Goal: Task Accomplishment & Management: Complete application form

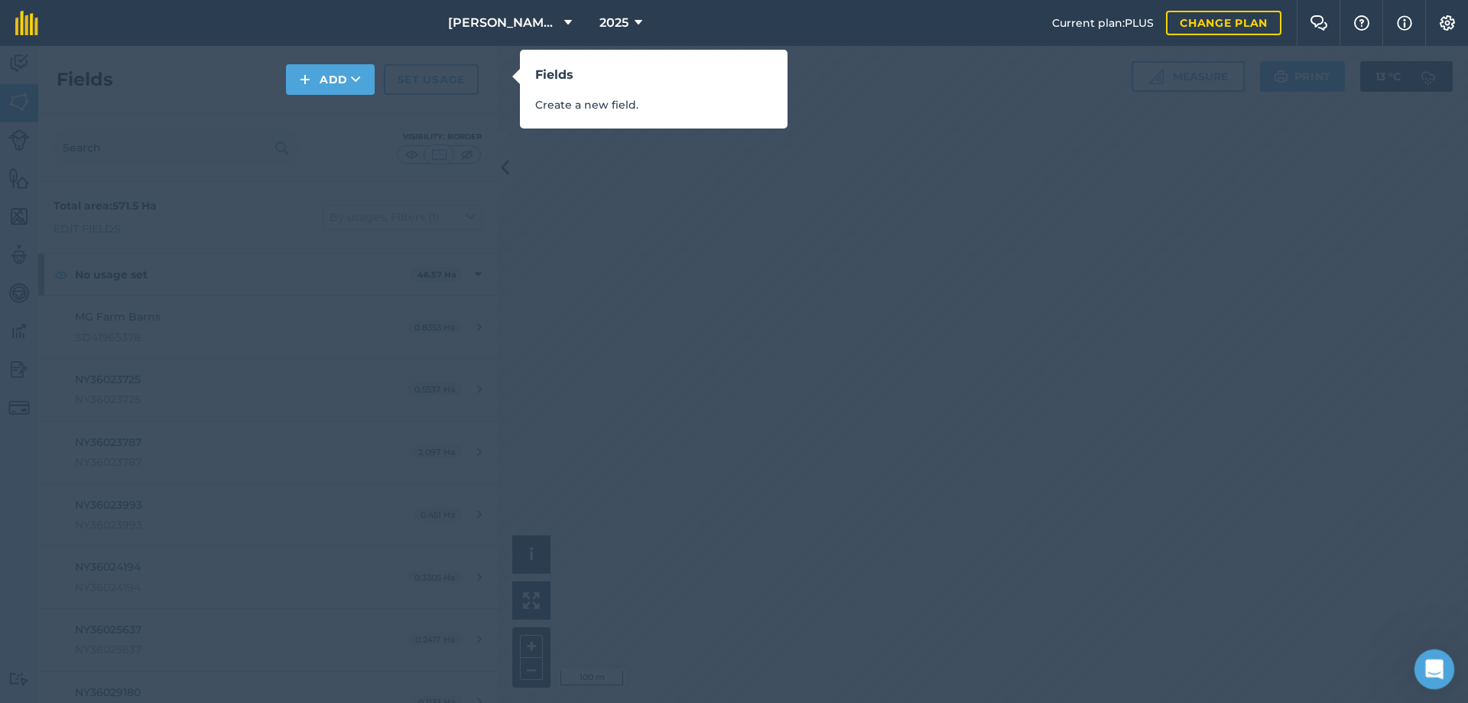
click at [1426, 664] on icon "Open Intercom Messenger" at bounding box center [1432, 667] width 25 height 25
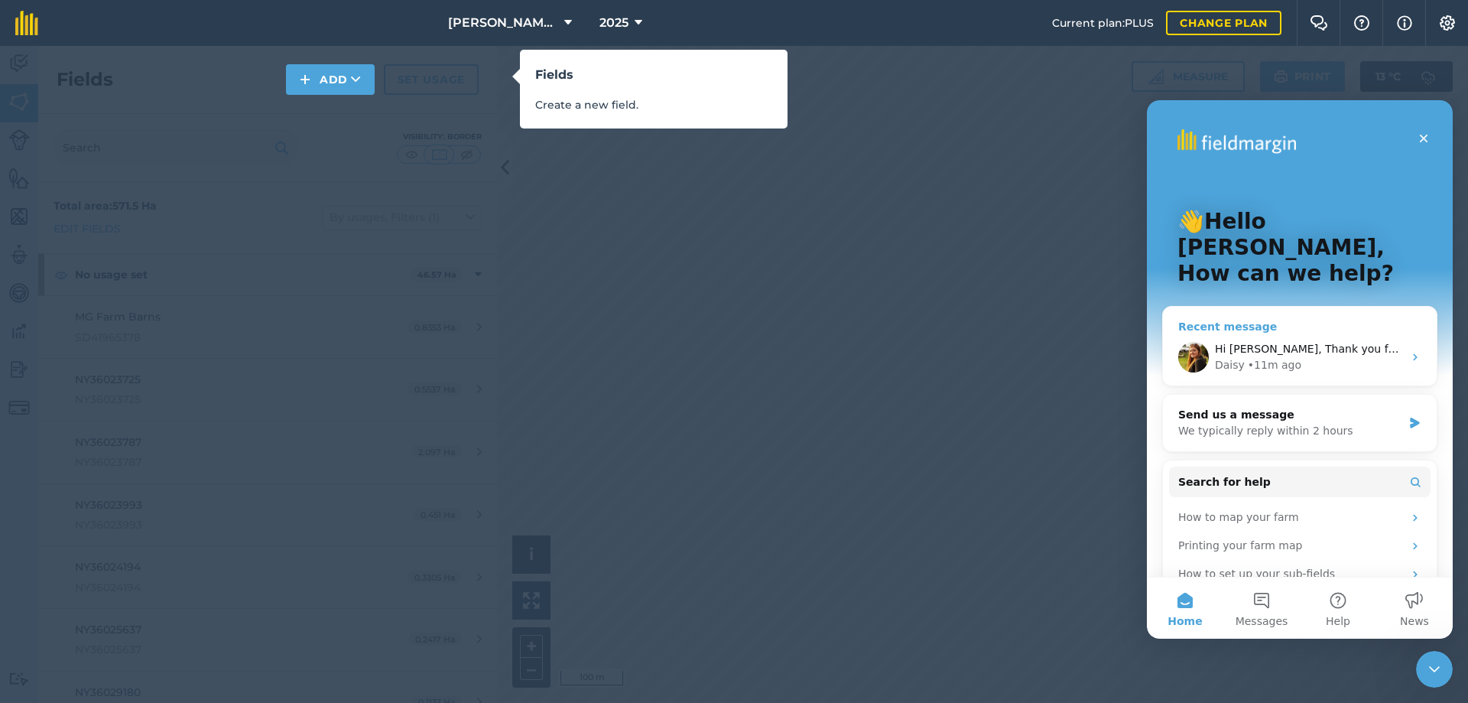
drag, startPoint x: 1159, startPoint y: 105, endPoint x: 2011, endPoint y: 404, distance: 903.6
click at [1282, 357] on div "• 11m ago" at bounding box center [1275, 365] width 54 height 16
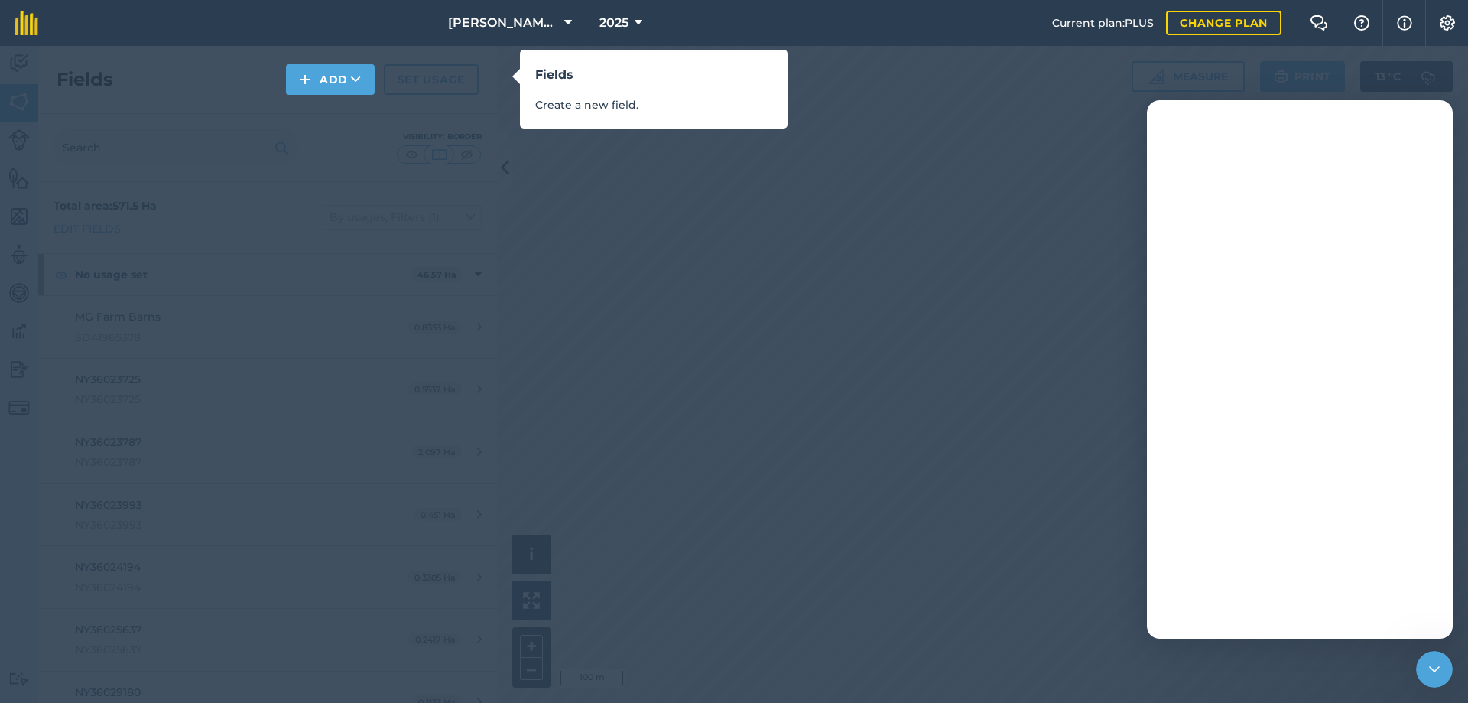
click at [865, 304] on div "Fields Create a new field." at bounding box center [734, 351] width 1468 height 703
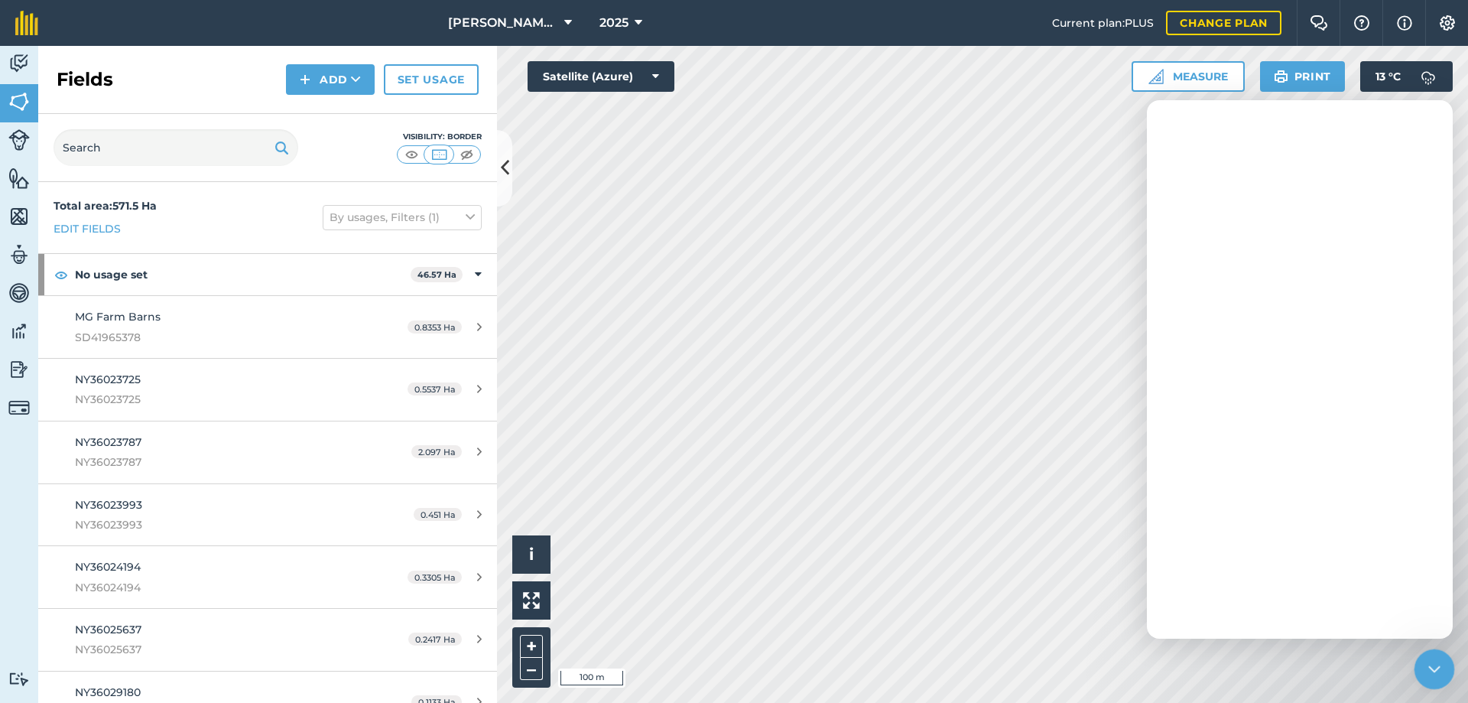
drag, startPoint x: 1429, startPoint y: 668, endPoint x: 2835, endPoint y: 1304, distance: 1542.6
click at [1429, 668] on icon "Close Intercom Messenger" at bounding box center [1432, 667] width 18 height 18
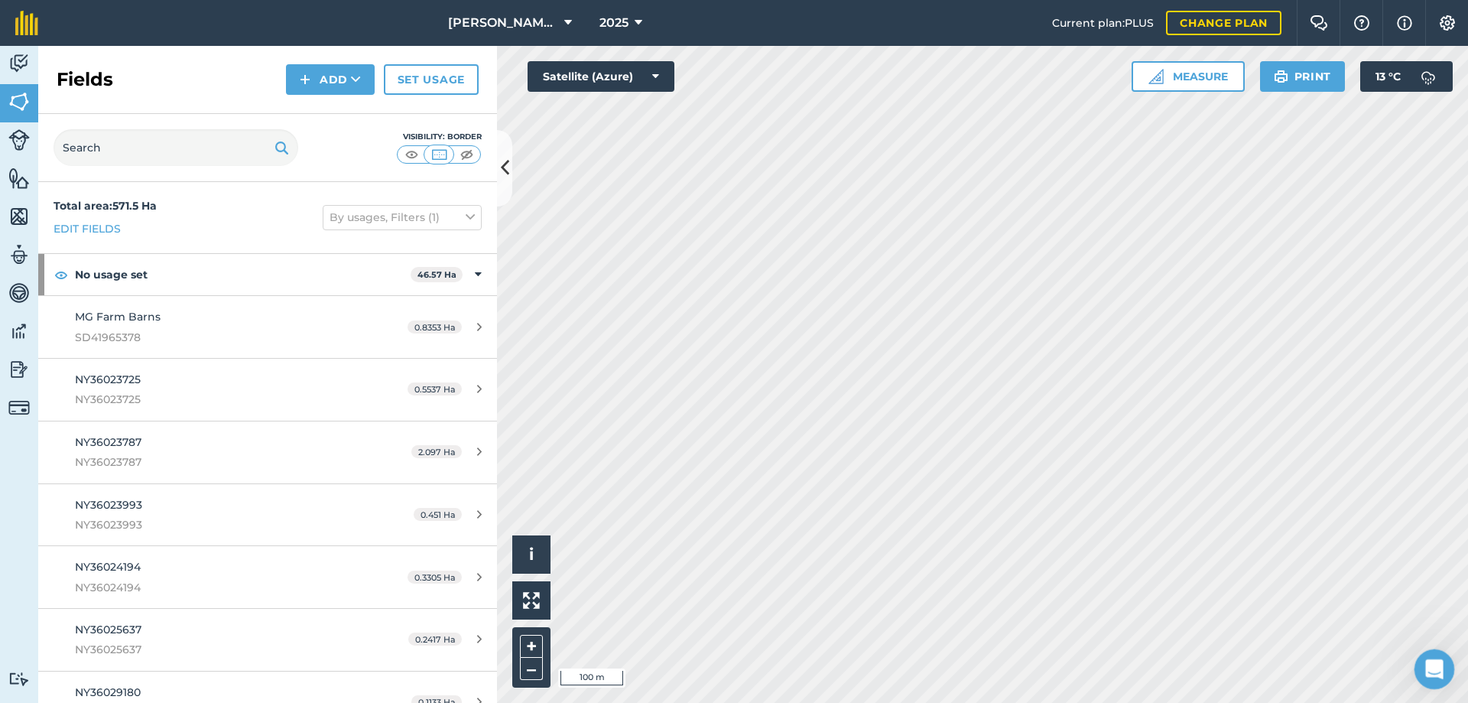
click at [1434, 665] on icon "Open Intercom Messenger" at bounding box center [1432, 667] width 11 height 12
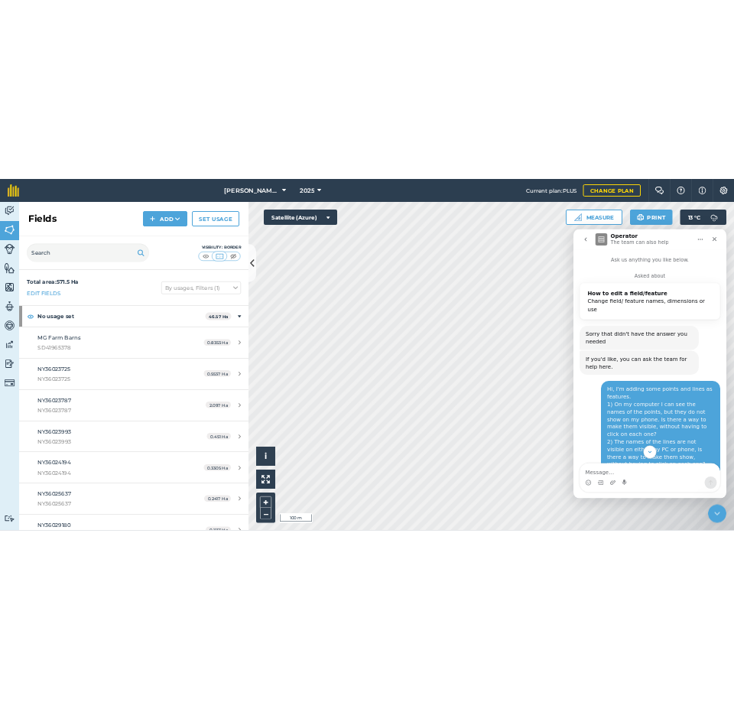
scroll to position [119, 0]
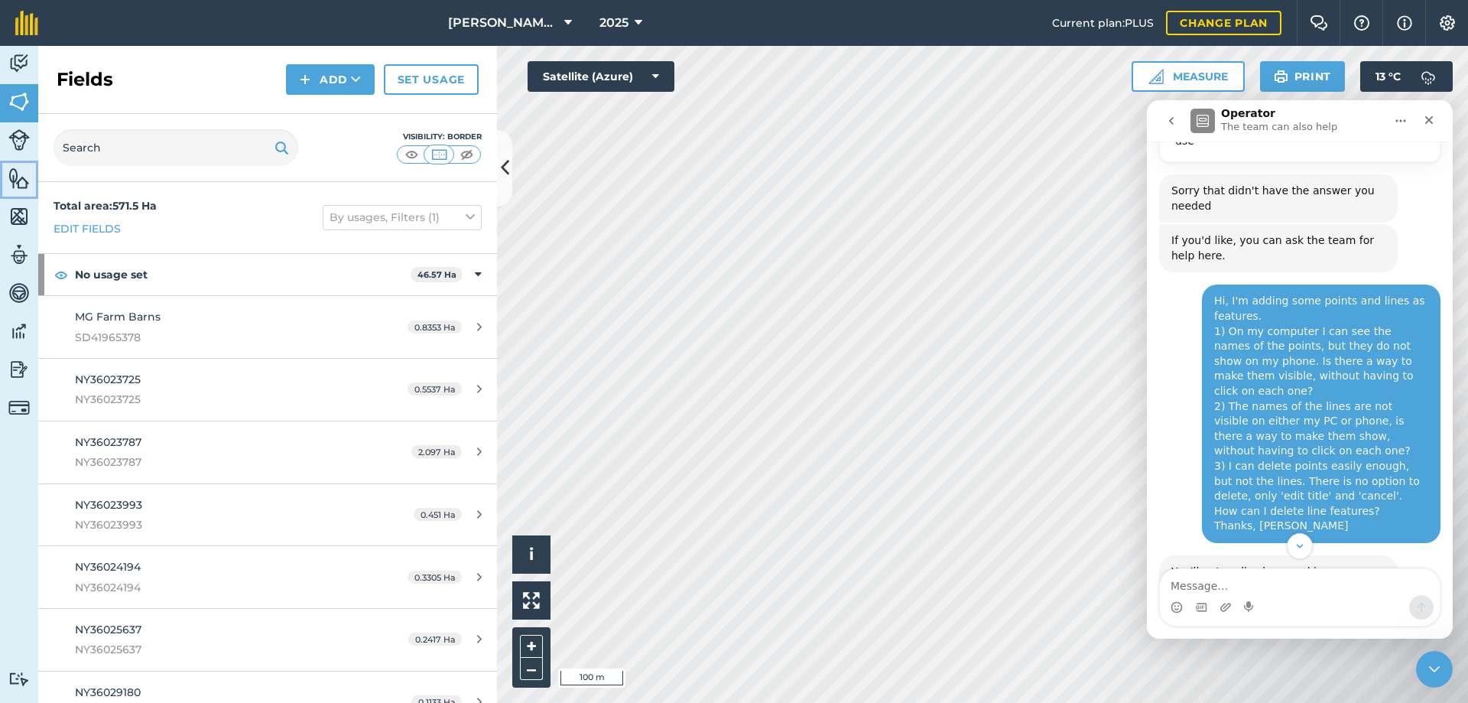
click at [21, 183] on img at bounding box center [18, 178] width 21 height 23
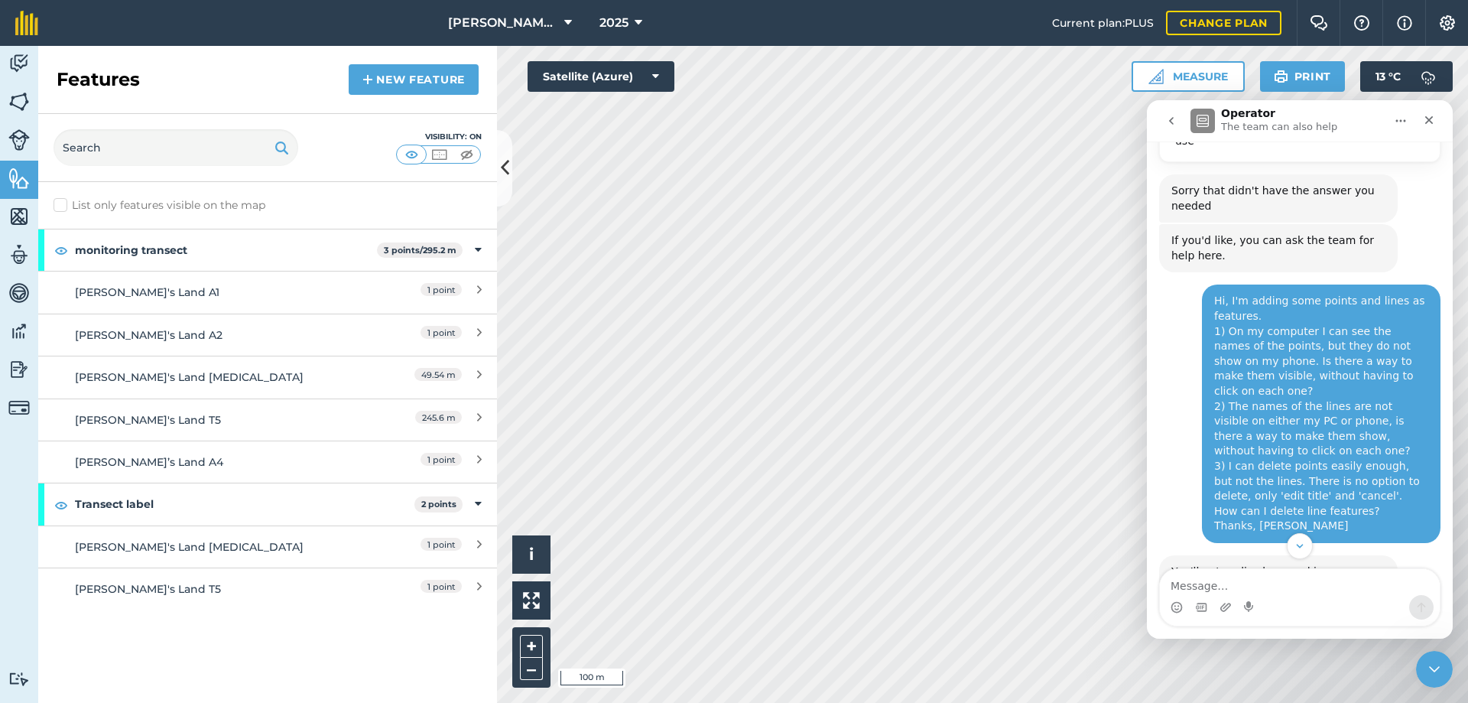
click at [57, 205] on label "List only features visible on the map" at bounding box center [160, 205] width 212 height 16
click at [57, 205] on input "List only features visible on the map" at bounding box center [59, 202] width 10 height 10
checkbox input "true"
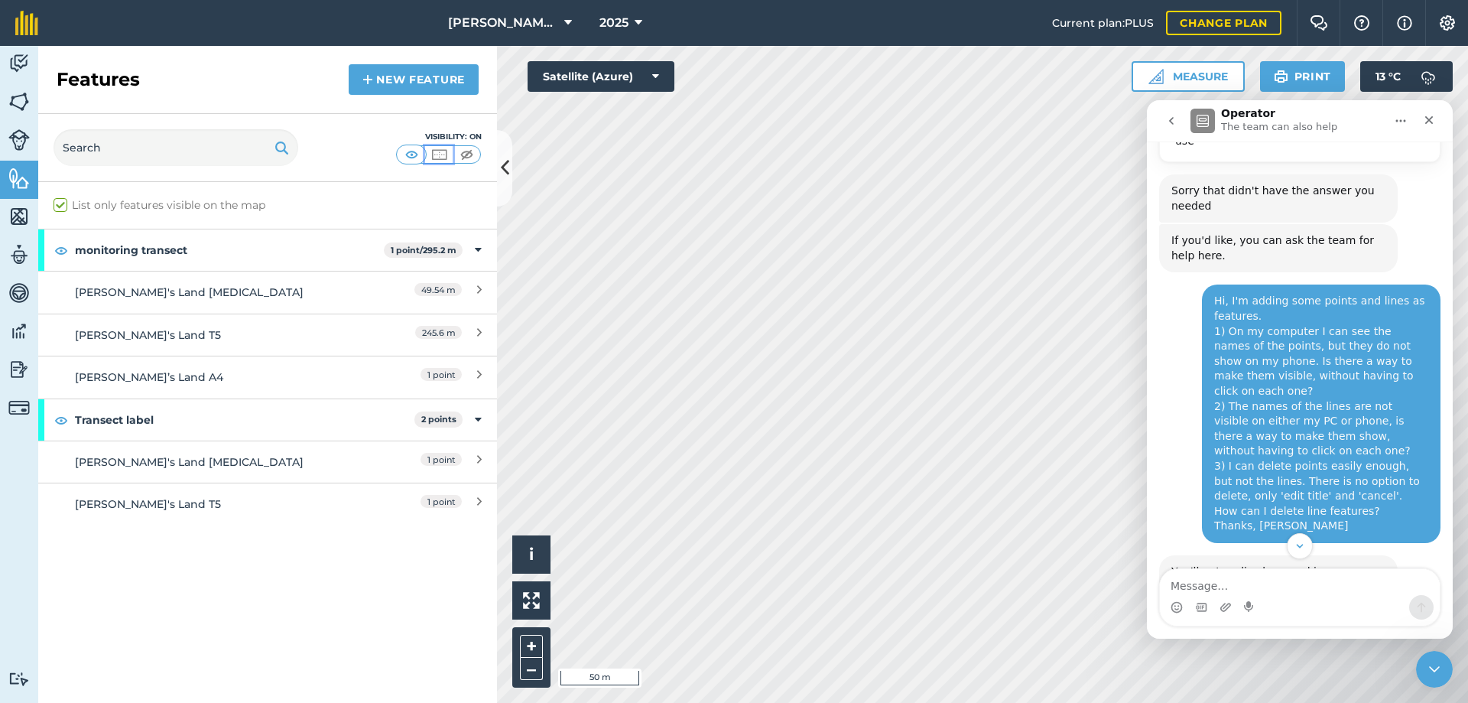
click at [435, 154] on img at bounding box center [439, 154] width 19 height 15
click at [464, 154] on img at bounding box center [466, 154] width 19 height 15
click at [409, 153] on img at bounding box center [411, 154] width 19 height 15
click at [504, 168] on icon at bounding box center [505, 167] width 8 height 27
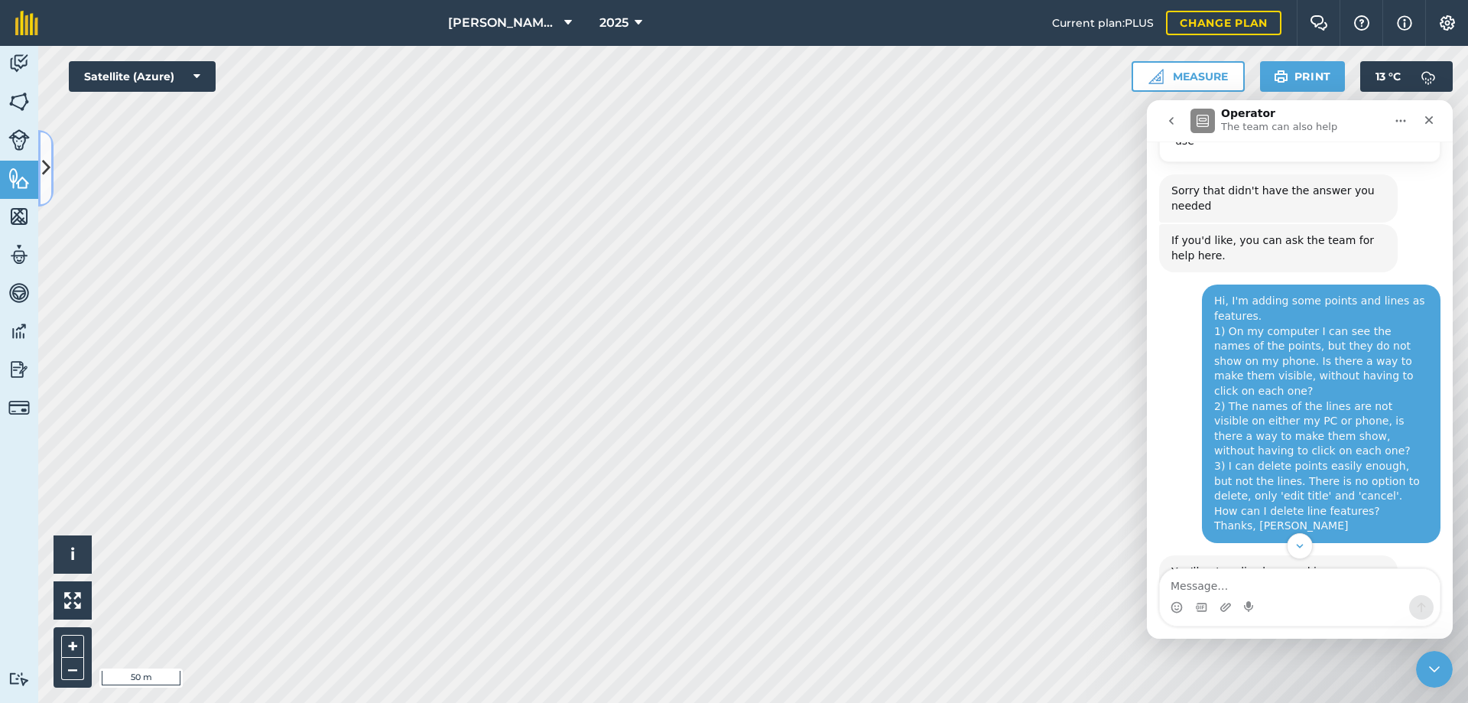
click at [50, 177] on button at bounding box center [45, 168] width 15 height 76
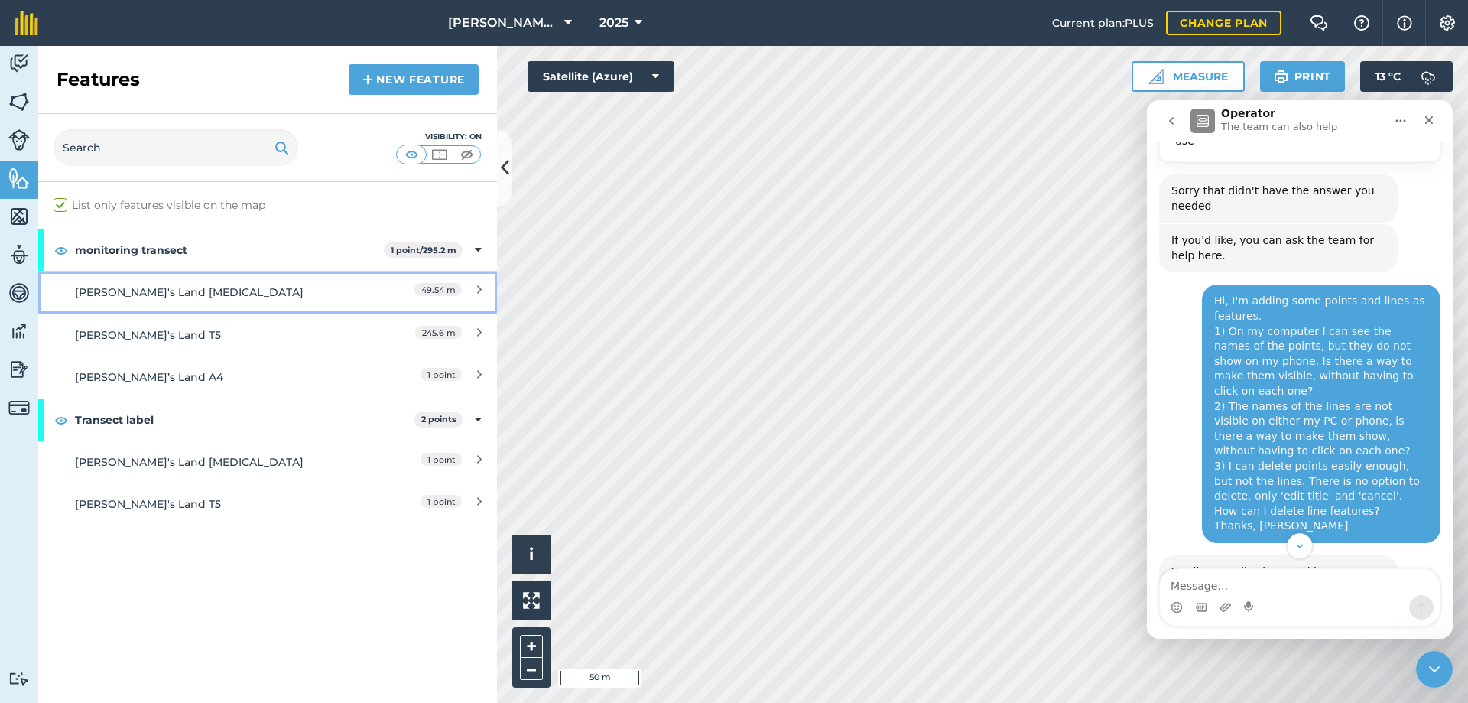
click at [142, 291] on div "[PERSON_NAME]'s Land [MEDICAL_DATA]" at bounding box center [210, 292] width 271 height 17
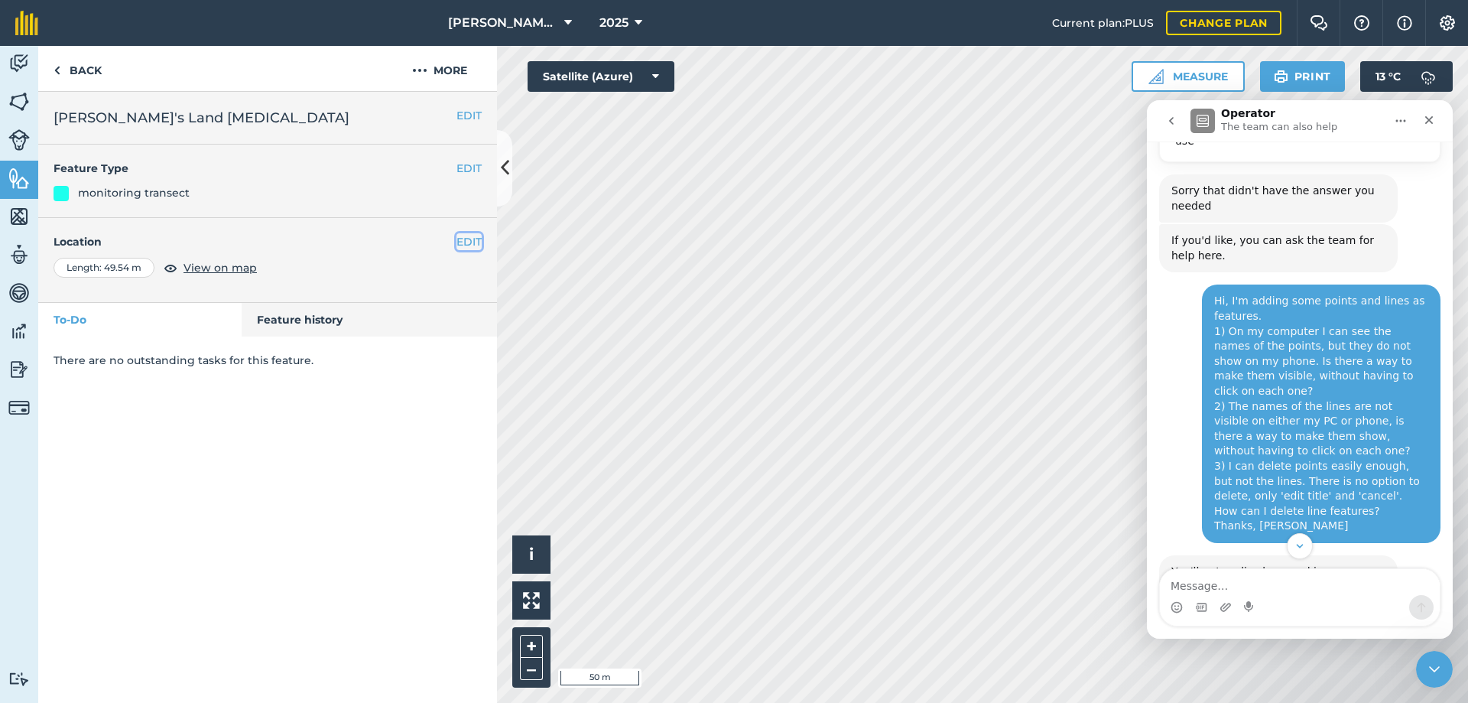
click at [473, 243] on button "EDIT" at bounding box center [469, 241] width 25 height 17
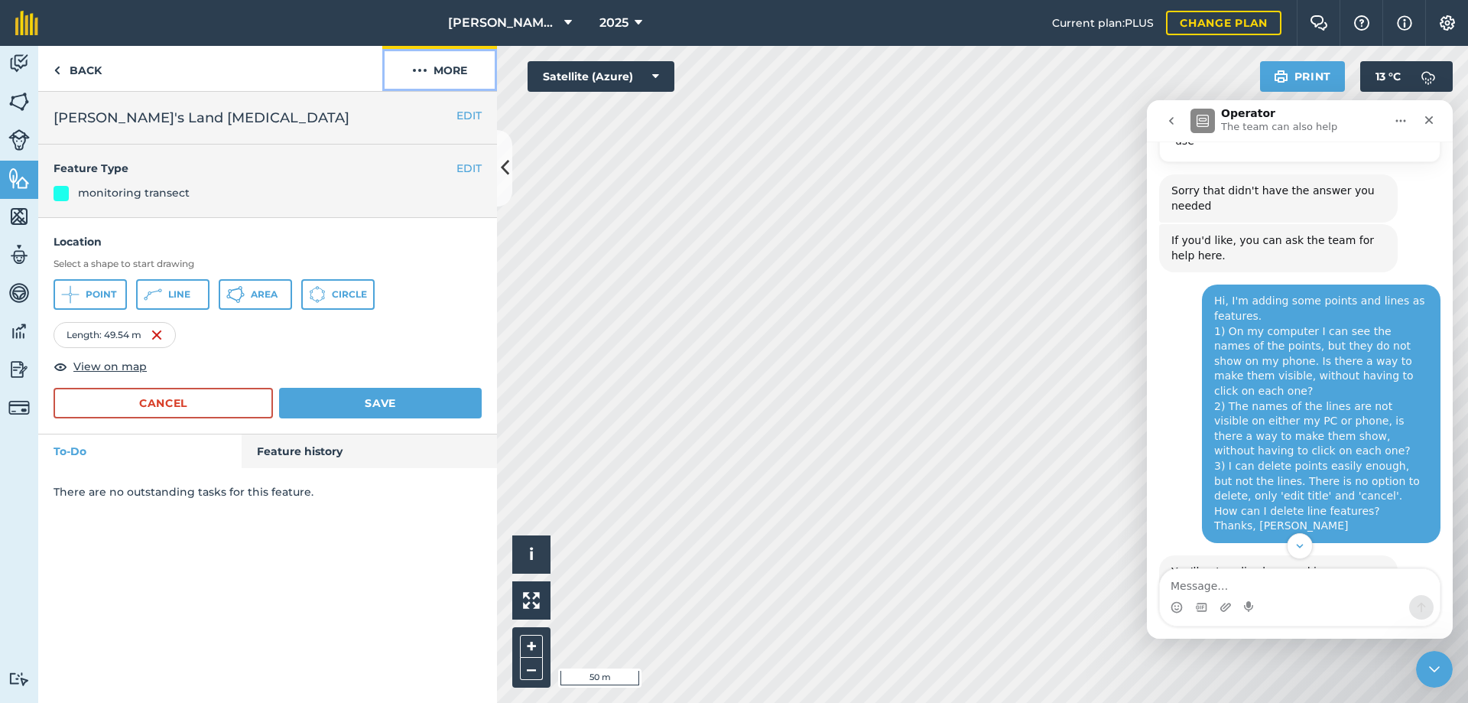
click at [448, 69] on button "More" at bounding box center [439, 68] width 115 height 45
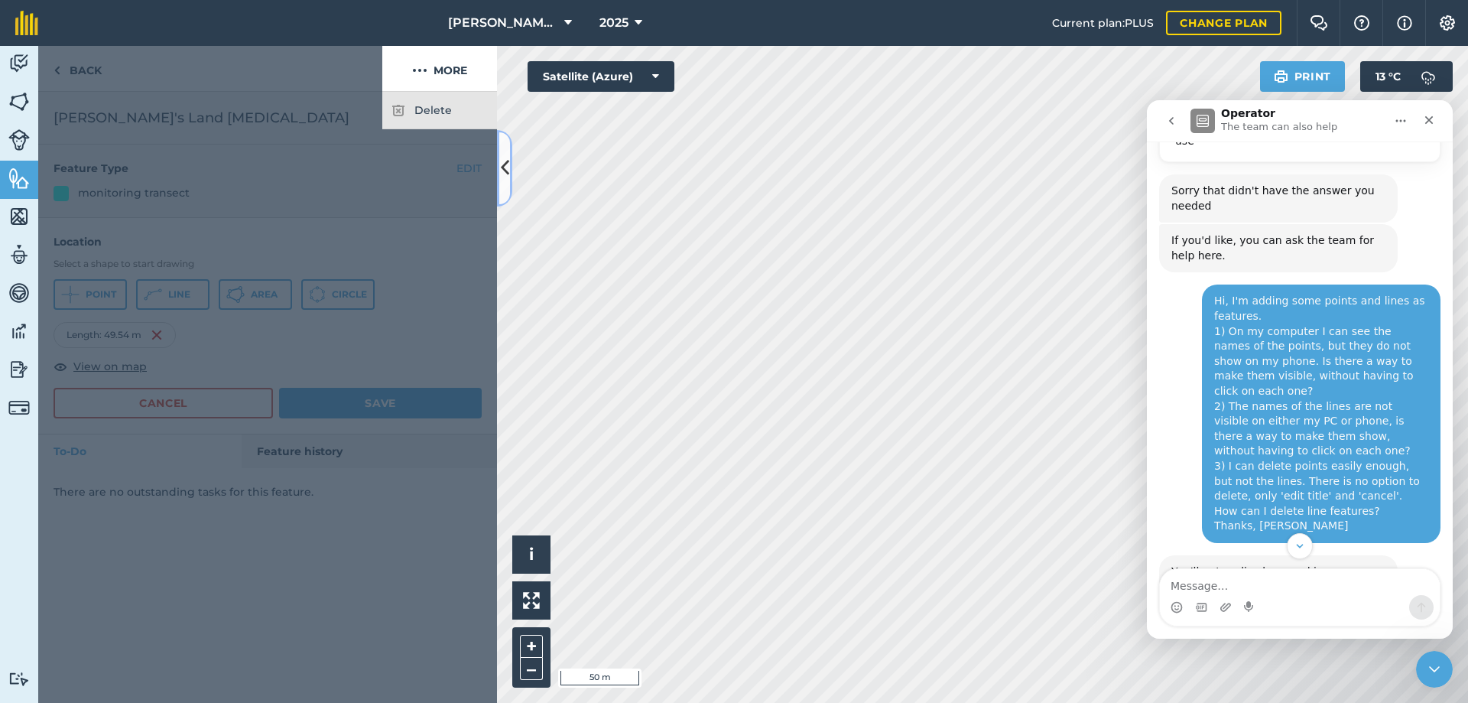
click at [503, 171] on icon at bounding box center [505, 167] width 8 height 27
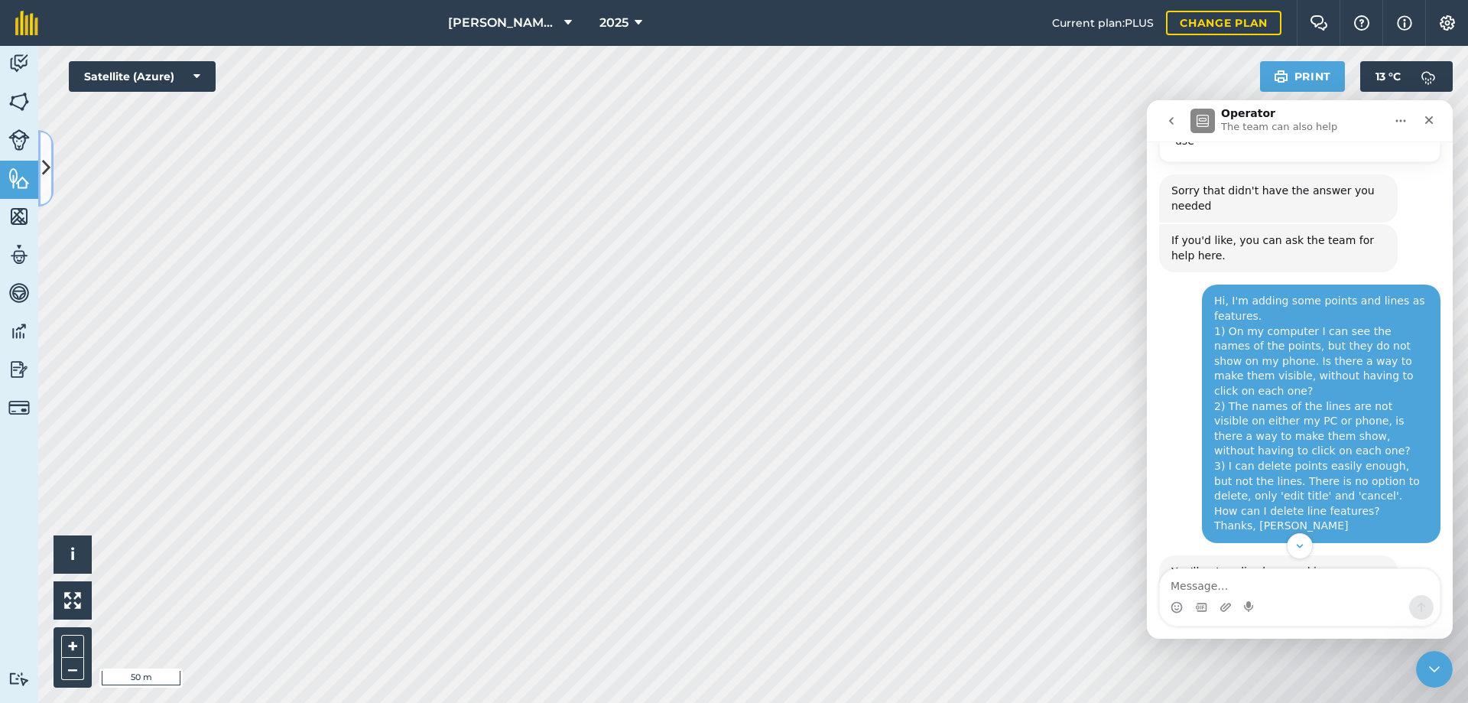
click at [50, 169] on icon at bounding box center [46, 167] width 8 height 27
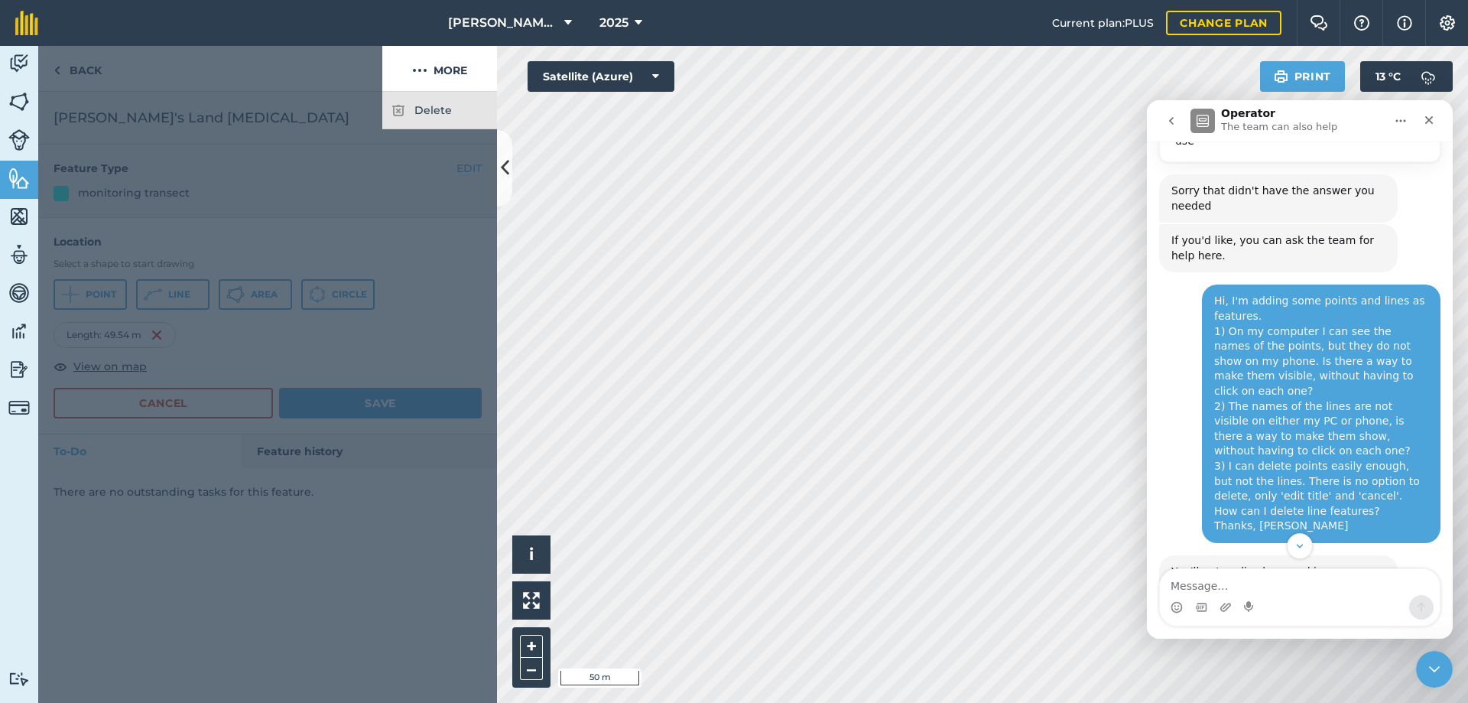
click at [242, 366] on div at bounding box center [267, 397] width 459 height 611
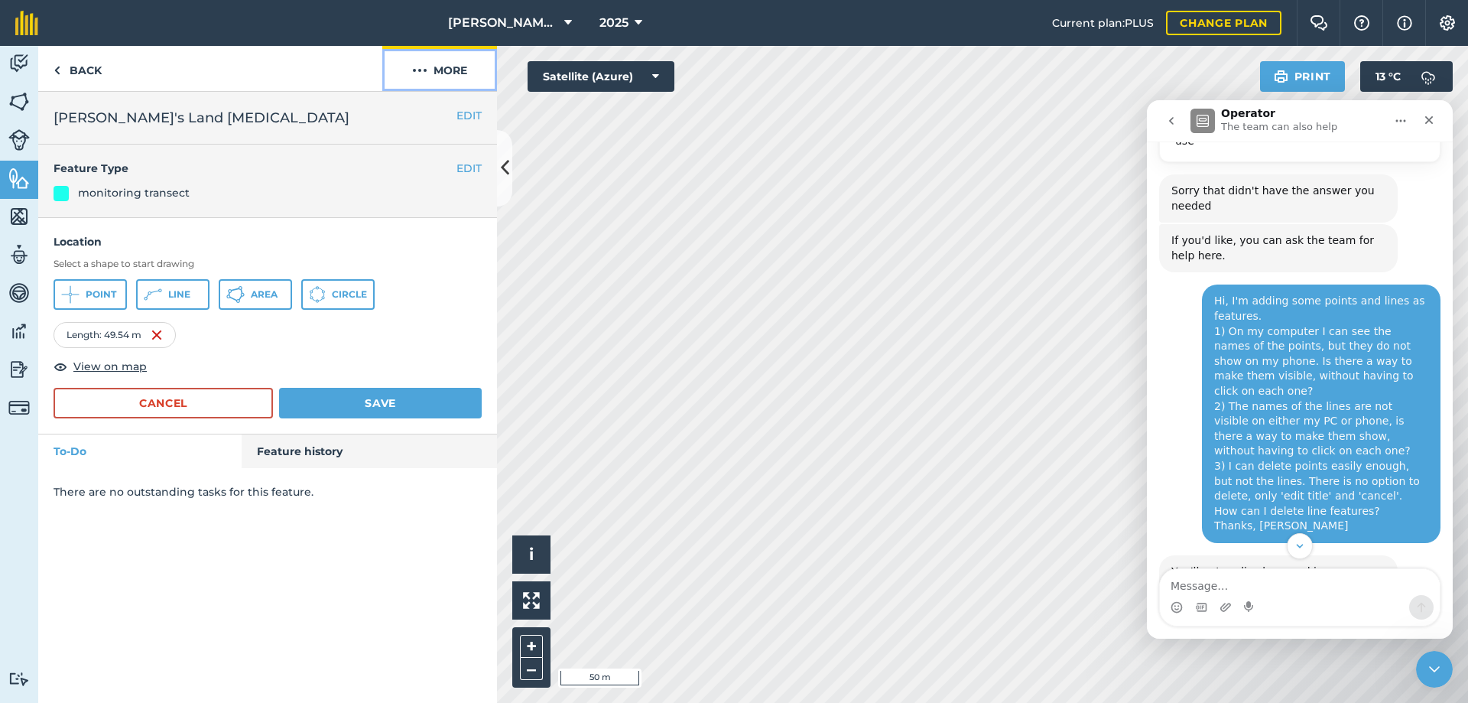
click at [432, 69] on button "More" at bounding box center [439, 68] width 115 height 45
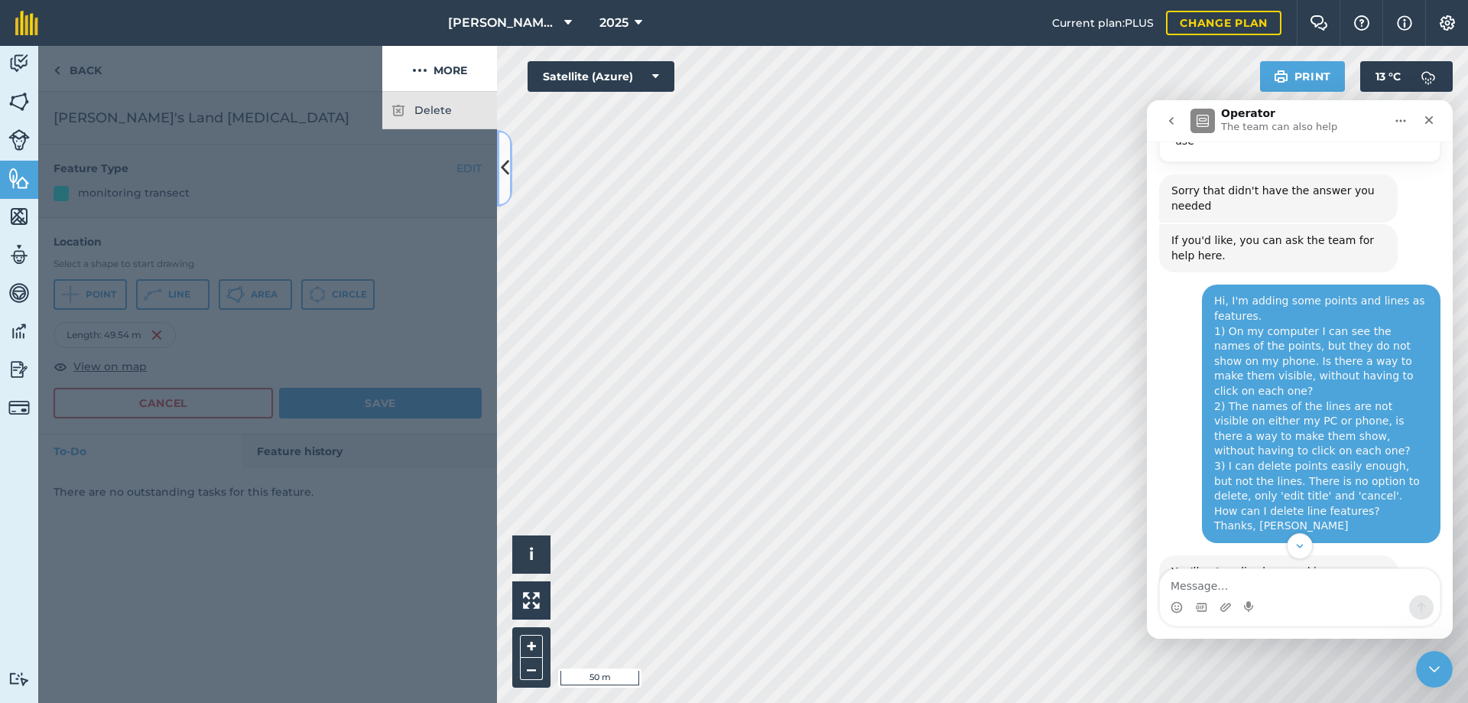
click at [506, 171] on icon at bounding box center [505, 167] width 8 height 27
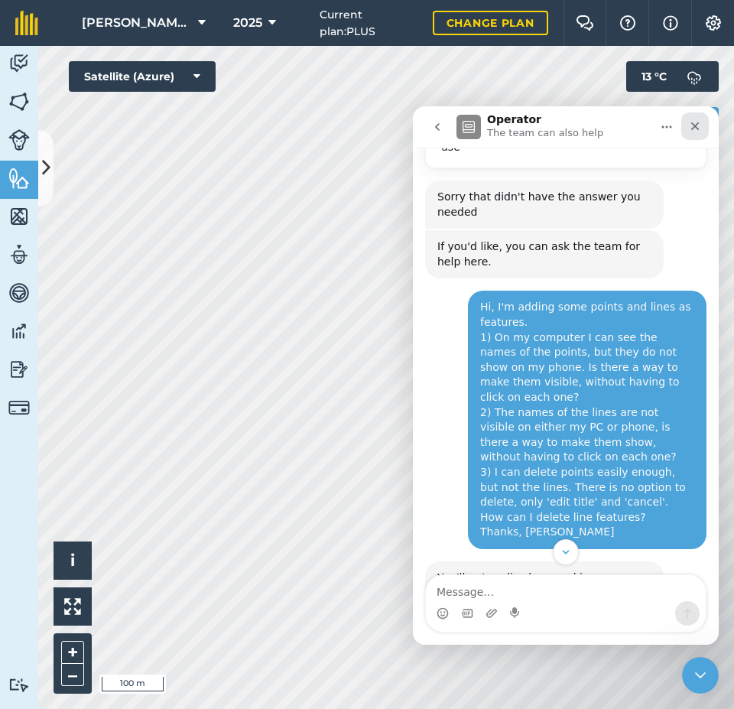
click at [700, 125] on icon "Close" at bounding box center [695, 126] width 12 height 12
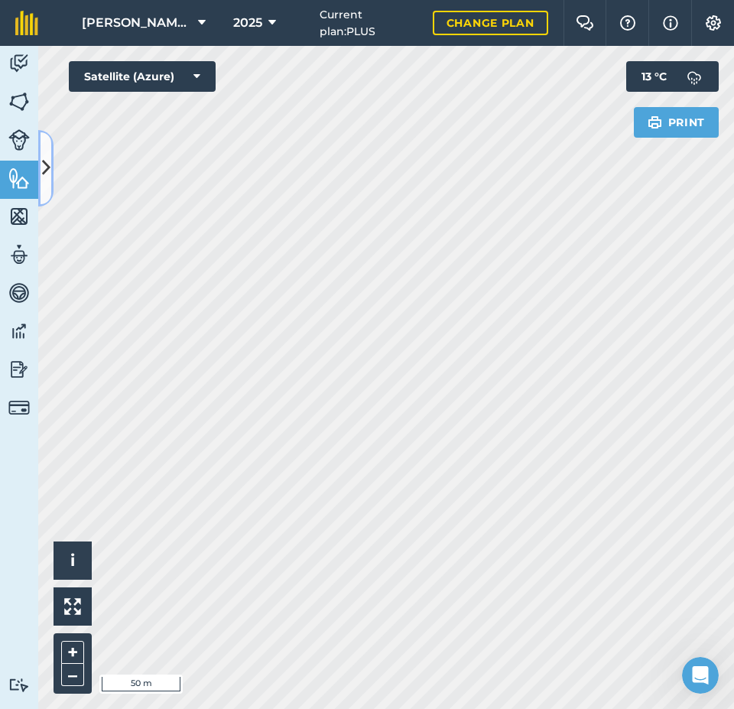
click at [43, 163] on icon at bounding box center [46, 167] width 8 height 27
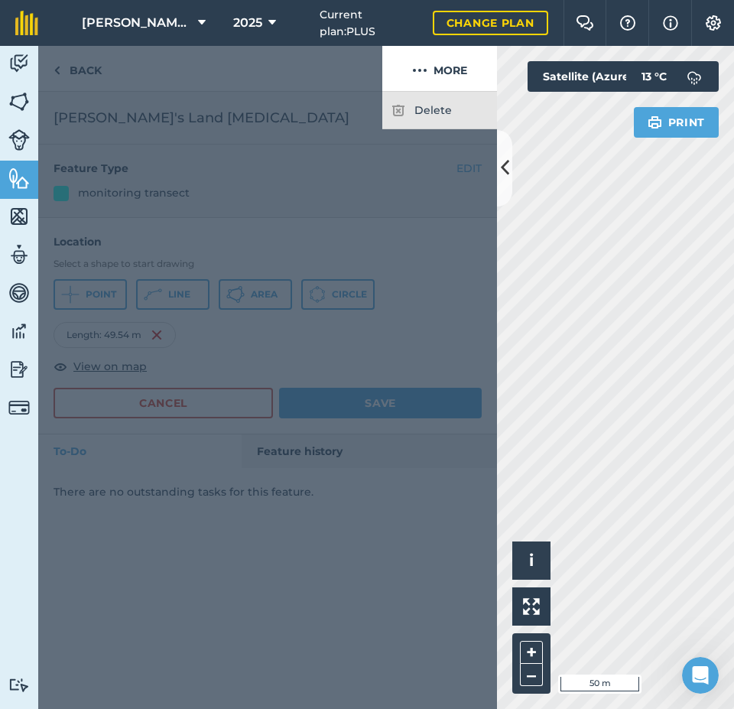
click at [395, 156] on div at bounding box center [267, 400] width 459 height 617
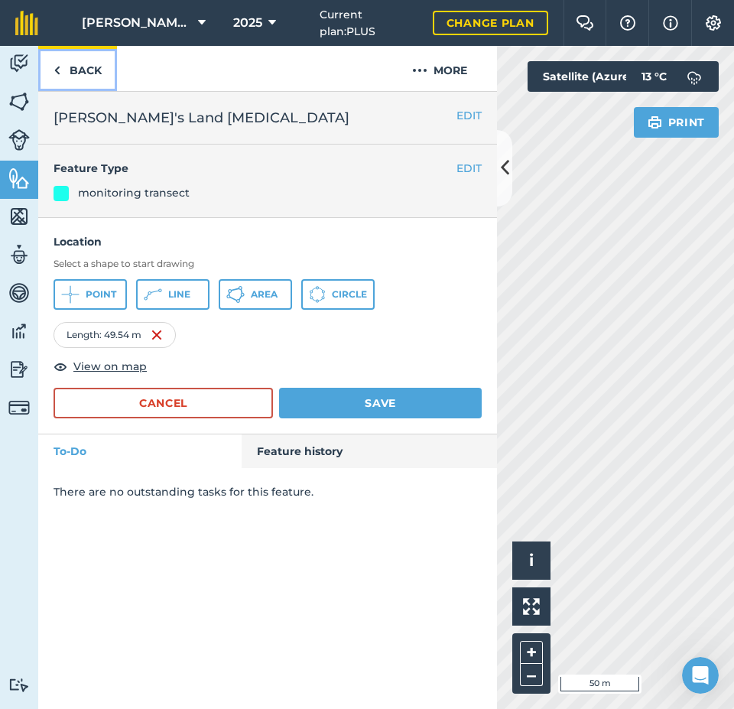
click at [63, 68] on link "Back" at bounding box center [77, 68] width 79 height 45
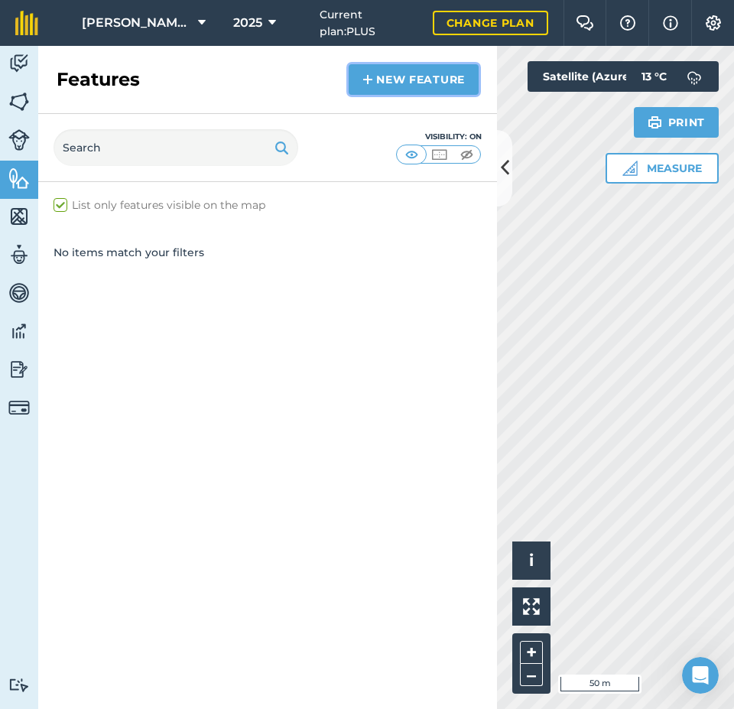
click at [368, 78] on img at bounding box center [368, 79] width 11 height 18
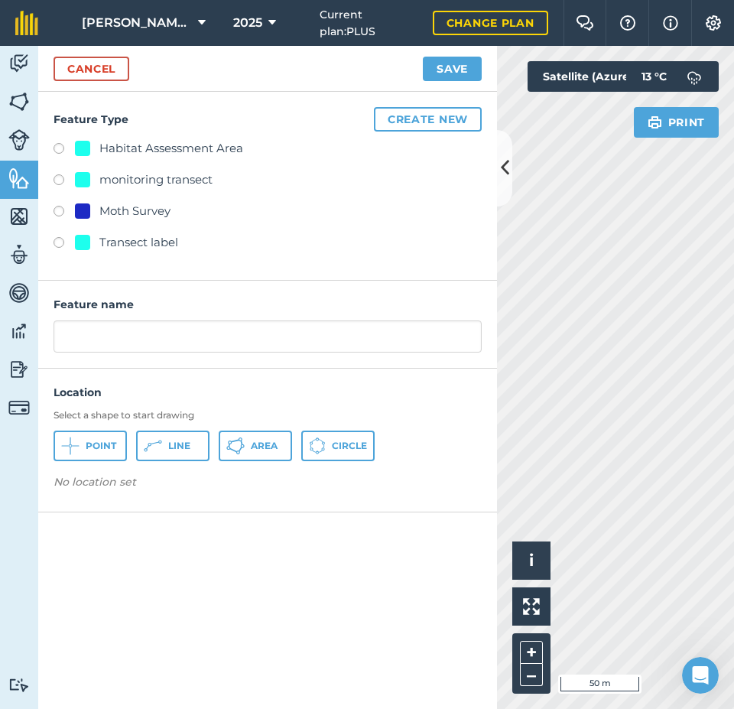
click at [133, 180] on div "monitoring transect" at bounding box center [155, 180] width 113 height 18
radio input "true"
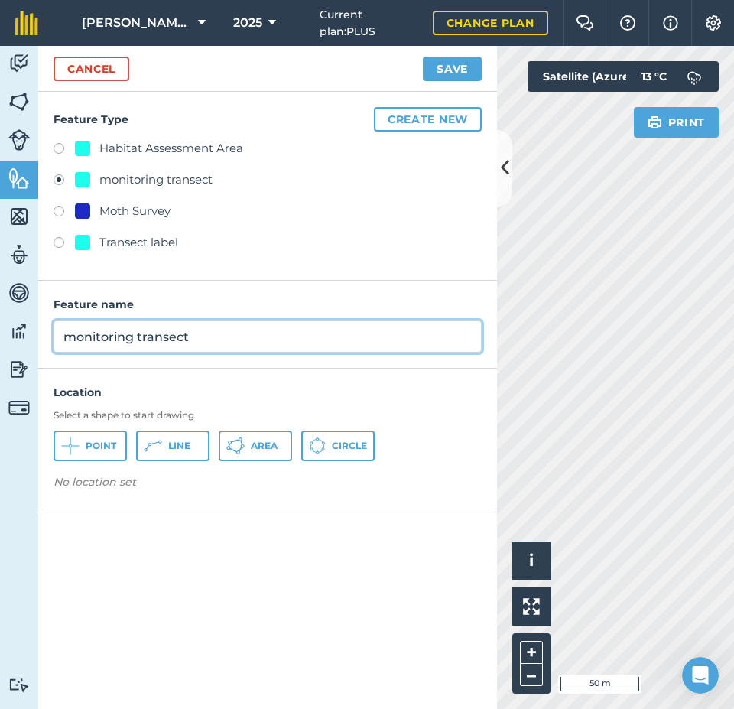
drag, startPoint x: 215, startPoint y: 335, endPoint x: 48, endPoint y: 335, distance: 166.7
click at [48, 335] on div "Feature name monitoring transect" at bounding box center [267, 325] width 459 height 88
type input "[PERSON_NAME] T1"
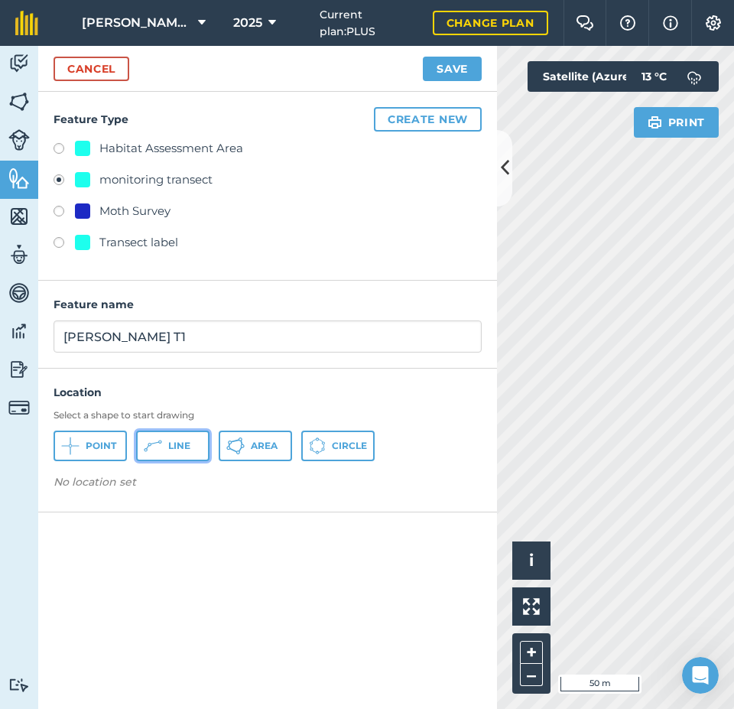
click at [164, 449] on button "Line" at bounding box center [172, 446] width 73 height 31
click at [504, 168] on icon at bounding box center [505, 167] width 8 height 27
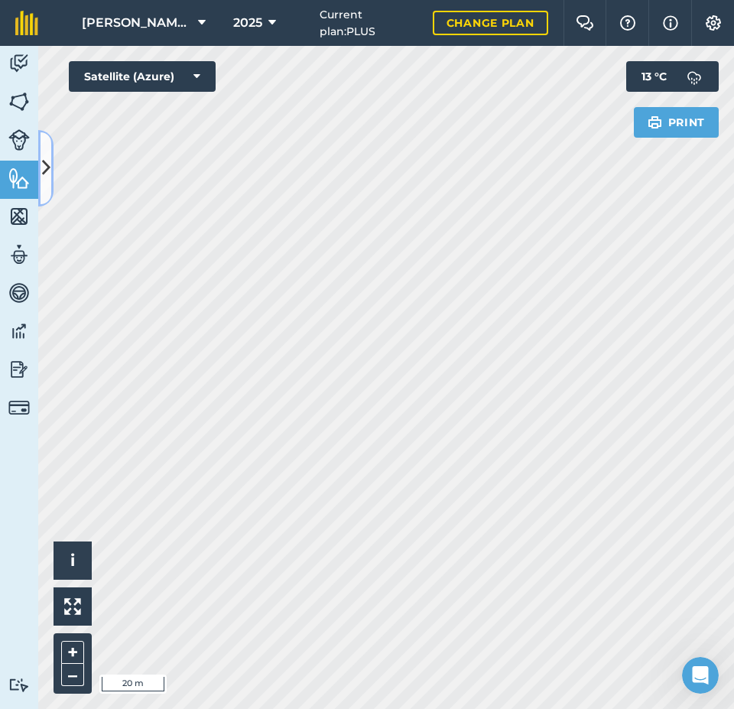
click at [44, 167] on icon at bounding box center [46, 167] width 8 height 27
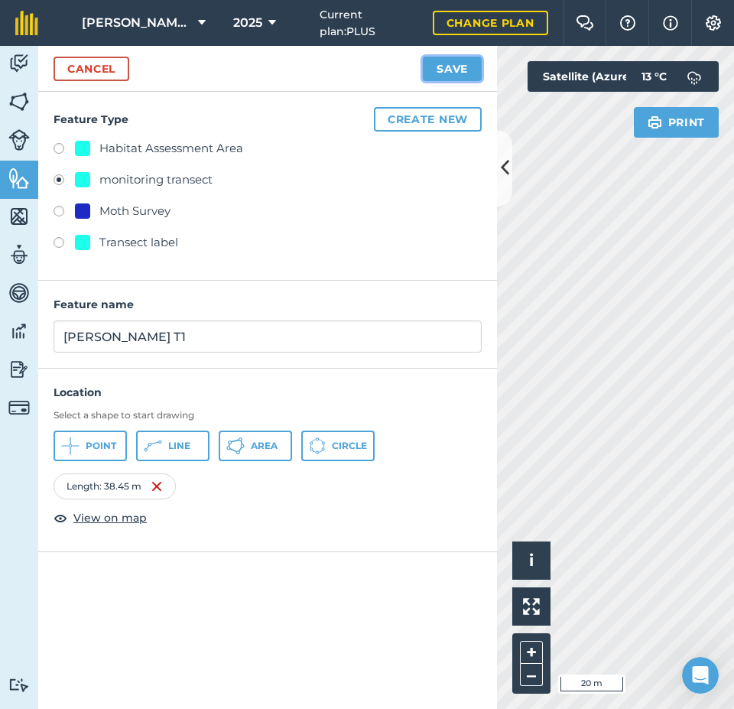
click at [454, 71] on button "Save" at bounding box center [452, 69] width 59 height 24
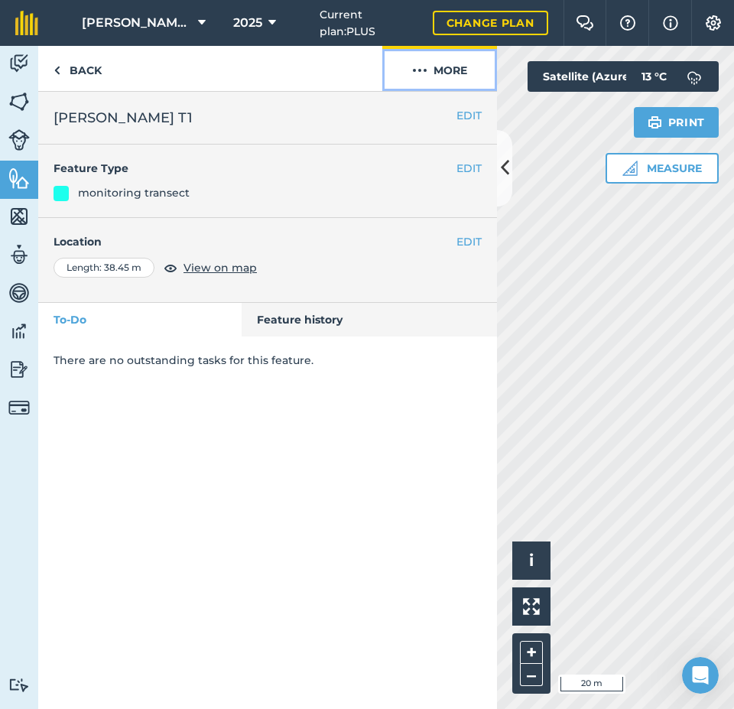
click at [454, 71] on button "More" at bounding box center [439, 68] width 115 height 45
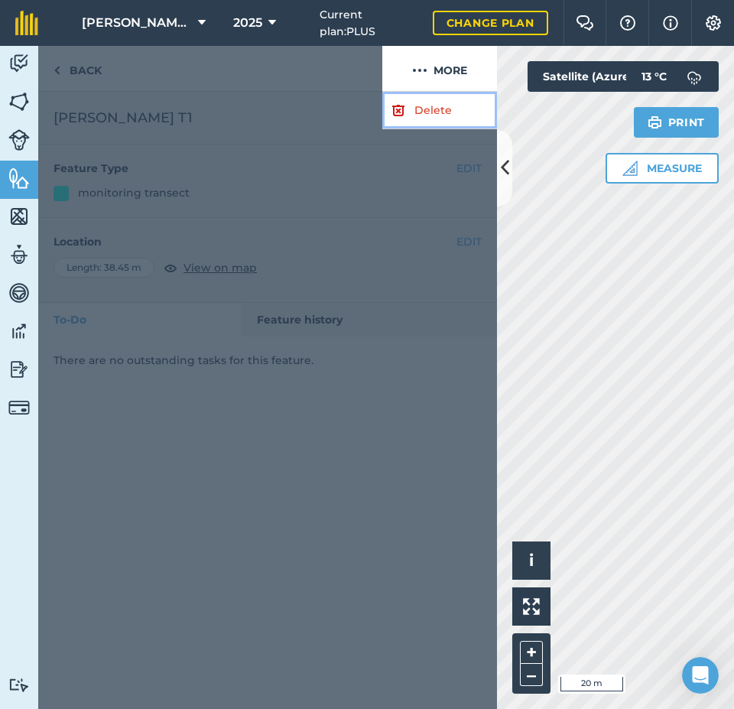
click at [435, 112] on link "Delete" at bounding box center [439, 110] width 115 height 37
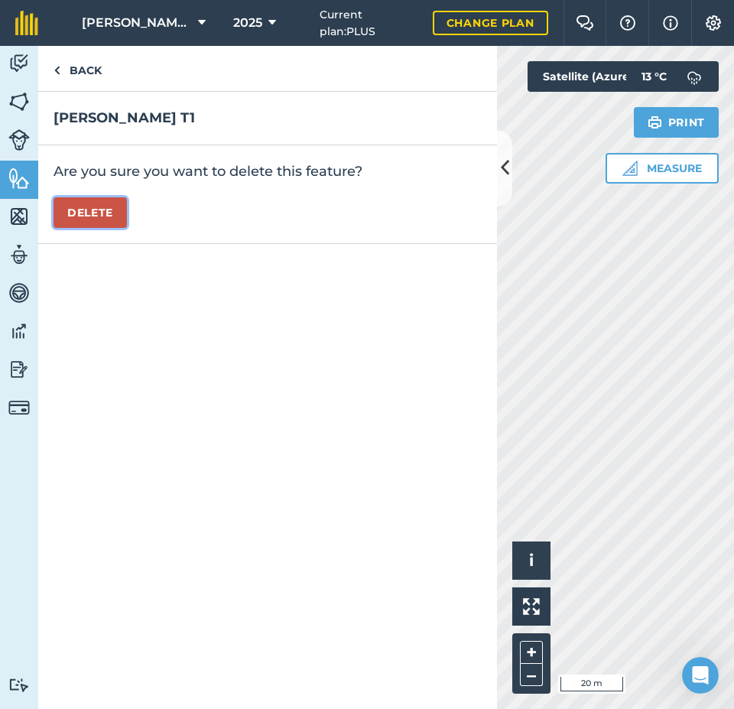
click at [106, 216] on button "Delete" at bounding box center [90, 212] width 73 height 31
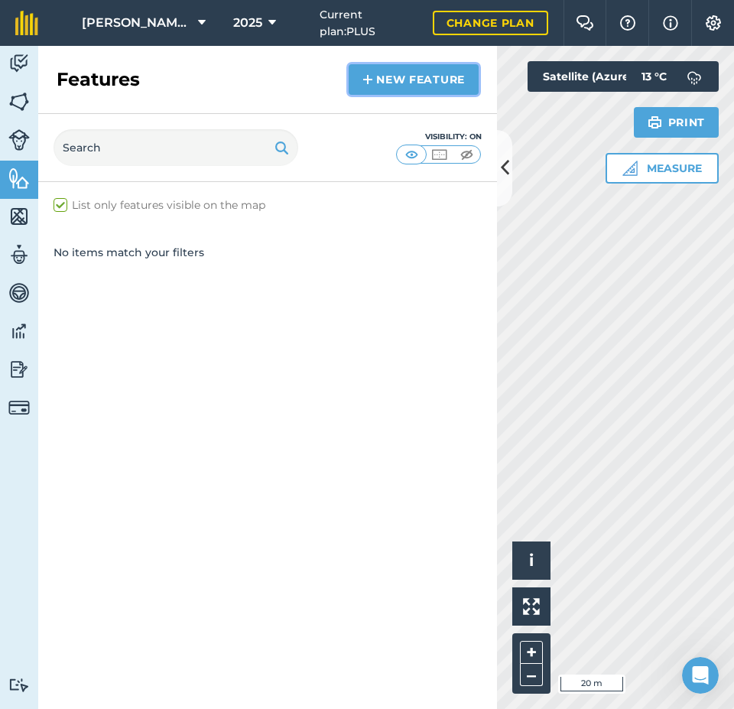
click at [434, 80] on link "New feature" at bounding box center [414, 79] width 130 height 31
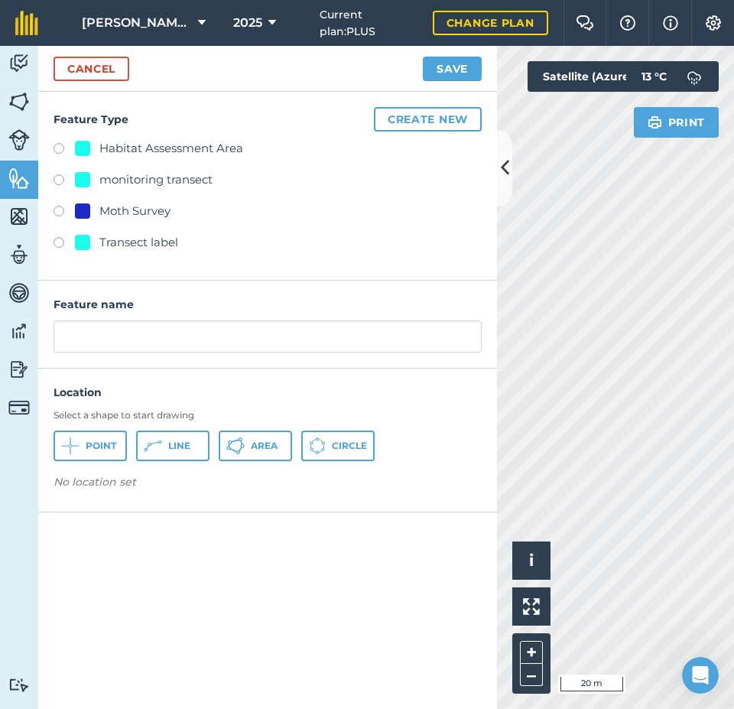
click at [211, 179] on div "monitoring transect" at bounding box center [155, 180] width 113 height 18
radio input "true"
click at [155, 444] on icon at bounding box center [153, 446] width 18 height 18
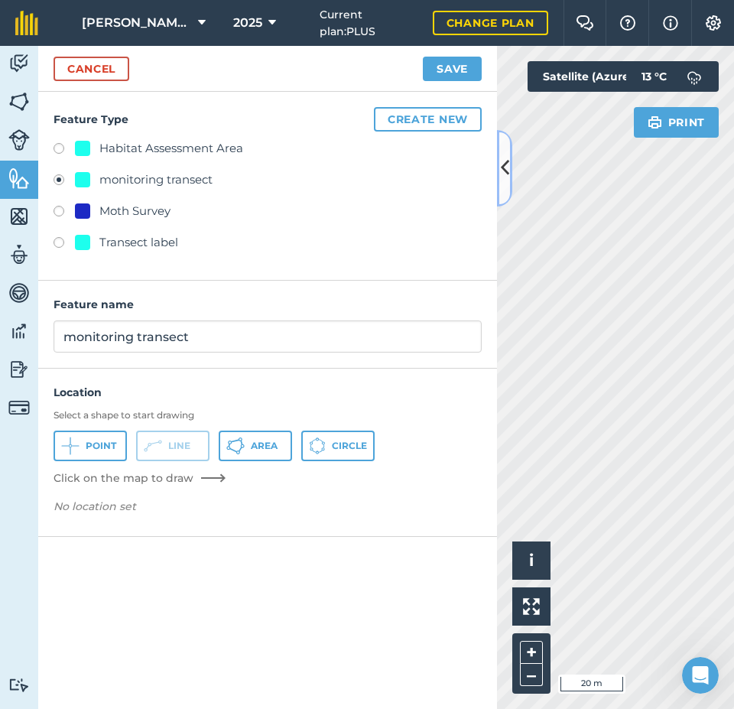
click at [502, 165] on icon at bounding box center [505, 167] width 8 height 27
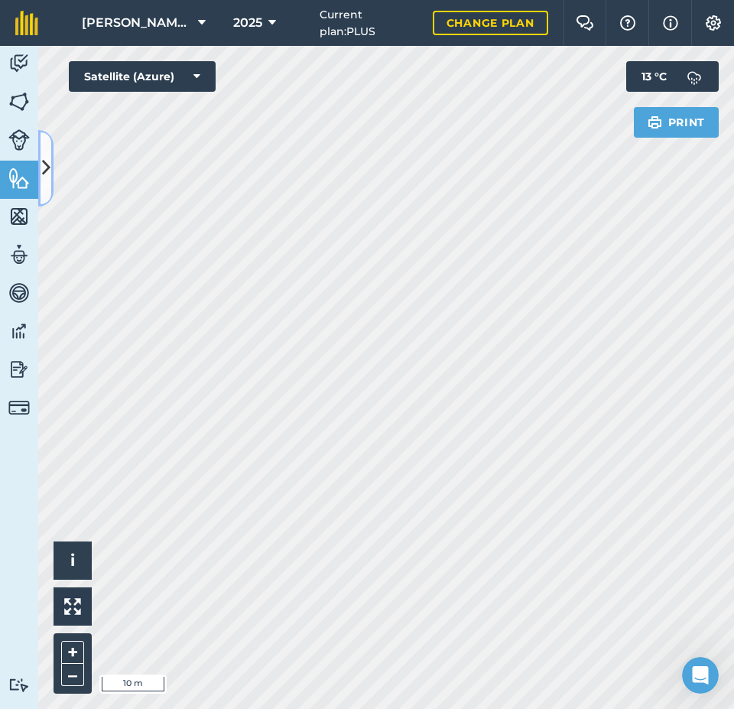
click at [38, 164] on button at bounding box center [45, 168] width 15 height 76
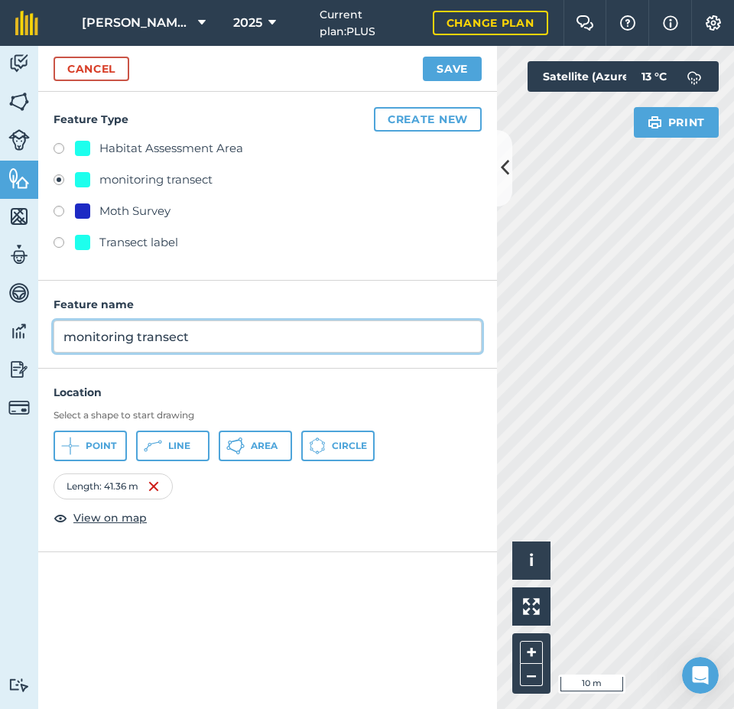
drag, startPoint x: 209, startPoint y: 333, endPoint x: 57, endPoint y: 333, distance: 151.4
click at [57, 333] on input "monitoring transect" at bounding box center [268, 336] width 428 height 32
type input "[PERSON_NAME] T1"
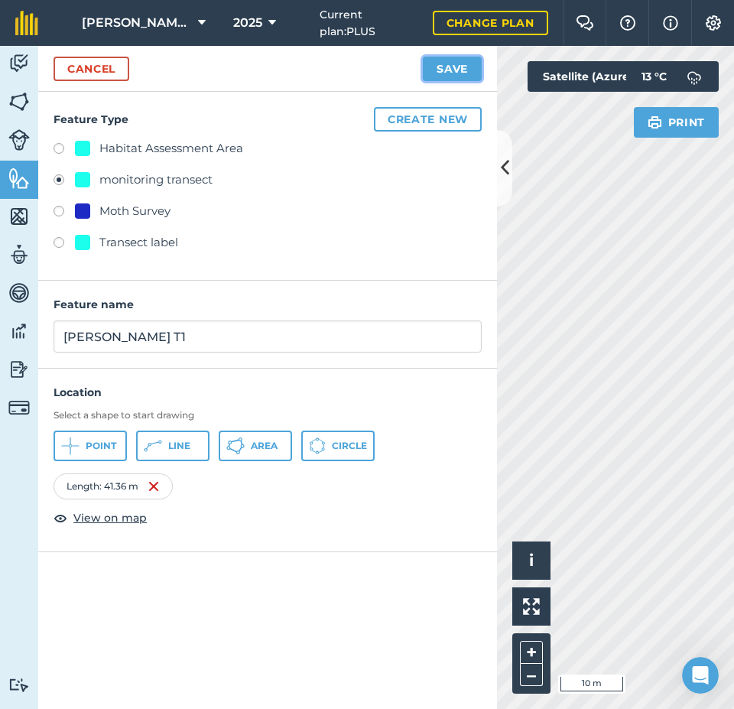
click at [460, 67] on button "Save" at bounding box center [452, 69] width 59 height 24
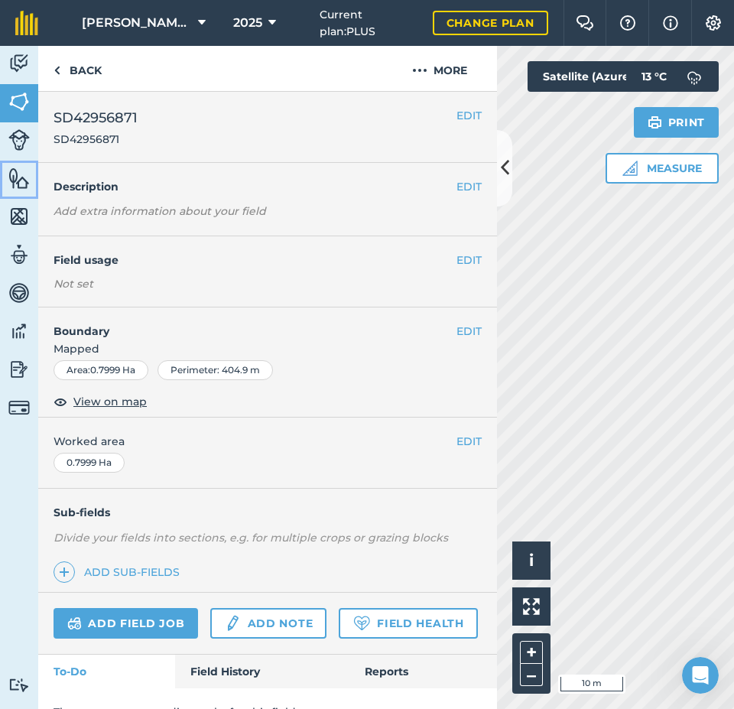
click at [13, 188] on img at bounding box center [18, 178] width 21 height 23
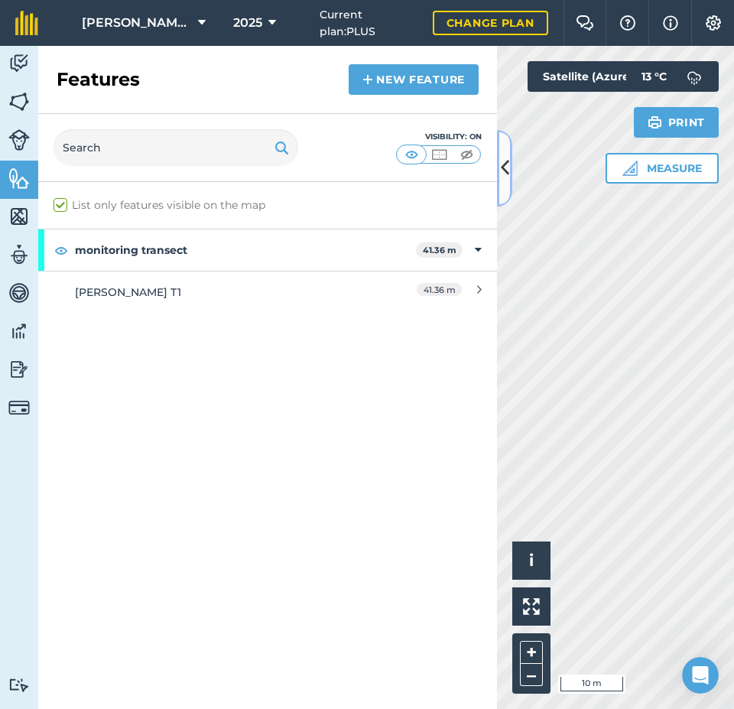
click at [506, 173] on icon at bounding box center [505, 167] width 8 height 27
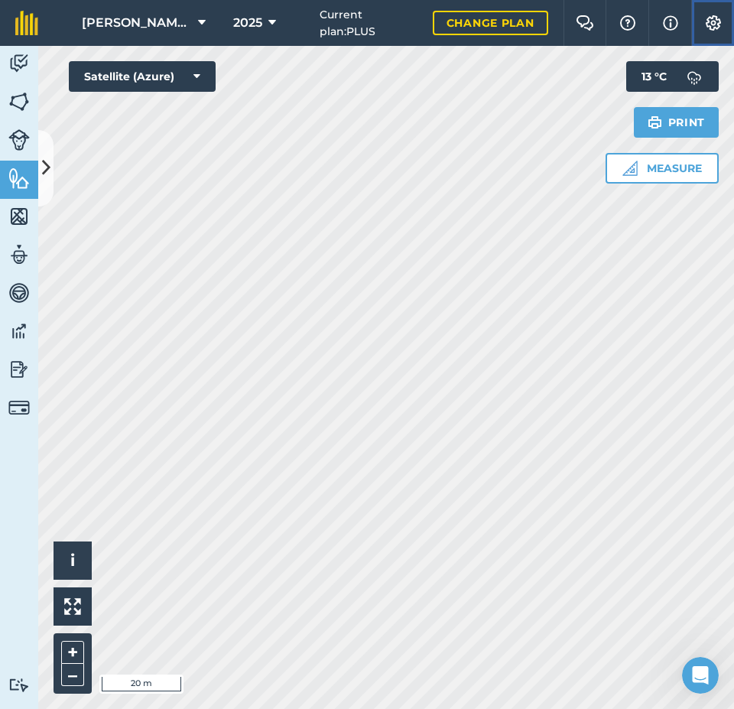
click at [717, 26] on img at bounding box center [713, 22] width 18 height 15
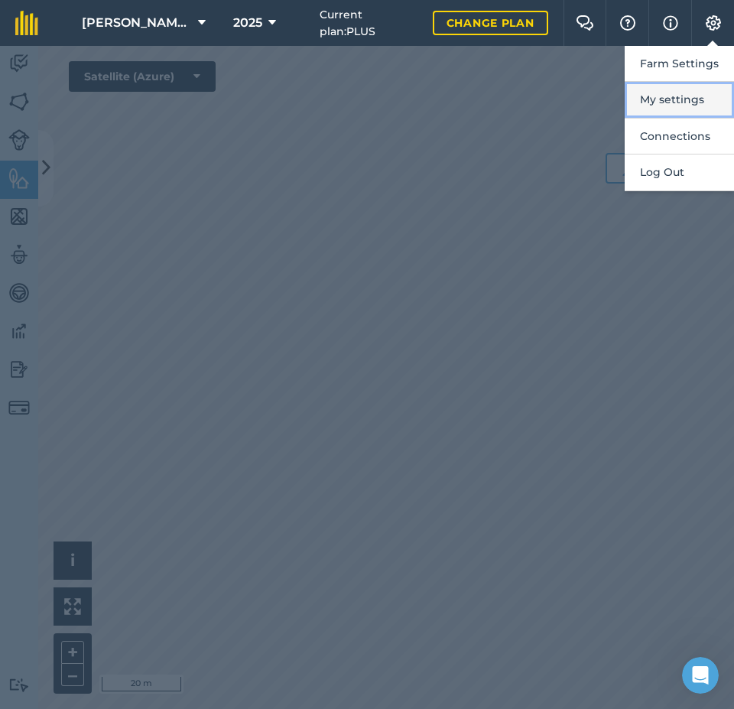
click at [681, 96] on button "My settings" at bounding box center [679, 100] width 109 height 36
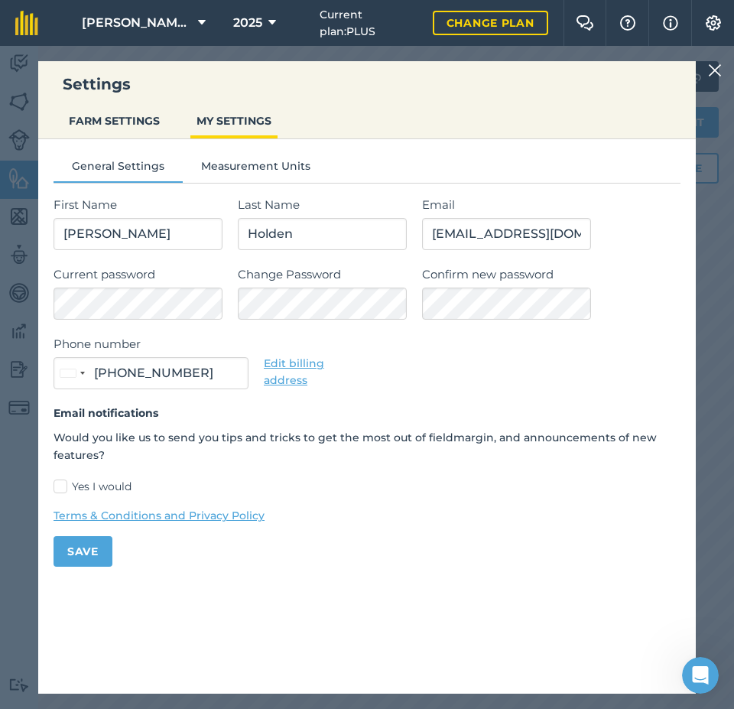
type input "07490 459265"
click at [59, 486] on label "Yes I would" at bounding box center [367, 487] width 627 height 16
click at [59, 486] on input "Yes I would" at bounding box center [59, 484] width 10 height 10
checkbox input "true"
click at [82, 541] on button "Save" at bounding box center [83, 551] width 59 height 31
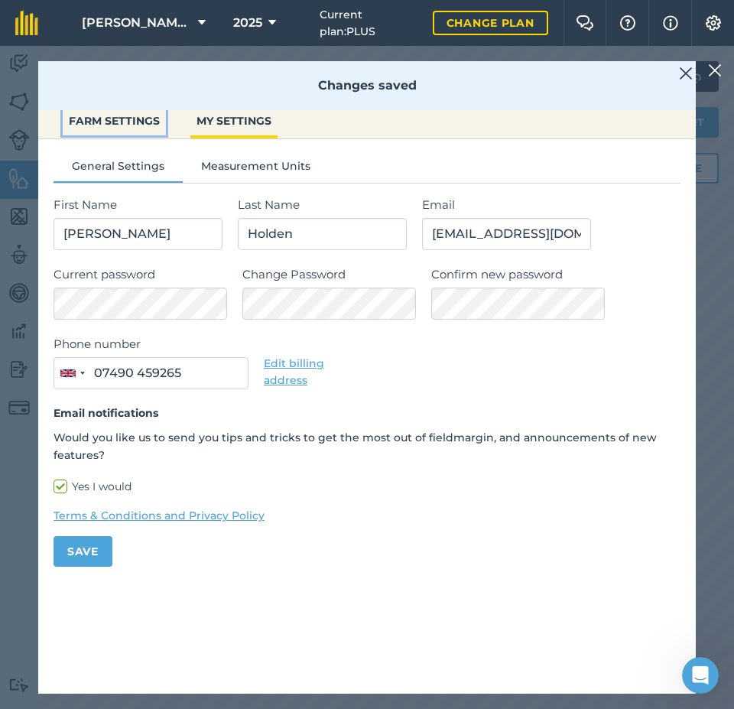
click at [135, 126] on button "FARM SETTINGS" at bounding box center [114, 120] width 103 height 29
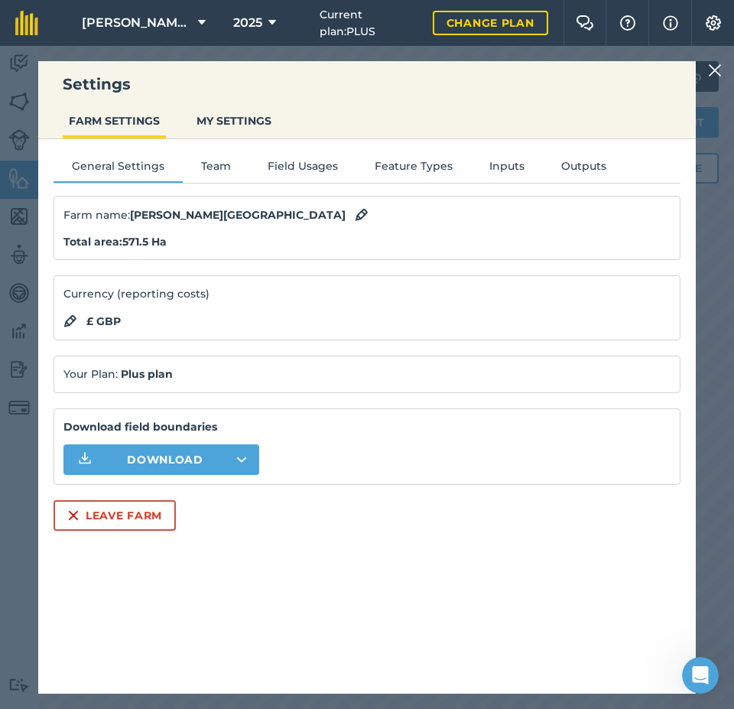
click at [550, 47] on div "Settings FARM SETTINGS MY SETTINGS General Settings Team Field Usages Feature T…" at bounding box center [367, 377] width 734 height 663
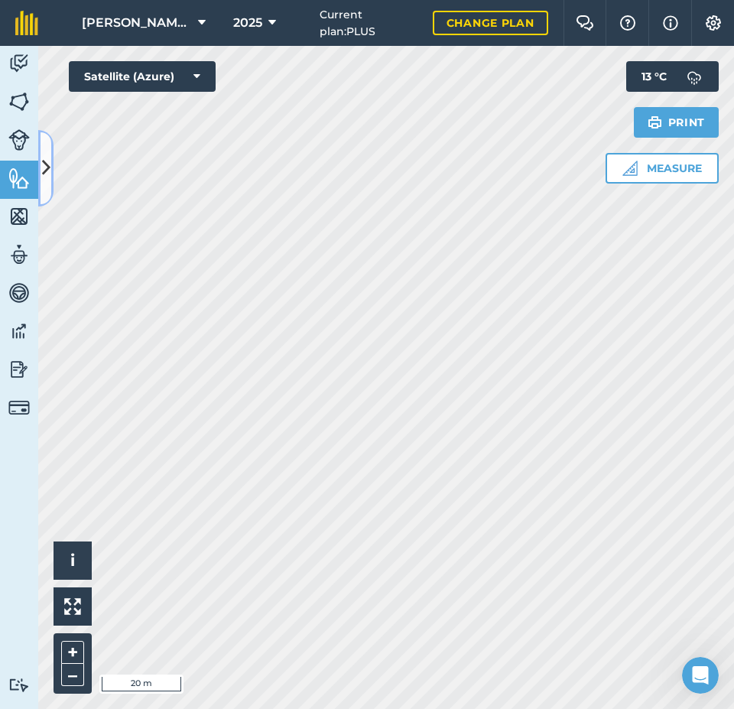
click at [40, 165] on button at bounding box center [45, 168] width 15 height 76
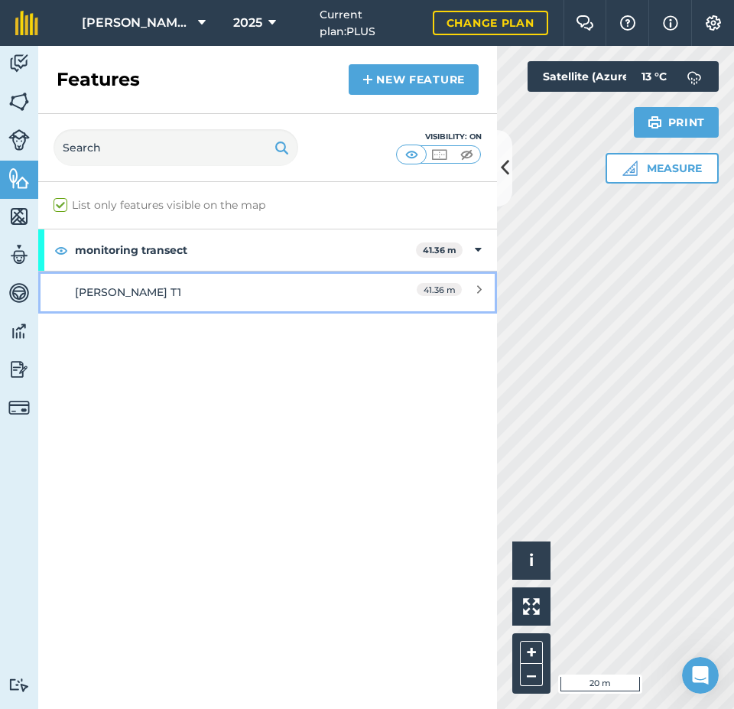
click at [102, 284] on div "[PERSON_NAME] T1" at bounding box center [210, 292] width 271 height 17
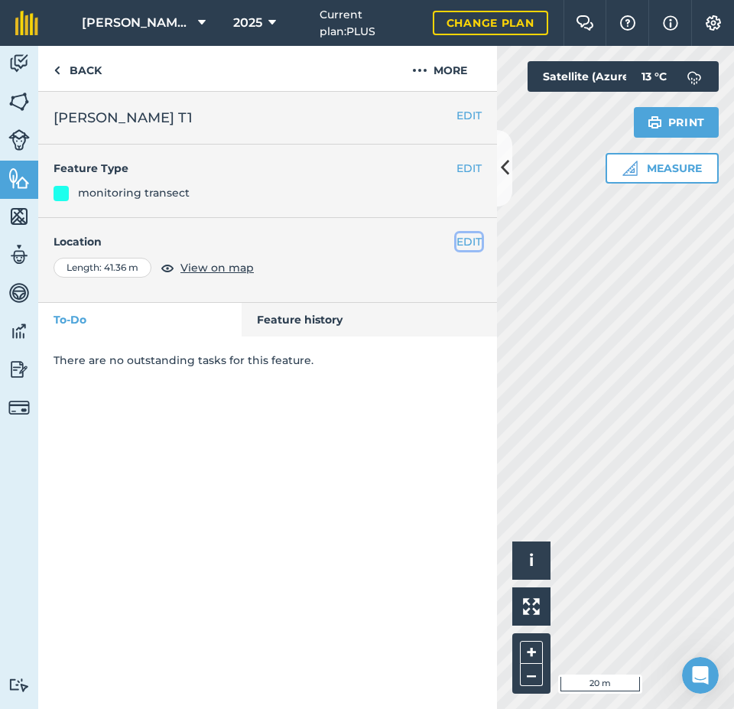
click at [473, 244] on button "EDIT" at bounding box center [469, 241] width 25 height 17
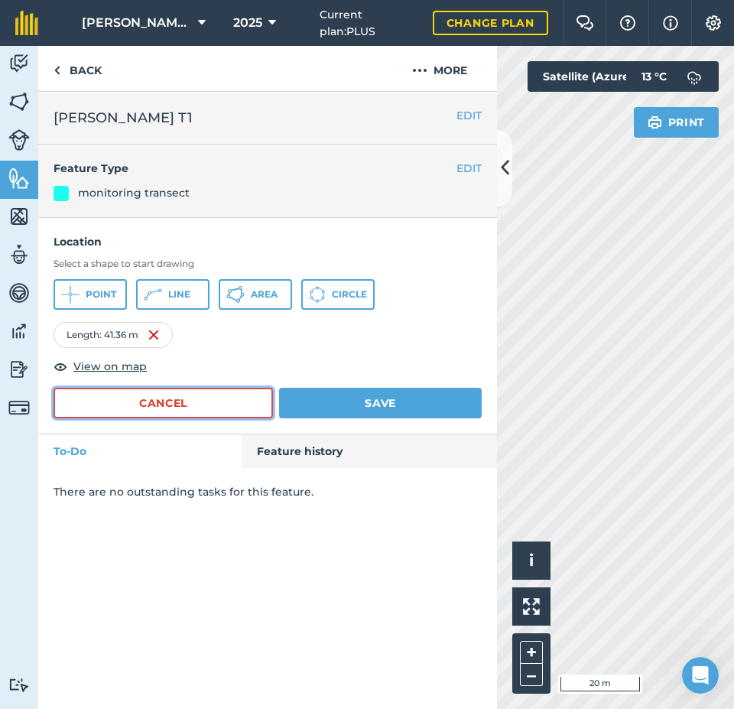
click at [220, 404] on button "Cancel" at bounding box center [163, 403] width 219 height 31
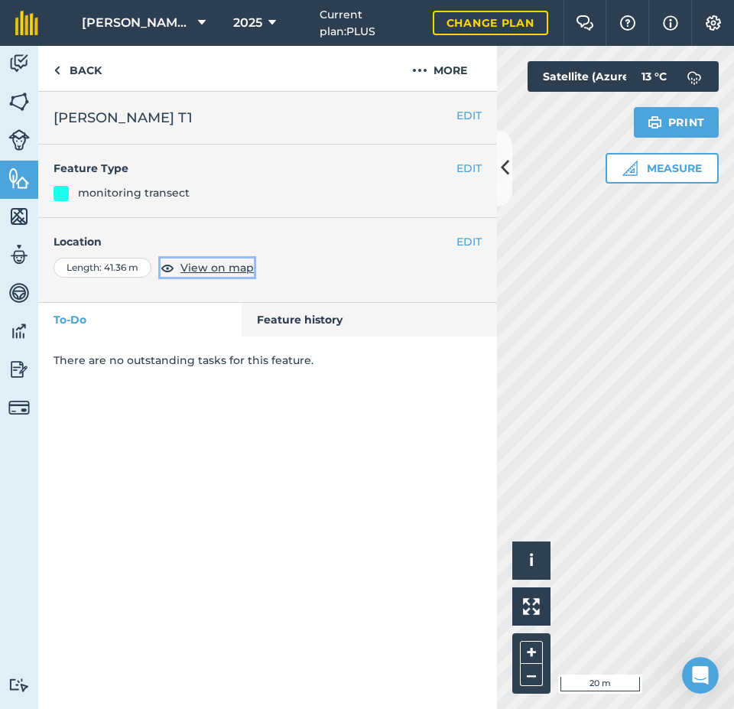
click at [229, 271] on span "View on map" at bounding box center [216, 267] width 73 height 17
click at [467, 169] on button "EDIT" at bounding box center [469, 168] width 25 height 17
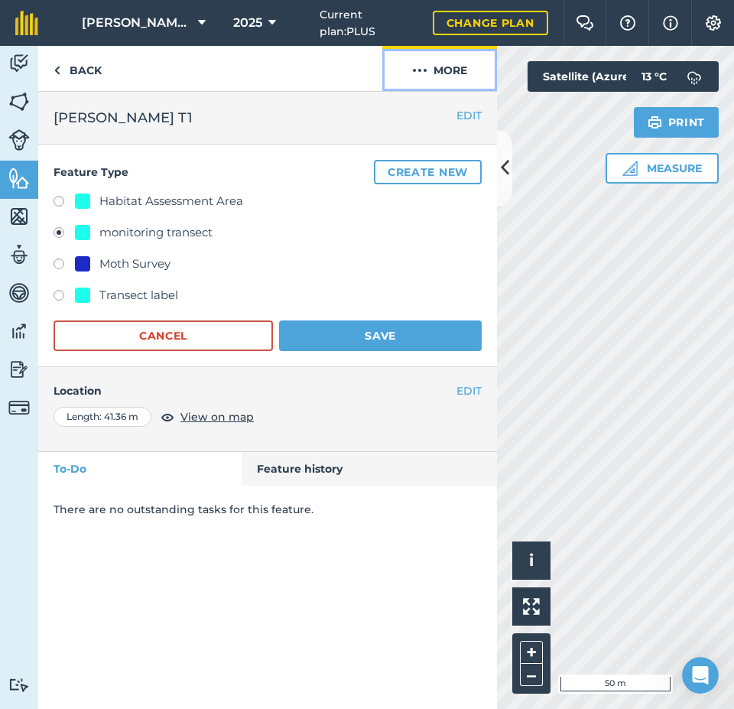
click at [457, 71] on button "More" at bounding box center [439, 68] width 115 height 45
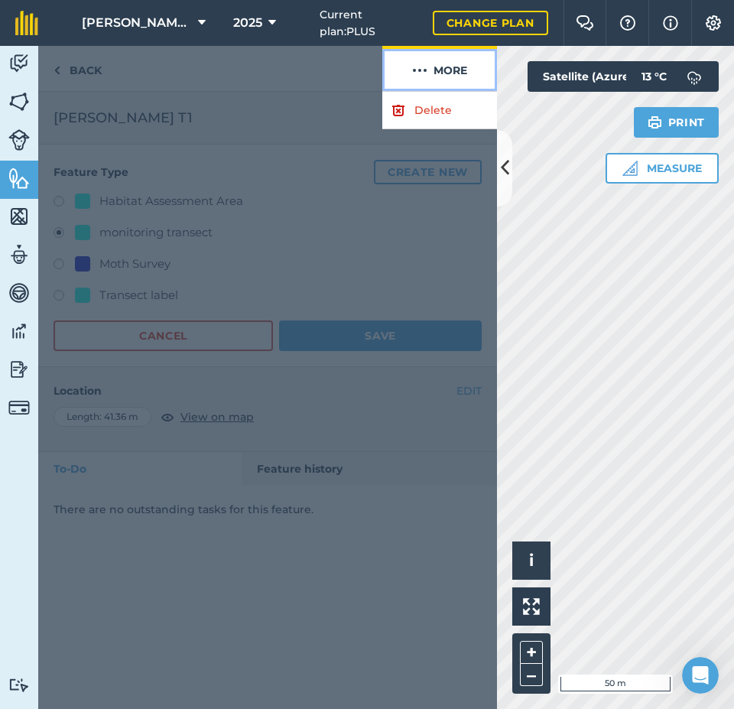
click at [457, 71] on button "More" at bounding box center [439, 68] width 115 height 45
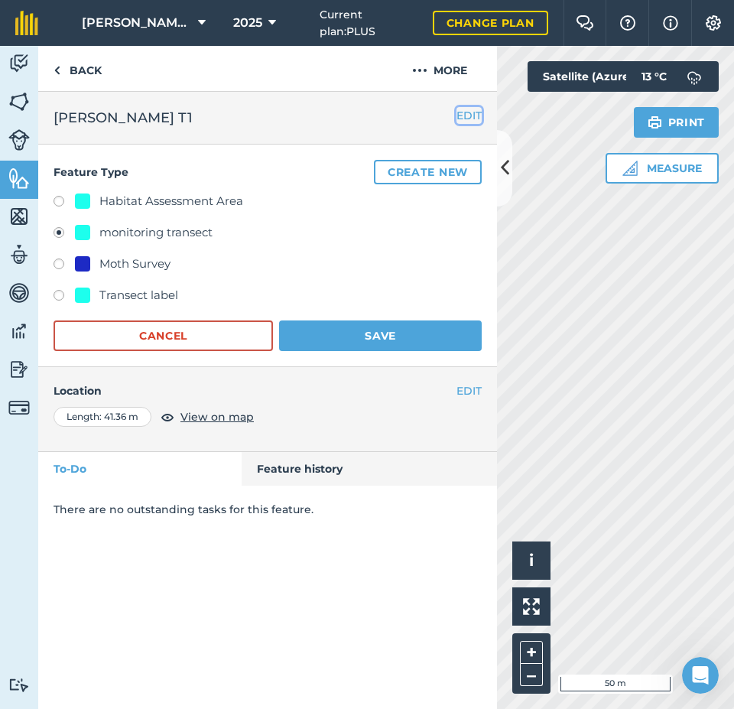
click at [470, 114] on button "EDIT" at bounding box center [469, 115] width 25 height 17
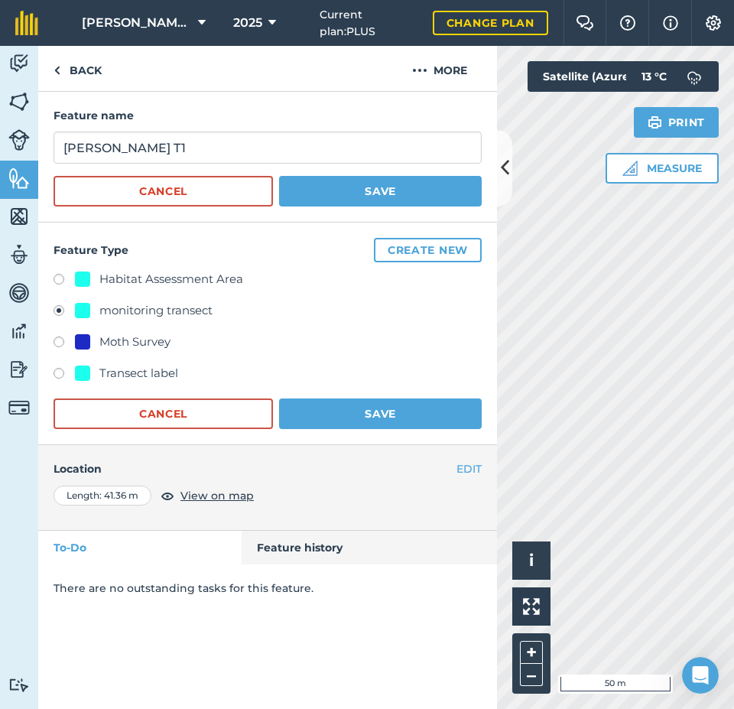
click at [190, 279] on div "Habitat Assessment Area" at bounding box center [171, 279] width 144 height 18
radio input "true"
radio input "false"
click at [450, 70] on button "More" at bounding box center [439, 68] width 115 height 45
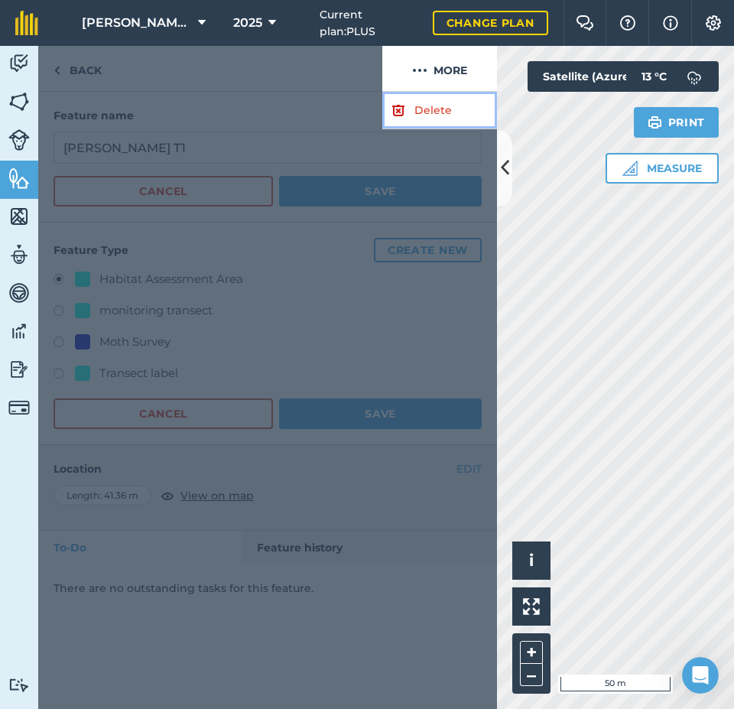
click at [433, 107] on link "Delete" at bounding box center [439, 110] width 115 height 37
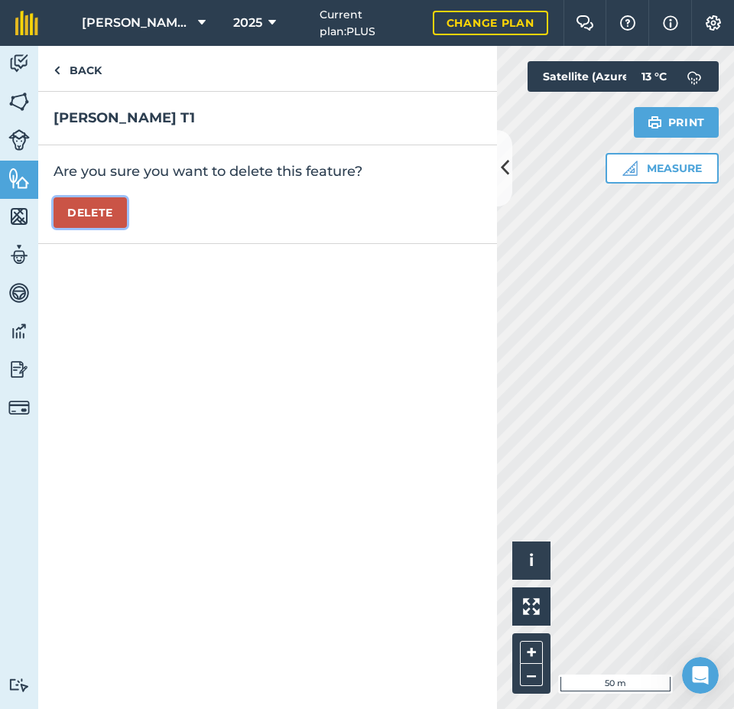
click at [112, 215] on button "Delete" at bounding box center [90, 212] width 73 height 31
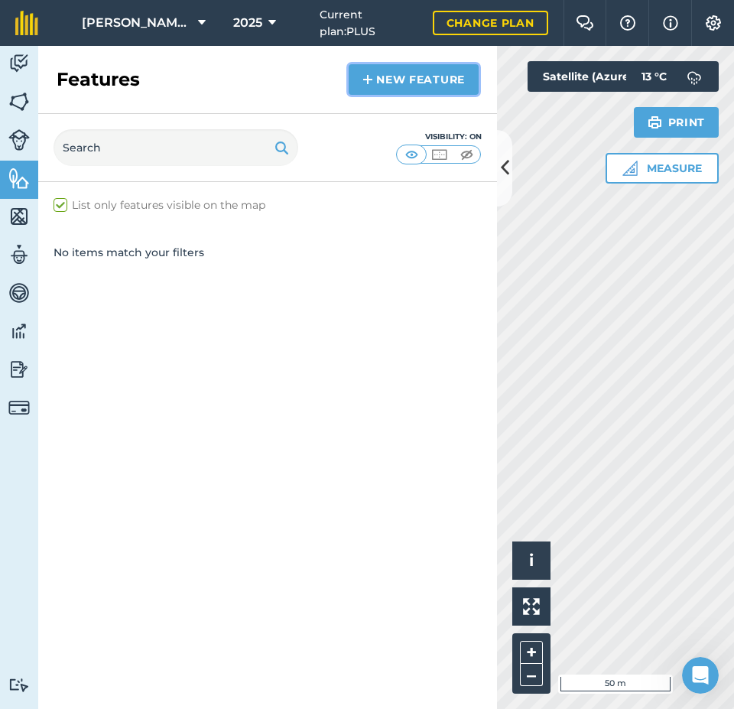
click at [430, 73] on link "New feature" at bounding box center [414, 79] width 130 height 31
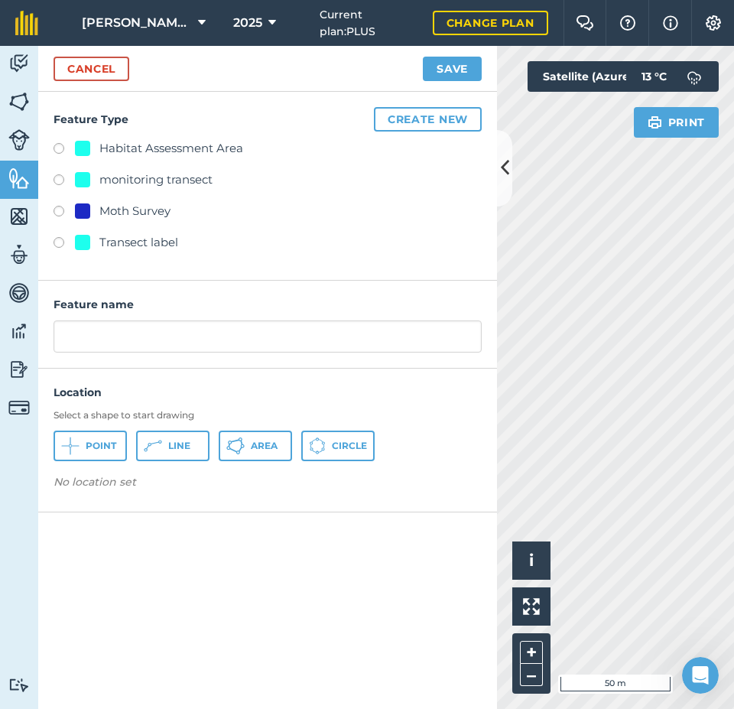
click at [207, 181] on div "monitoring transect" at bounding box center [155, 180] width 113 height 18
radio input "true"
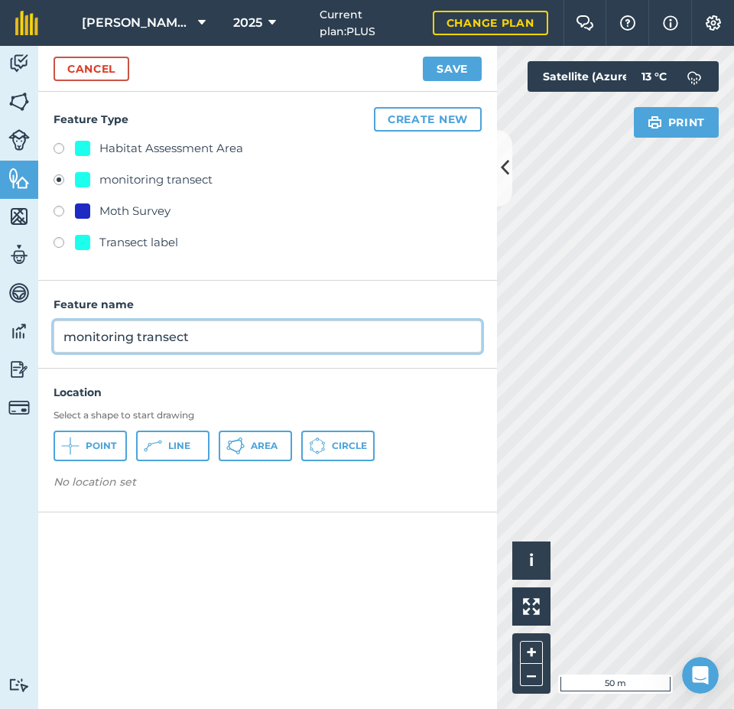
drag, startPoint x: 201, startPoint y: 338, endPoint x: 40, endPoint y: 335, distance: 161.4
click at [40, 335] on div "Feature name monitoring transect" at bounding box center [267, 325] width 459 height 88
type input "[PERSON_NAME] T1"
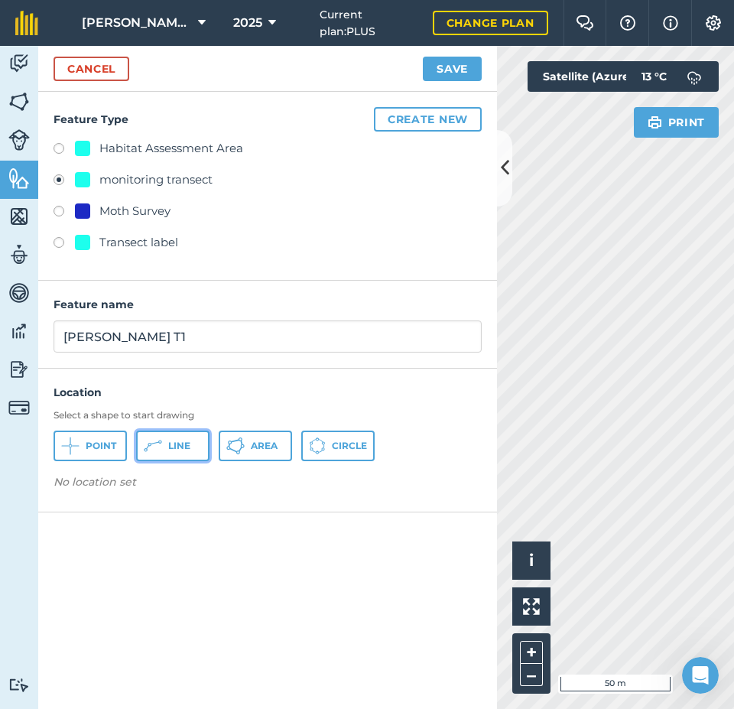
click at [169, 450] on span "Line" at bounding box center [179, 446] width 22 height 12
click at [467, 66] on button "Save" at bounding box center [452, 69] width 59 height 24
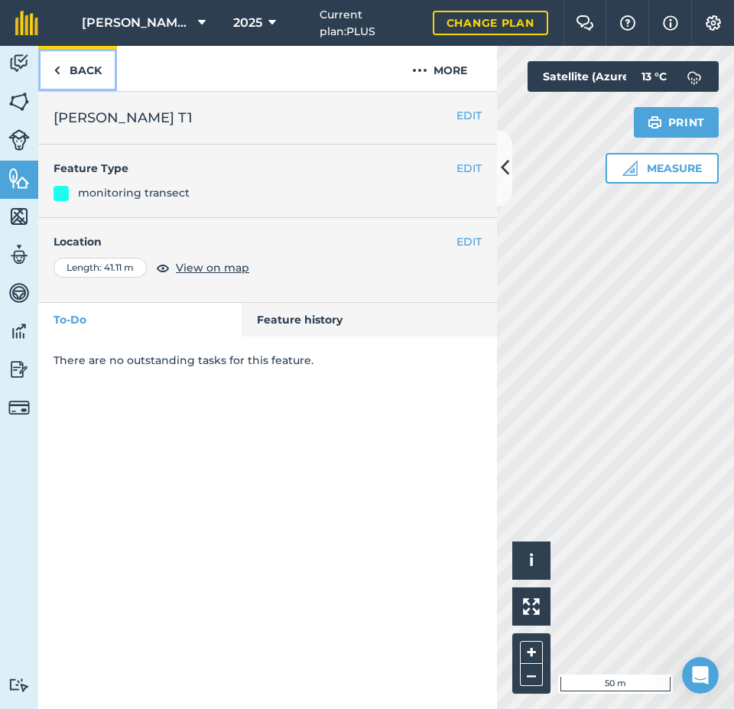
click at [63, 67] on link "Back" at bounding box center [77, 68] width 79 height 45
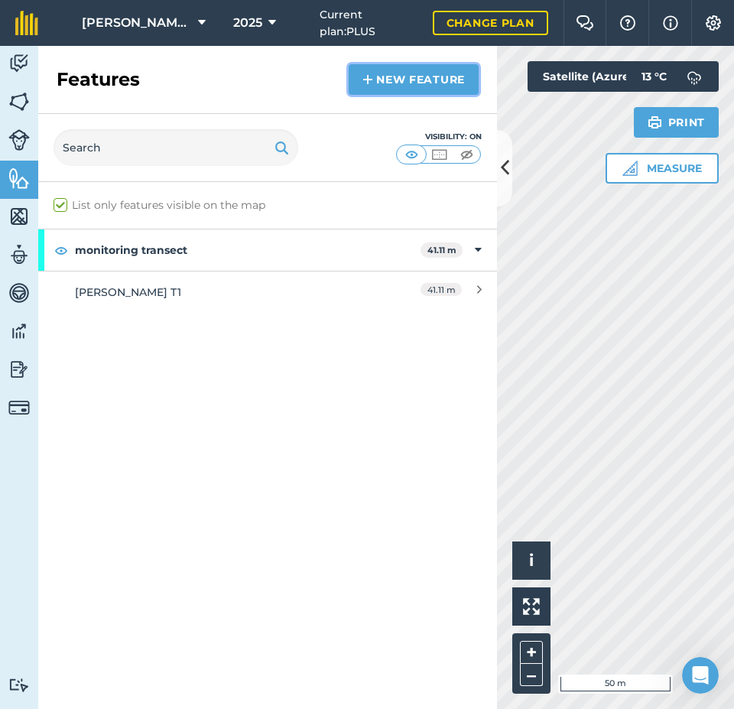
click at [452, 83] on link "New feature" at bounding box center [414, 79] width 130 height 31
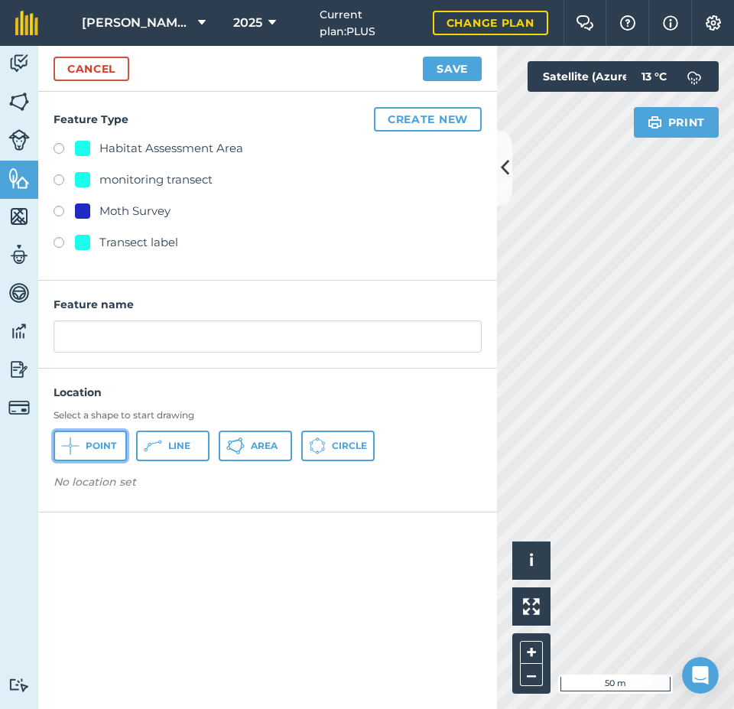
click at [73, 440] on icon at bounding box center [70, 446] width 18 height 18
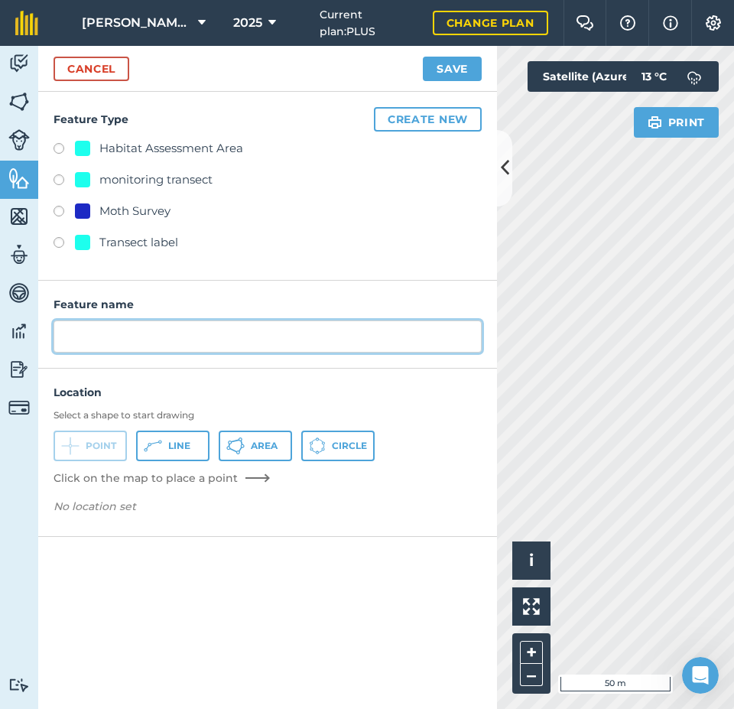
click at [123, 340] on input "text" at bounding box center [268, 336] width 428 height 32
type input "[PERSON_NAME] A2"
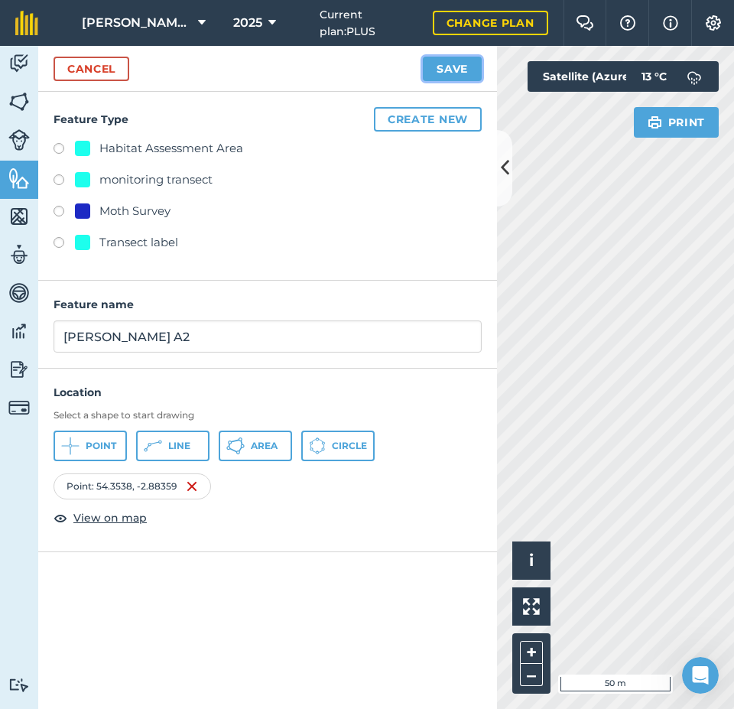
click at [460, 71] on button "Save" at bounding box center [452, 69] width 59 height 24
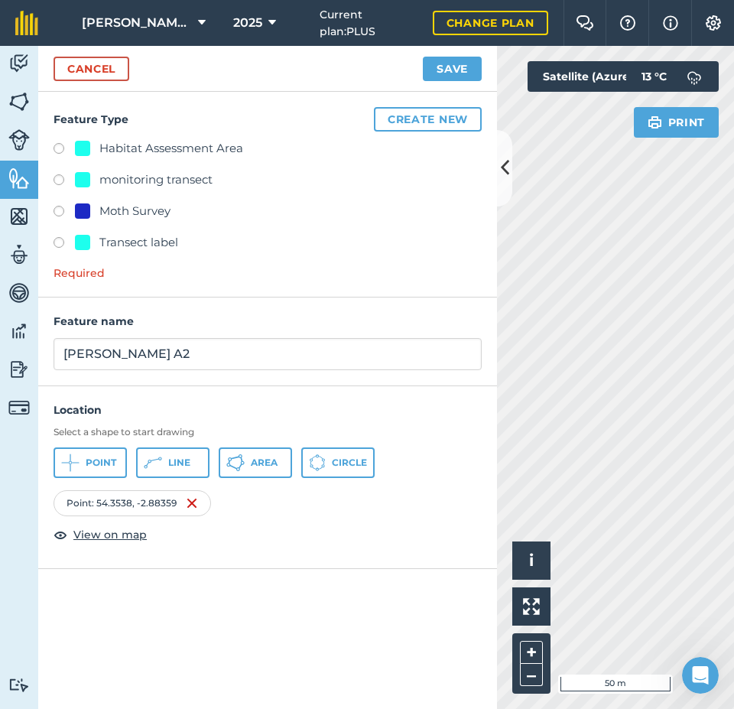
click at [60, 178] on label at bounding box center [64, 181] width 21 height 15
radio input "true"
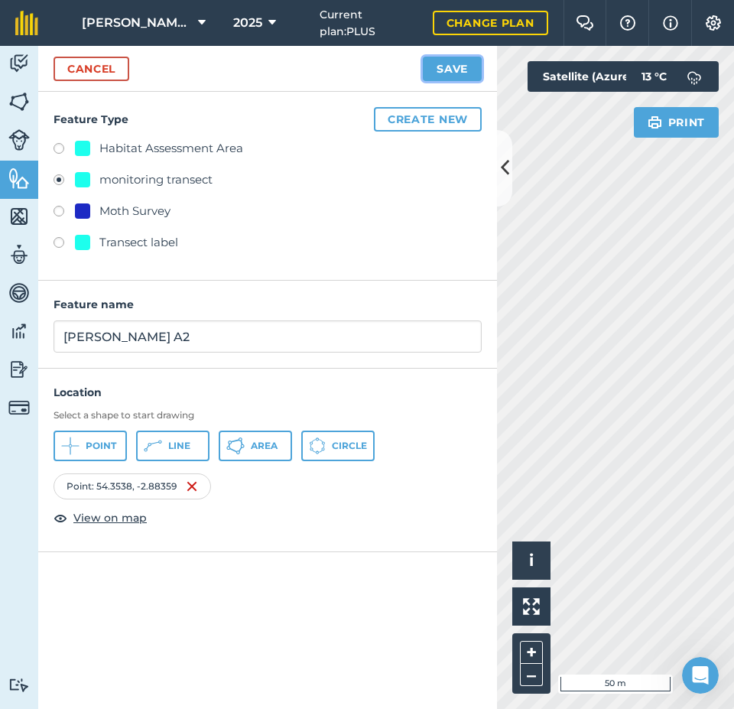
click at [465, 69] on button "Save" at bounding box center [452, 69] width 59 height 24
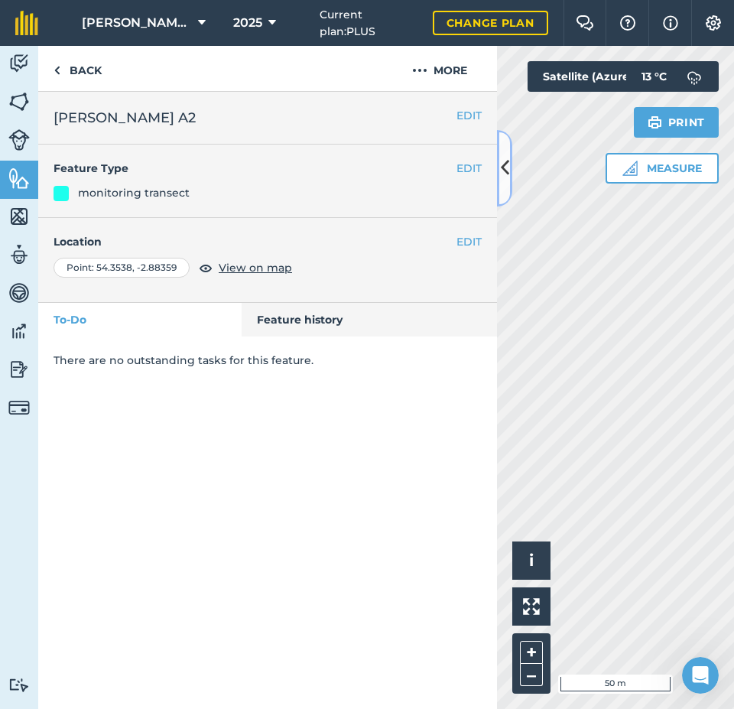
click at [502, 168] on icon at bounding box center [505, 167] width 8 height 27
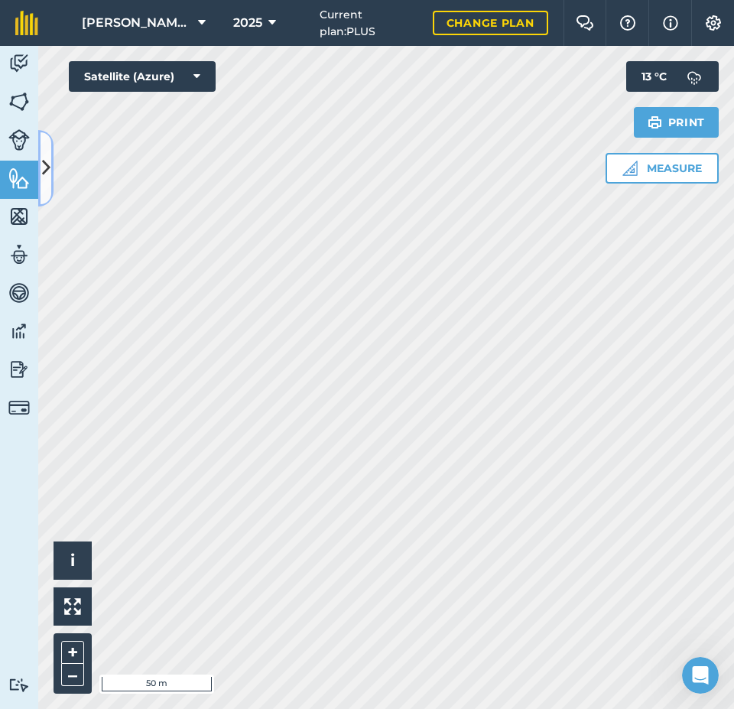
click at [42, 164] on icon at bounding box center [46, 167] width 8 height 27
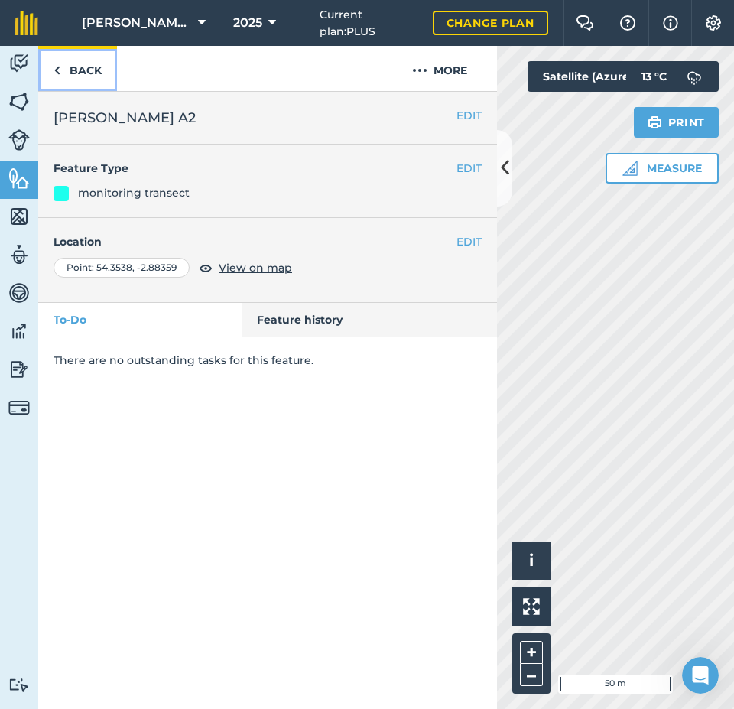
click at [79, 70] on link "Back" at bounding box center [77, 68] width 79 height 45
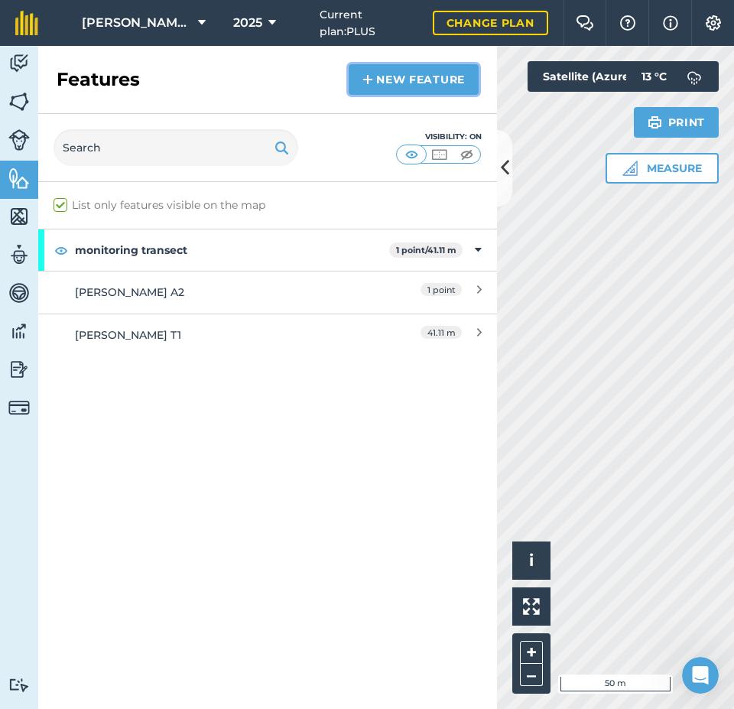
click at [385, 85] on link "New feature" at bounding box center [414, 79] width 130 height 31
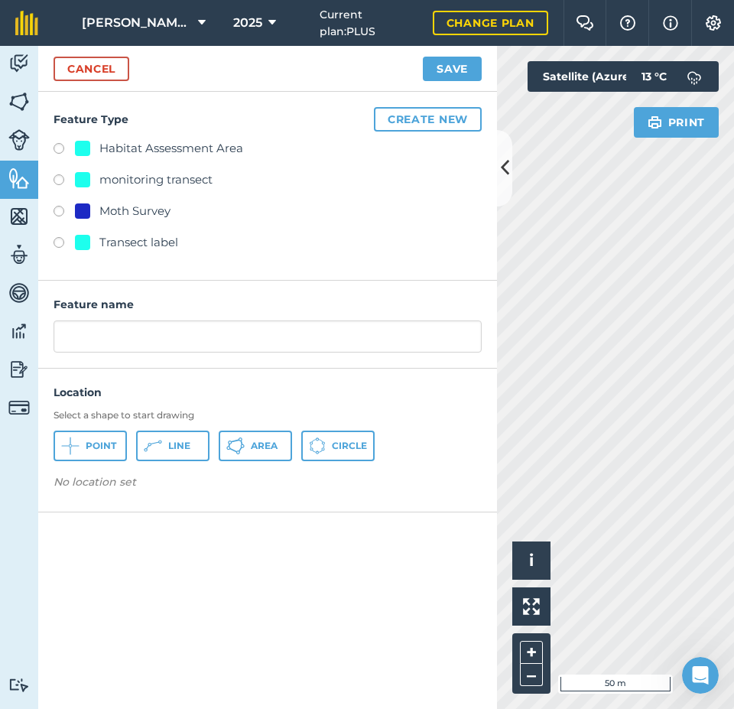
click at [133, 178] on div "monitoring transect" at bounding box center [155, 180] width 113 height 18
radio input "true"
click at [250, 444] on button "Area" at bounding box center [255, 446] width 73 height 31
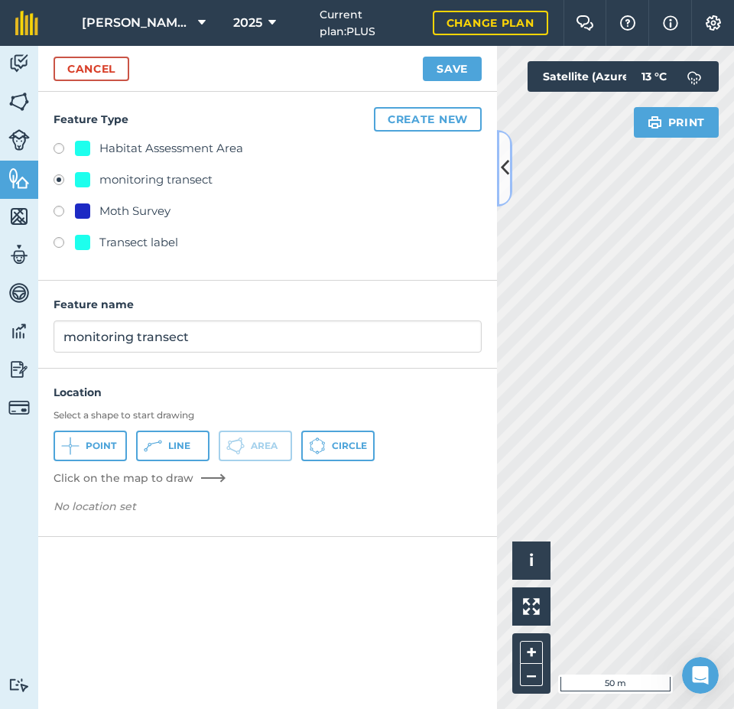
click at [503, 161] on icon at bounding box center [505, 167] width 8 height 27
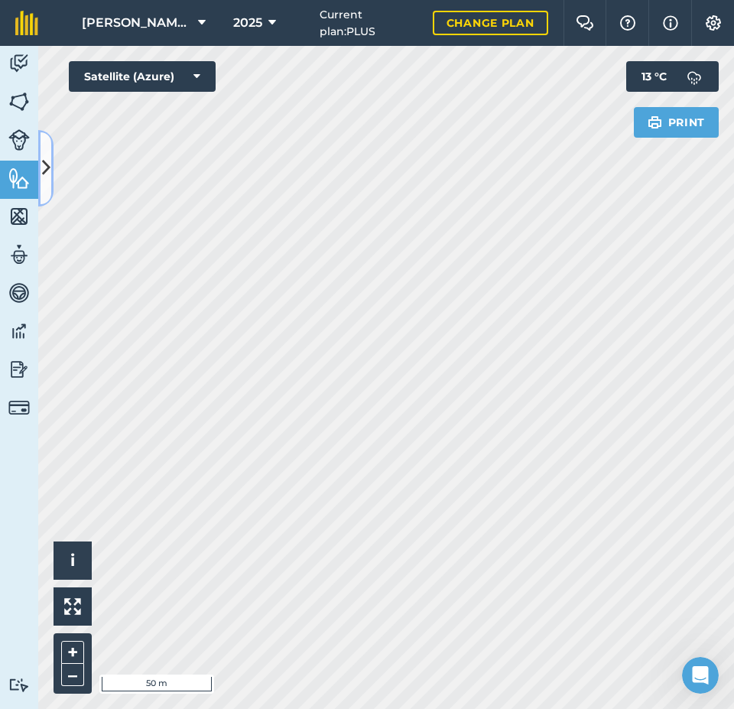
click at [46, 164] on icon at bounding box center [46, 167] width 8 height 27
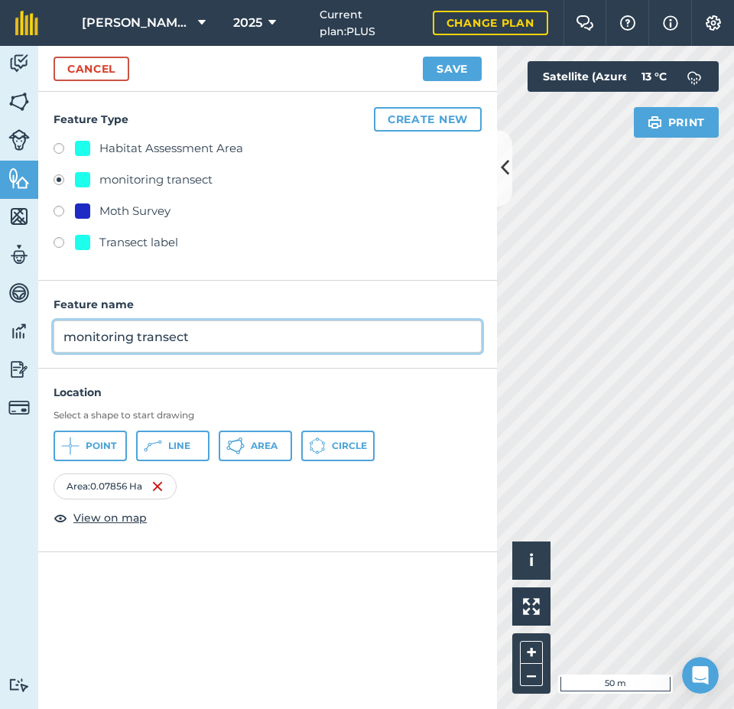
drag, startPoint x: 200, startPoint y: 337, endPoint x: 63, endPoint y: 337, distance: 136.9
click at [63, 337] on input "monitoring transect" at bounding box center [268, 336] width 428 height 32
type input "Area 3"
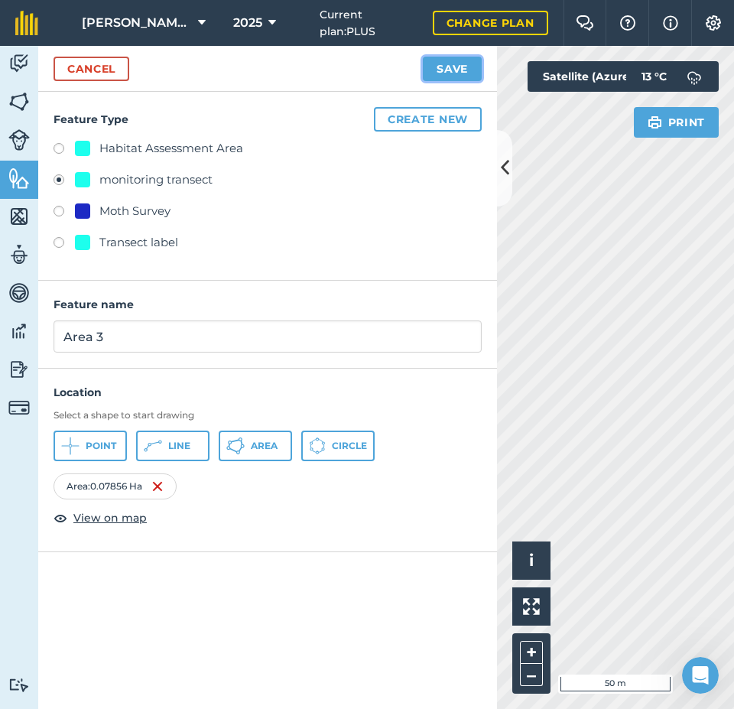
click at [451, 68] on button "Save" at bounding box center [452, 69] width 59 height 24
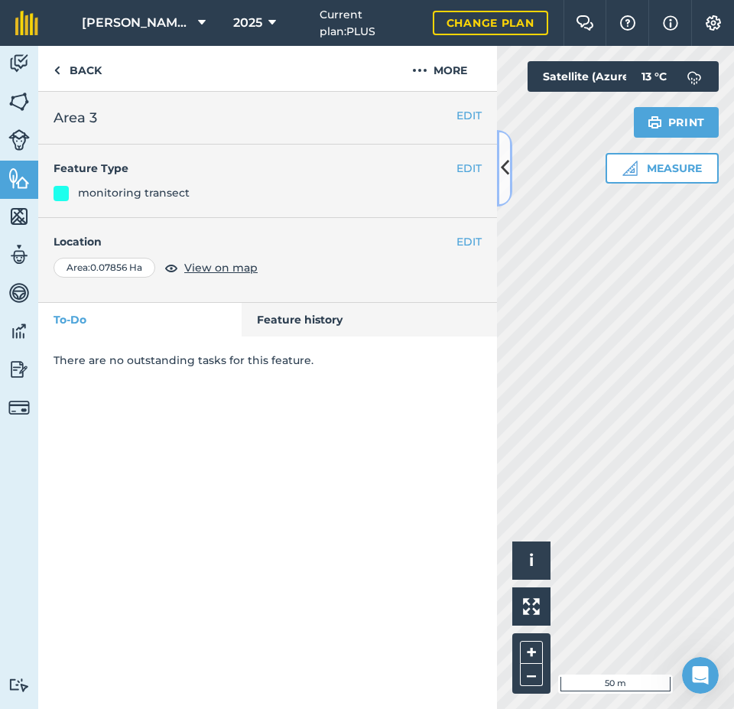
click at [503, 171] on icon at bounding box center [505, 167] width 8 height 27
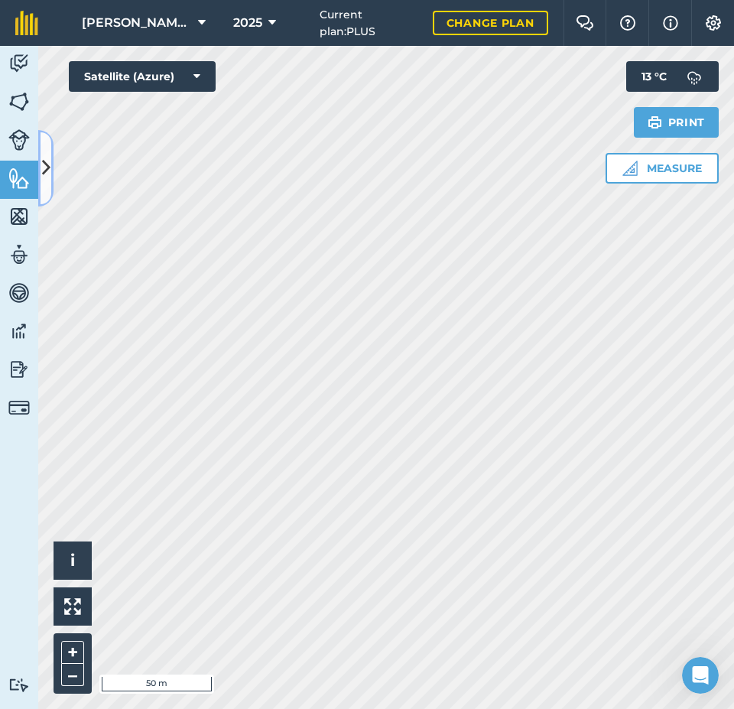
click at [43, 166] on icon at bounding box center [46, 167] width 8 height 27
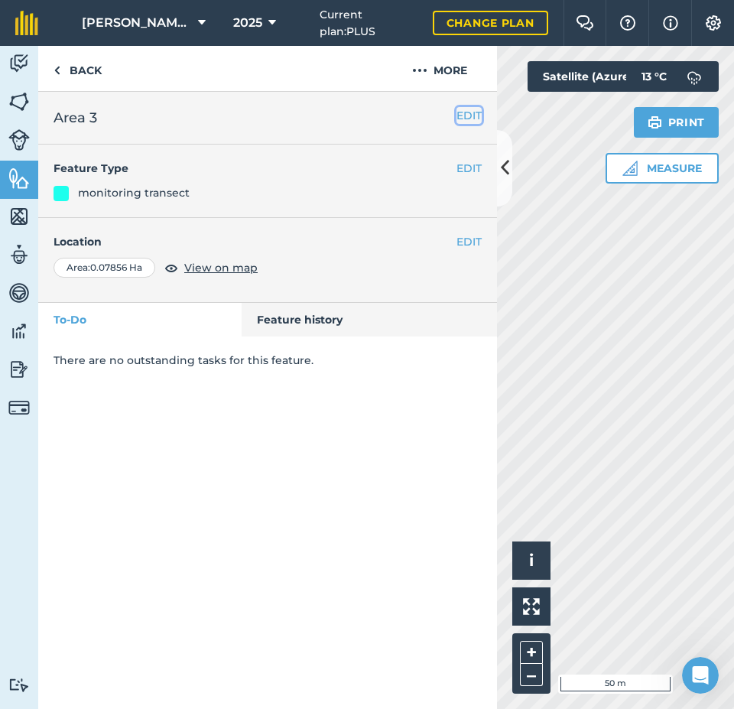
click at [467, 116] on button "EDIT" at bounding box center [469, 115] width 25 height 17
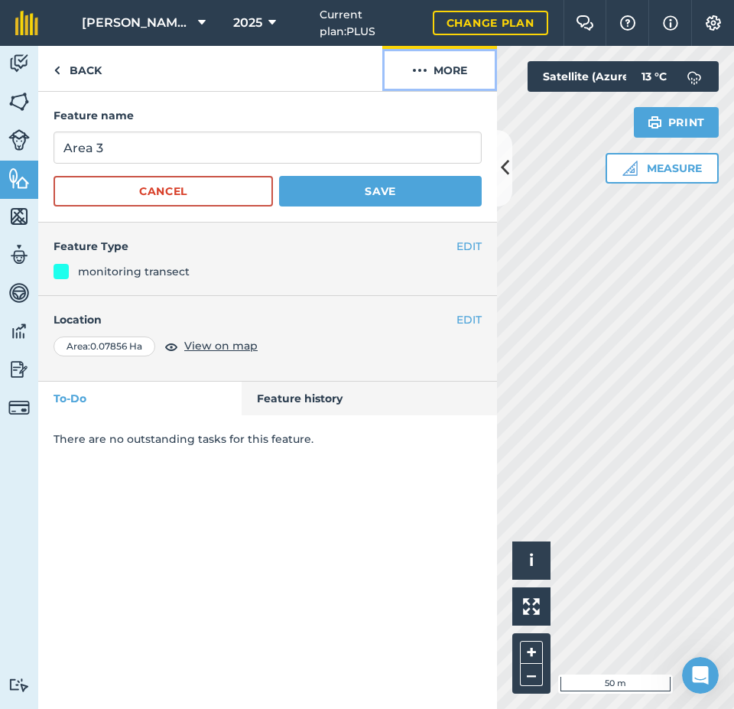
click at [458, 71] on button "More" at bounding box center [439, 68] width 115 height 45
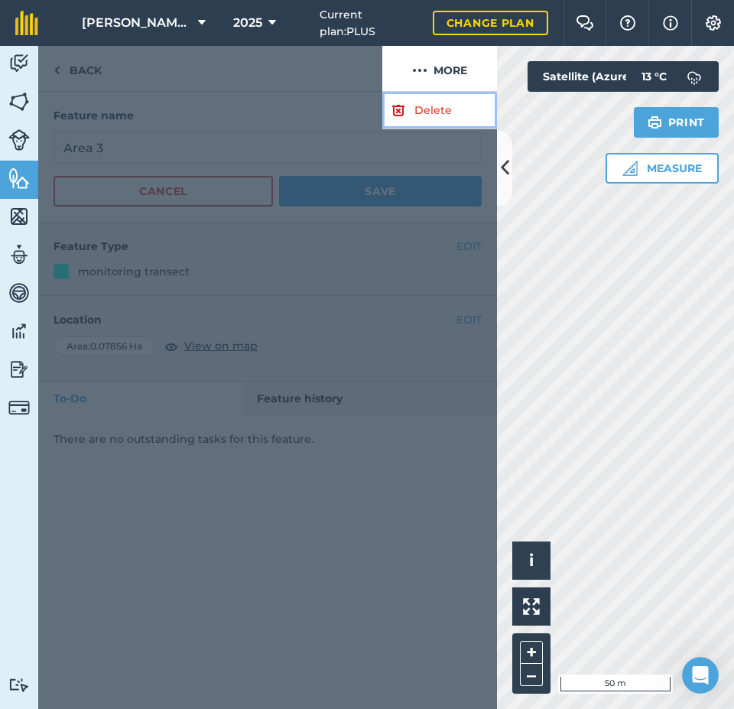
click at [440, 107] on link "Delete" at bounding box center [439, 110] width 115 height 37
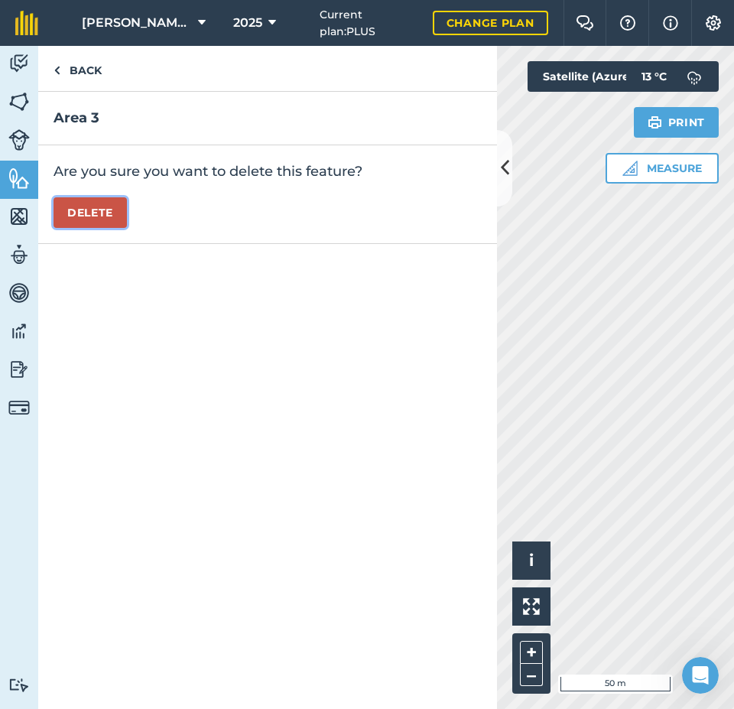
click at [105, 212] on button "Delete" at bounding box center [90, 212] width 73 height 31
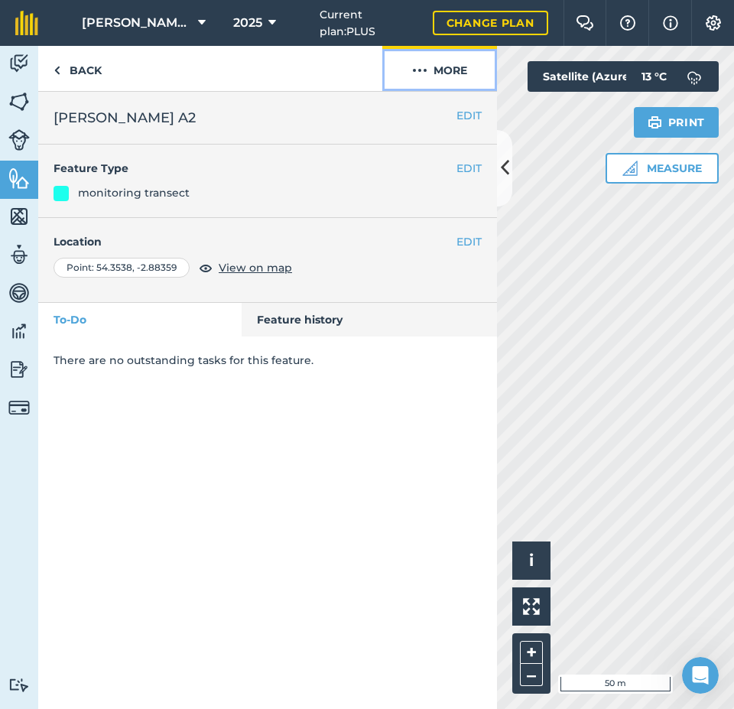
click at [449, 66] on button "More" at bounding box center [439, 68] width 115 height 45
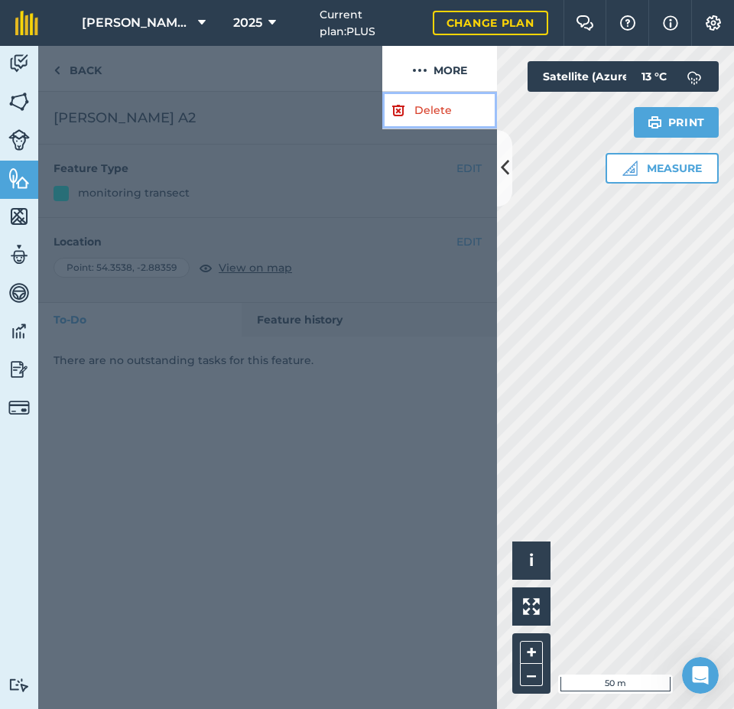
click at [441, 109] on link "Delete" at bounding box center [439, 110] width 115 height 37
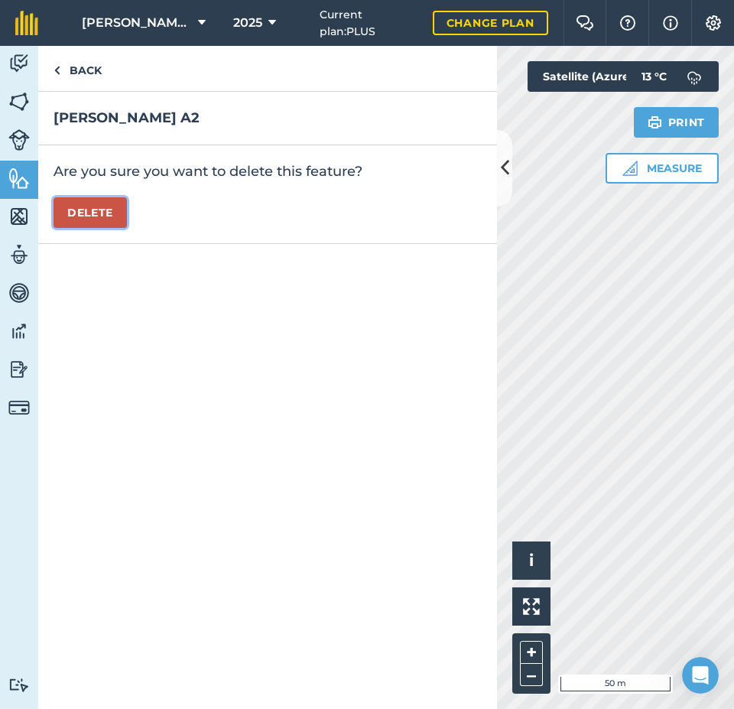
click at [81, 210] on button "Delete" at bounding box center [90, 212] width 73 height 31
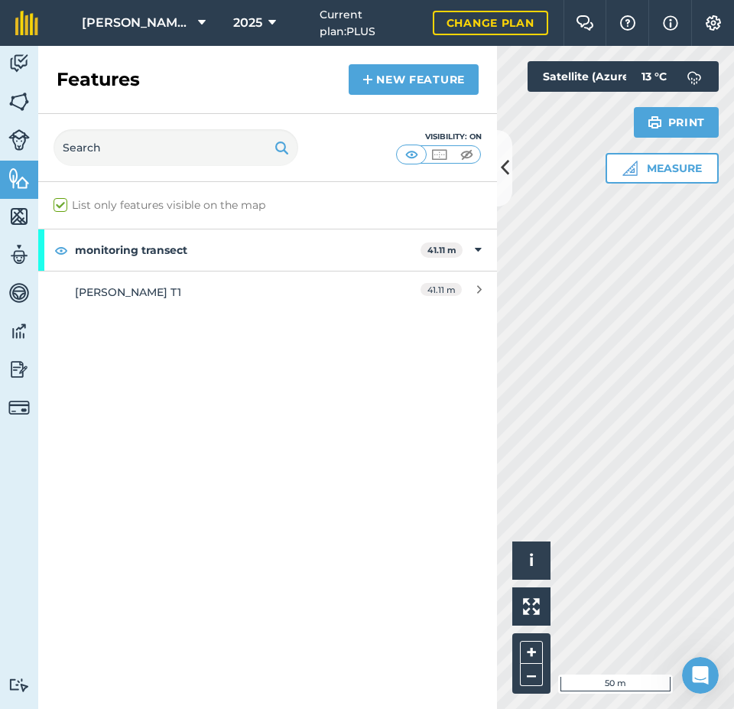
scroll to position [1566, 0]
click at [422, 80] on link "New feature" at bounding box center [414, 79] width 130 height 31
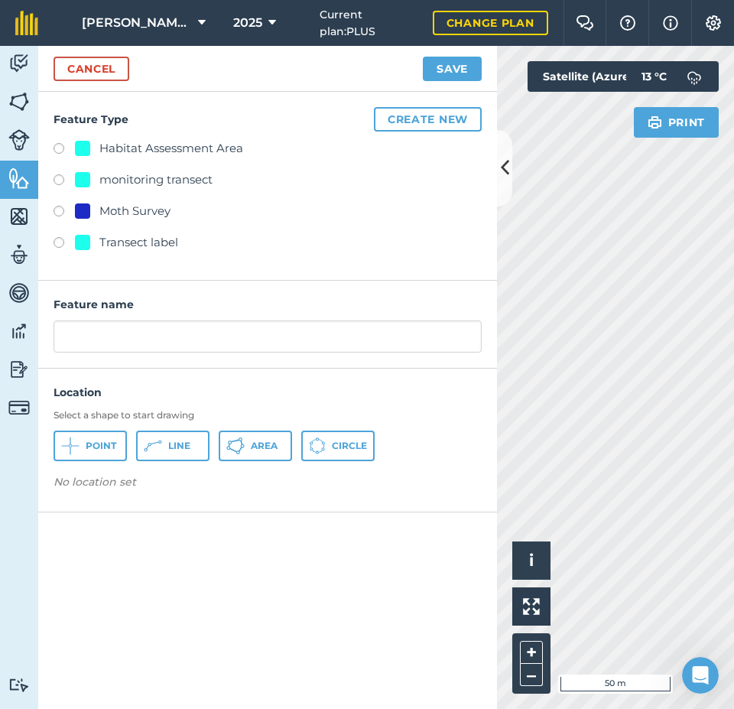
click at [208, 177] on div "monitoring transect" at bounding box center [155, 180] width 113 height 18
radio input "true"
click at [165, 441] on button "Line" at bounding box center [172, 446] width 73 height 31
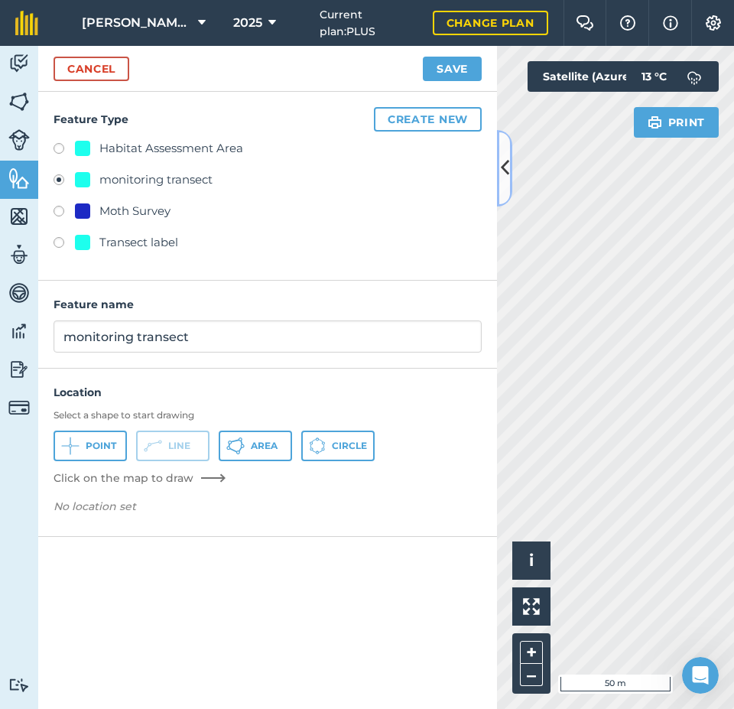
click at [499, 175] on button at bounding box center [504, 168] width 15 height 76
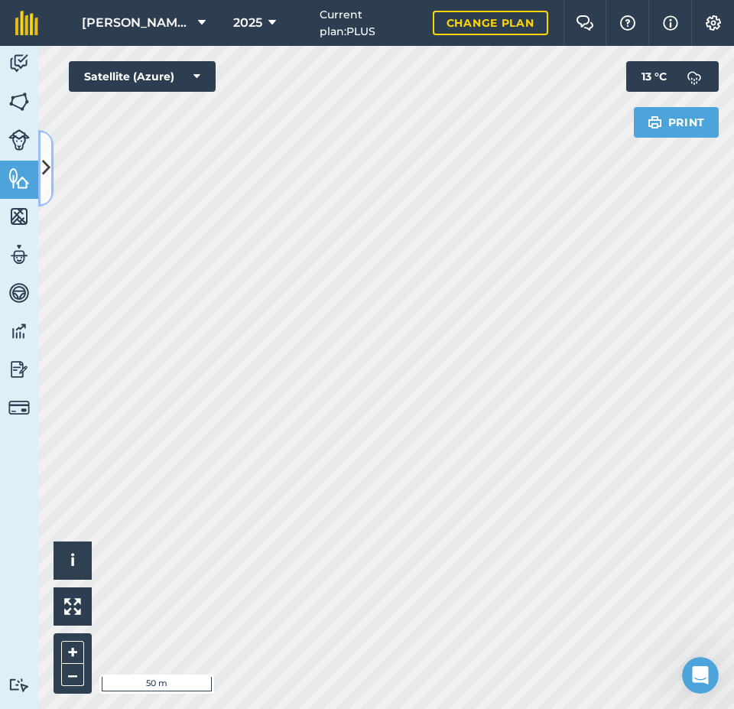
click at [49, 171] on icon at bounding box center [46, 167] width 8 height 27
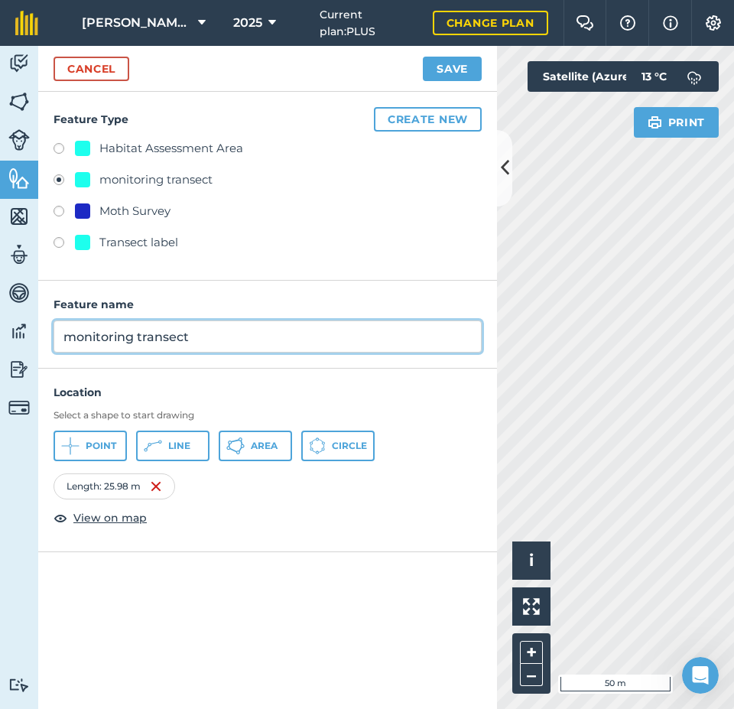
drag, startPoint x: 210, startPoint y: 331, endPoint x: 49, endPoint y: 331, distance: 161.4
click at [49, 331] on div "Feature name monitoring transect" at bounding box center [267, 325] width 459 height 88
type input "[PERSON_NAME] T2"
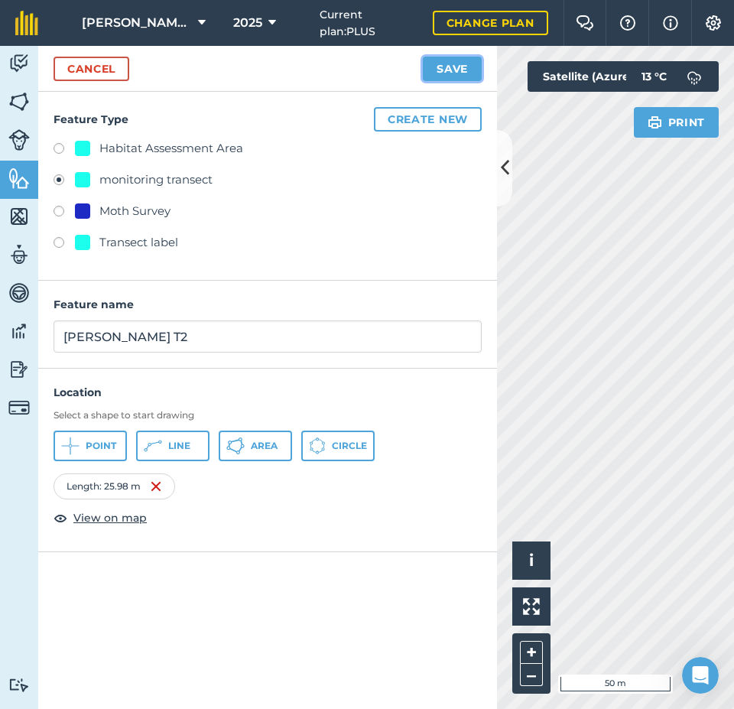
click at [443, 73] on button "Save" at bounding box center [452, 69] width 59 height 24
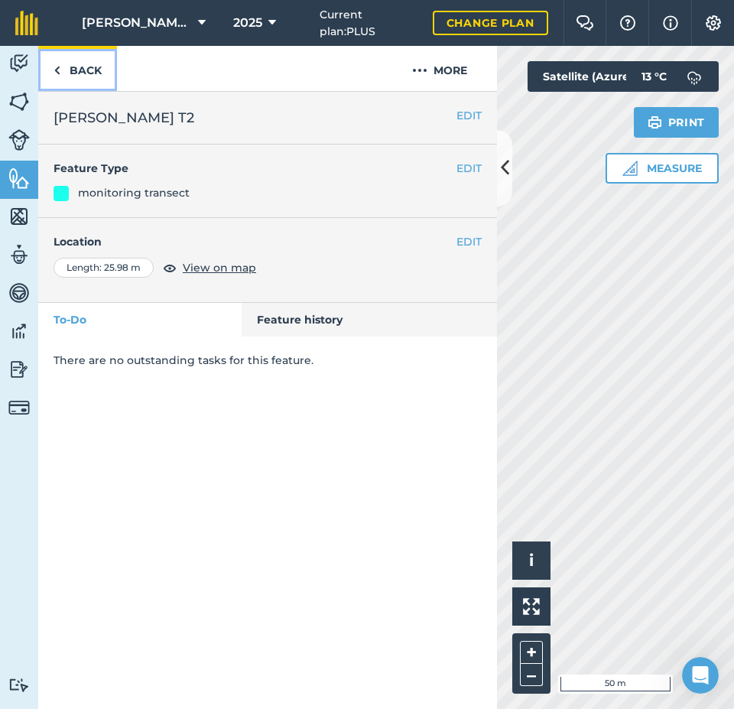
click at [89, 70] on link "Back" at bounding box center [77, 68] width 79 height 45
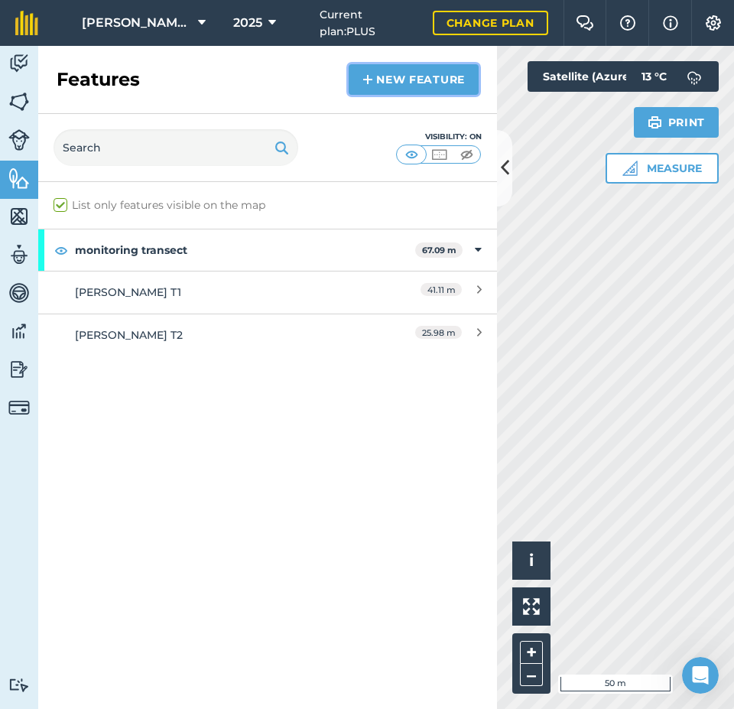
click at [381, 74] on link "New feature" at bounding box center [414, 79] width 130 height 31
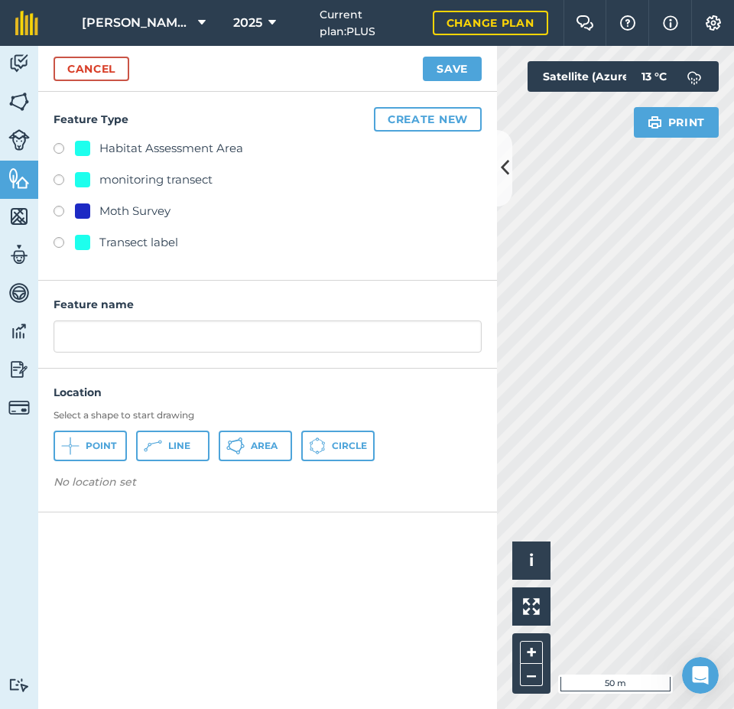
click at [185, 177] on div "monitoring transect" at bounding box center [155, 180] width 113 height 18
radio input "true"
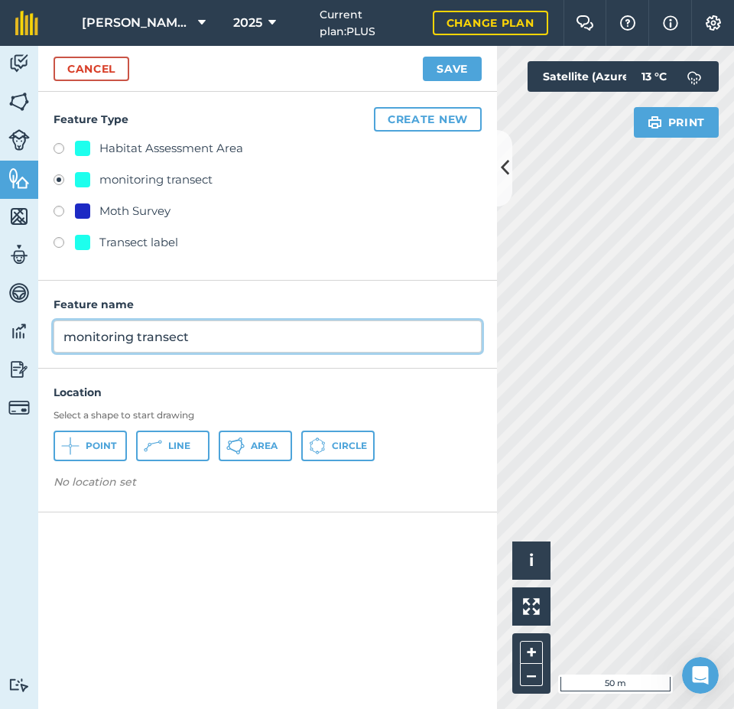
drag, startPoint x: 213, startPoint y: 338, endPoint x: 41, endPoint y: 337, distance: 172.1
click at [41, 337] on div "Feature name monitoring transect" at bounding box center [267, 325] width 459 height 88
type input "[PERSON_NAME] [MEDICAL_DATA]"
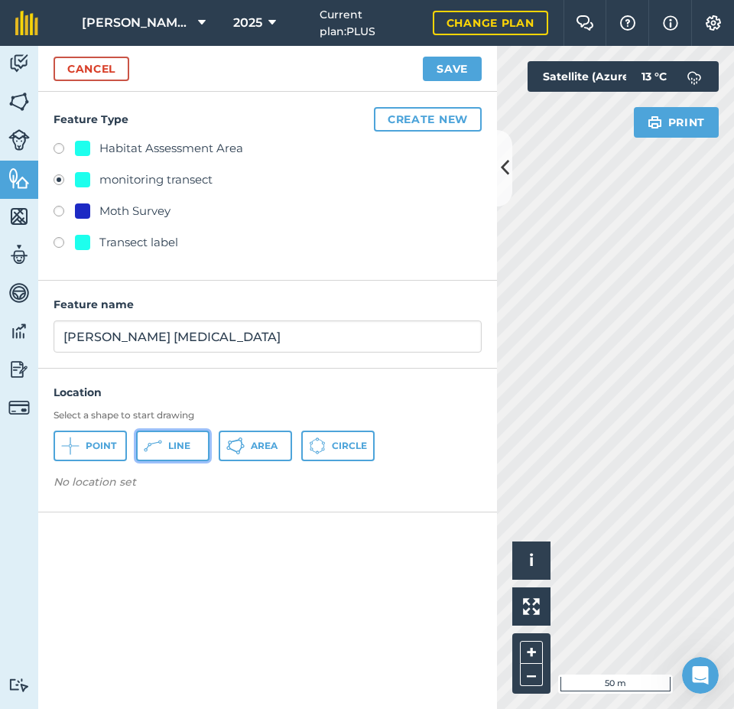
click at [184, 452] on button "Line" at bounding box center [172, 446] width 73 height 31
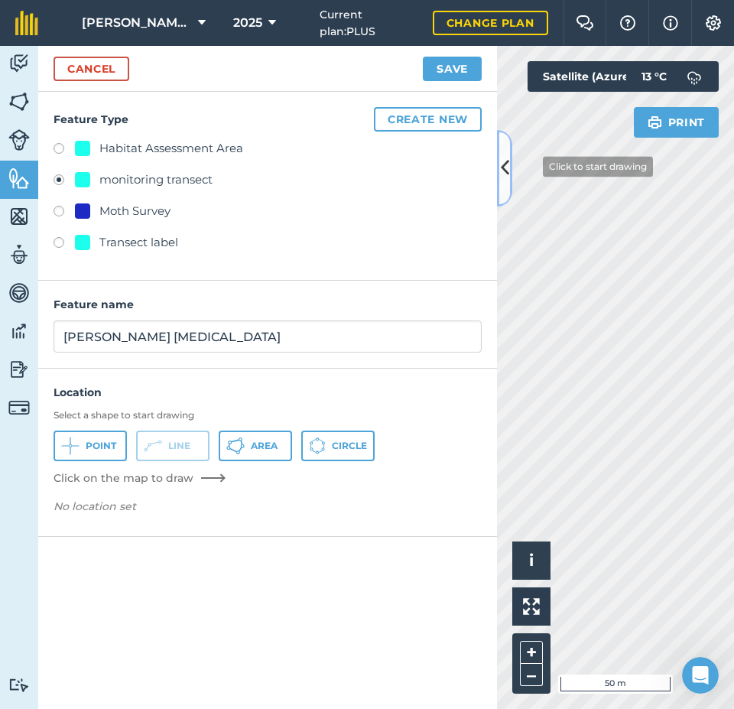
click at [501, 161] on icon at bounding box center [505, 167] width 8 height 27
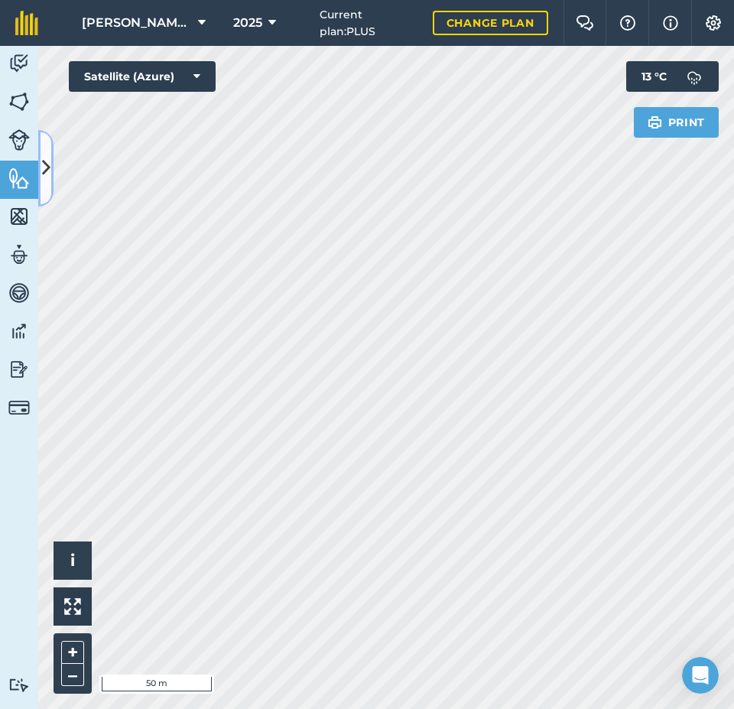
click at [45, 163] on icon at bounding box center [46, 167] width 8 height 27
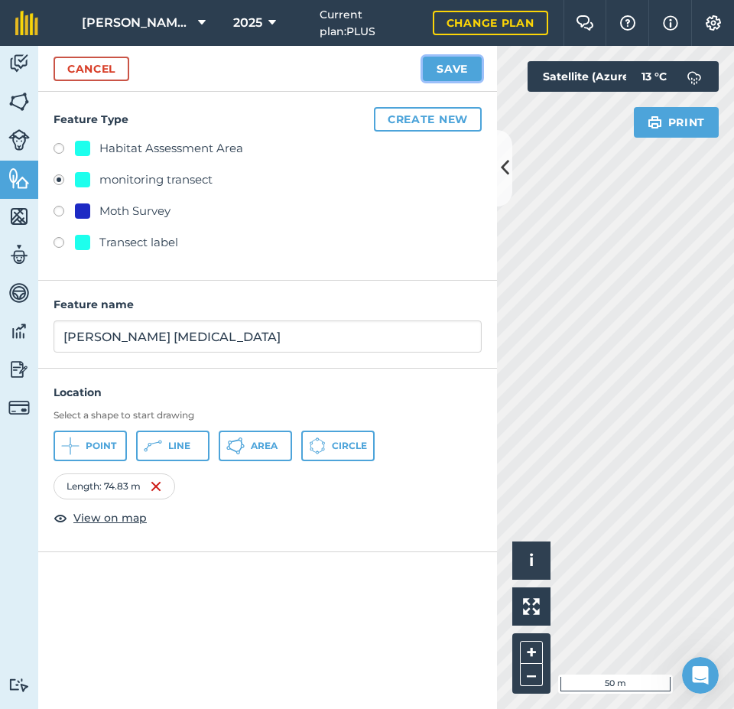
click at [457, 73] on button "Save" at bounding box center [452, 69] width 59 height 24
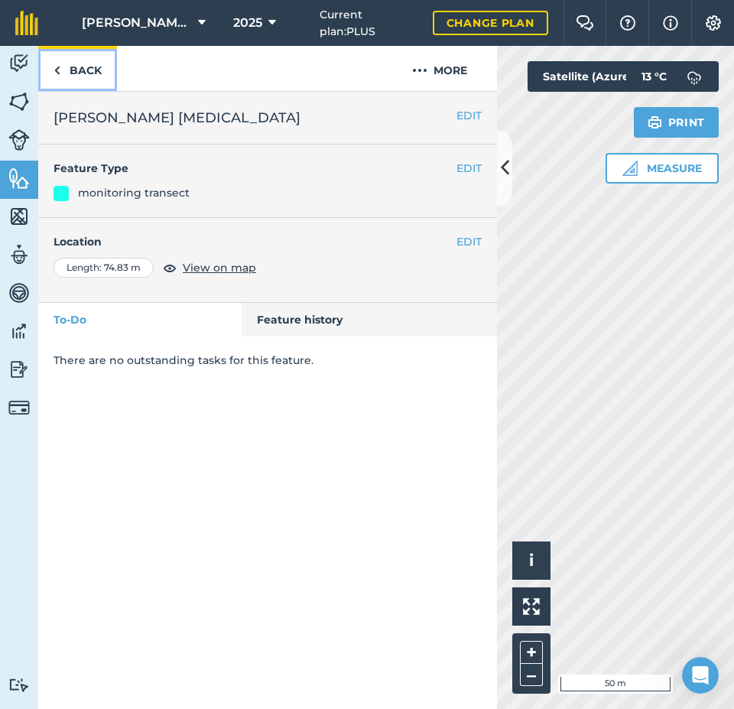
click at [81, 70] on link "Back" at bounding box center [77, 68] width 79 height 45
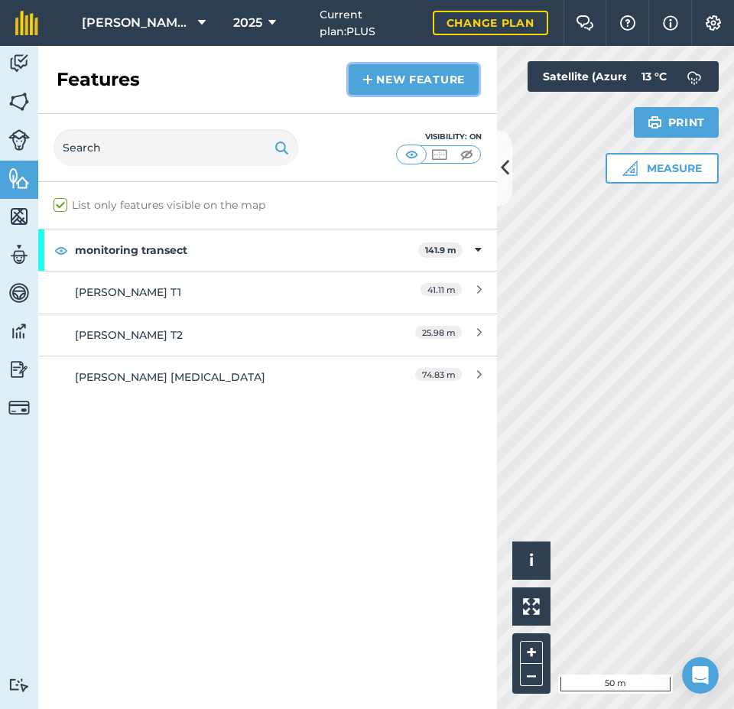
click at [411, 83] on link "New feature" at bounding box center [414, 79] width 130 height 31
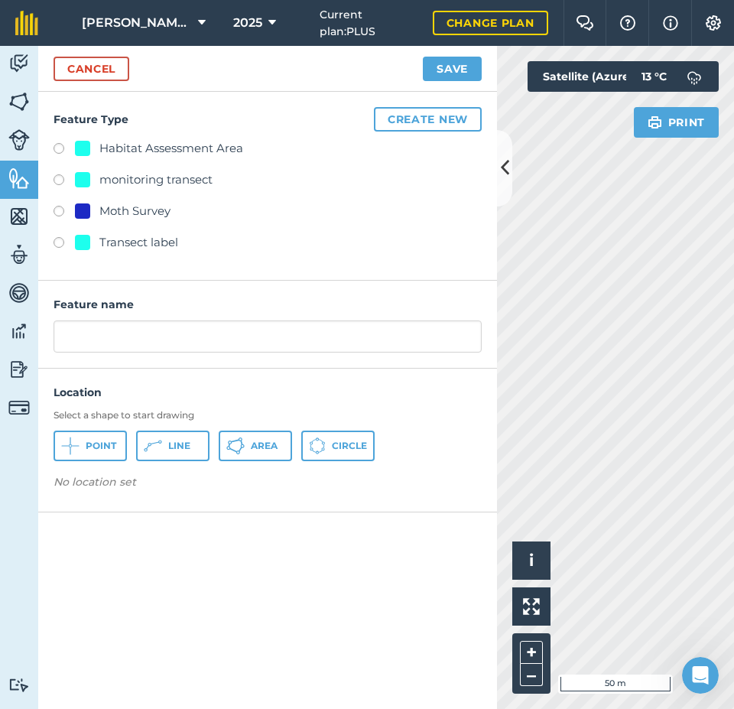
click at [152, 184] on div "monitoring transect" at bounding box center [155, 180] width 113 height 18
radio input "true"
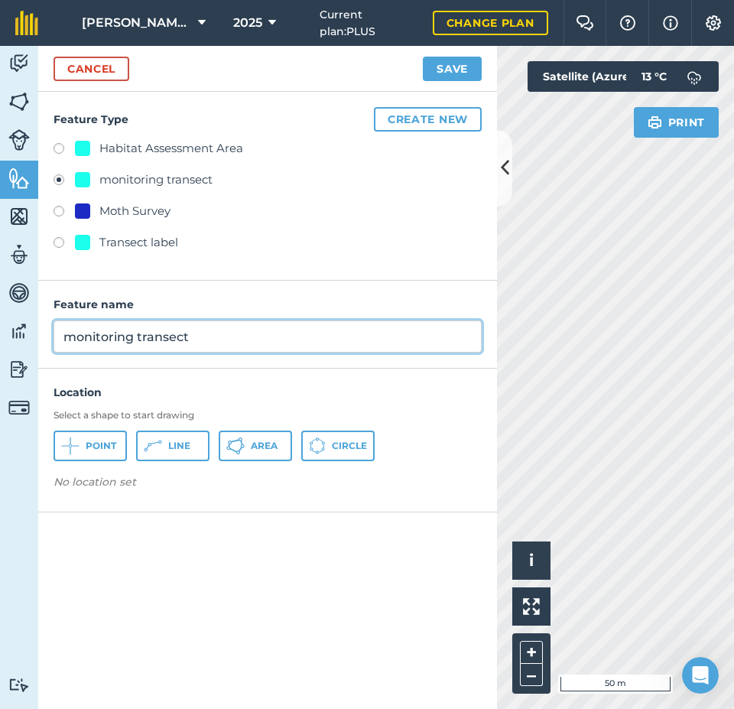
drag, startPoint x: 201, startPoint y: 337, endPoint x: 35, endPoint y: 338, distance: 166.0
click at [35, 338] on div "Activity Fields Livestock Features Maps Team Vehicles Data Reporting Billing Tu…" at bounding box center [367, 377] width 734 height 663
type input "[PERSON_NAME] T4"
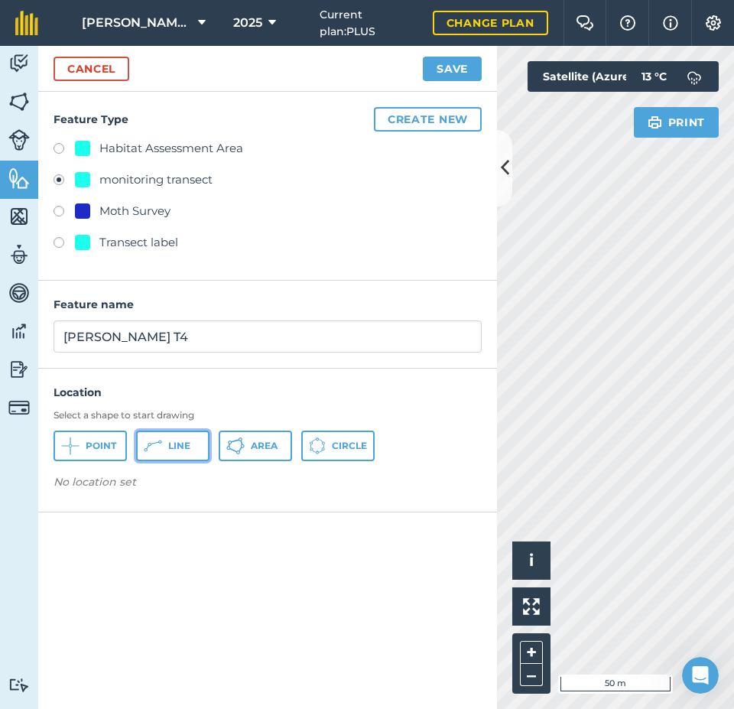
click at [167, 448] on button "Line" at bounding box center [172, 446] width 73 height 31
click at [510, 169] on button at bounding box center [504, 168] width 15 height 76
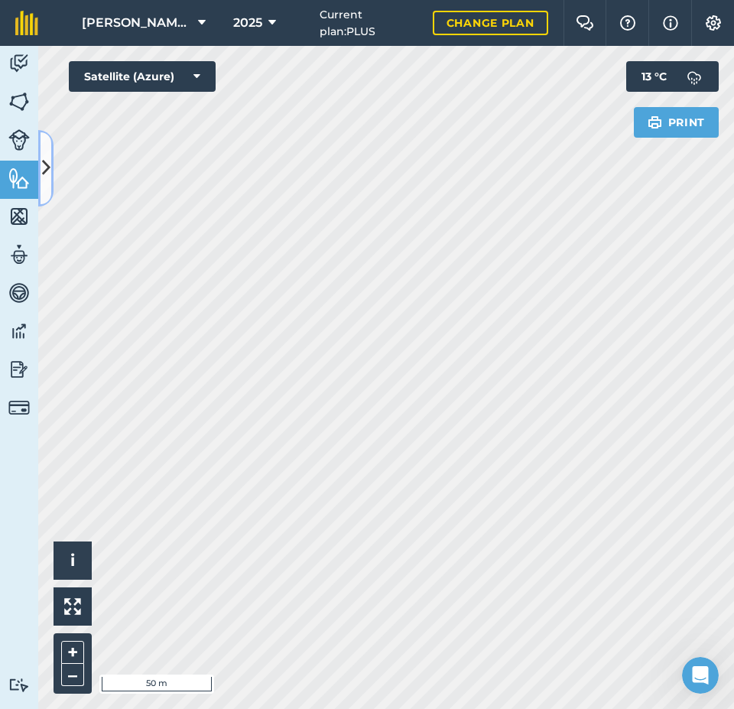
click at [47, 166] on icon at bounding box center [46, 167] width 8 height 27
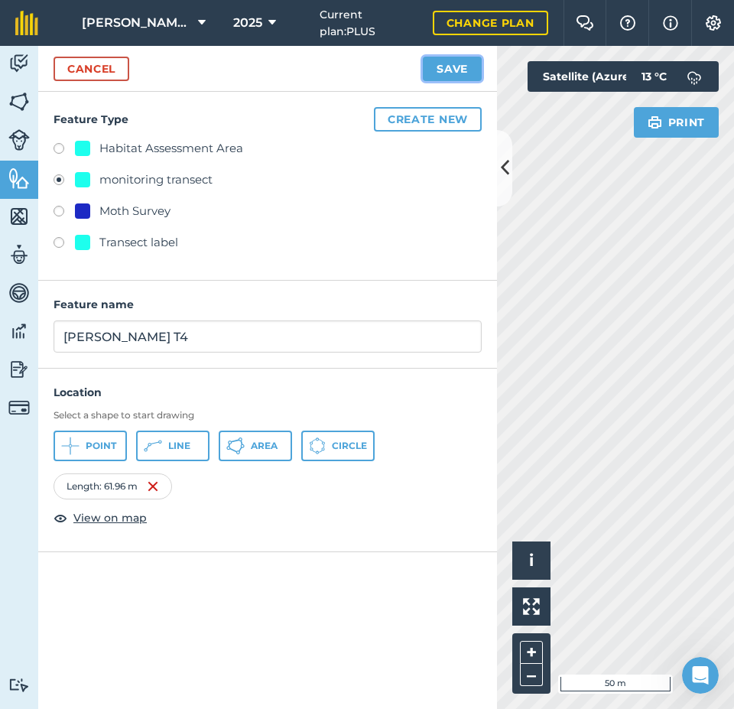
click at [458, 69] on button "Save" at bounding box center [452, 69] width 59 height 24
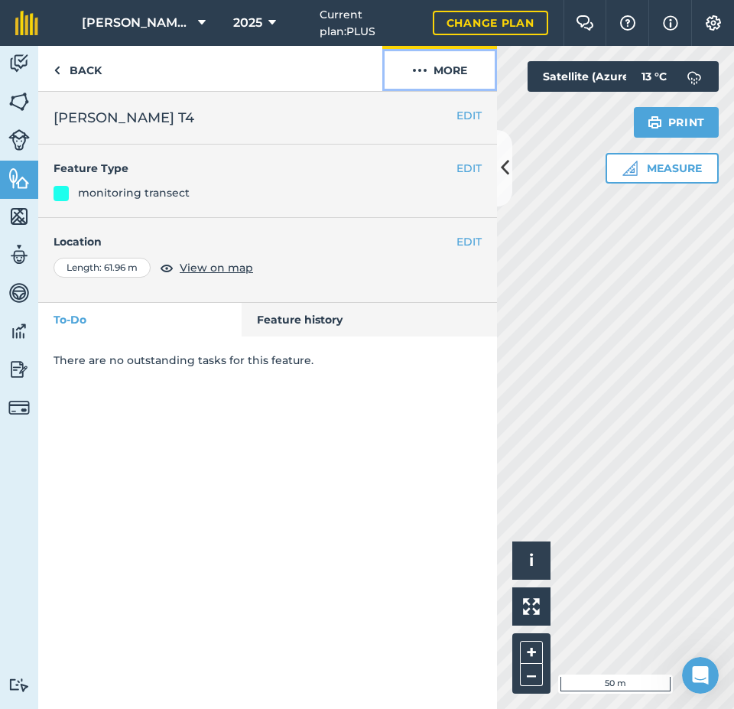
click at [439, 70] on button "More" at bounding box center [439, 68] width 115 height 45
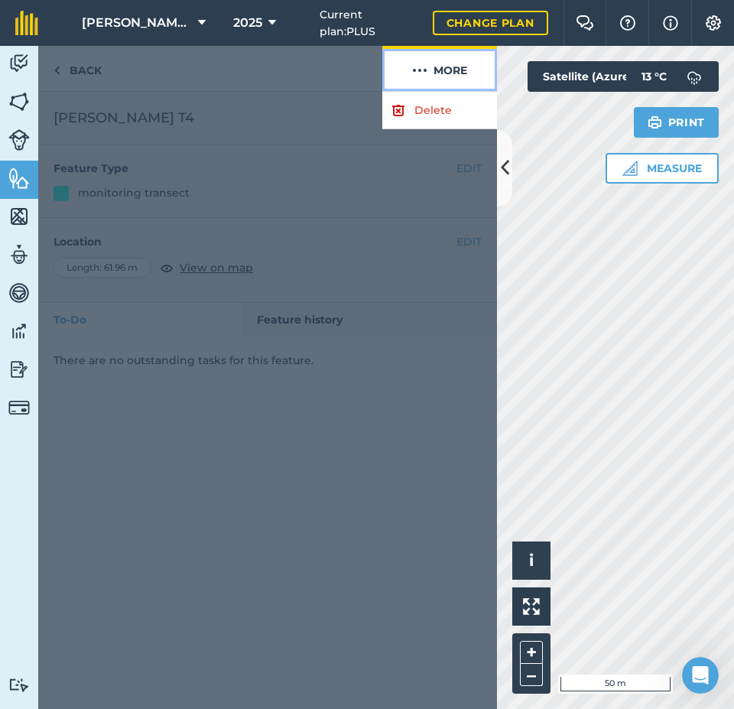
click at [439, 70] on button "More" at bounding box center [439, 68] width 115 height 45
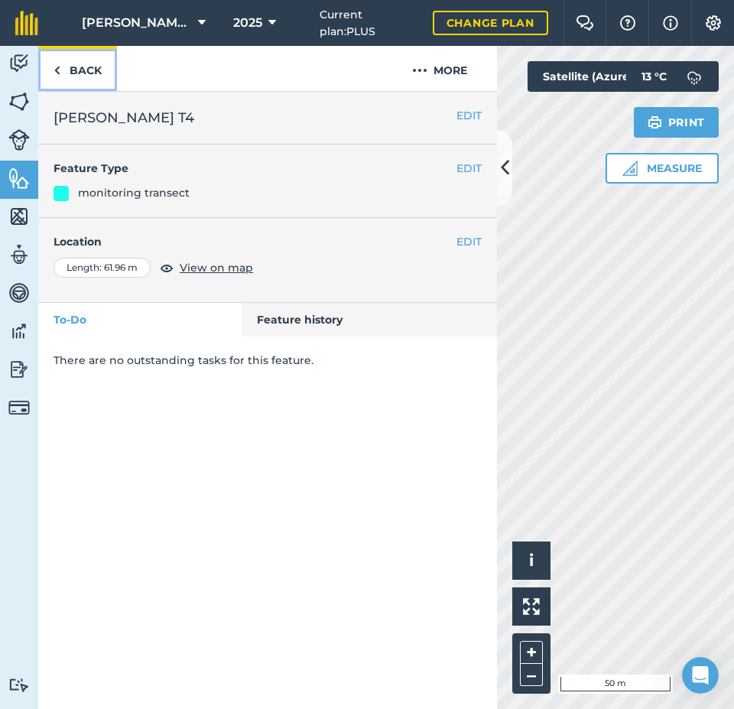
click at [82, 68] on link "Back" at bounding box center [77, 68] width 79 height 45
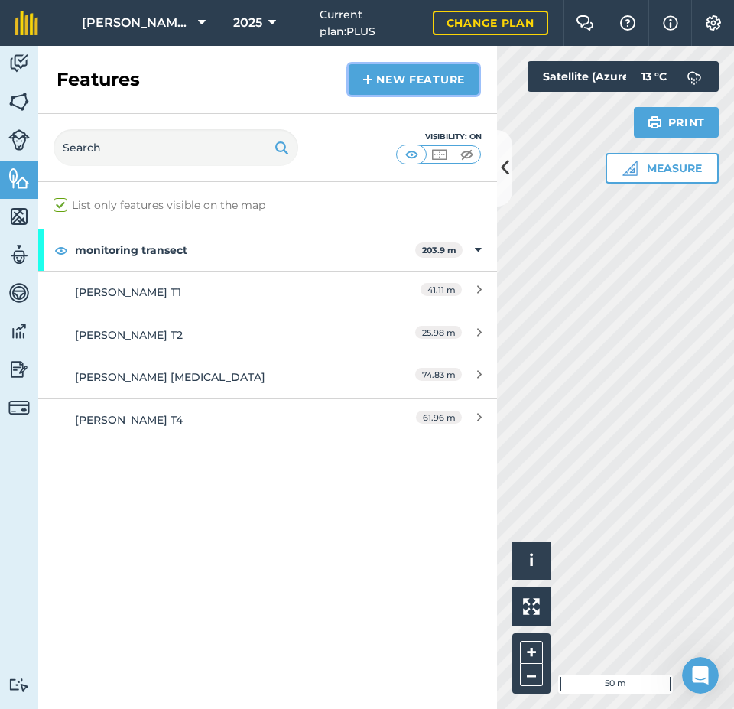
click at [412, 77] on link "New feature" at bounding box center [414, 79] width 130 height 31
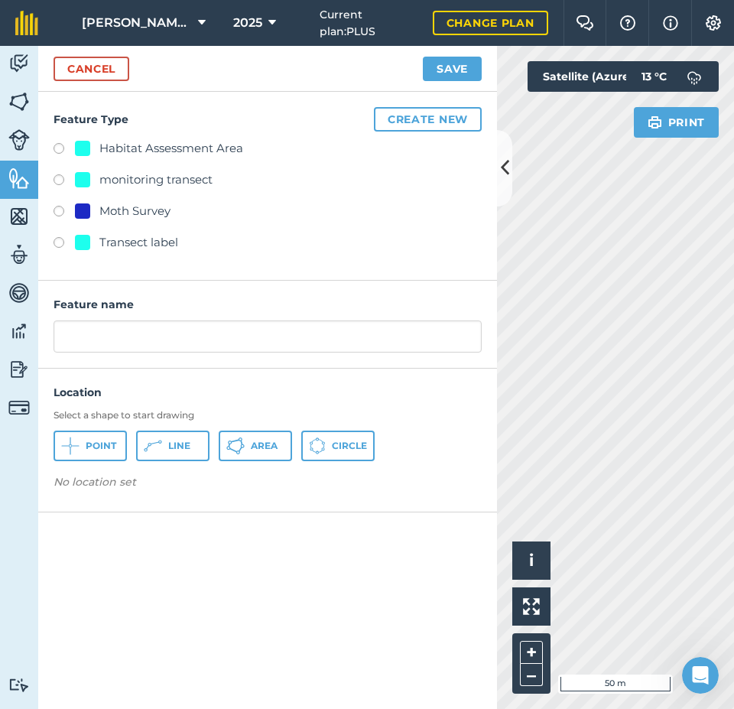
click at [159, 177] on div "monitoring transect" at bounding box center [155, 180] width 113 height 18
radio input "true"
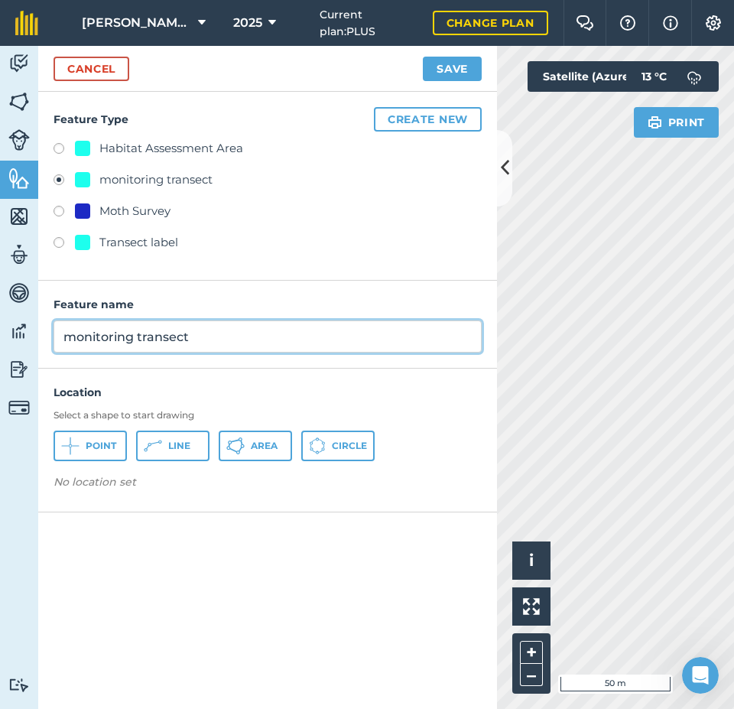
drag, startPoint x: 113, startPoint y: 333, endPoint x: 51, endPoint y: 333, distance: 61.9
click at [51, 333] on div "Feature name monitoring transect" at bounding box center [267, 325] width 459 height 88
type input "[PERSON_NAME] T5"
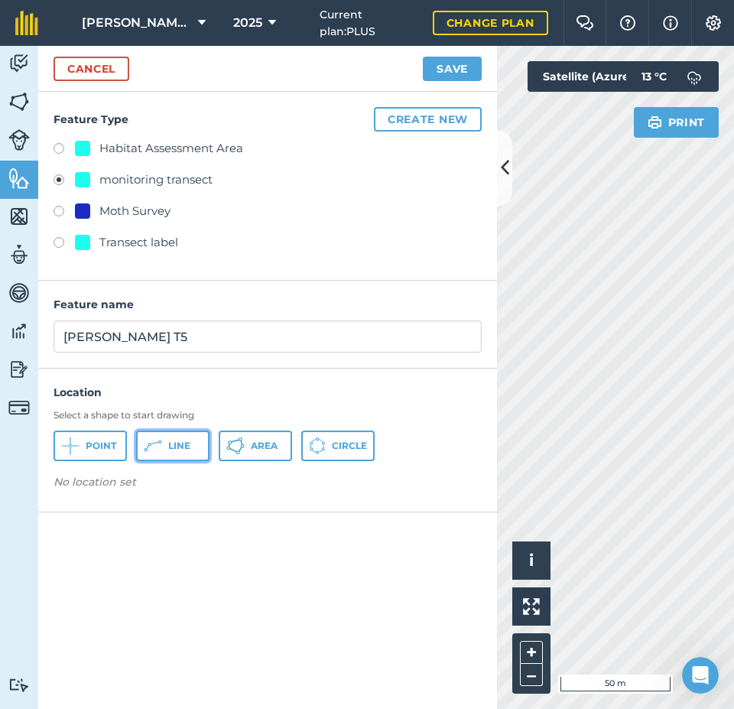
click at [173, 449] on span "Line" at bounding box center [179, 446] width 22 height 12
click at [503, 174] on icon at bounding box center [505, 167] width 8 height 27
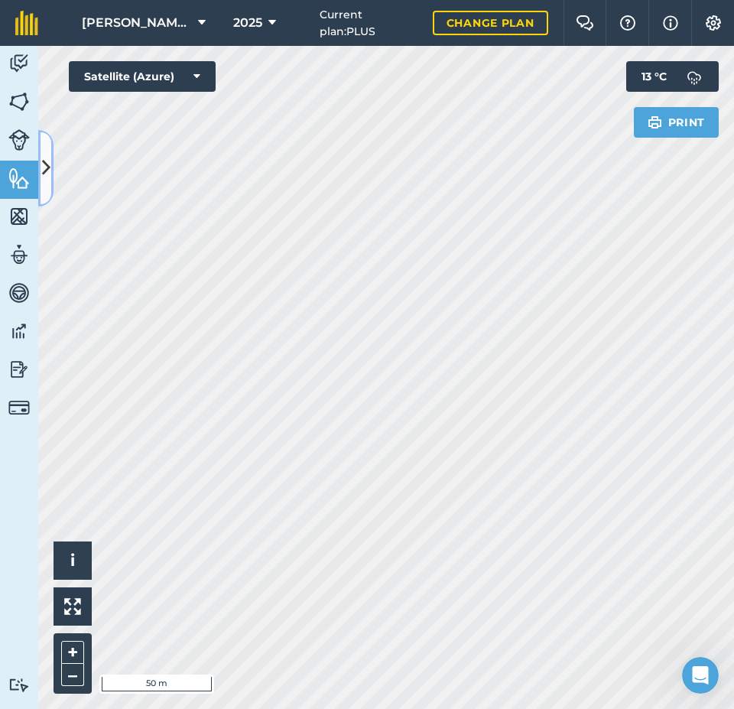
click at [43, 165] on icon at bounding box center [46, 167] width 8 height 27
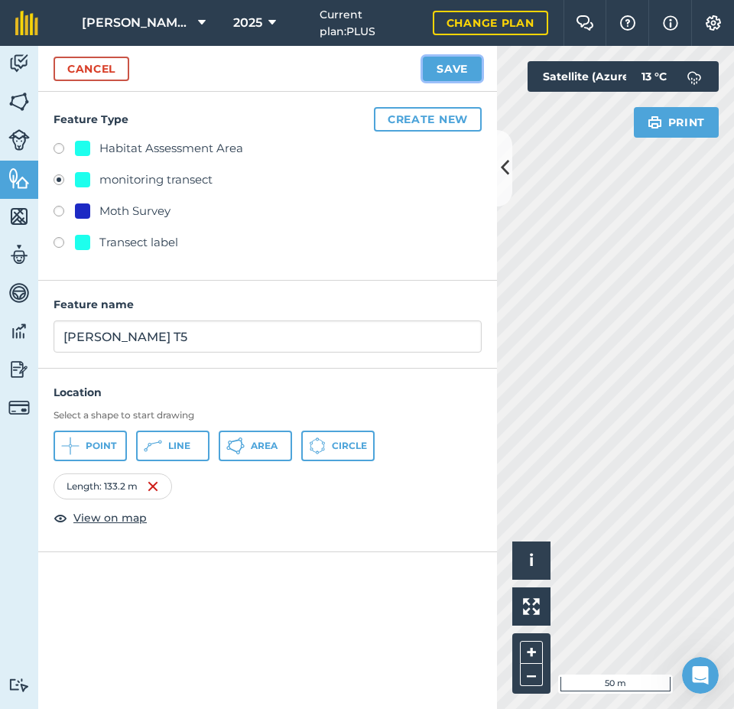
click at [463, 63] on button "Save" at bounding box center [452, 69] width 59 height 24
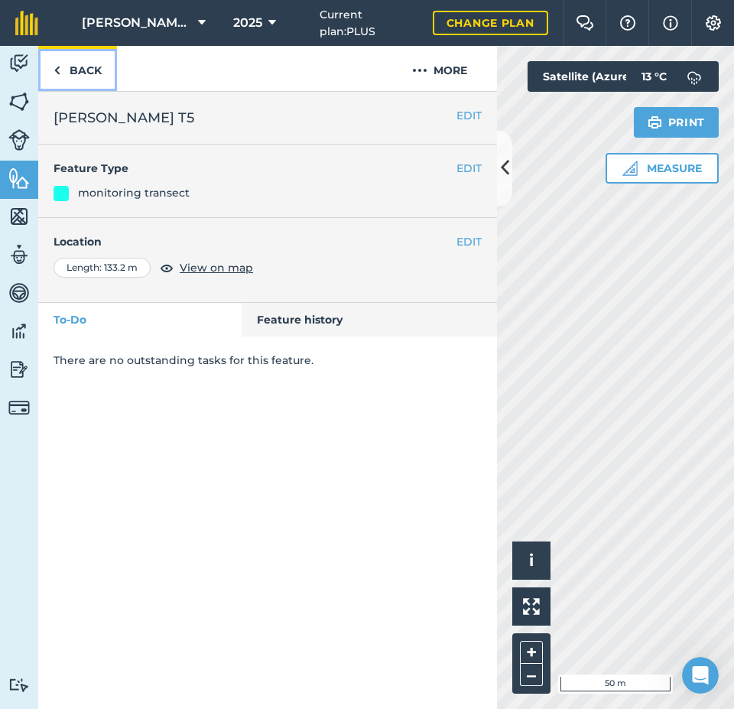
click at [84, 70] on link "Back" at bounding box center [77, 68] width 79 height 45
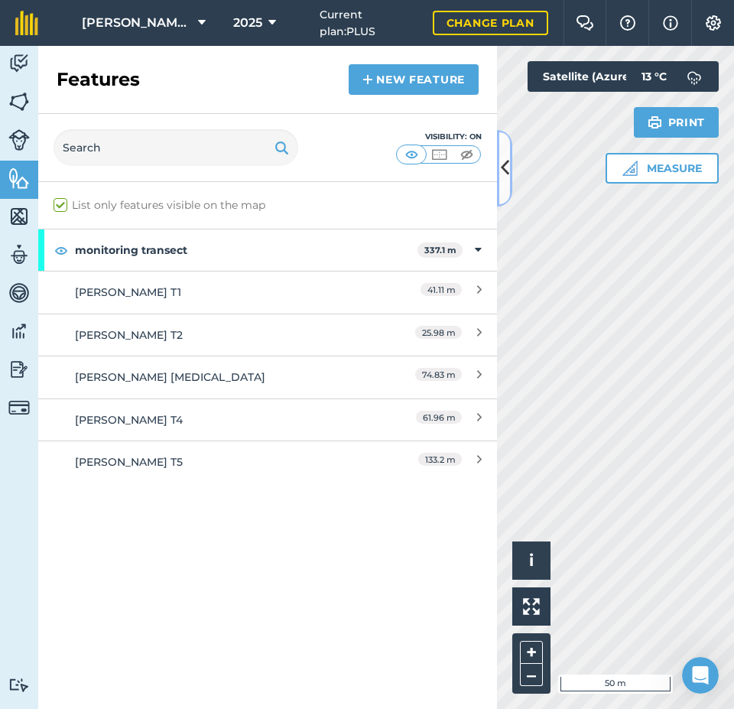
click at [501, 164] on icon at bounding box center [505, 167] width 8 height 27
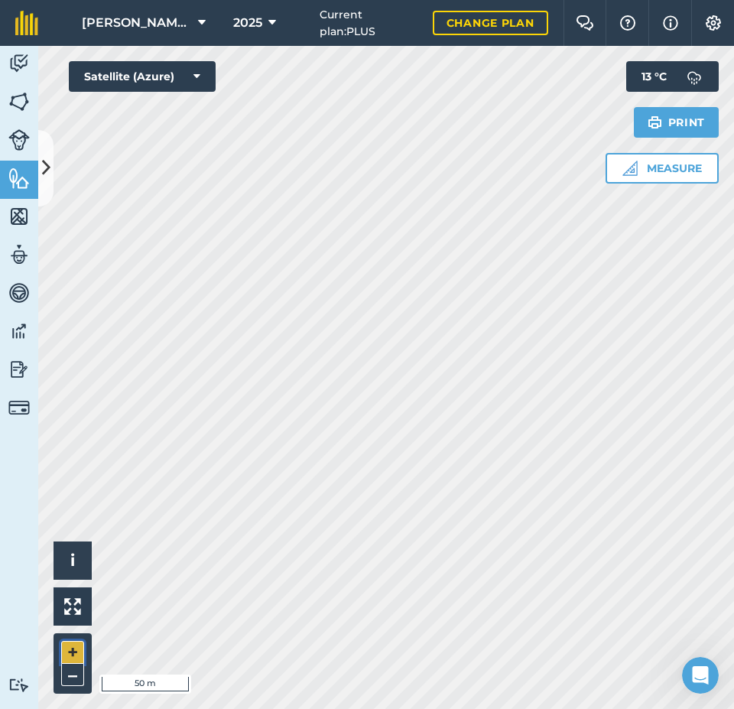
click at [69, 651] on button "+" at bounding box center [72, 652] width 23 height 23
drag, startPoint x: 20, startPoint y: 176, endPoint x: 47, endPoint y: 168, distance: 28.6
click at [20, 176] on img at bounding box center [18, 178] width 21 height 23
click at [47, 168] on icon at bounding box center [46, 167] width 8 height 27
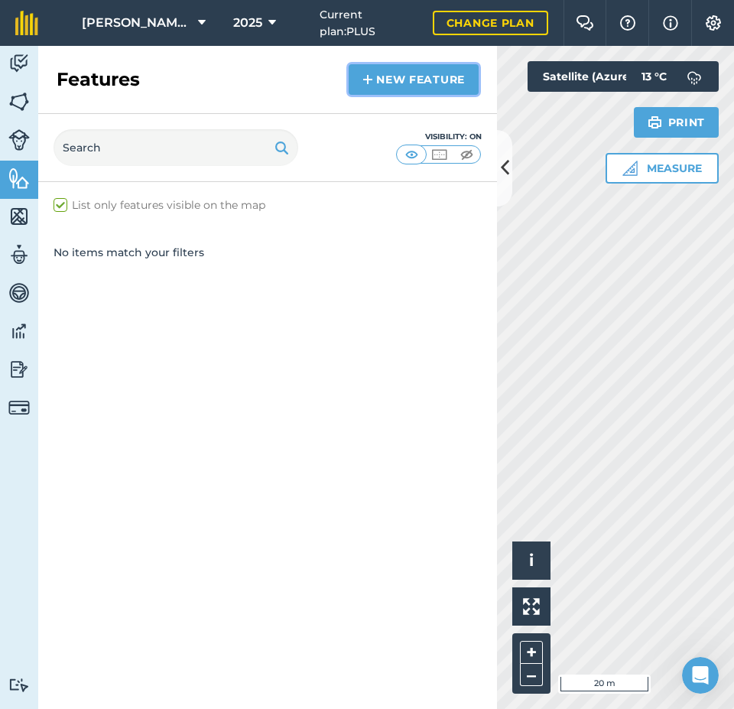
click at [385, 89] on link "New feature" at bounding box center [414, 79] width 130 height 31
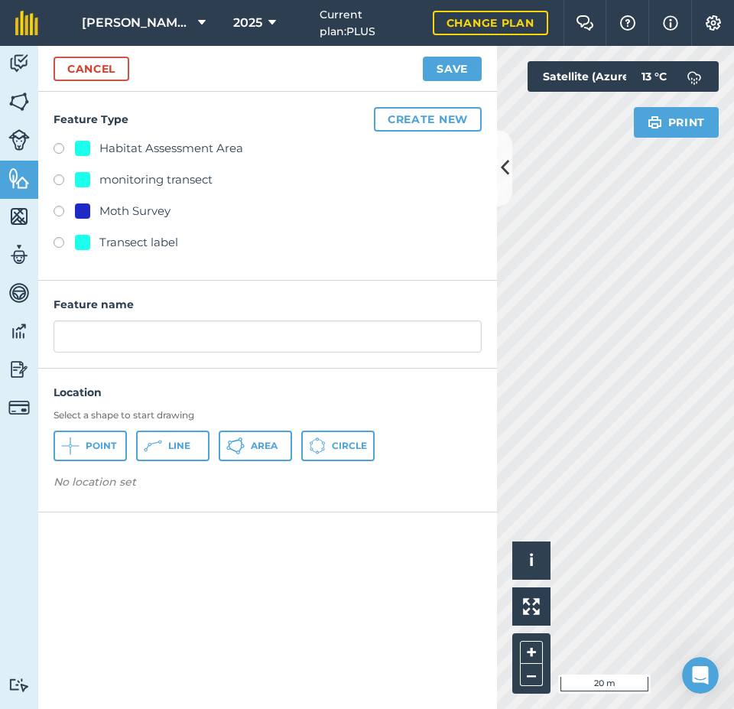
click at [132, 184] on div "monitoring transect" at bounding box center [155, 180] width 113 height 18
radio input "true"
click at [111, 435] on button "Point" at bounding box center [90, 446] width 73 height 31
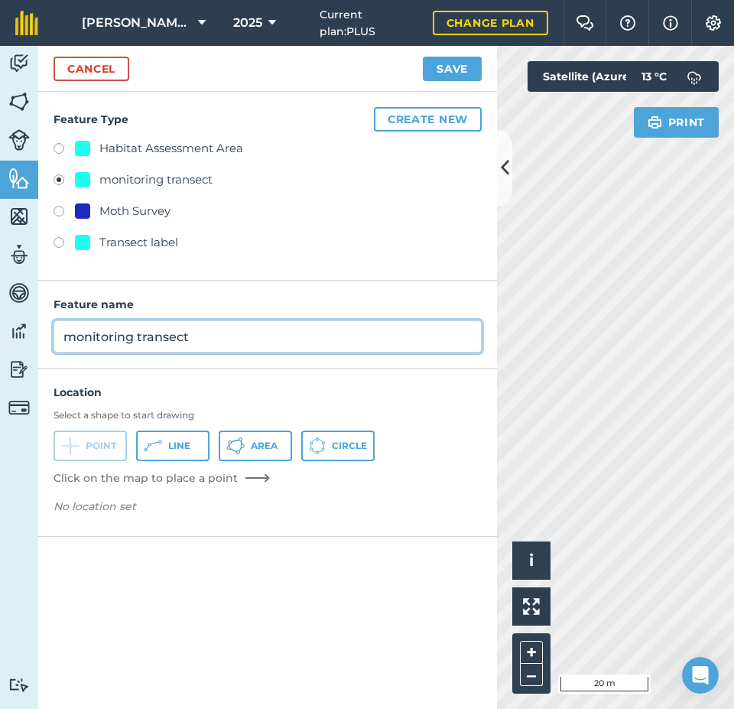
drag, startPoint x: 226, startPoint y: 333, endPoint x: 0, endPoint y: 365, distance: 227.9
click at [0, 365] on div "Activity Fields Livestock Features Maps Team Vehicles Data Reporting Billing Tu…" at bounding box center [367, 377] width 734 height 663
type input "Capple B A5, inside"
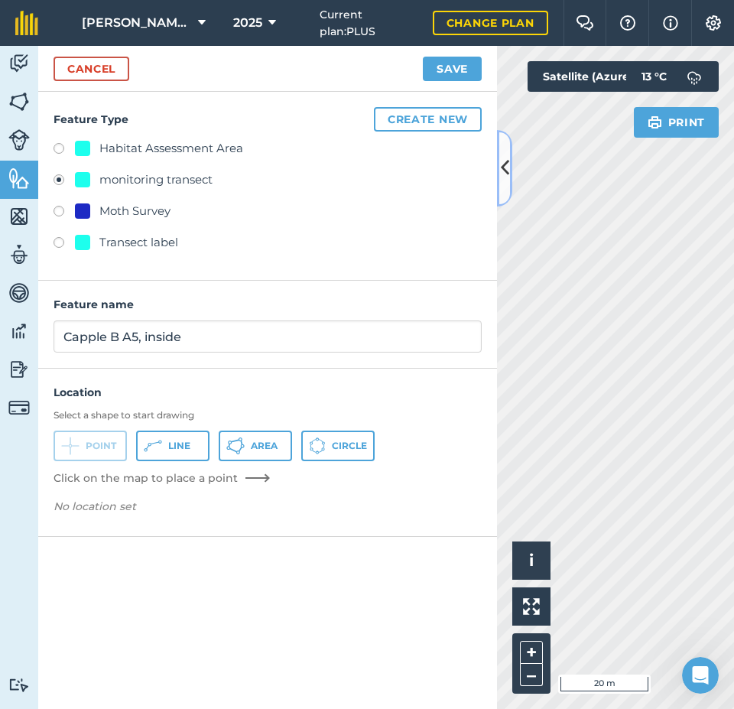
click at [502, 157] on icon at bounding box center [505, 167] width 8 height 27
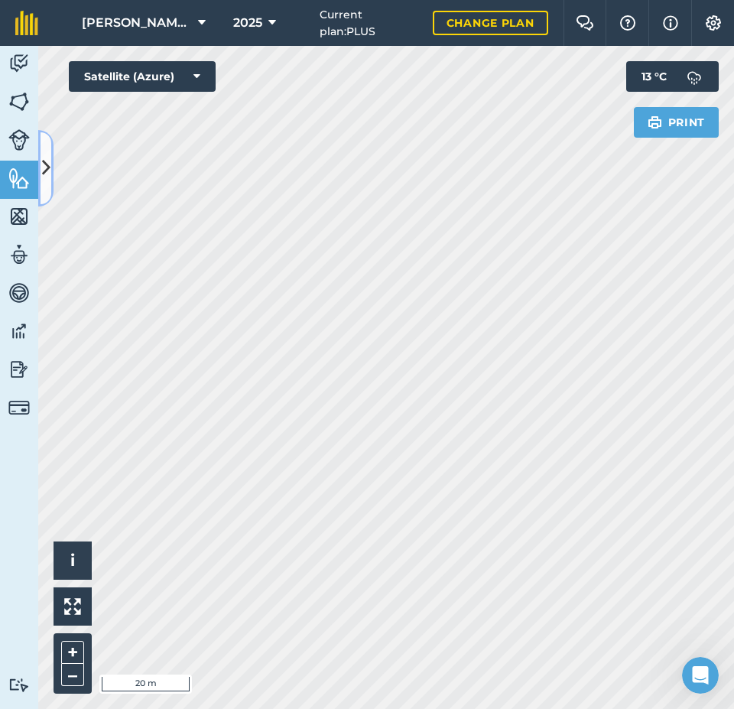
click at [44, 162] on icon at bounding box center [46, 167] width 8 height 27
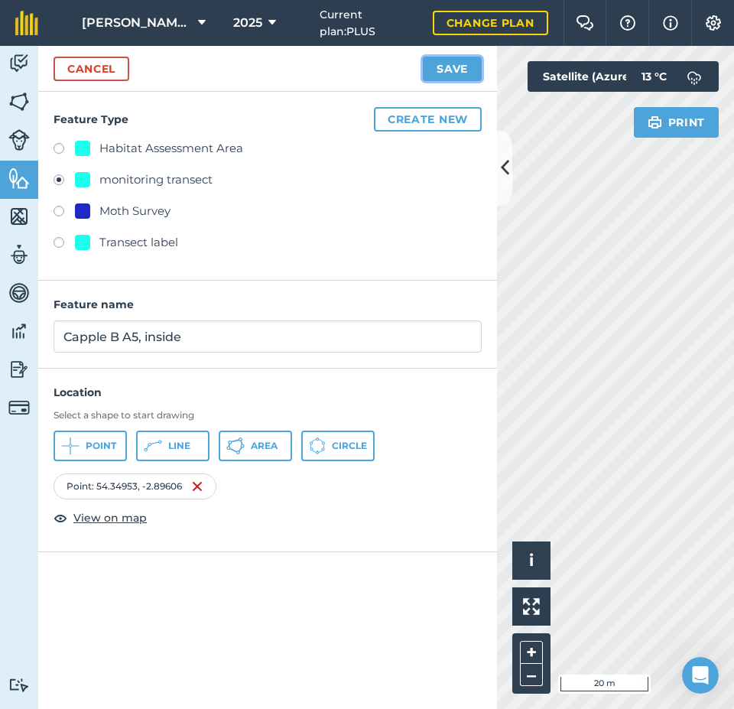
click at [443, 70] on button "Save" at bounding box center [452, 69] width 59 height 24
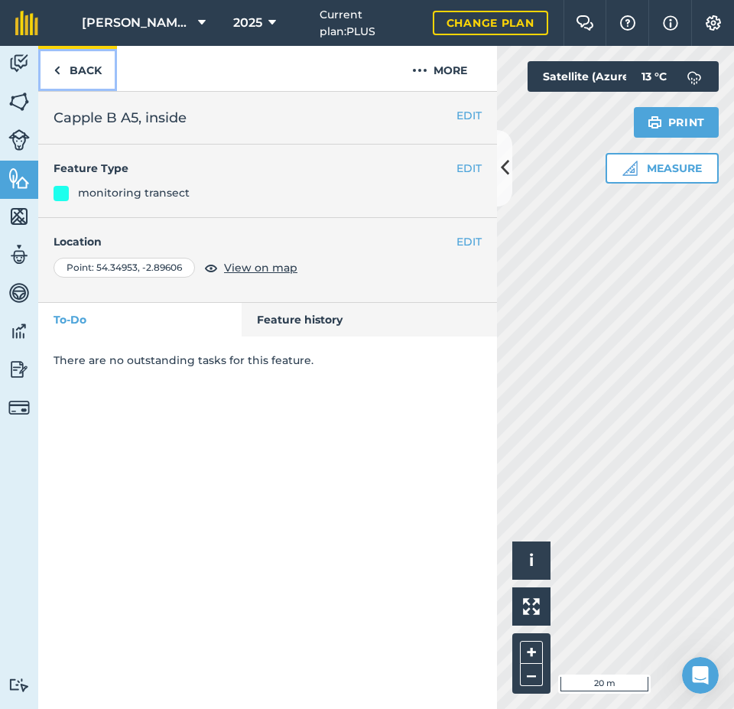
click at [76, 71] on link "Back" at bounding box center [77, 68] width 79 height 45
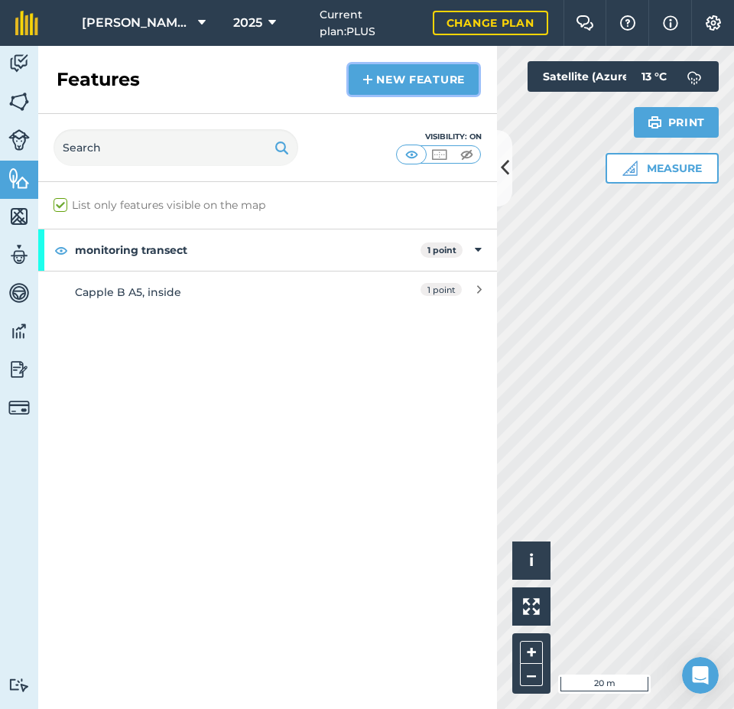
click at [399, 85] on link "New feature" at bounding box center [414, 79] width 130 height 31
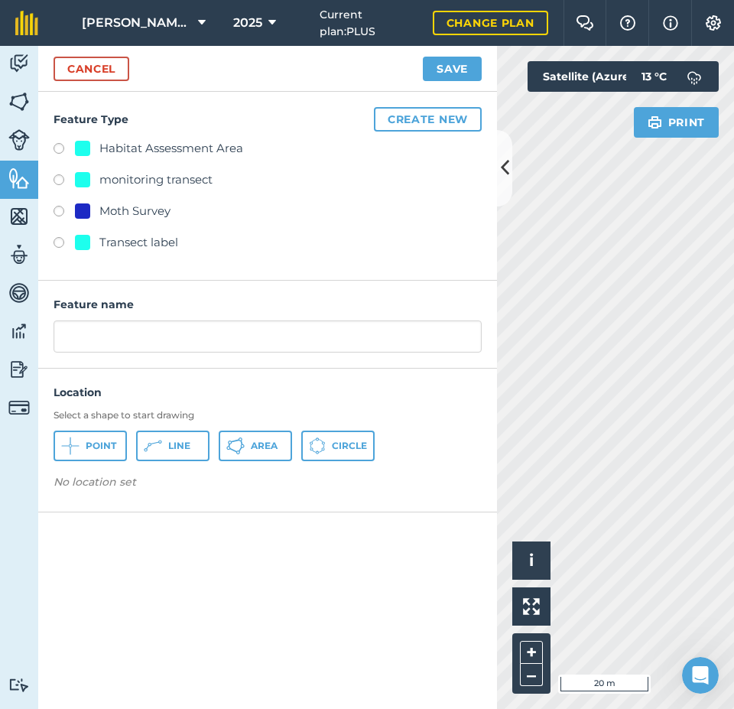
click at [131, 180] on div "monitoring transect" at bounding box center [155, 180] width 113 height 18
radio input "true"
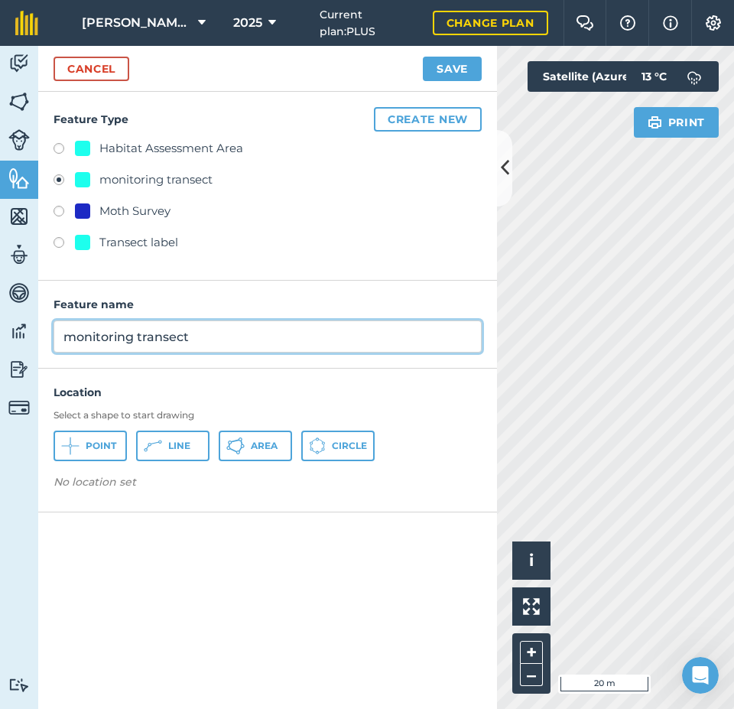
drag, startPoint x: 73, startPoint y: 340, endPoint x: 50, endPoint y: 340, distance: 23.7
click at [50, 340] on div "Feature name monitoring transect" at bounding box center [267, 325] width 459 height 88
type input "Capple B A6, outside"
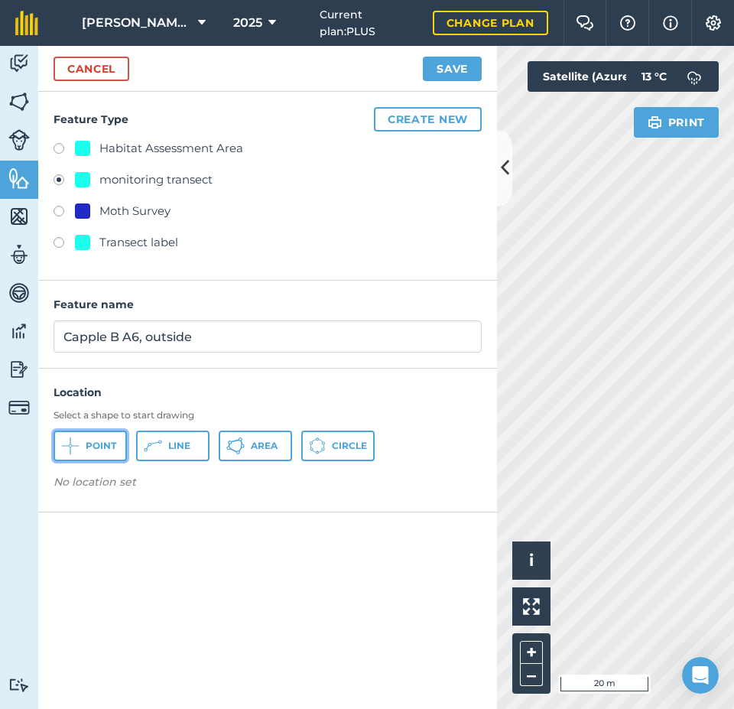
click at [99, 451] on span "Point" at bounding box center [101, 446] width 31 height 12
click at [505, 171] on icon at bounding box center [505, 167] width 8 height 27
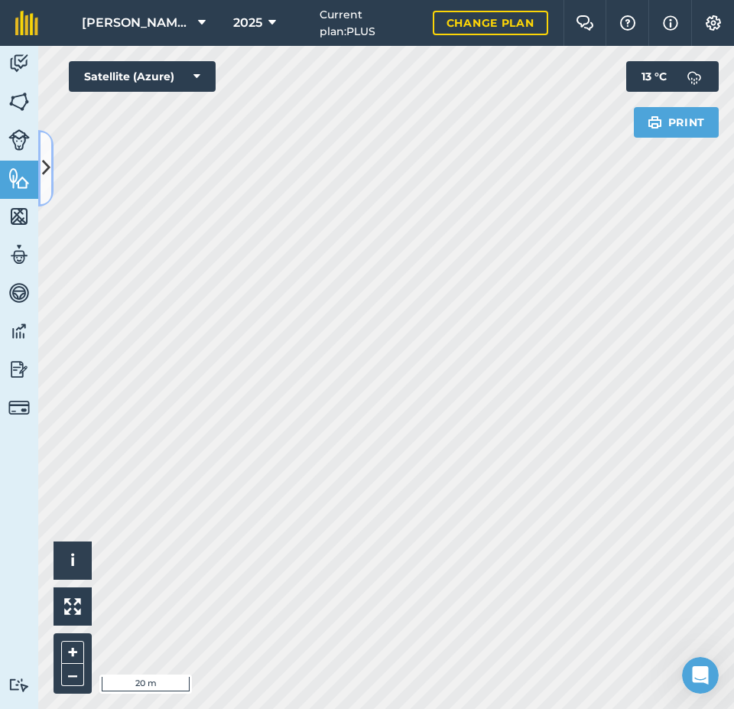
click at [43, 166] on icon at bounding box center [46, 167] width 8 height 27
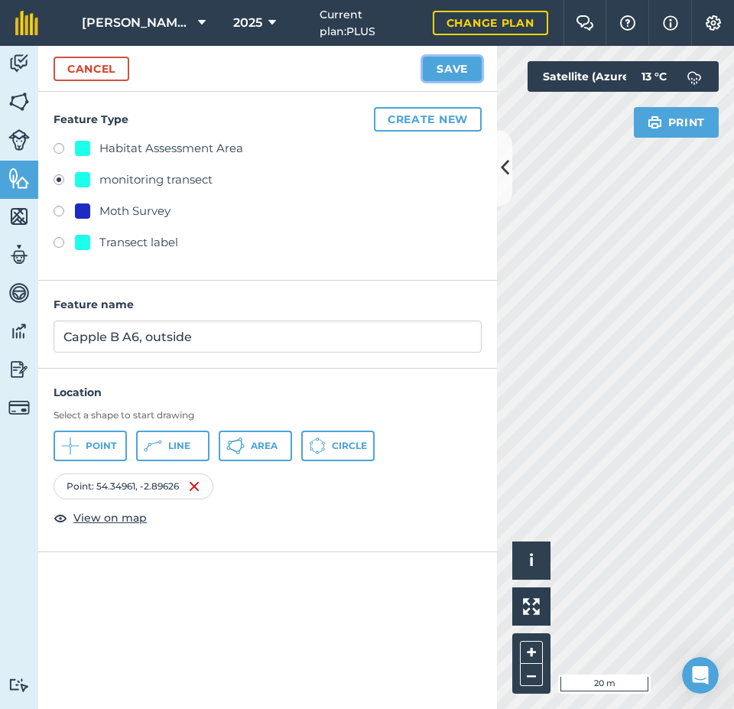
click at [449, 68] on button "Save" at bounding box center [452, 69] width 59 height 24
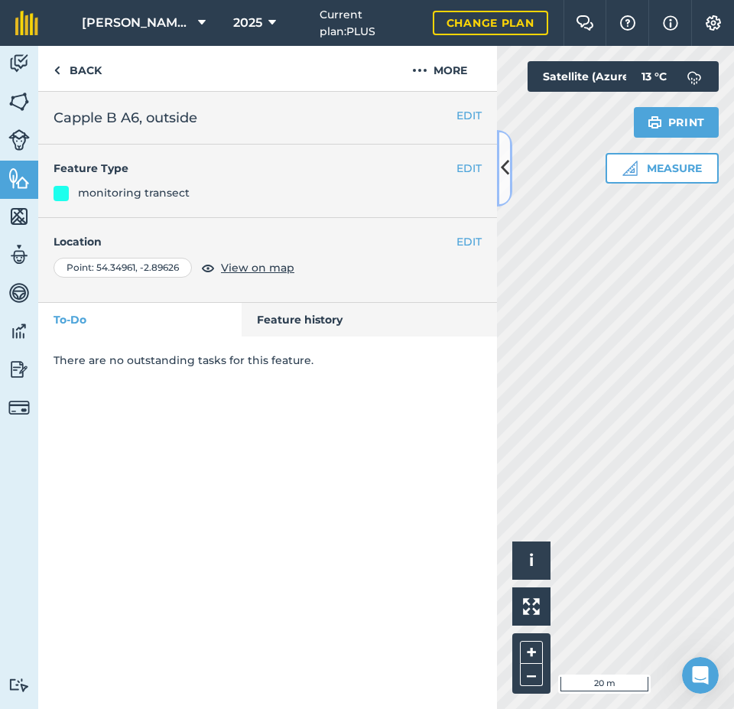
click at [506, 162] on icon at bounding box center [505, 167] width 8 height 27
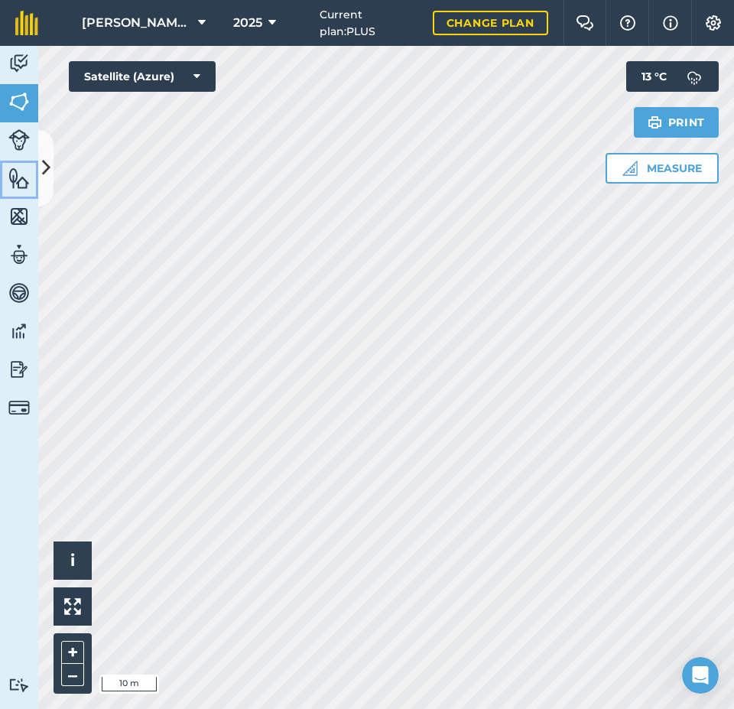
click at [8, 180] on link "Features" at bounding box center [19, 180] width 38 height 38
click at [44, 172] on icon at bounding box center [46, 167] width 8 height 27
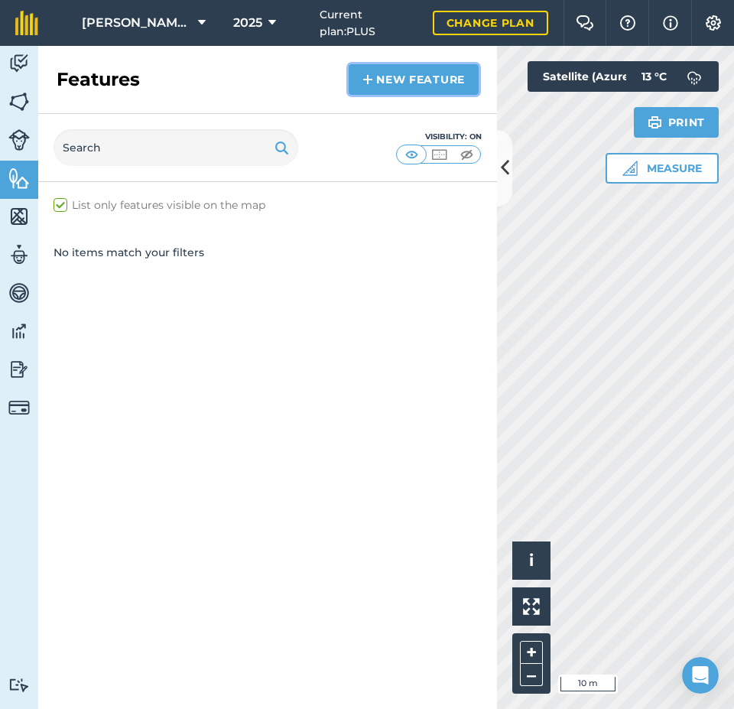
click at [410, 80] on link "New feature" at bounding box center [414, 79] width 130 height 31
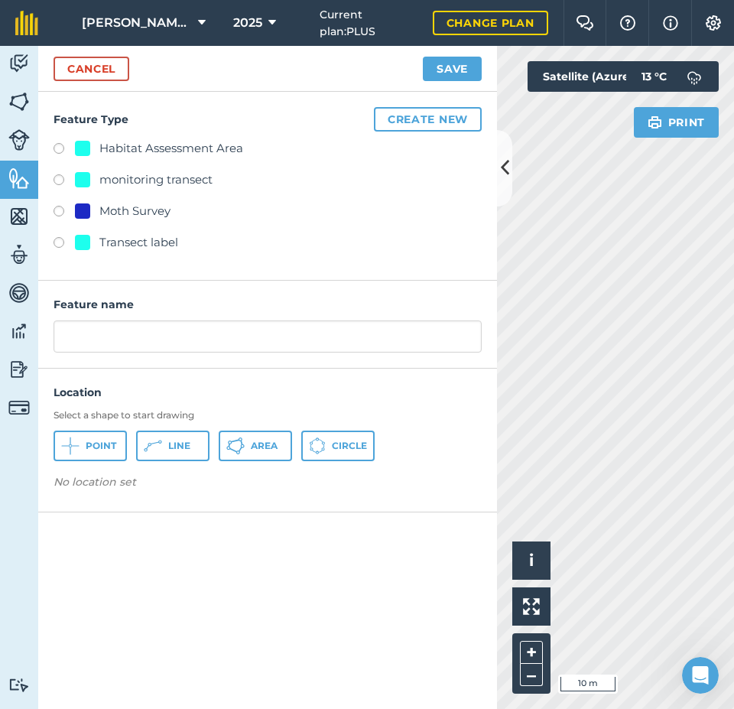
click at [170, 174] on div "monitoring transect" at bounding box center [155, 180] width 113 height 18
radio input "true"
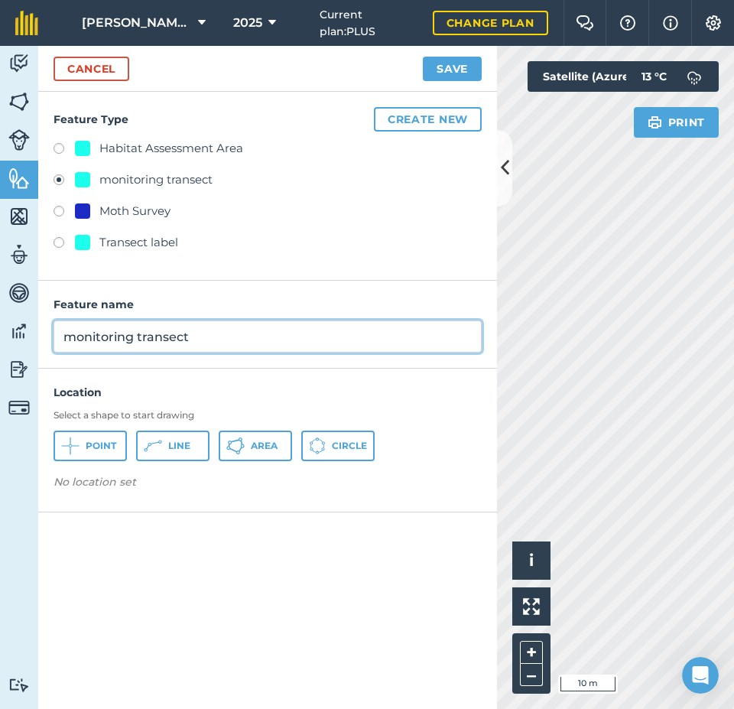
drag, startPoint x: 214, startPoint y: 338, endPoint x: 43, endPoint y: 338, distance: 171.3
click at [43, 338] on div "Feature name monitoring transect" at bounding box center [267, 325] width 459 height 88
type input "Capple B A6, inside"
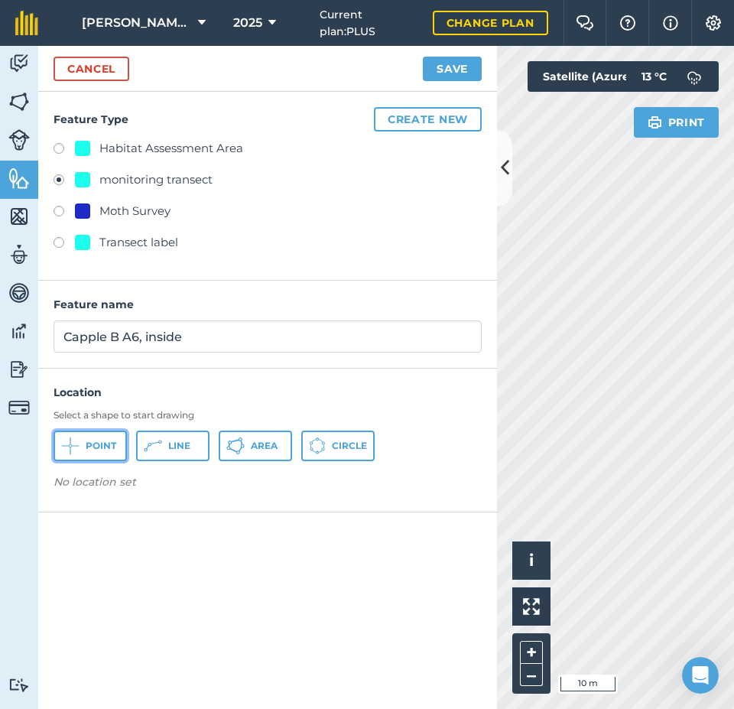
click at [102, 445] on span "Point" at bounding box center [101, 446] width 31 height 12
click at [506, 165] on icon at bounding box center [505, 167] width 8 height 27
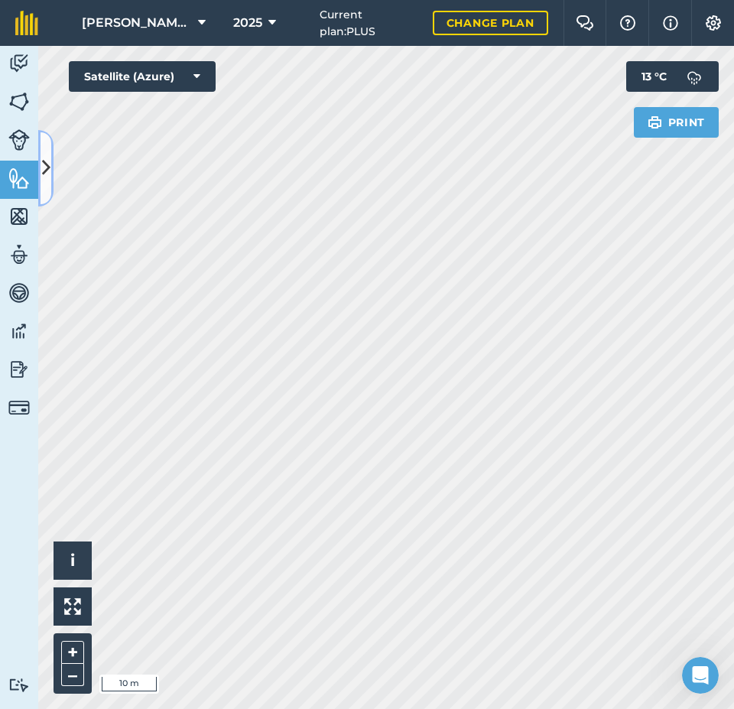
drag, startPoint x: 41, startPoint y: 167, endPoint x: 178, endPoint y: 168, distance: 137.7
click at [41, 167] on button at bounding box center [45, 168] width 15 height 76
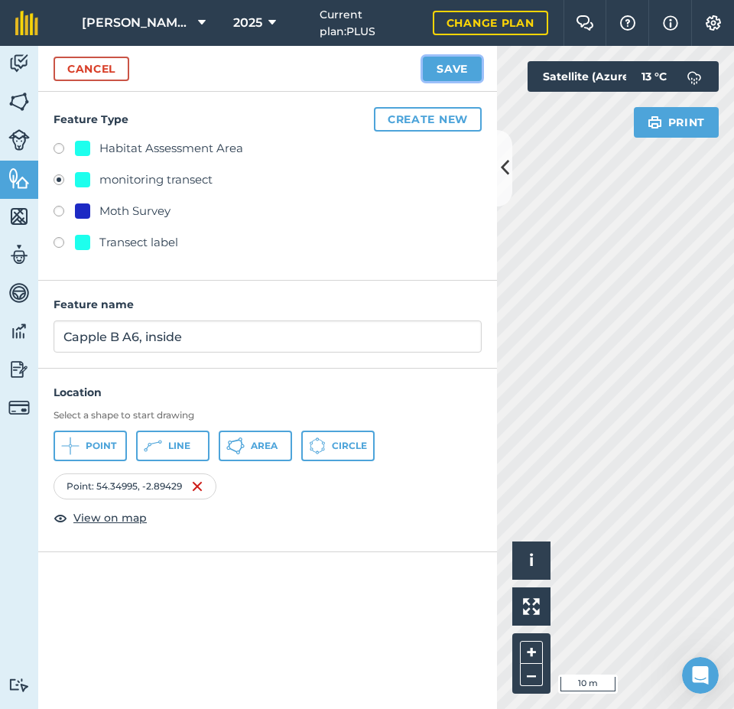
click at [434, 71] on button "Save" at bounding box center [452, 69] width 59 height 24
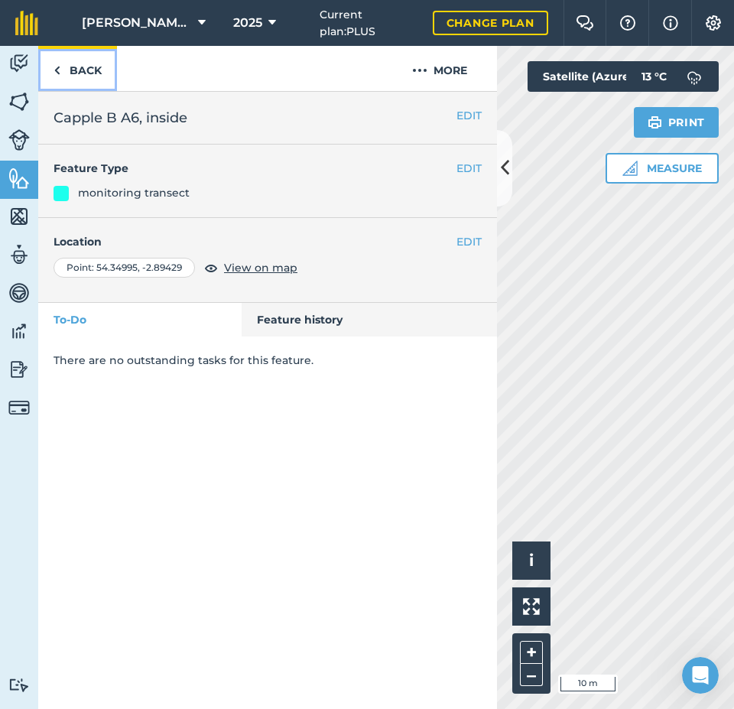
click at [78, 65] on link "Back" at bounding box center [77, 68] width 79 height 45
click at [468, 112] on button "EDIT" at bounding box center [469, 115] width 25 height 17
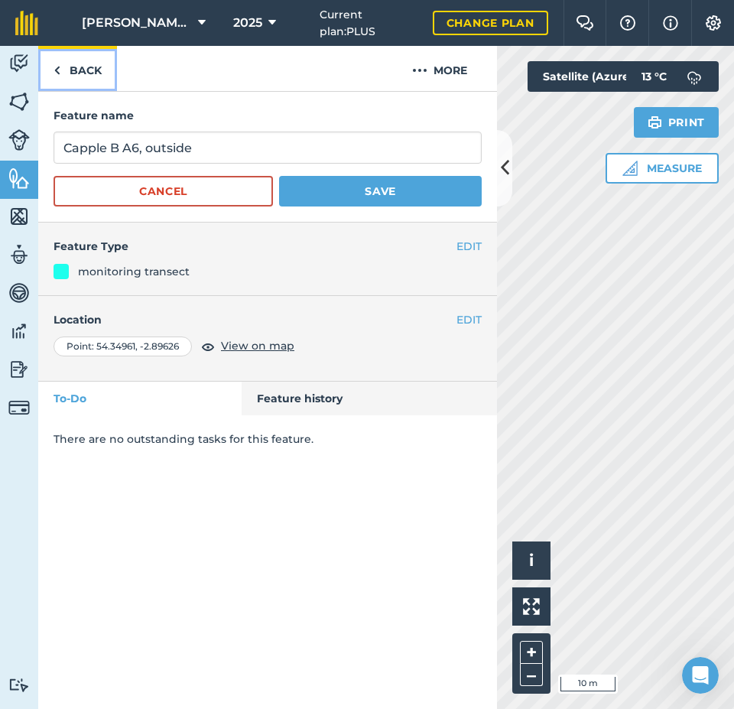
click at [70, 61] on link "Back" at bounding box center [77, 68] width 79 height 45
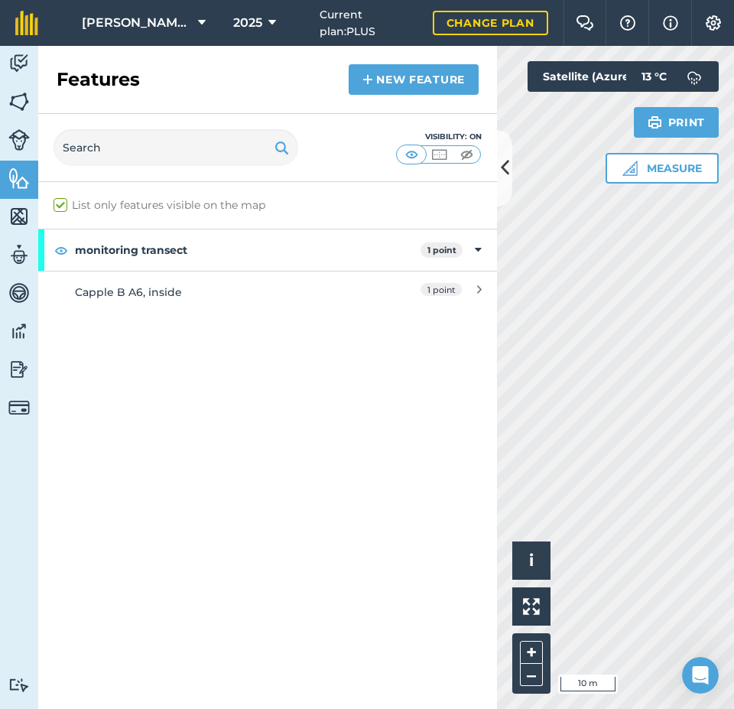
click at [57, 200] on label "List only features visible on the map" at bounding box center [160, 205] width 212 height 16
click at [57, 200] on input "List only features visible on the map" at bounding box center [59, 202] width 10 height 10
checkbox input "false"
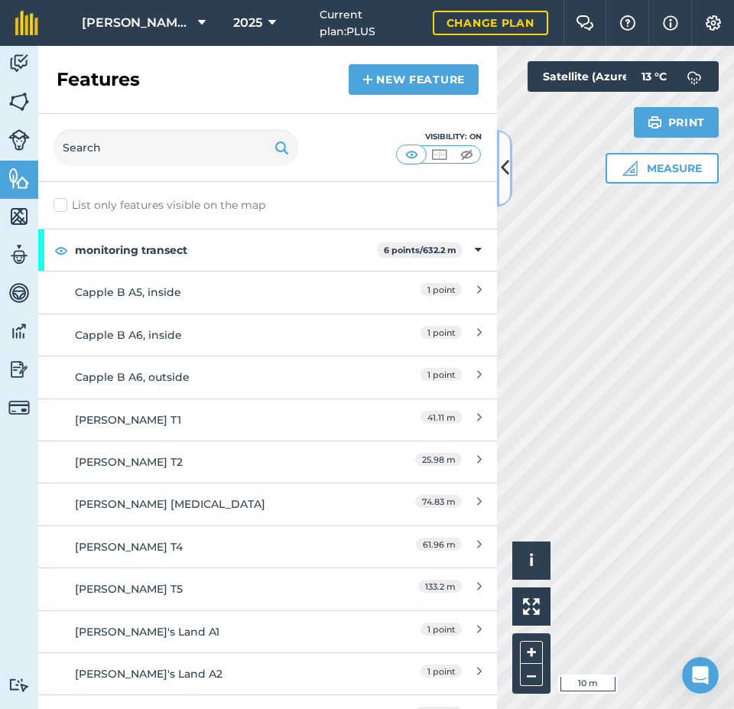
click at [502, 166] on icon at bounding box center [505, 167] width 8 height 27
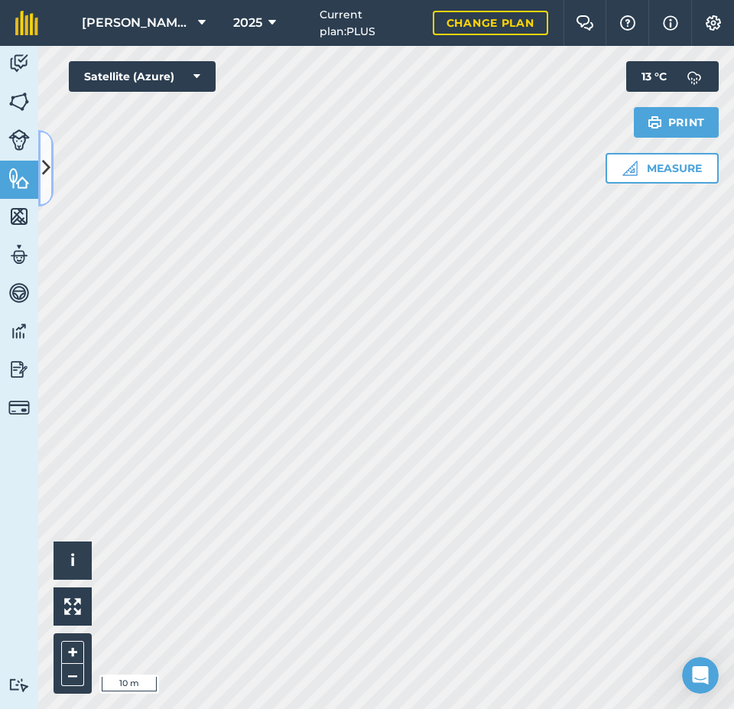
click at [49, 165] on icon at bounding box center [46, 167] width 8 height 27
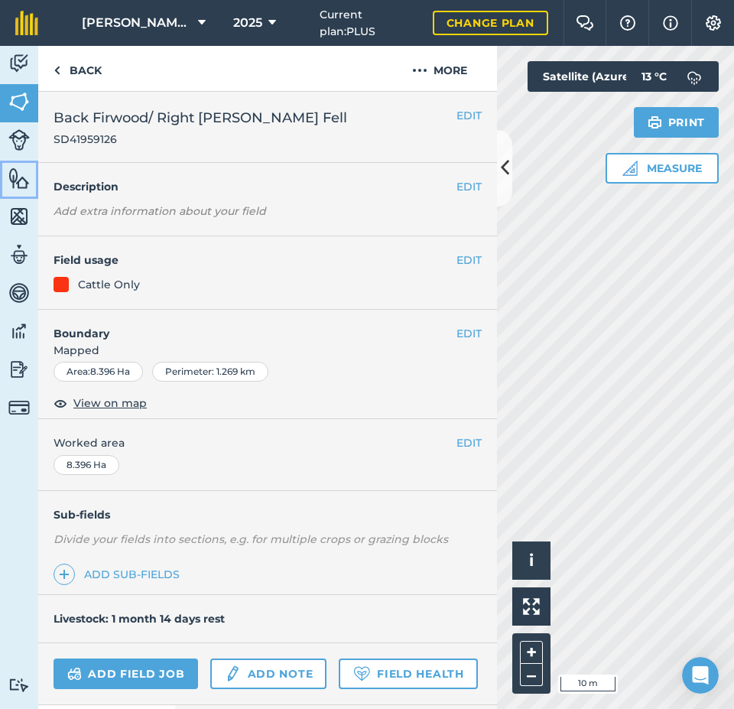
click at [24, 184] on img at bounding box center [18, 178] width 21 height 23
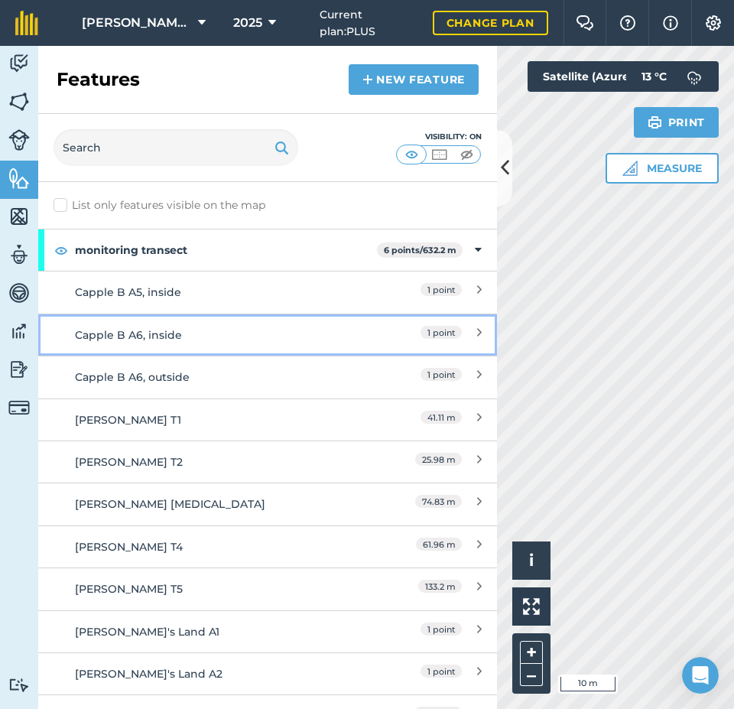
click at [151, 329] on div "Capple B A6, inside" at bounding box center [210, 335] width 271 height 17
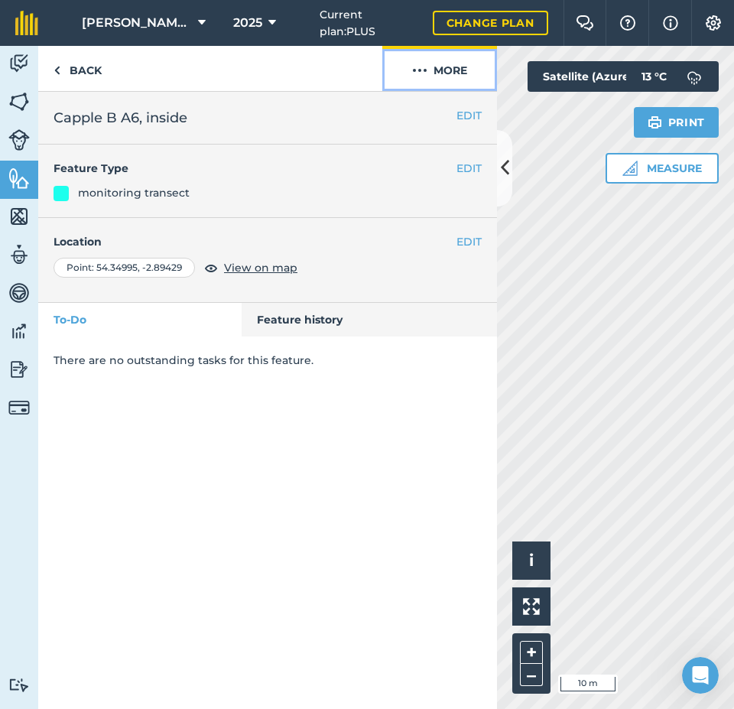
click at [460, 73] on button "More" at bounding box center [439, 68] width 115 height 45
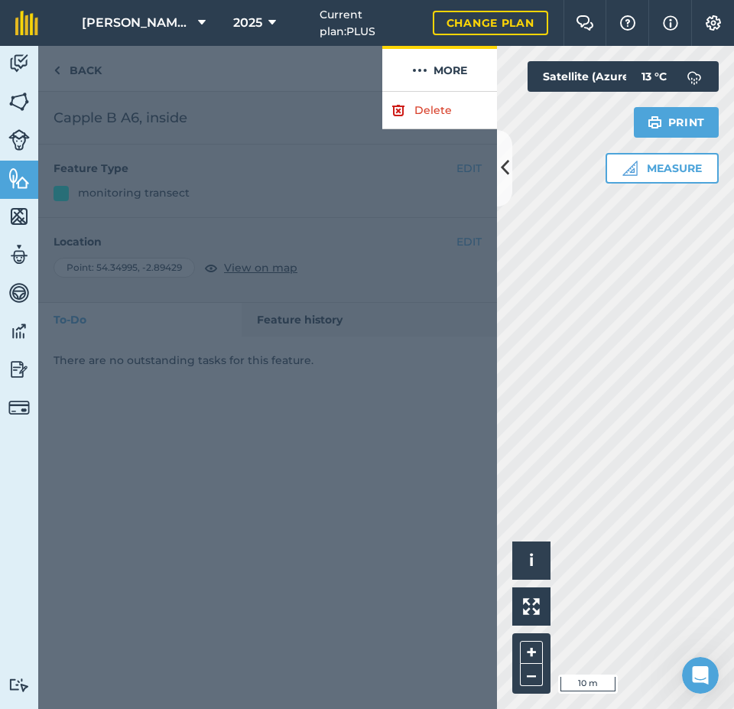
click at [445, 112] on link "Delete" at bounding box center [439, 110] width 115 height 37
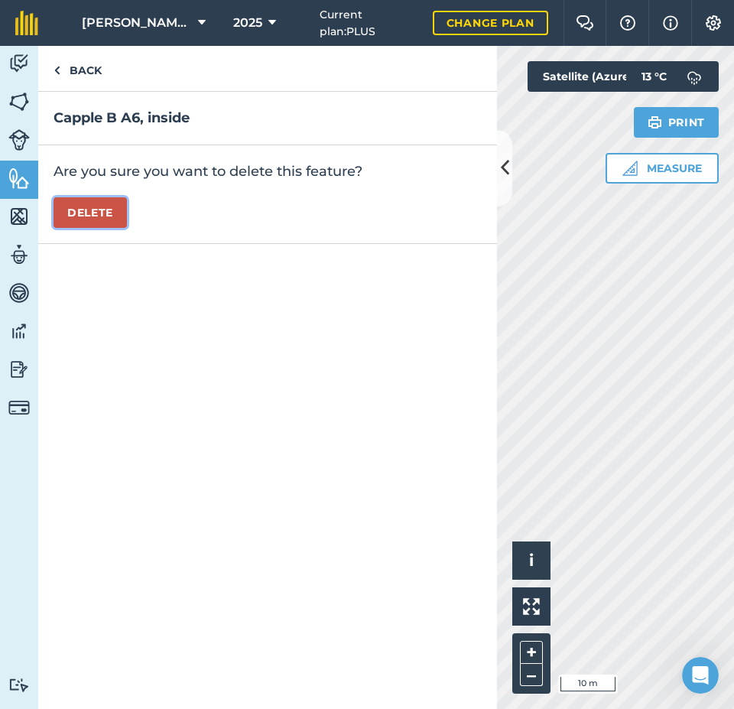
click at [99, 217] on button "Delete" at bounding box center [90, 212] width 73 height 31
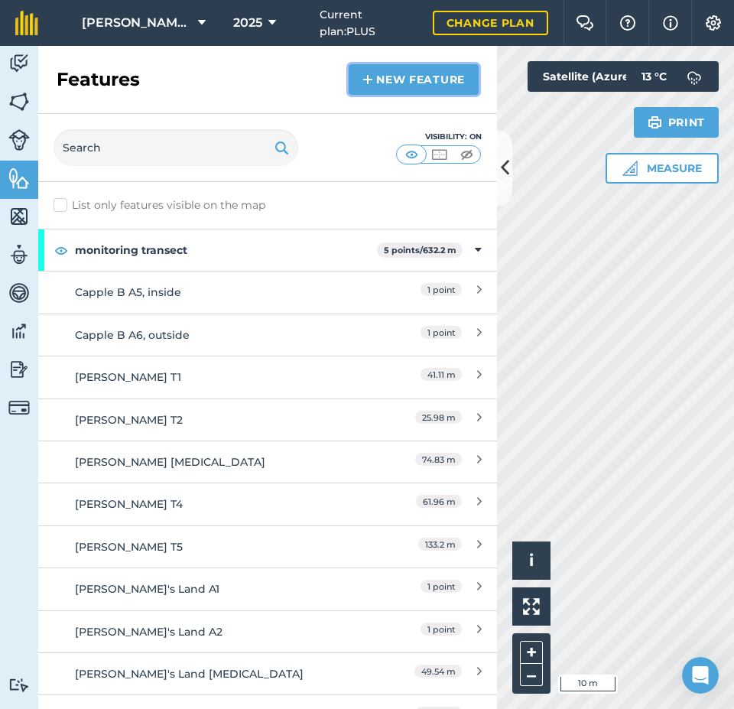
click at [405, 78] on link "New feature" at bounding box center [414, 79] width 130 height 31
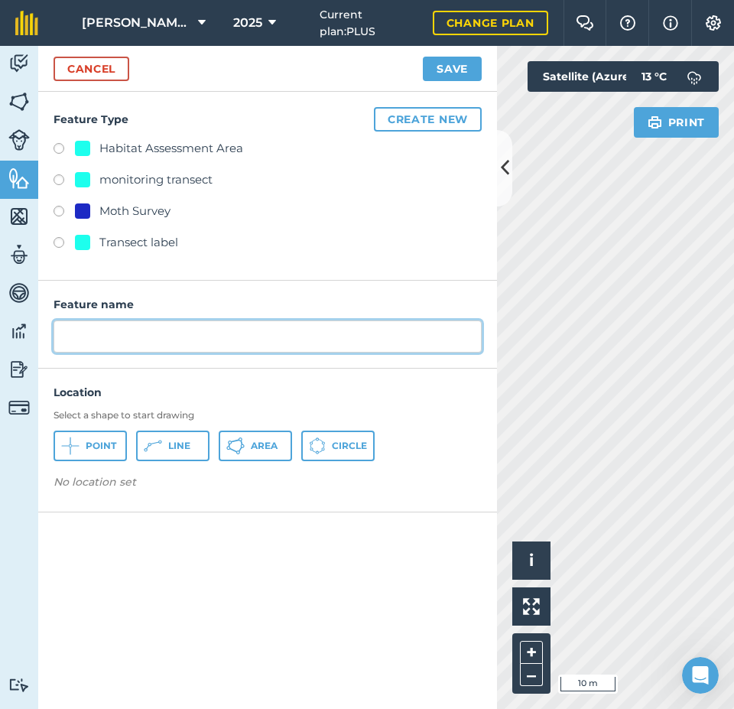
click at [161, 330] on input "text" at bounding box center [268, 336] width 428 height 32
type input "Capple B A8, inside"
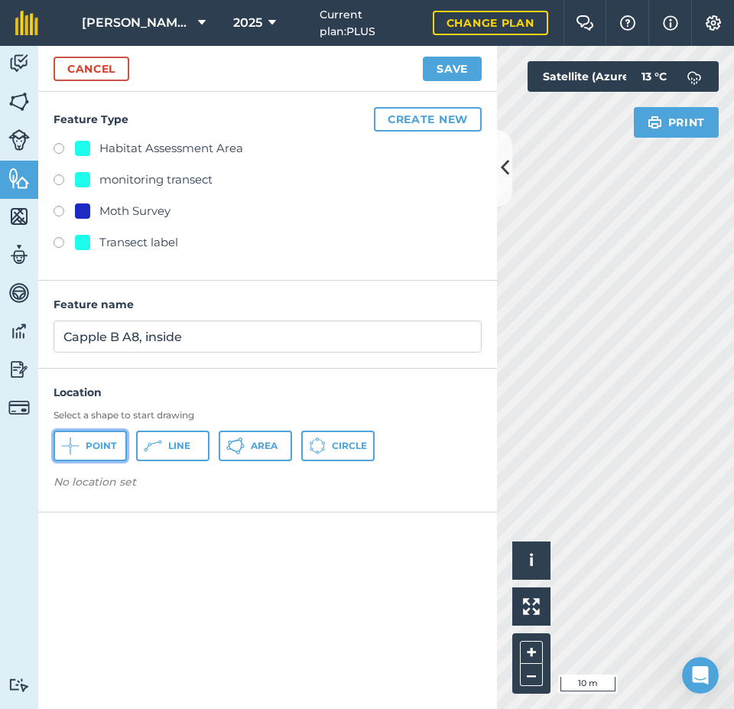
click at [99, 447] on span "Point" at bounding box center [101, 446] width 31 height 12
click at [499, 167] on button at bounding box center [504, 168] width 15 height 76
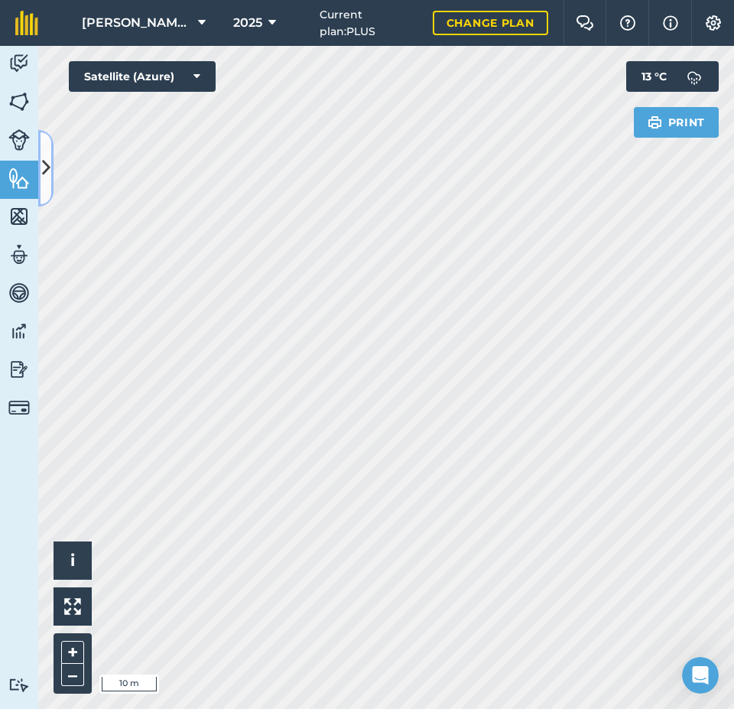
click at [46, 167] on icon at bounding box center [46, 167] width 8 height 27
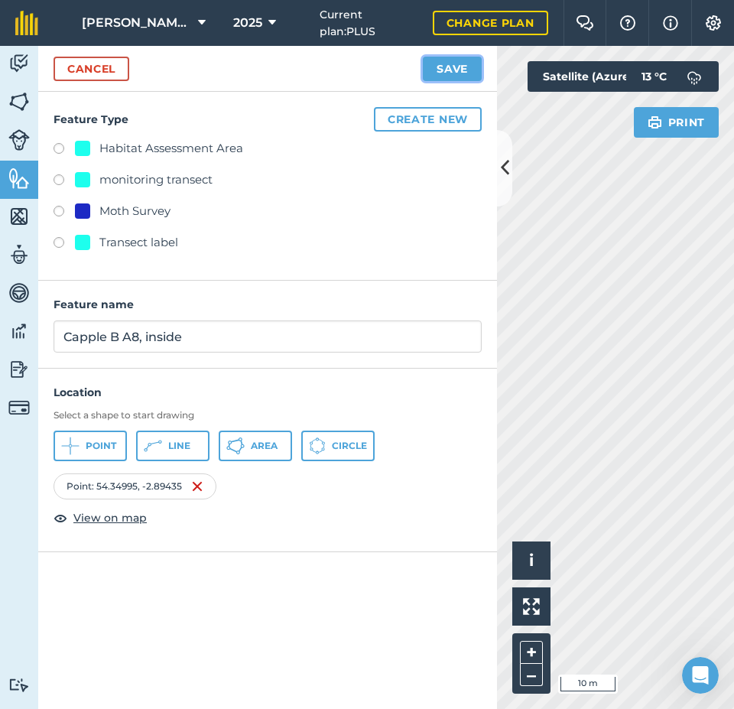
click at [454, 63] on button "Save" at bounding box center [452, 69] width 59 height 24
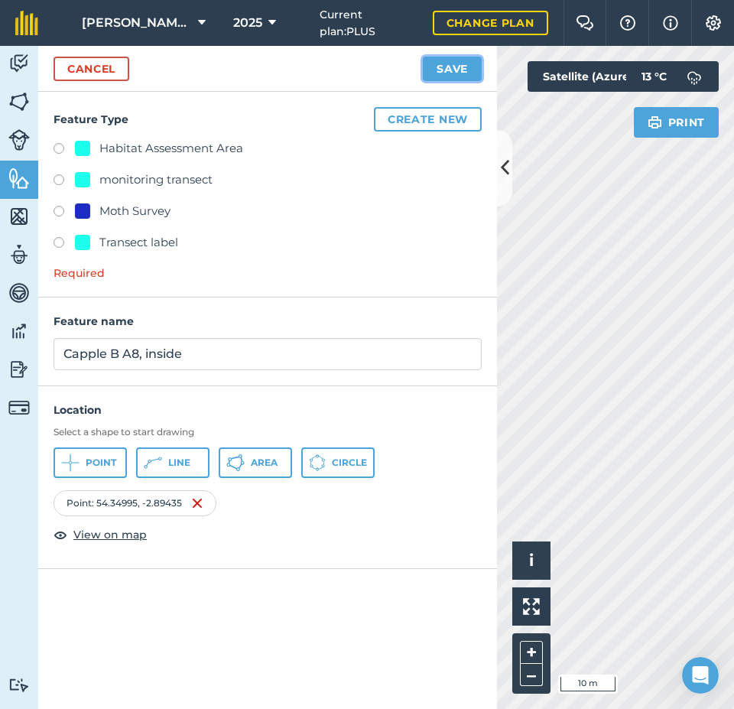
click at [454, 67] on button "Save" at bounding box center [452, 69] width 59 height 24
click at [194, 183] on div "monitoring transect" at bounding box center [155, 180] width 113 height 18
radio input "true"
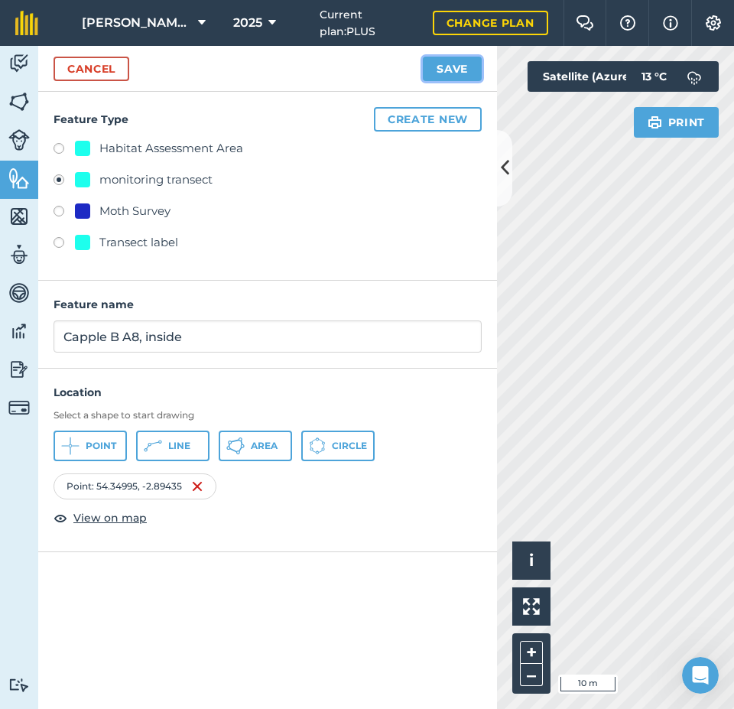
click at [461, 73] on button "Save" at bounding box center [452, 69] width 59 height 24
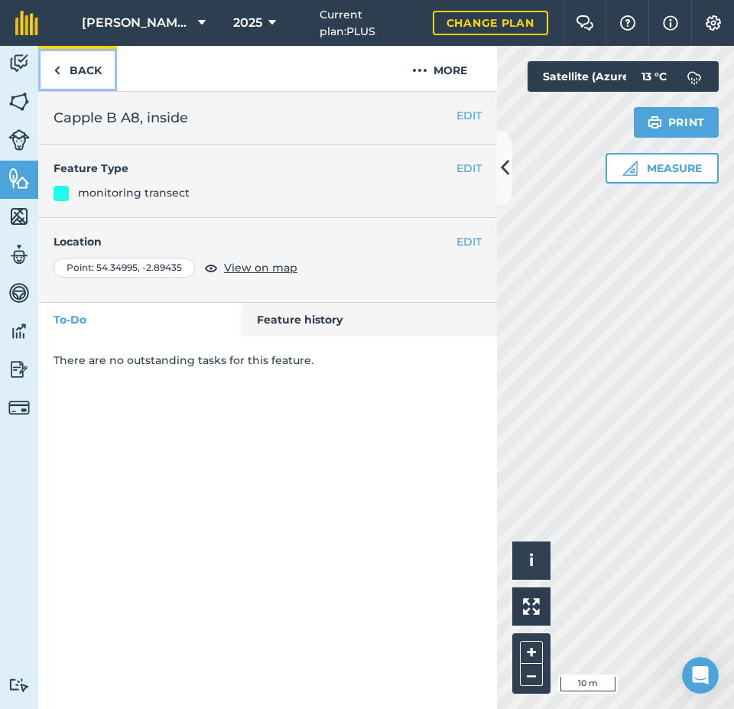
click at [87, 71] on link "Back" at bounding box center [77, 68] width 79 height 45
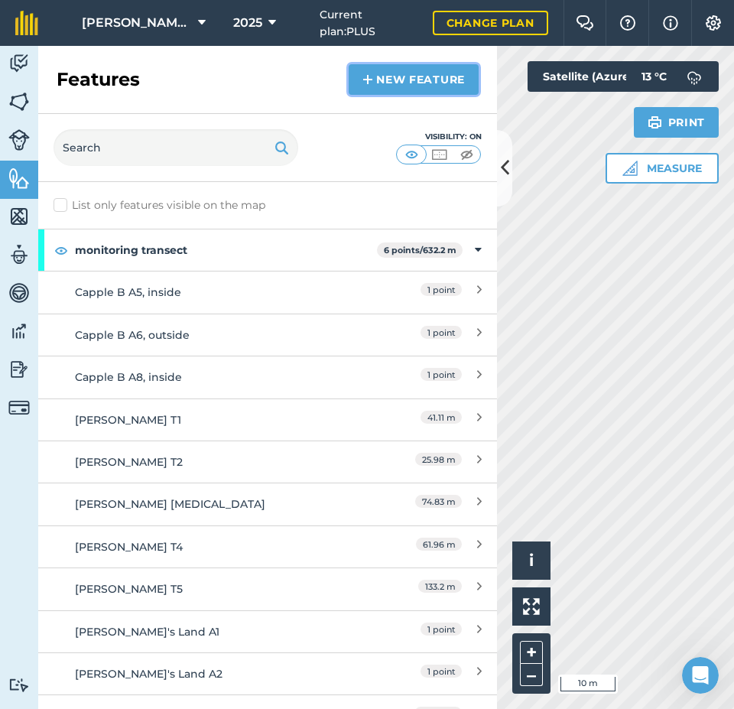
click at [411, 83] on link "New feature" at bounding box center [414, 79] width 130 height 31
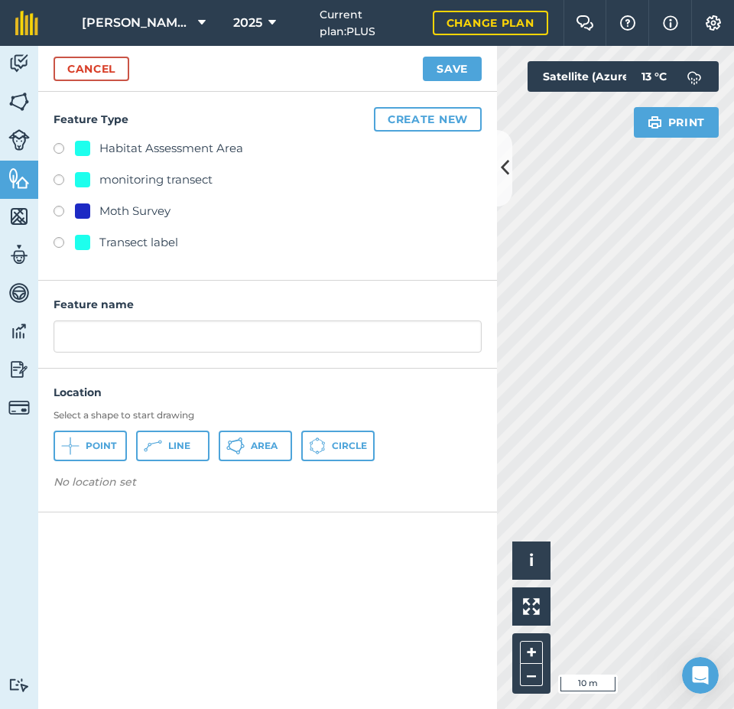
click at [166, 179] on div "monitoring transect" at bounding box center [155, 180] width 113 height 18
radio input "true"
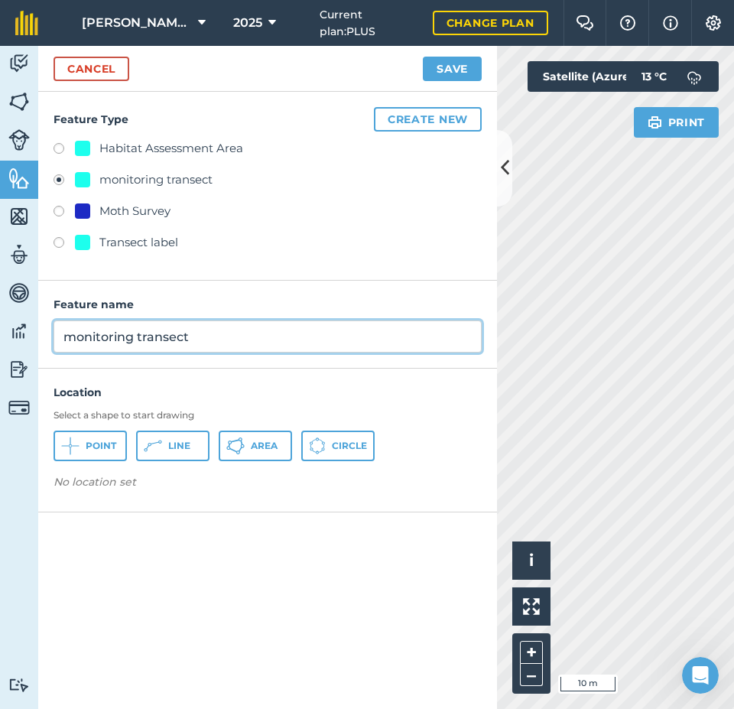
drag, startPoint x: 200, startPoint y: 340, endPoint x: 40, endPoint y: 338, distance: 159.9
click at [40, 338] on div "Feature name monitoring transect" at bounding box center [267, 325] width 459 height 88
type input "Capple B A7, outside"
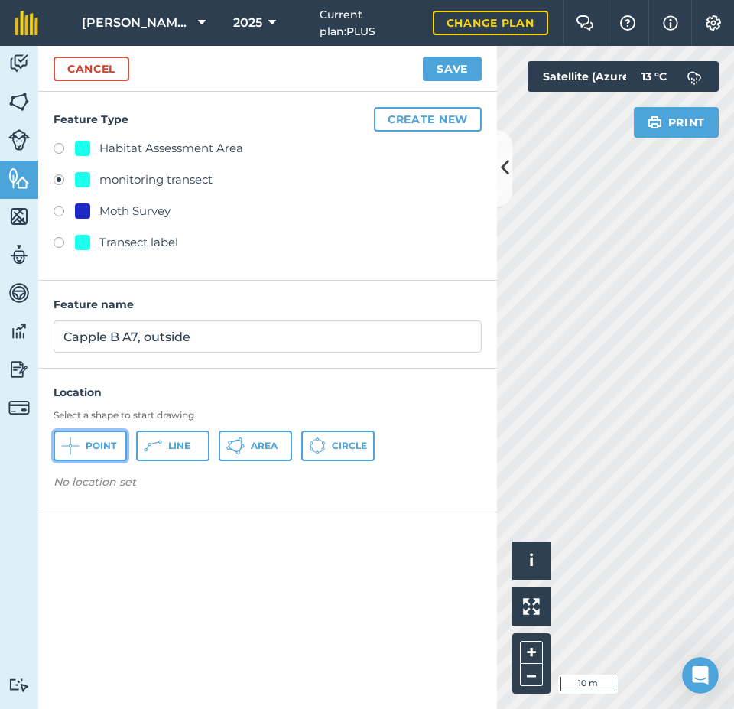
click at [93, 438] on button "Point" at bounding box center [90, 446] width 73 height 31
click at [498, 174] on button at bounding box center [504, 168] width 15 height 76
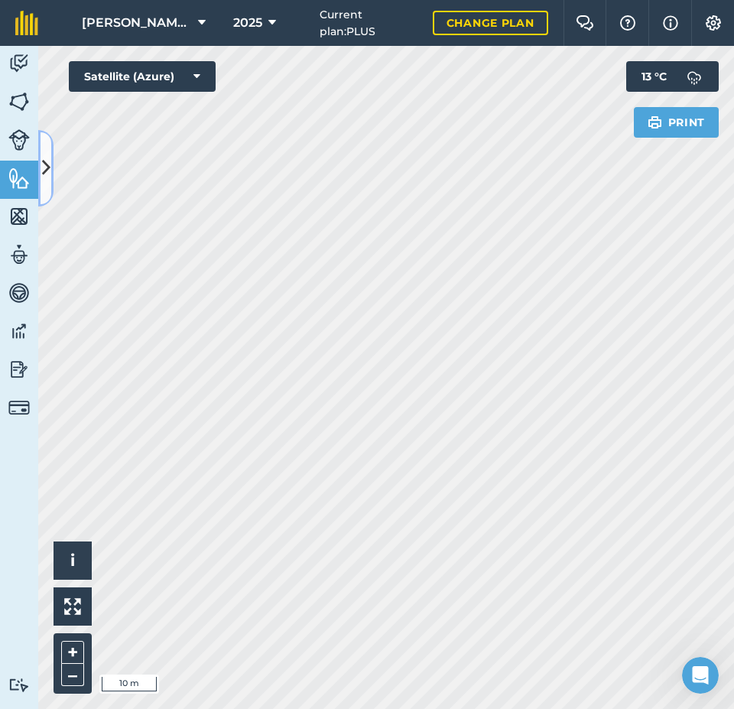
click at [42, 160] on icon at bounding box center [46, 167] width 8 height 27
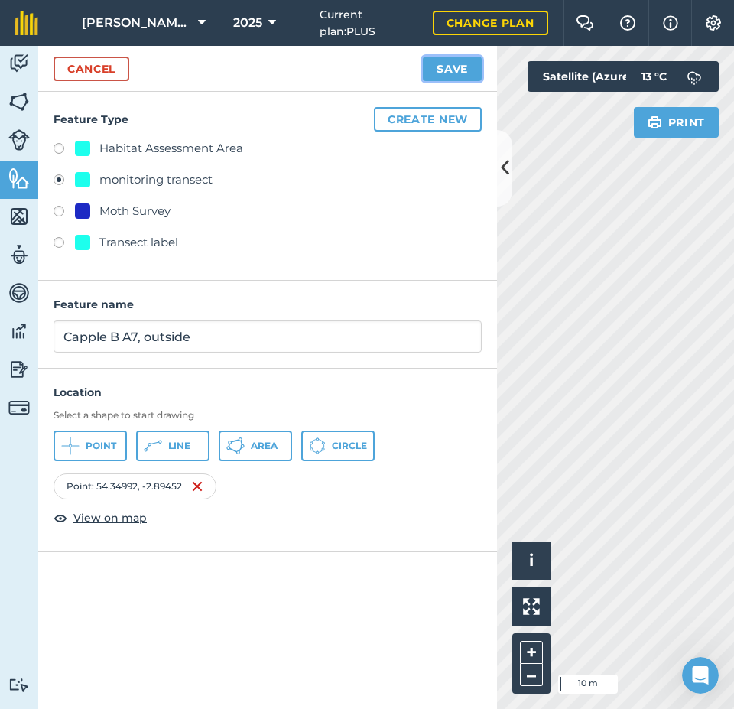
click at [436, 68] on button "Save" at bounding box center [452, 69] width 59 height 24
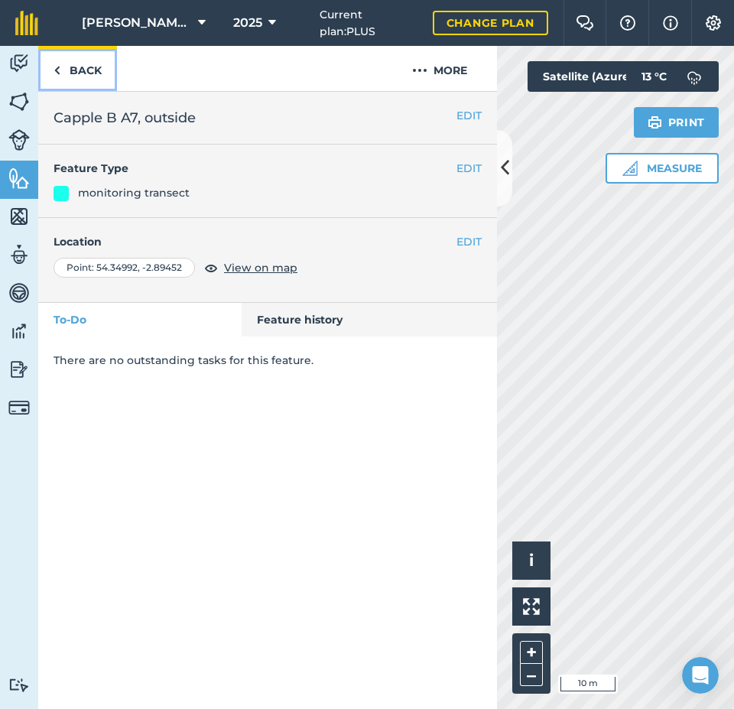
click at [95, 70] on link "Back" at bounding box center [77, 68] width 79 height 45
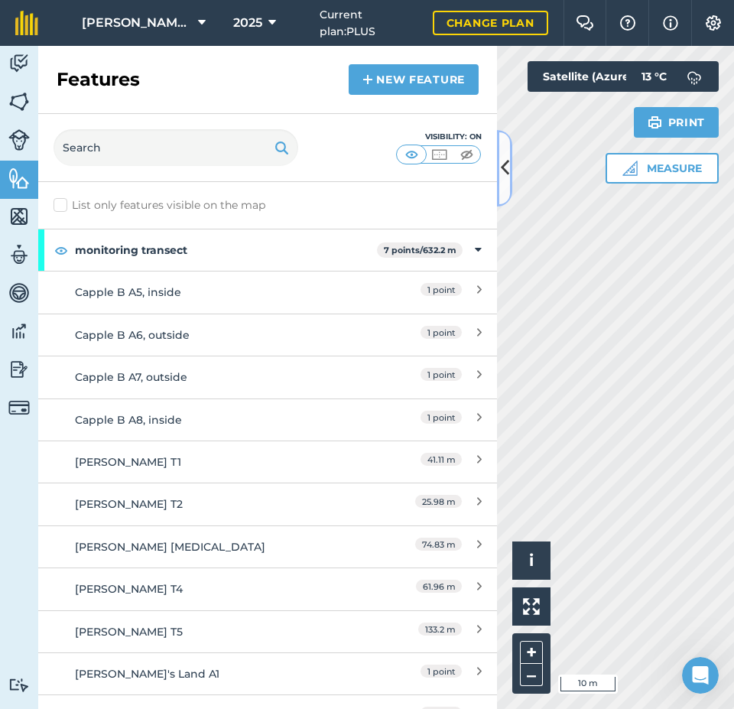
click at [498, 162] on button at bounding box center [504, 168] width 15 height 76
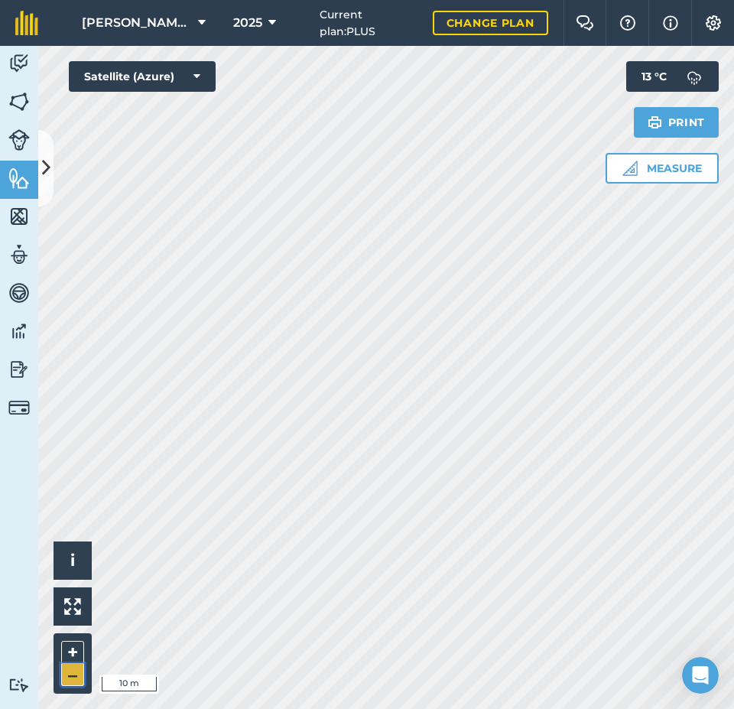
click at [73, 671] on button "–" at bounding box center [72, 675] width 23 height 22
click at [18, 187] on img at bounding box center [18, 178] width 21 height 23
click at [47, 164] on icon at bounding box center [46, 167] width 8 height 27
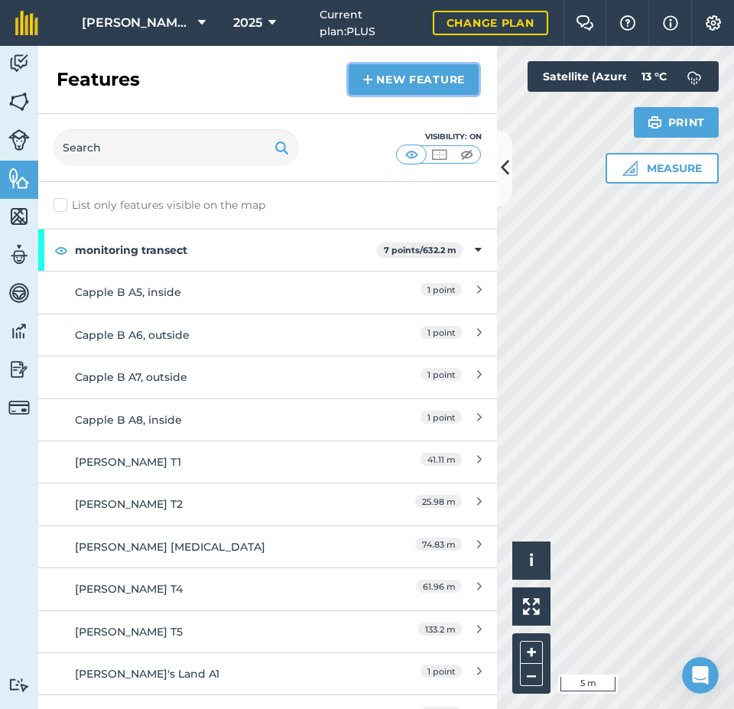
click at [437, 83] on link "New feature" at bounding box center [414, 79] width 130 height 31
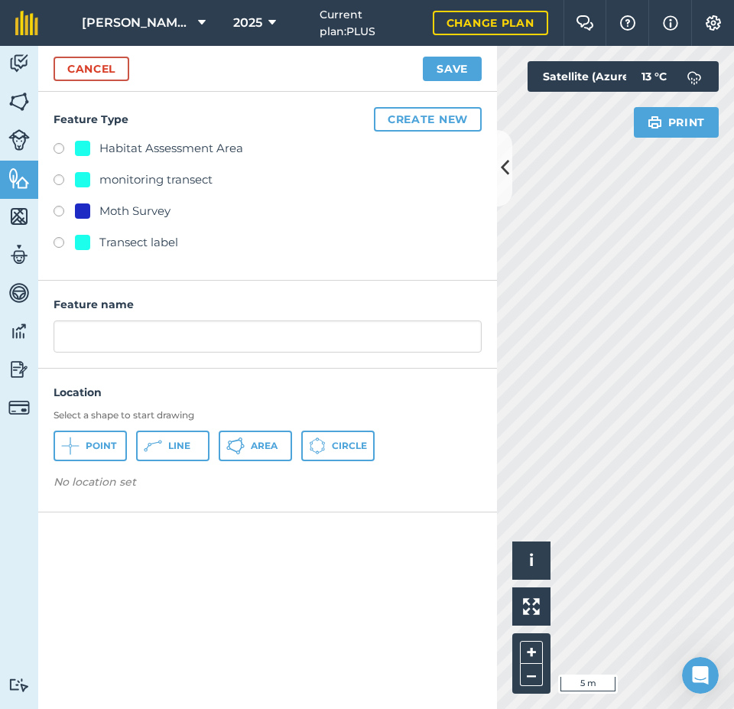
click at [184, 182] on div "monitoring transect" at bounding box center [155, 180] width 113 height 18
radio input "true"
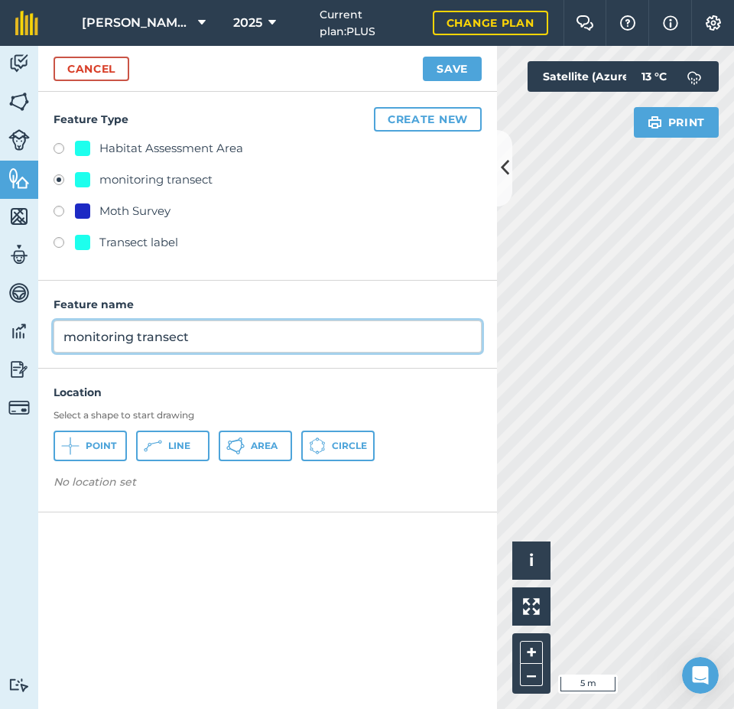
drag, startPoint x: 96, startPoint y: 340, endPoint x: 46, endPoint y: 340, distance: 50.5
click at [46, 340] on div "Feature name monitoring transect" at bounding box center [267, 325] width 459 height 88
type input "Capple B A1, inside"
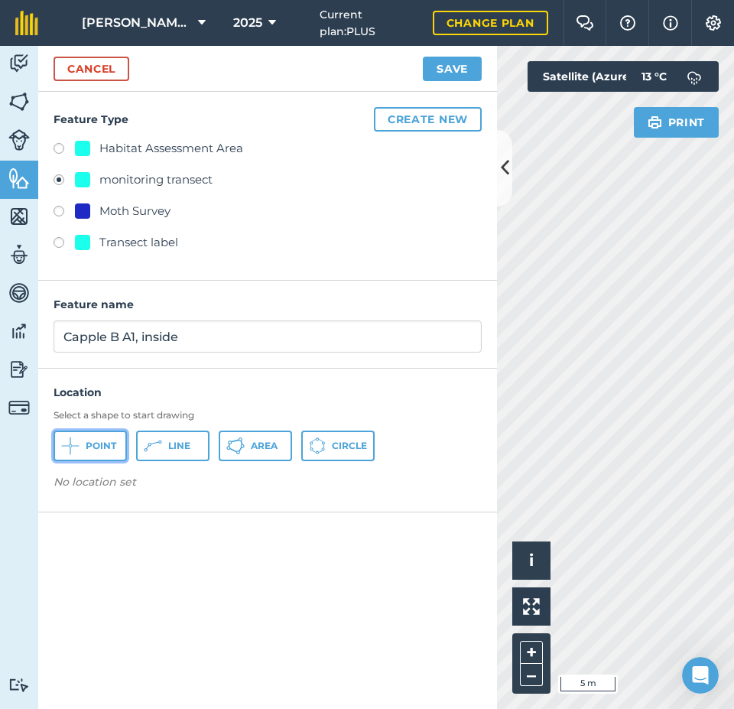
click at [89, 436] on button "Point" at bounding box center [90, 446] width 73 height 31
click at [507, 169] on icon at bounding box center [505, 167] width 8 height 27
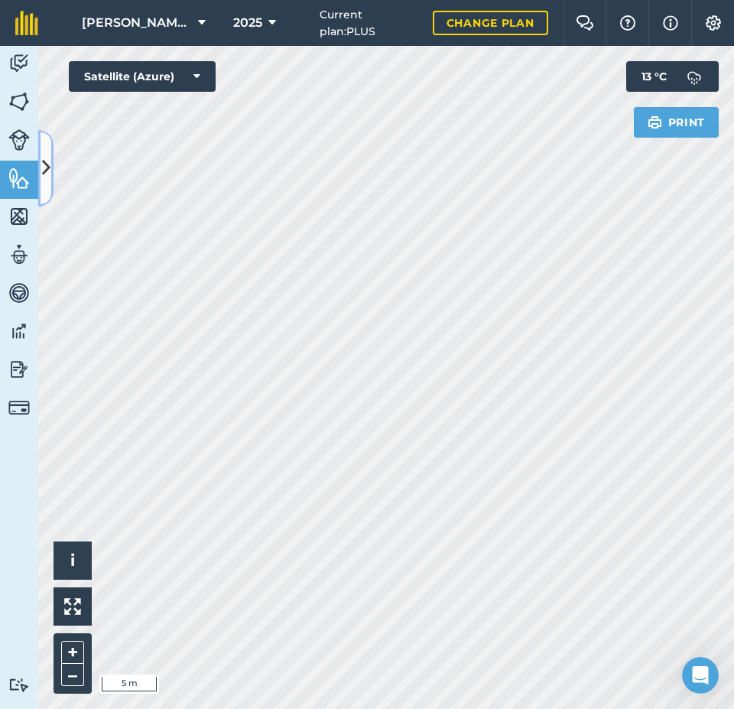
click at [47, 176] on icon at bounding box center [46, 167] width 8 height 27
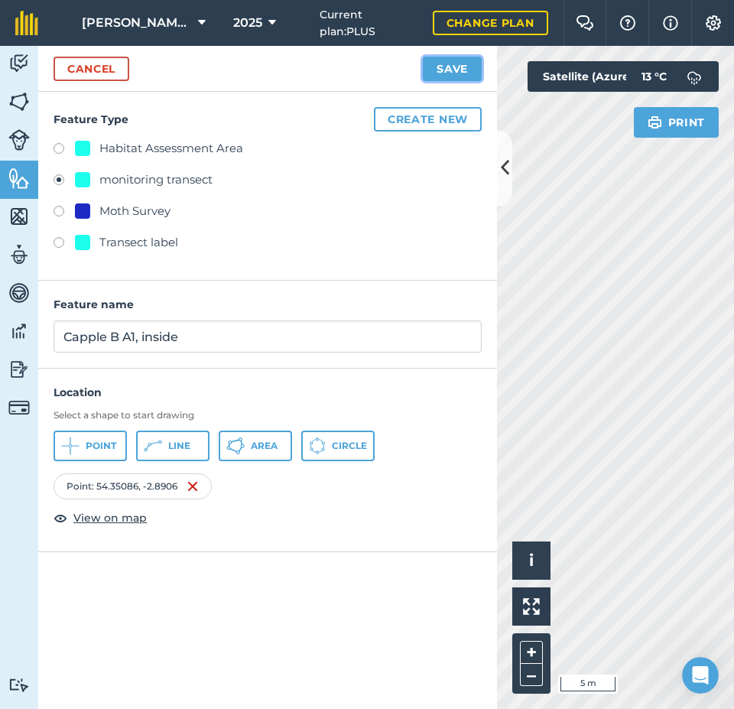
click at [447, 73] on button "Save" at bounding box center [452, 69] width 59 height 24
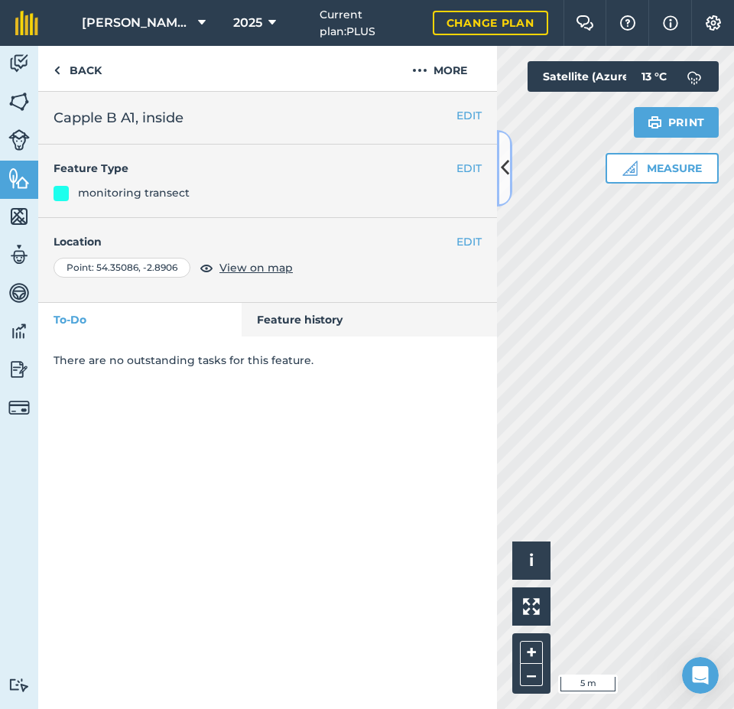
click at [502, 172] on icon at bounding box center [505, 167] width 8 height 27
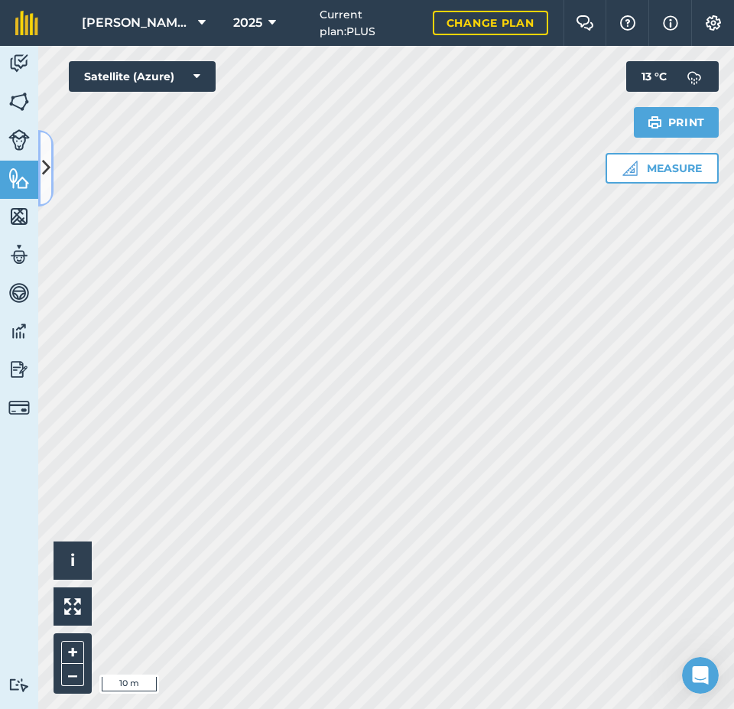
click at [42, 168] on icon at bounding box center [46, 167] width 8 height 27
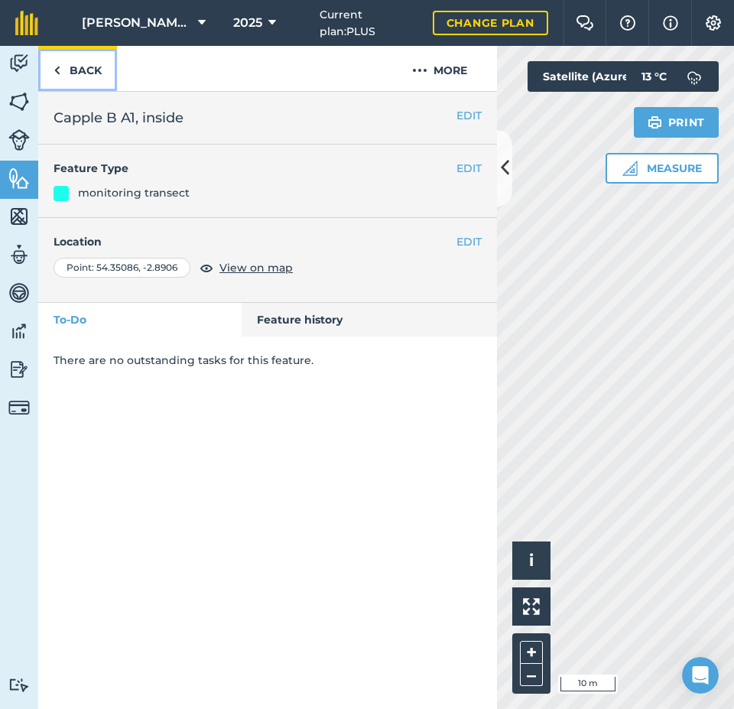
click at [79, 67] on link "Back" at bounding box center [77, 68] width 79 height 45
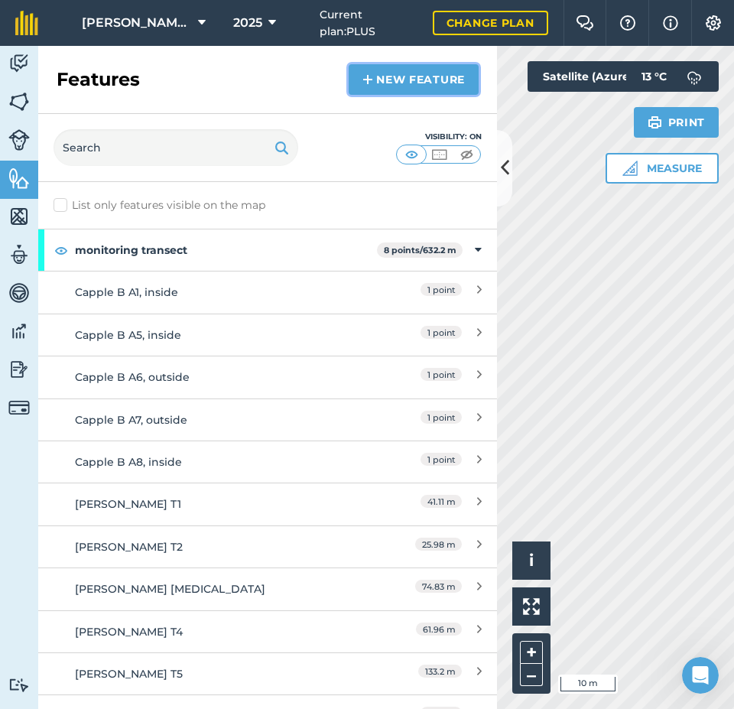
click at [444, 76] on link "New feature" at bounding box center [414, 79] width 130 height 31
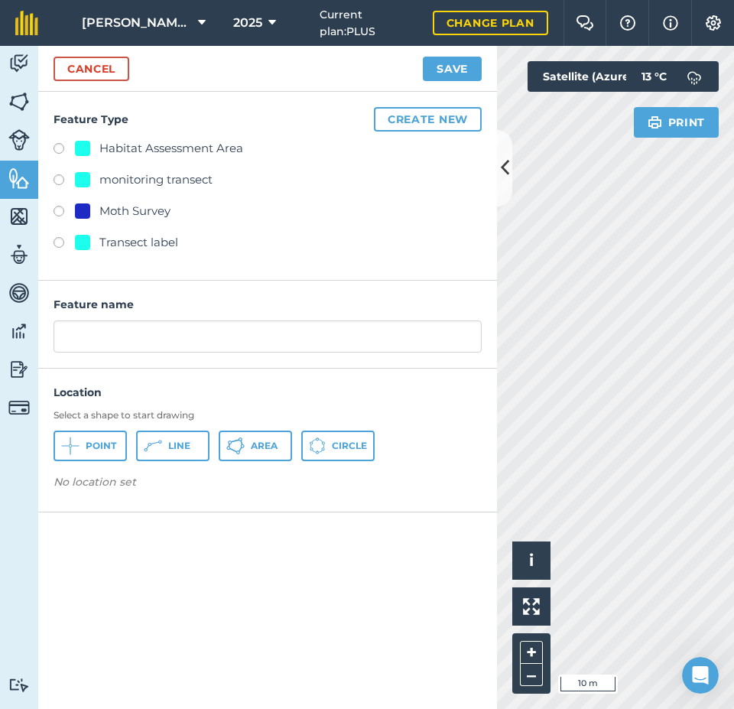
click at [194, 181] on div "monitoring transect" at bounding box center [155, 180] width 113 height 18
radio input "true"
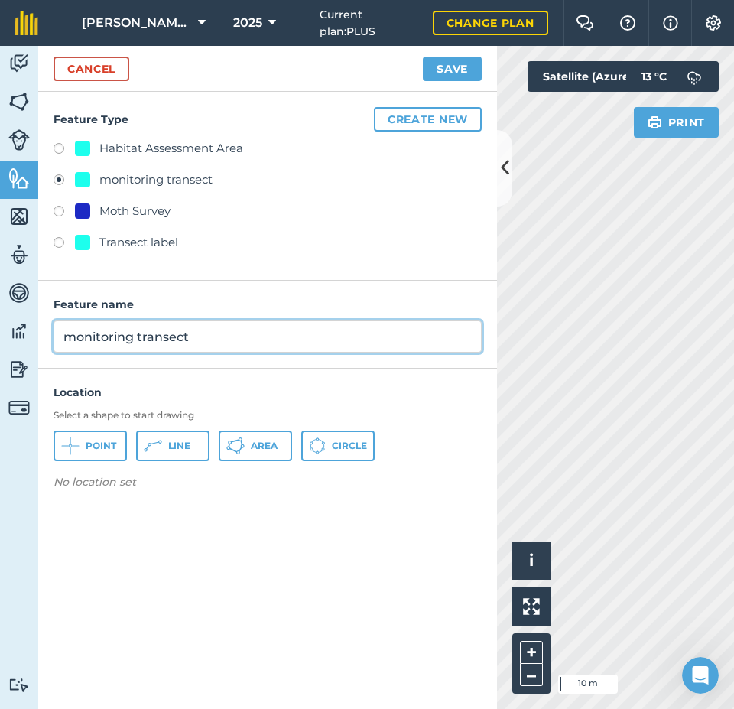
drag, startPoint x: 92, startPoint y: 330, endPoint x: 53, endPoint y: 330, distance: 39.0
click at [53, 330] on div "Feature name monitoring transect" at bounding box center [267, 325] width 459 height 88
type input "Capple B A2, outside"
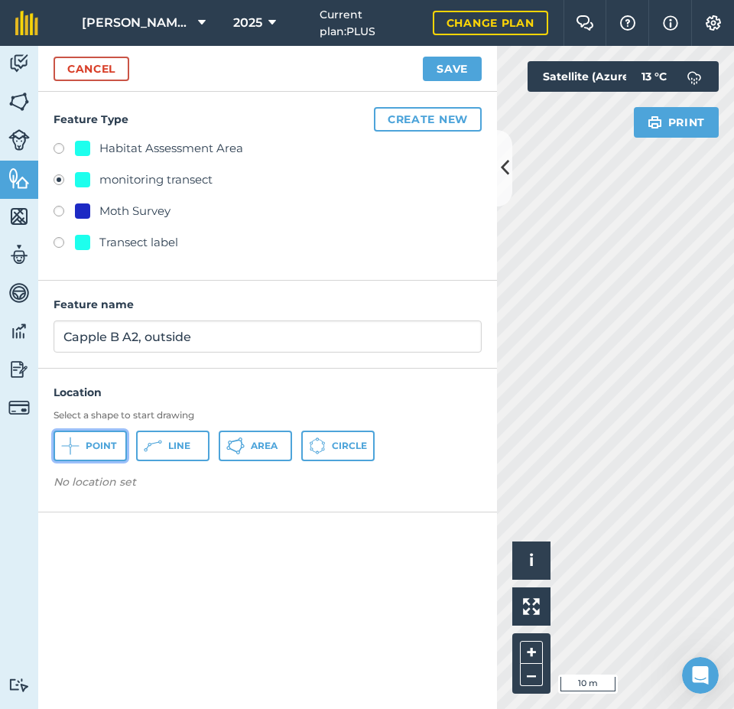
click at [106, 447] on span "Point" at bounding box center [101, 446] width 31 height 12
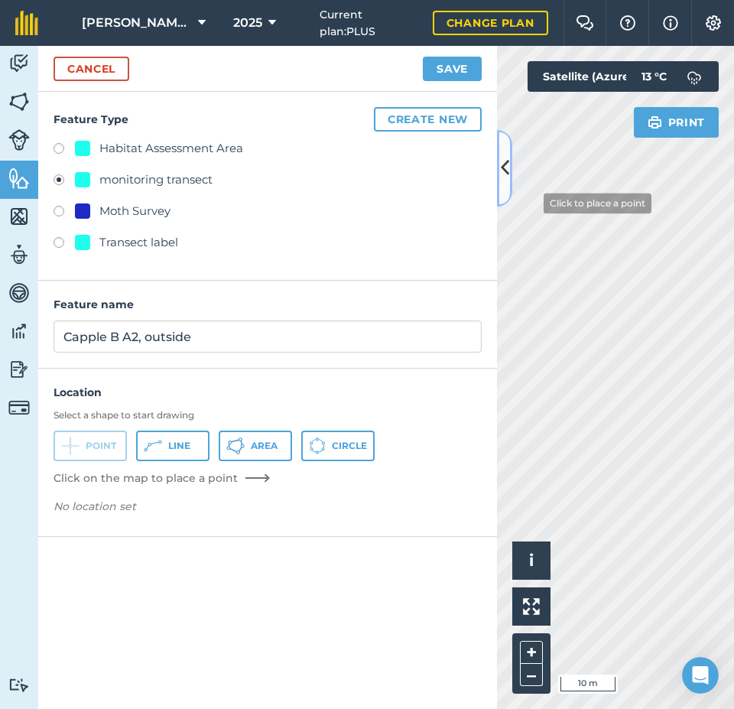
click at [505, 168] on icon at bounding box center [505, 167] width 8 height 27
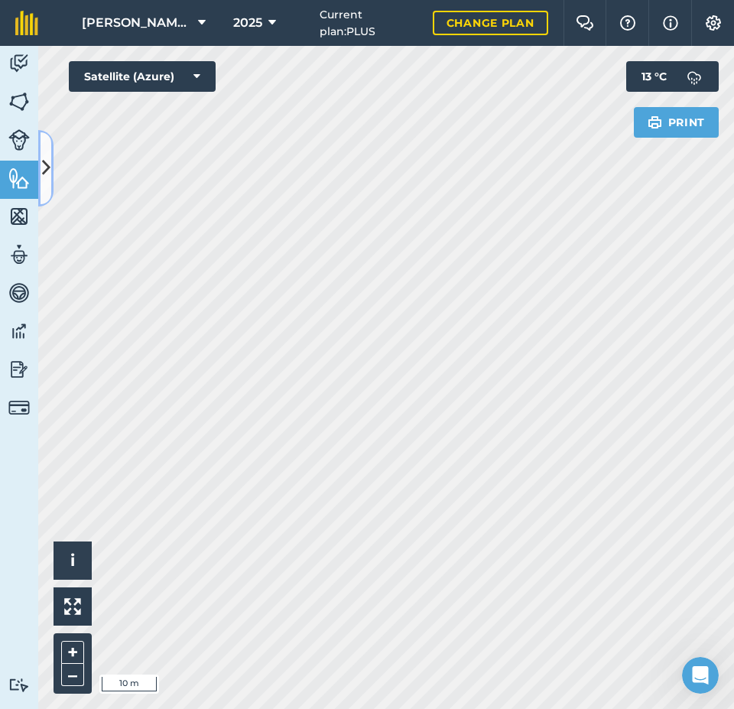
click at [47, 168] on icon at bounding box center [46, 167] width 8 height 27
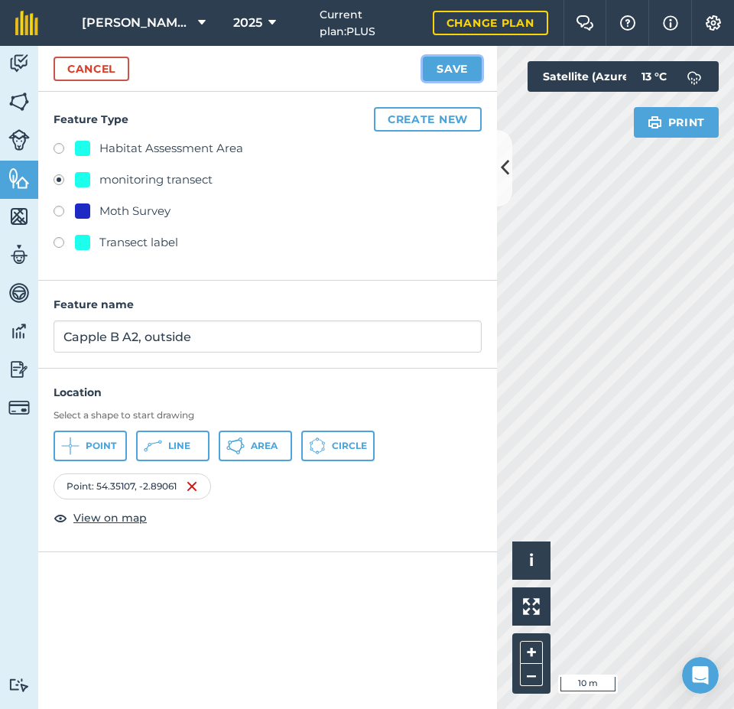
click at [452, 76] on button "Save" at bounding box center [452, 69] width 59 height 24
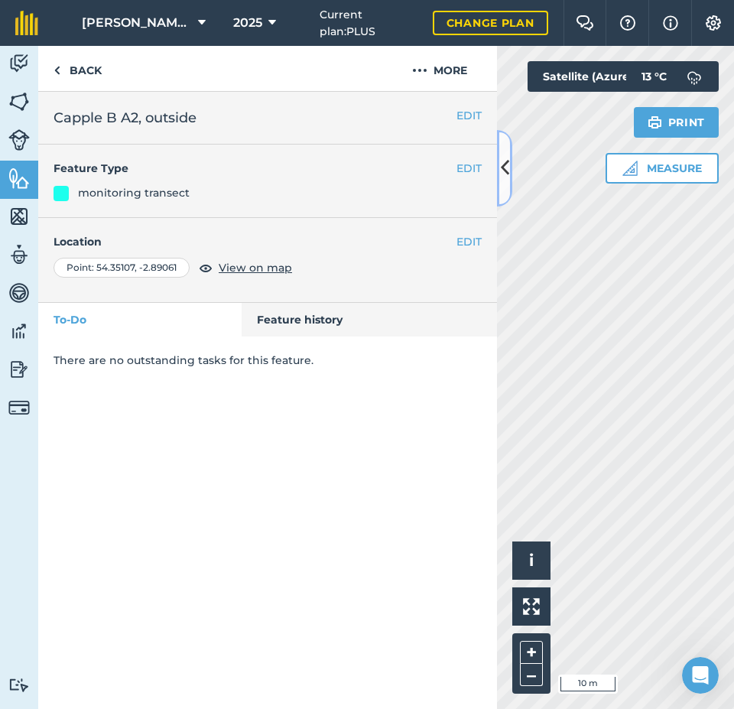
click at [506, 162] on icon at bounding box center [505, 167] width 8 height 27
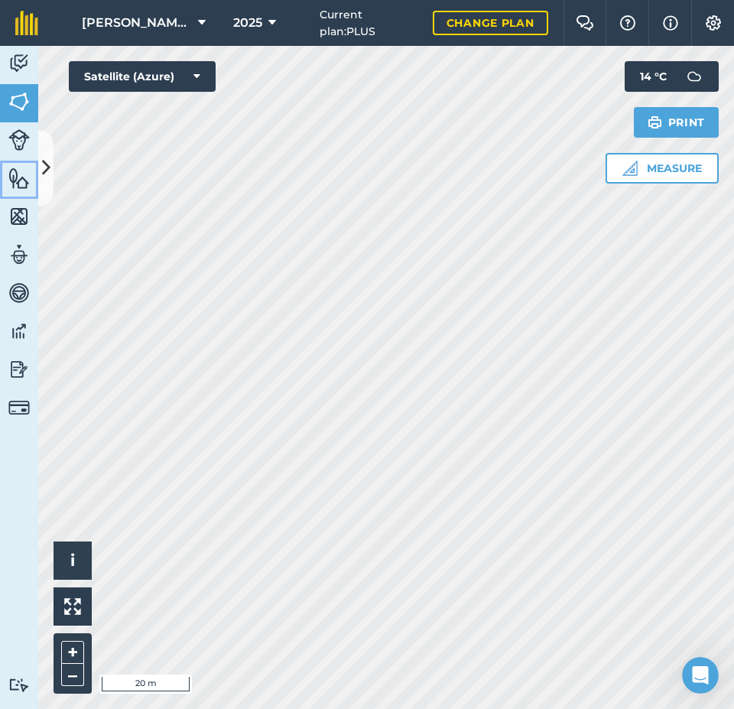
click at [20, 183] on img at bounding box center [18, 178] width 21 height 23
click at [44, 170] on icon at bounding box center [46, 167] width 8 height 27
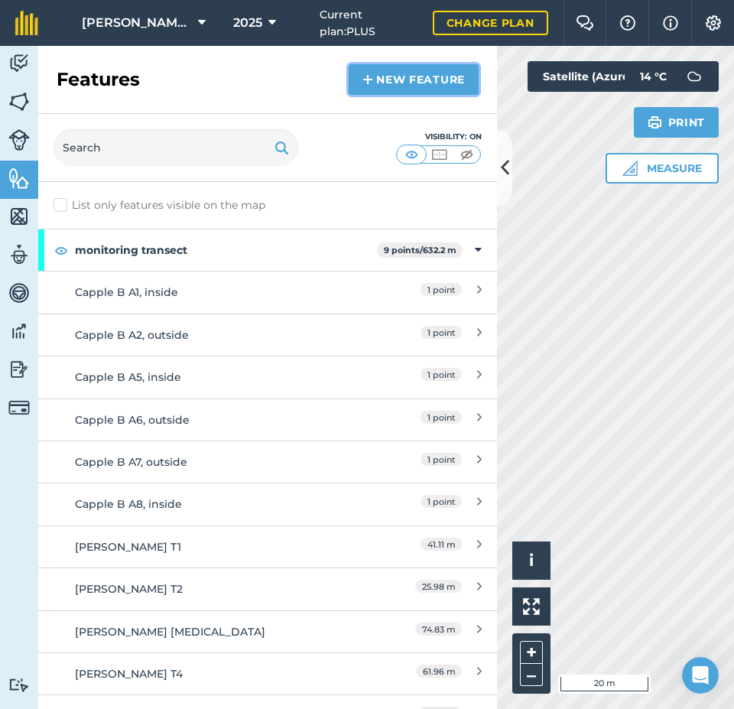
click at [382, 78] on link "New feature" at bounding box center [414, 79] width 130 height 31
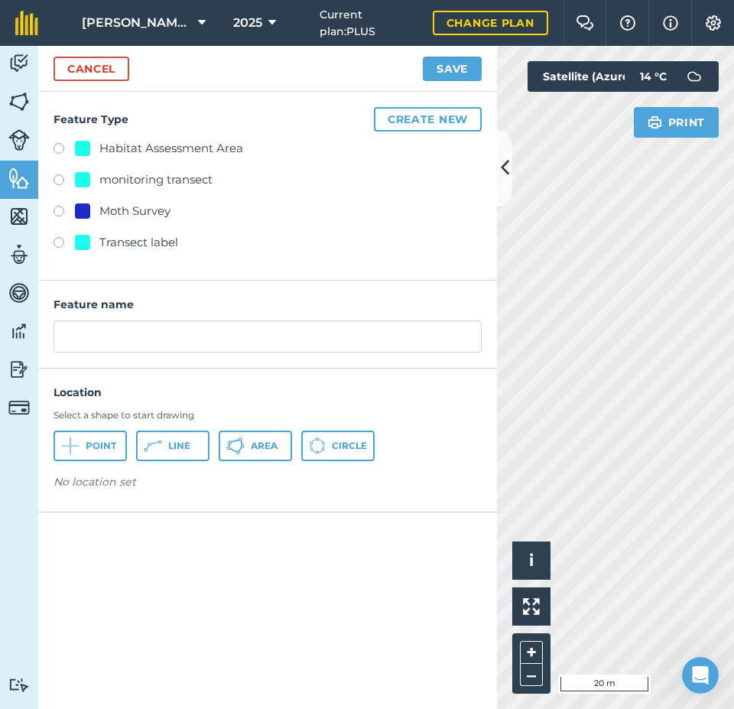
click at [163, 181] on div "monitoring transect" at bounding box center [155, 180] width 113 height 18
radio input "true"
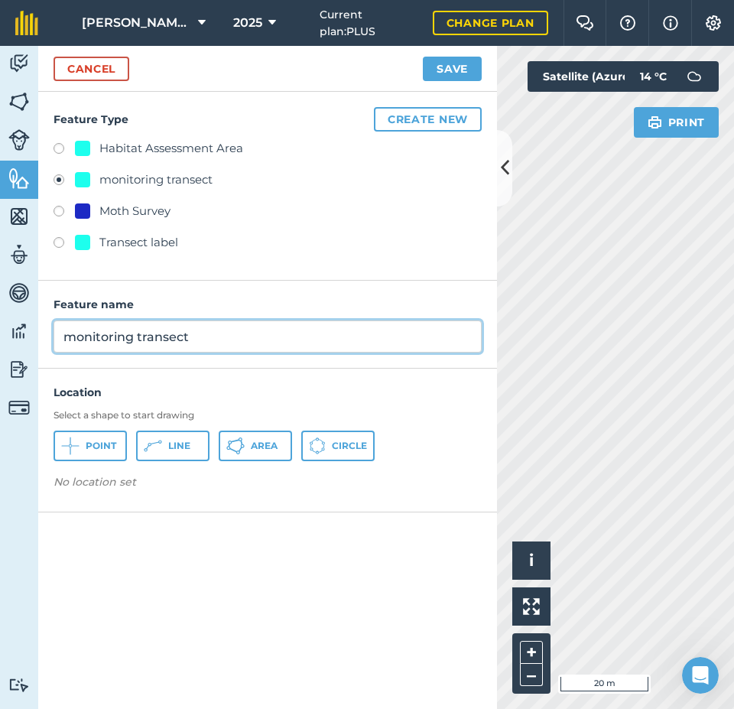
drag, startPoint x: 198, startPoint y: 340, endPoint x: 51, endPoint y: 340, distance: 146.8
click at [51, 340] on div "Feature name monitoring transect" at bounding box center [267, 325] width 459 height 88
type input "Capple B A3, inside"
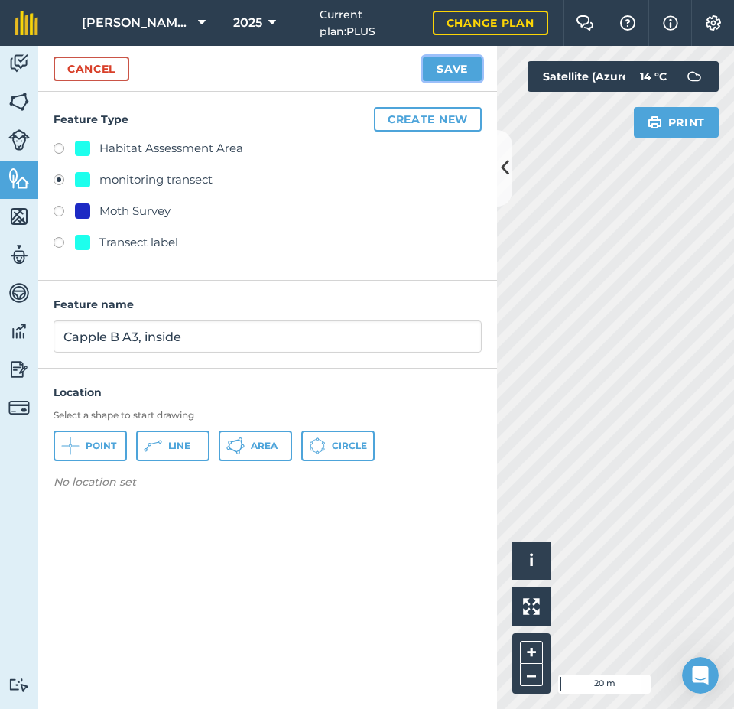
click at [454, 63] on button "Save" at bounding box center [452, 69] width 59 height 24
click at [110, 437] on button "Point" at bounding box center [90, 446] width 73 height 31
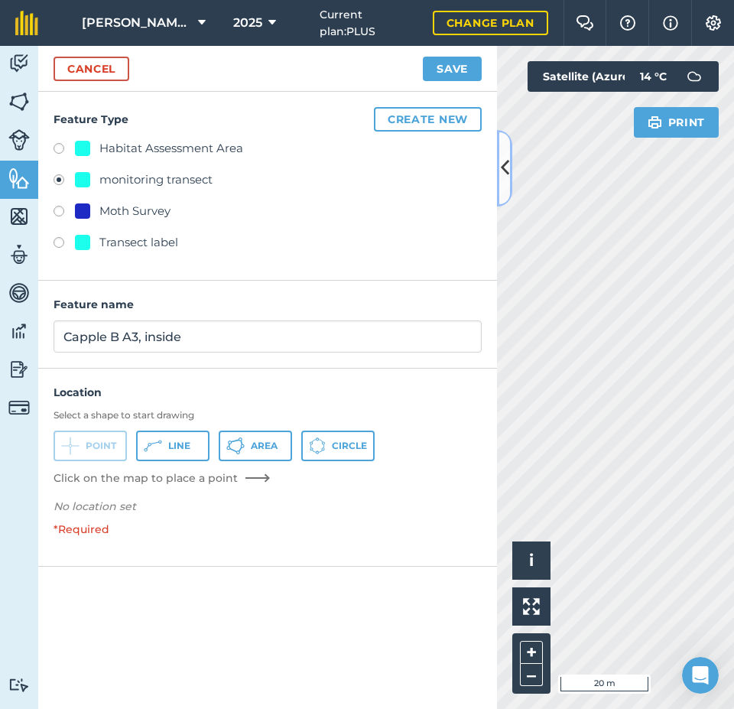
click at [504, 174] on icon at bounding box center [505, 167] width 8 height 27
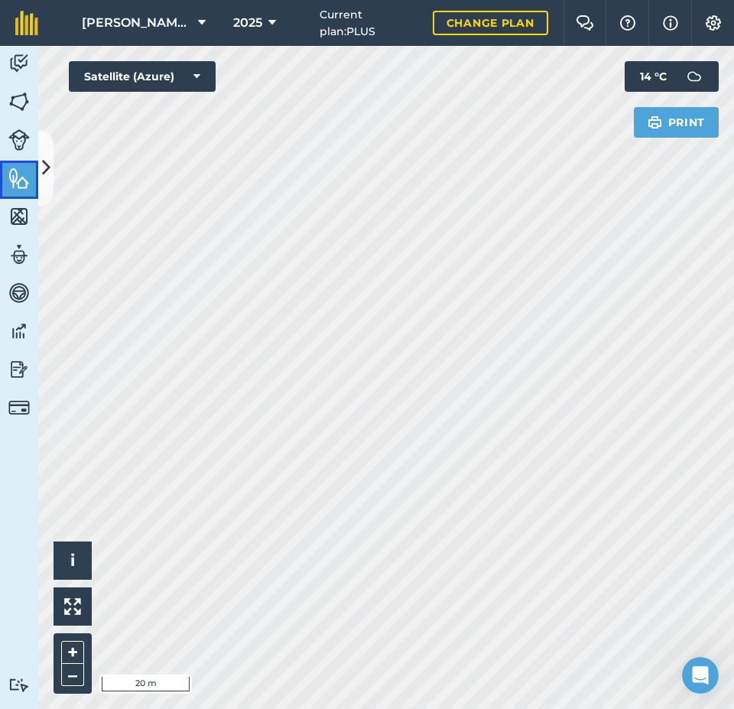
click at [37, 166] on link "Features" at bounding box center [19, 180] width 38 height 38
click at [45, 168] on icon at bounding box center [46, 167] width 8 height 27
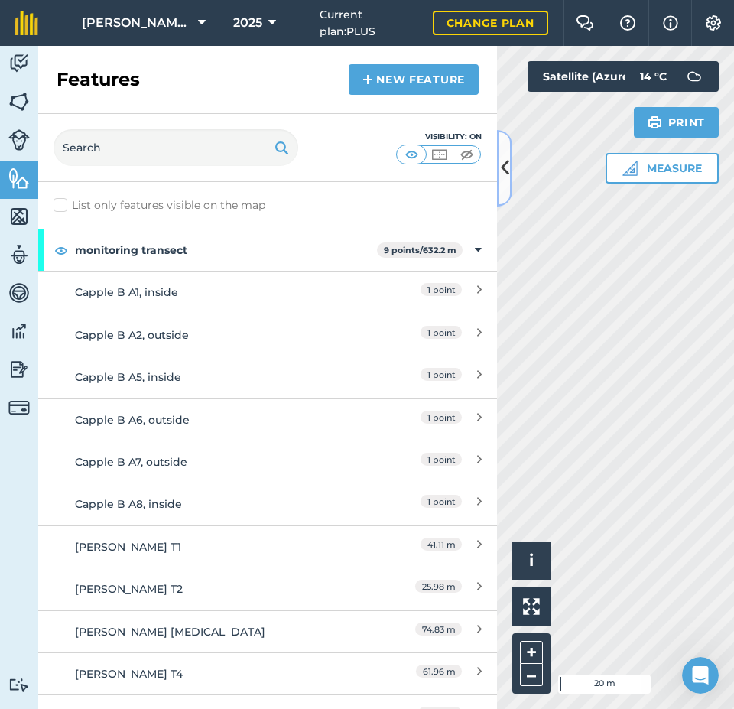
click at [512, 165] on button at bounding box center [504, 168] width 15 height 76
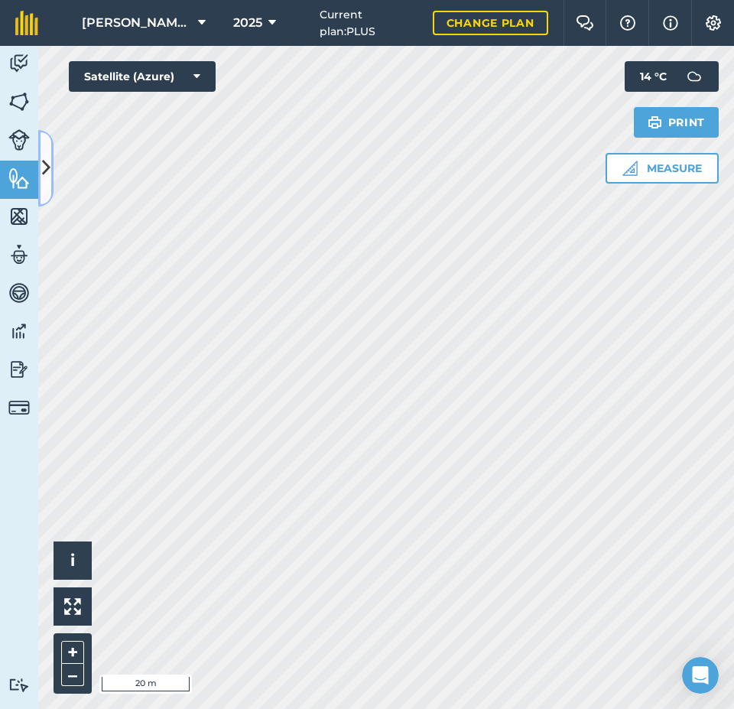
click at [49, 166] on icon at bounding box center [46, 167] width 8 height 27
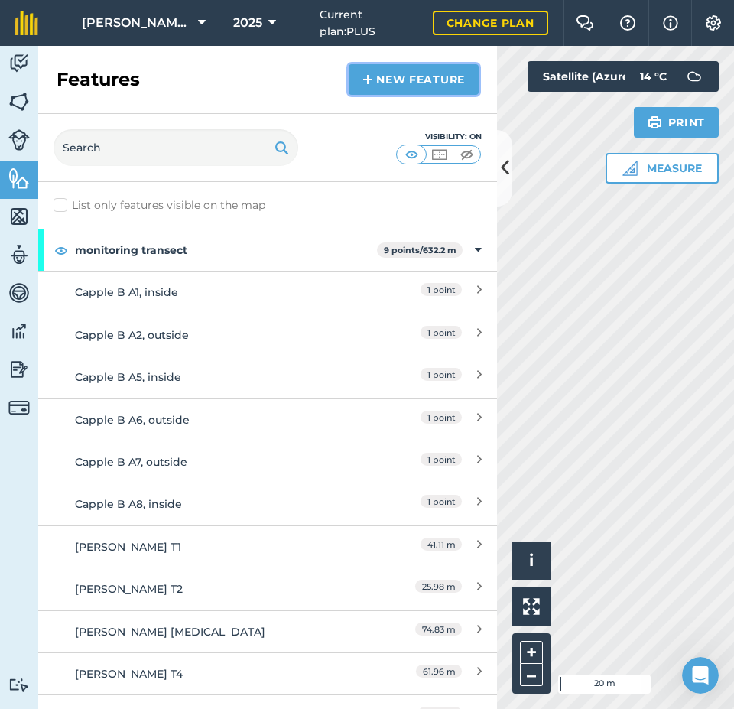
click at [414, 73] on link "New feature" at bounding box center [414, 79] width 130 height 31
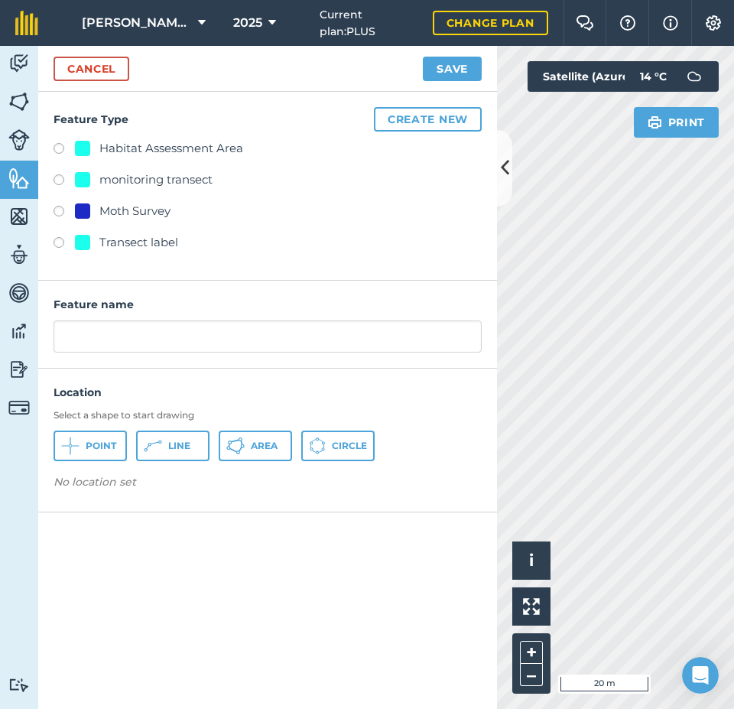
click at [193, 181] on div "monitoring transect" at bounding box center [155, 180] width 113 height 18
radio input "true"
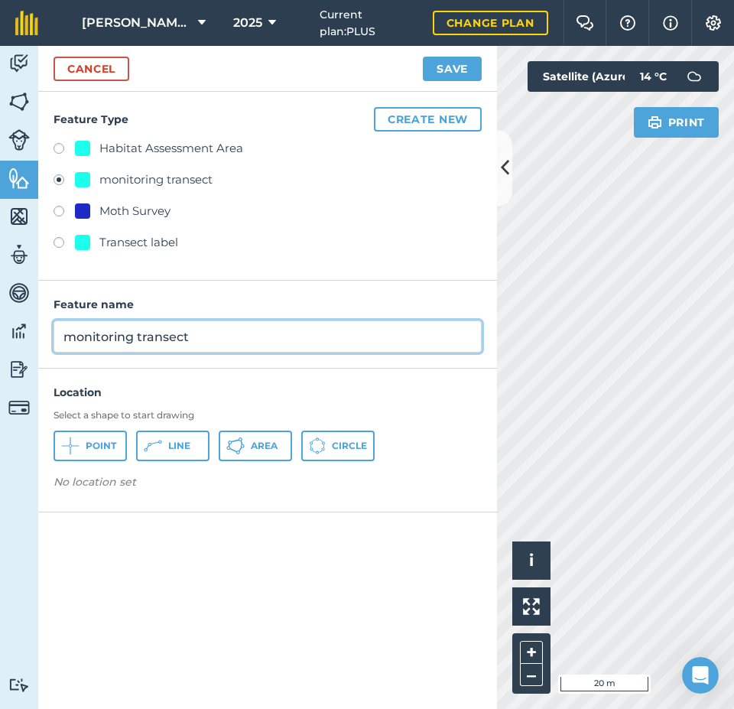
drag, startPoint x: 94, startPoint y: 339, endPoint x: 40, endPoint y: 339, distance: 54.3
click at [40, 339] on div "Feature name monitoring transect" at bounding box center [267, 325] width 459 height 88
type input "Capple B A3, inside"
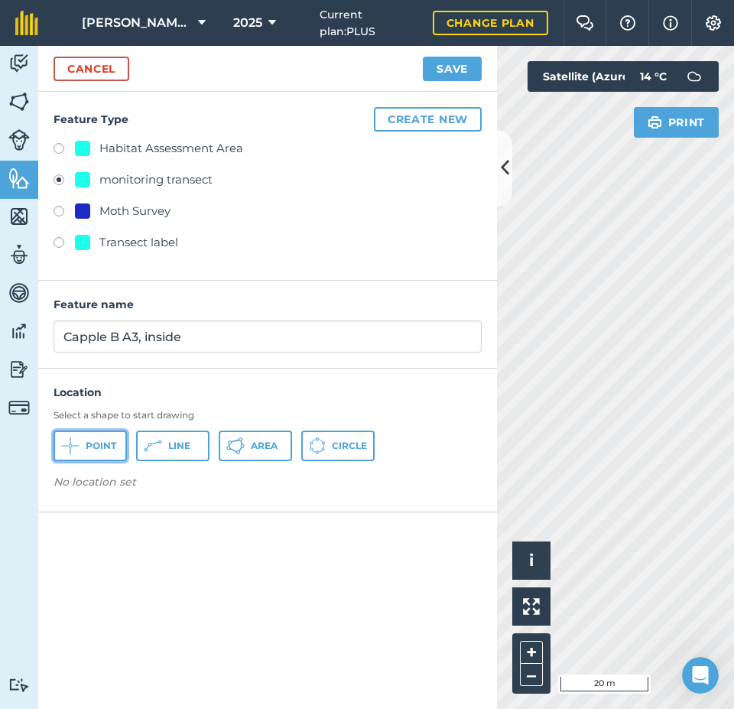
click at [99, 441] on span "Point" at bounding box center [101, 446] width 31 height 12
click at [502, 170] on icon at bounding box center [505, 167] width 8 height 27
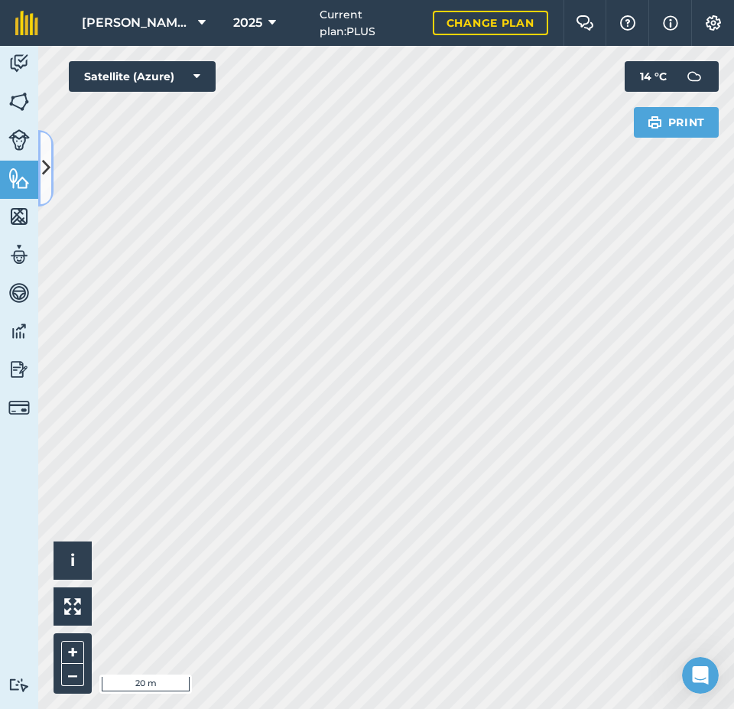
click at [44, 169] on icon at bounding box center [46, 167] width 8 height 27
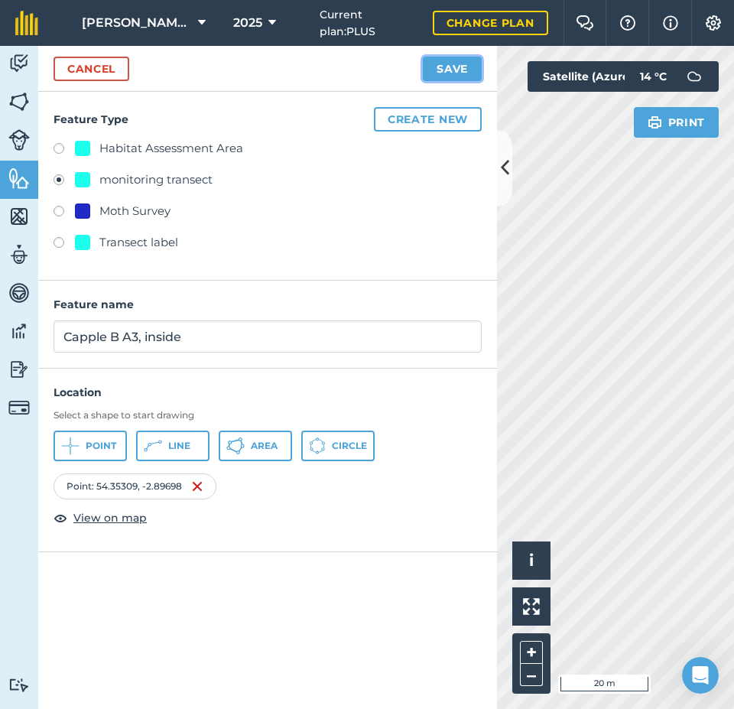
click at [466, 60] on button "Save" at bounding box center [452, 69] width 59 height 24
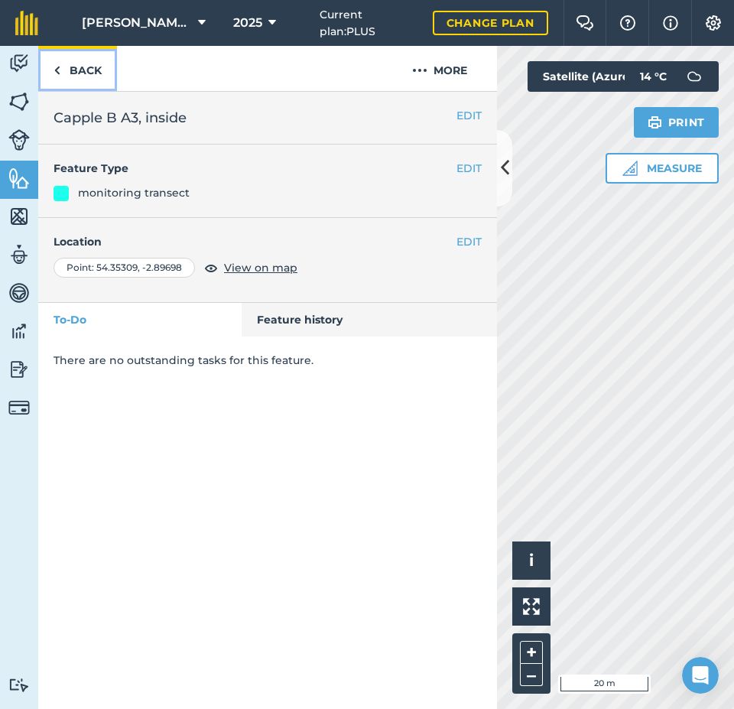
click at [83, 69] on link "Back" at bounding box center [77, 68] width 79 height 45
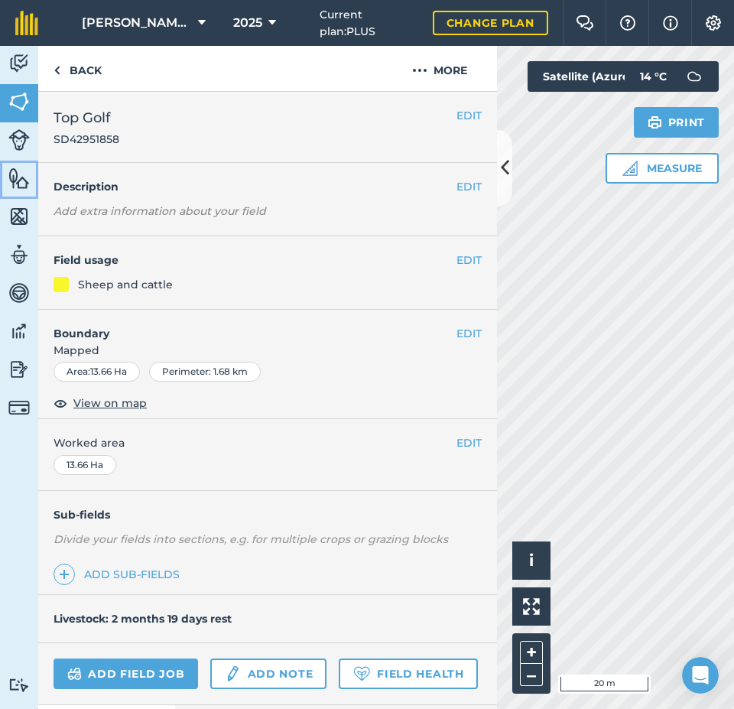
click at [17, 172] on img at bounding box center [18, 178] width 21 height 23
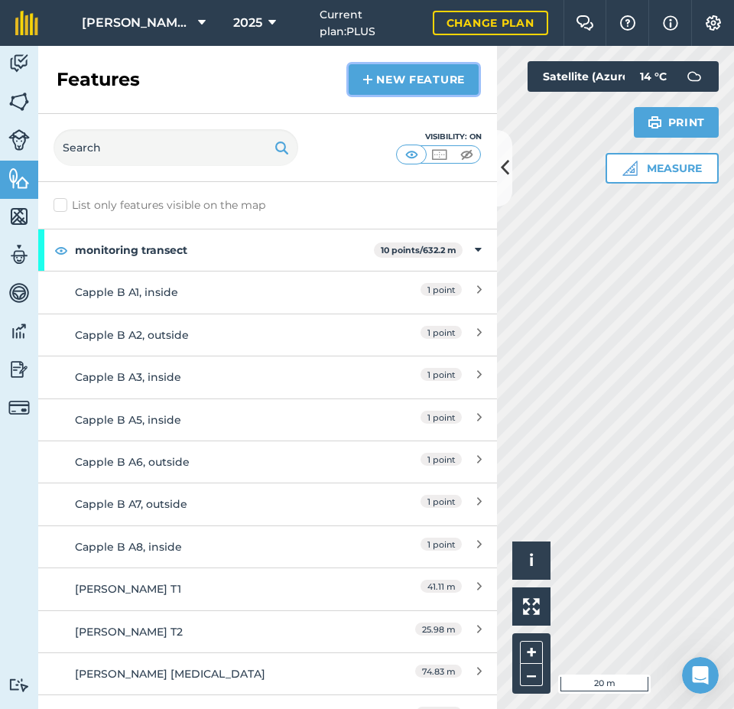
click at [400, 81] on link "New feature" at bounding box center [414, 79] width 130 height 31
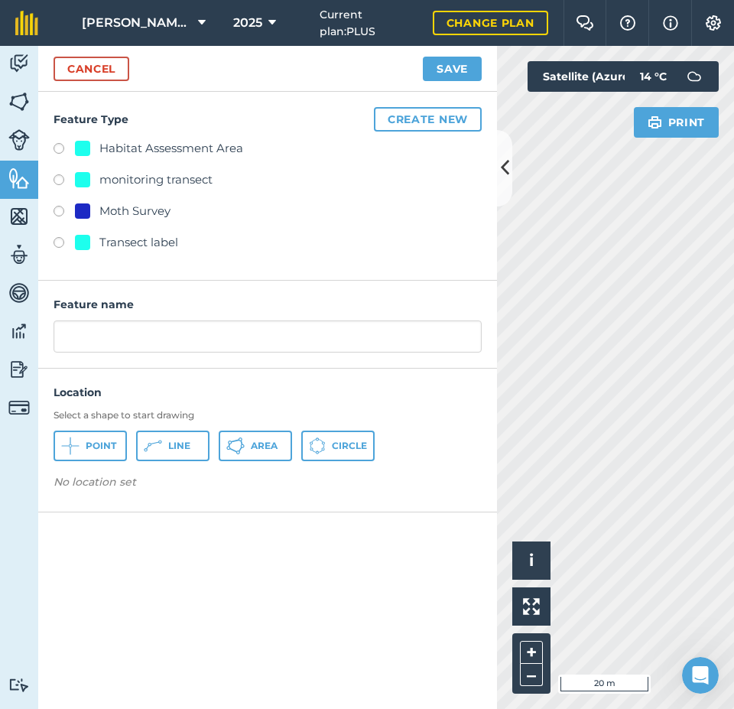
click at [142, 175] on div "monitoring transect" at bounding box center [155, 180] width 113 height 18
radio input "true"
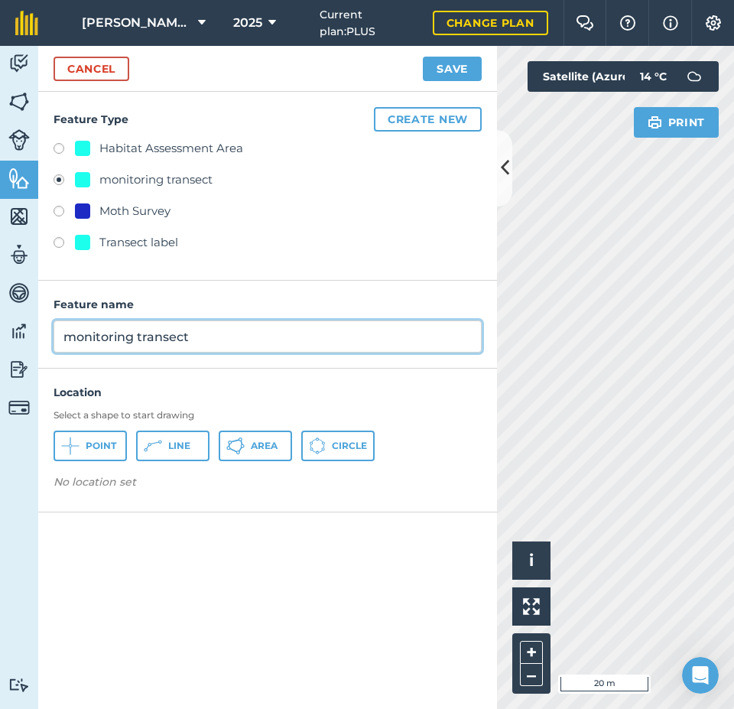
drag, startPoint x: 214, startPoint y: 338, endPoint x: 100, endPoint y: 265, distance: 135.1
click at [54, 337] on input "monitoring transect" at bounding box center [268, 336] width 428 height 32
type input "Capple B A4, outside"
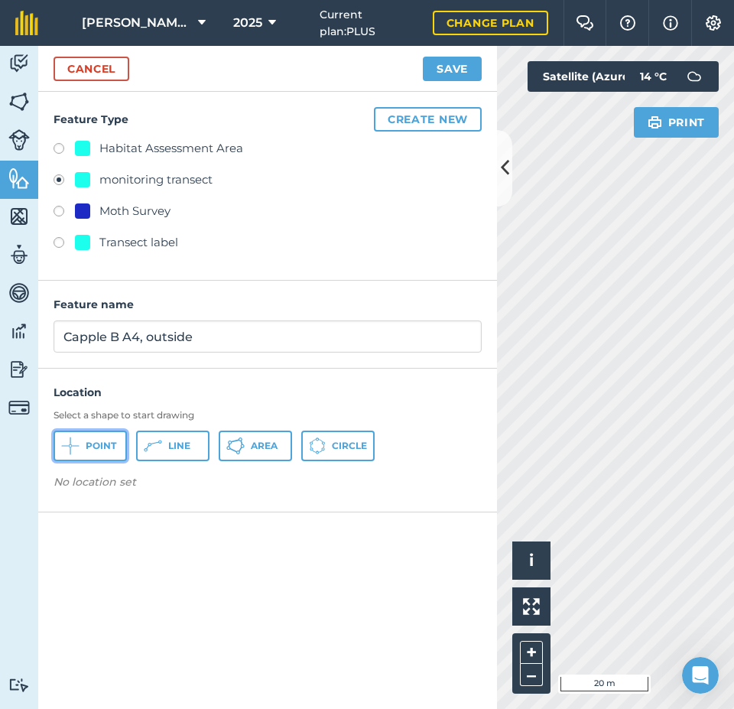
click at [77, 441] on icon at bounding box center [70, 446] width 18 height 18
click at [456, 69] on button "Save" at bounding box center [452, 69] width 59 height 24
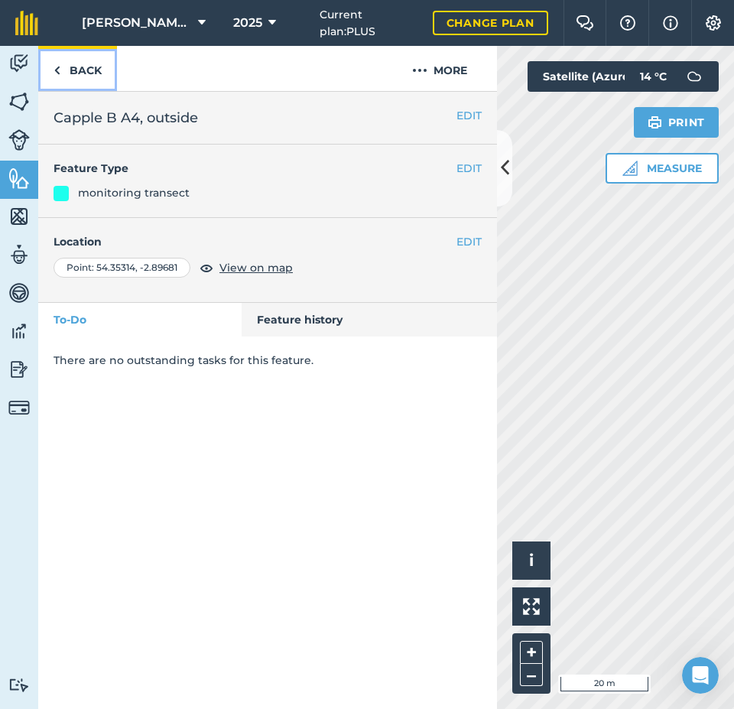
click at [95, 72] on link "Back" at bounding box center [77, 68] width 79 height 45
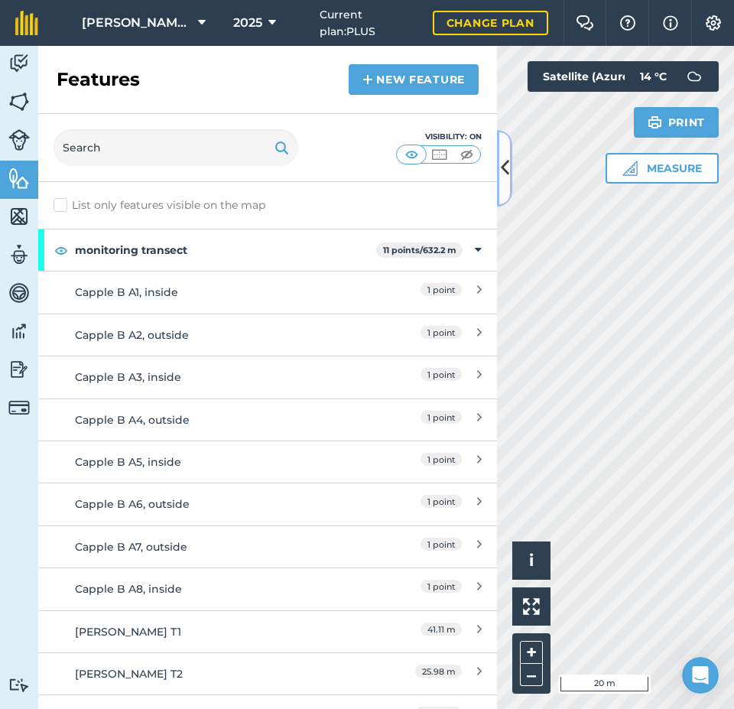
click at [502, 167] on icon at bounding box center [505, 167] width 8 height 27
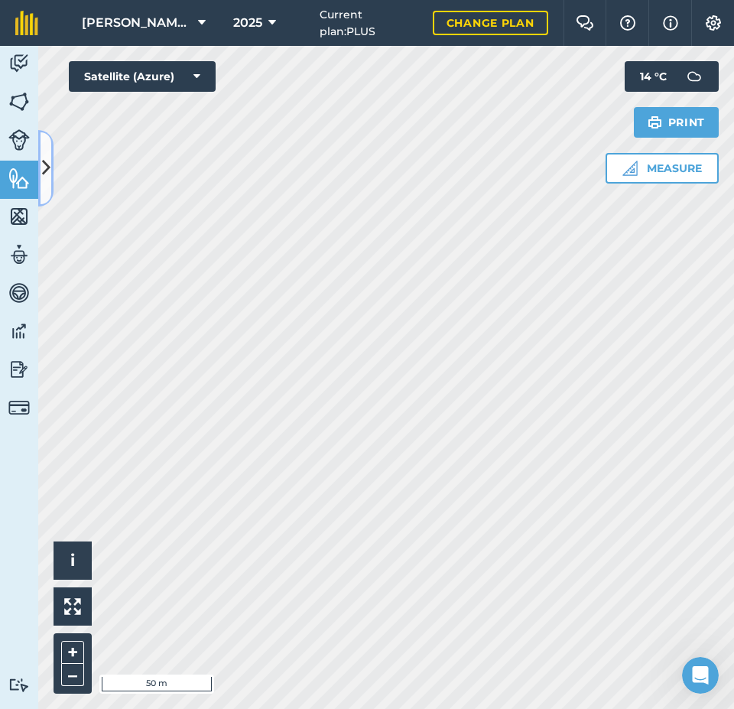
click at [44, 165] on icon at bounding box center [46, 167] width 8 height 27
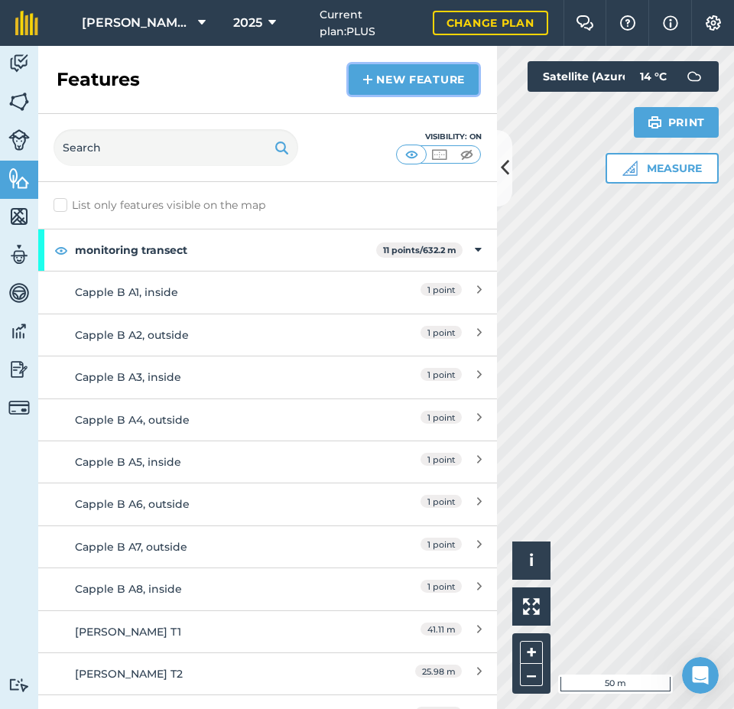
click at [414, 83] on link "New feature" at bounding box center [414, 79] width 130 height 31
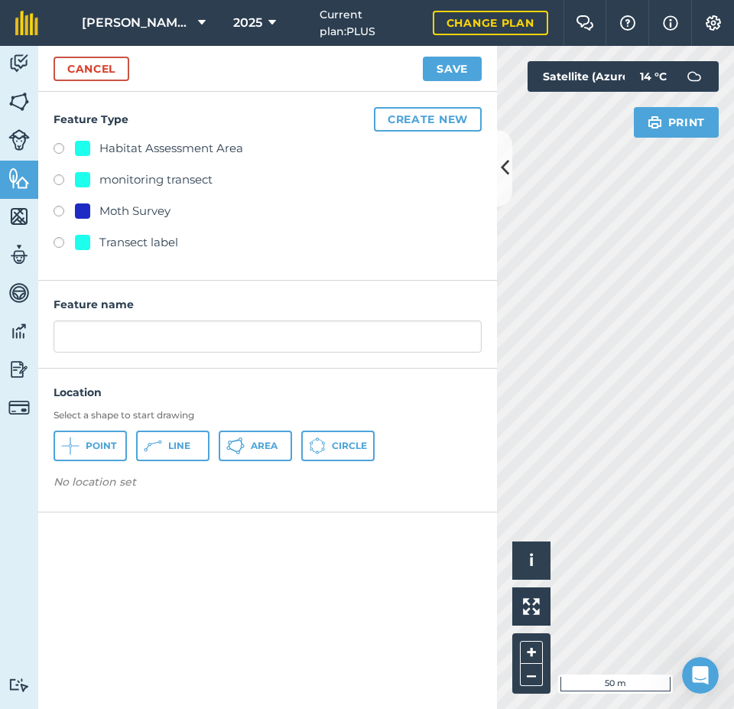
click at [188, 176] on div "monitoring transect" at bounding box center [155, 180] width 113 height 18
radio input "true"
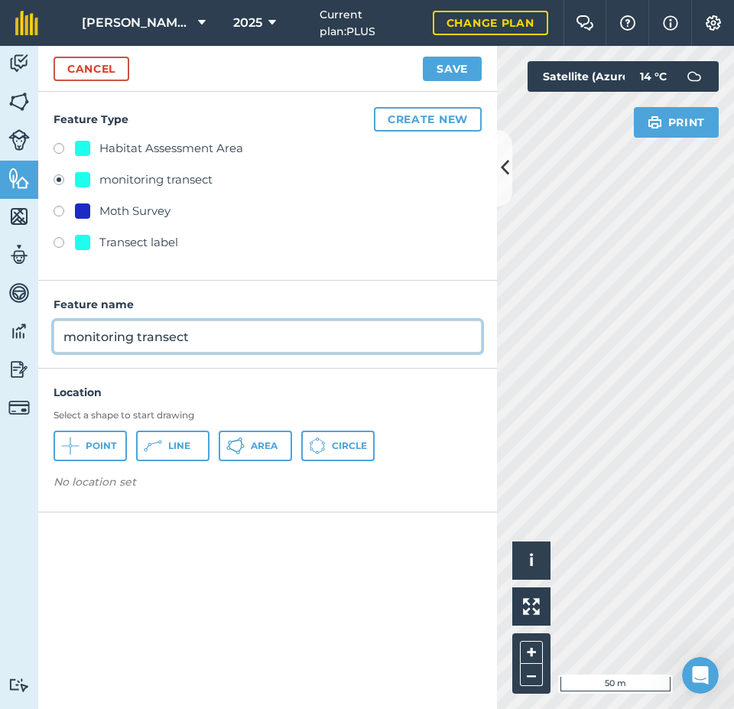
drag, startPoint x: 207, startPoint y: 339, endPoint x: 32, endPoint y: 315, distance: 176.7
click at [32, 315] on div "Activity Fields Livestock Features Maps Team Vehicles Data Reporting Billing Tu…" at bounding box center [367, 377] width 734 height 663
type input "Cleabarrow"
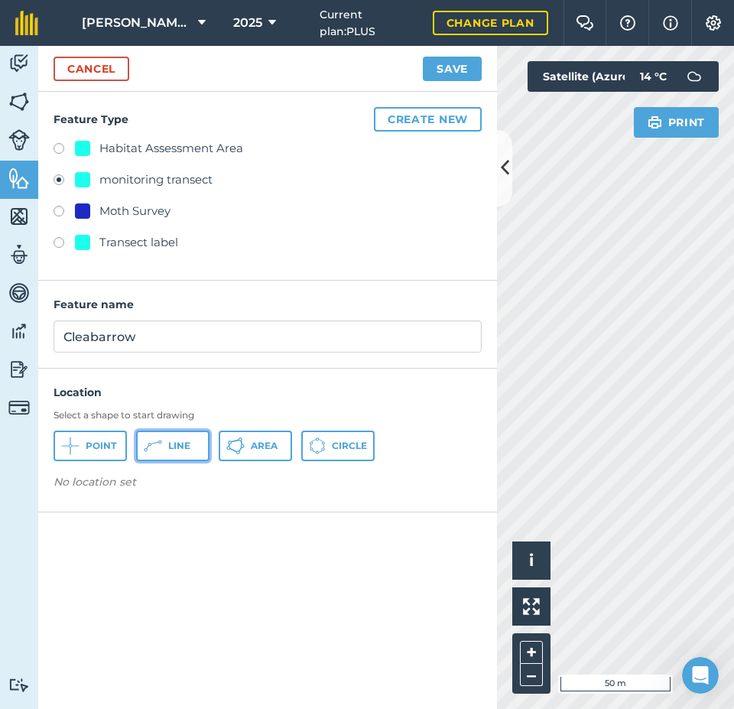
click at [150, 444] on icon at bounding box center [153, 446] width 18 height 18
click at [502, 166] on icon at bounding box center [505, 167] width 8 height 27
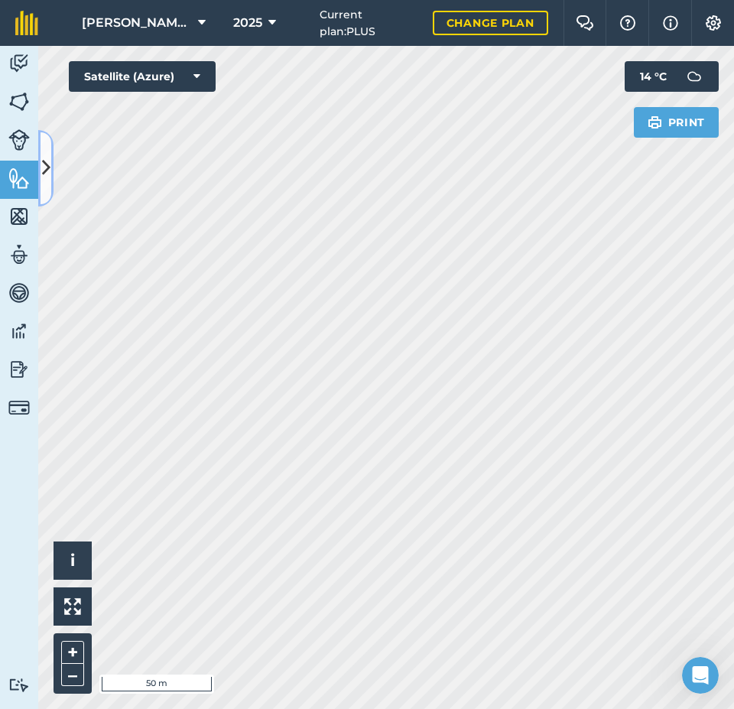
click at [41, 164] on button at bounding box center [45, 168] width 15 height 76
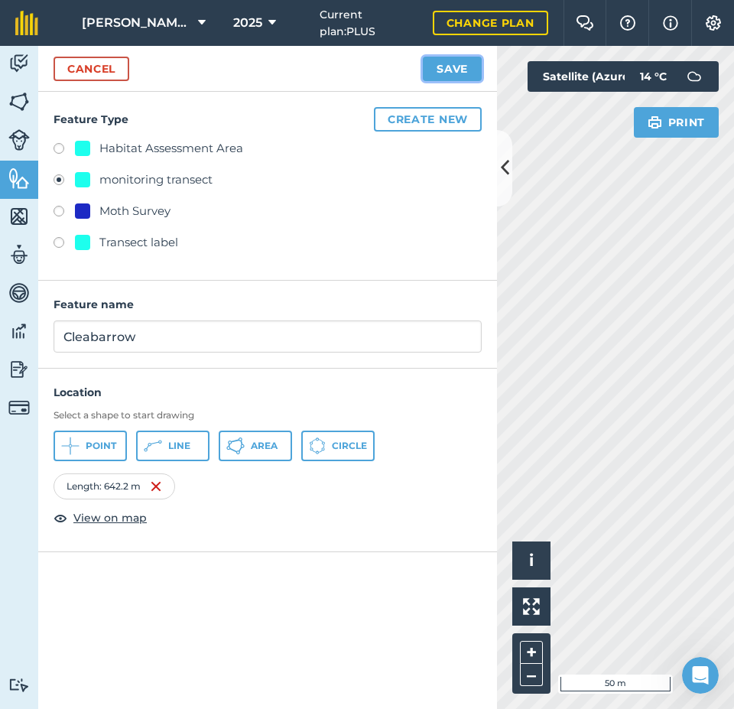
click at [454, 67] on button "Save" at bounding box center [452, 69] width 59 height 24
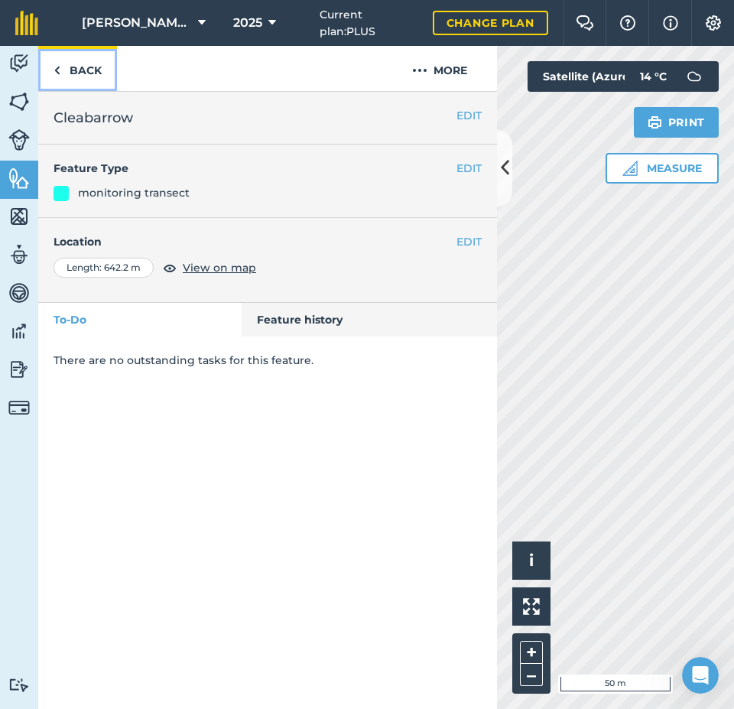
click at [78, 67] on link "Back" at bounding box center [77, 68] width 79 height 45
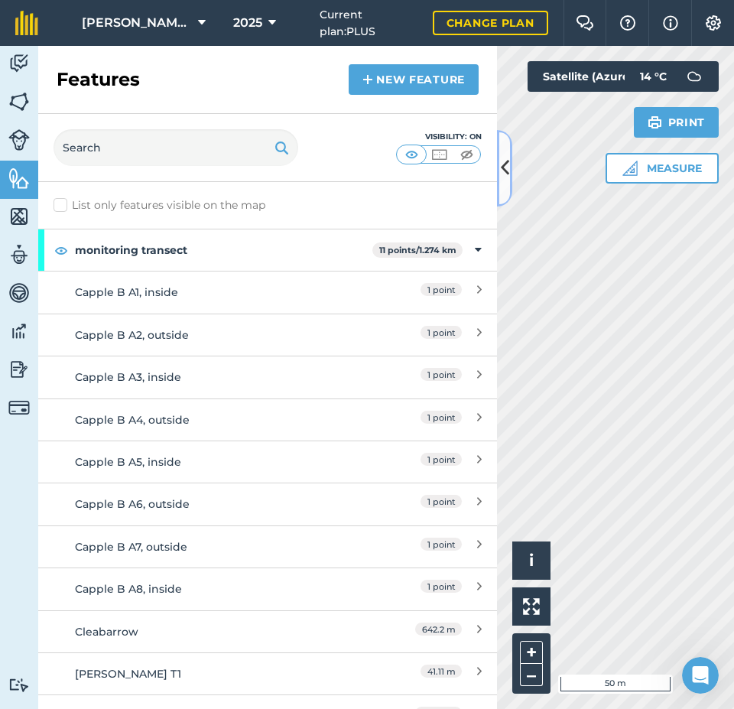
click at [508, 167] on icon at bounding box center [505, 167] width 8 height 27
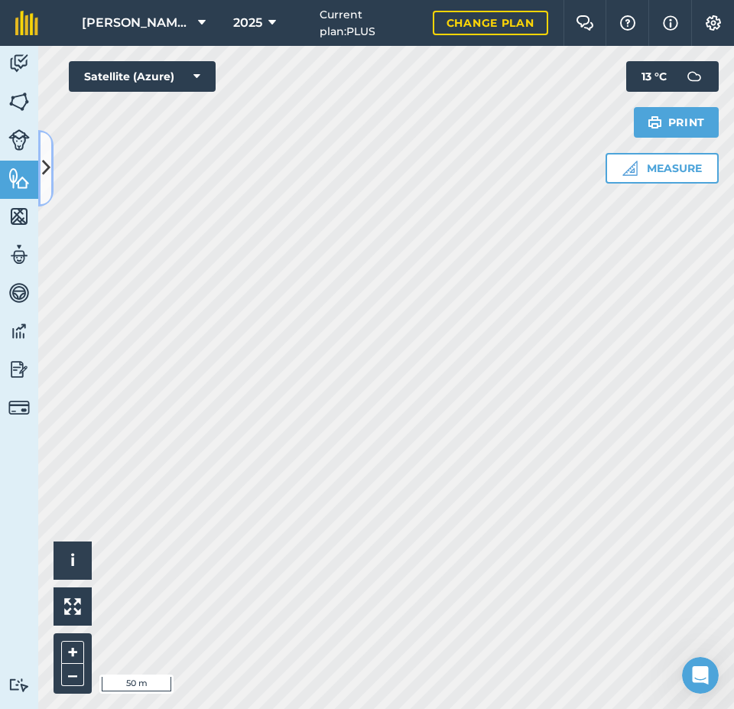
click at [41, 167] on button at bounding box center [45, 168] width 15 height 76
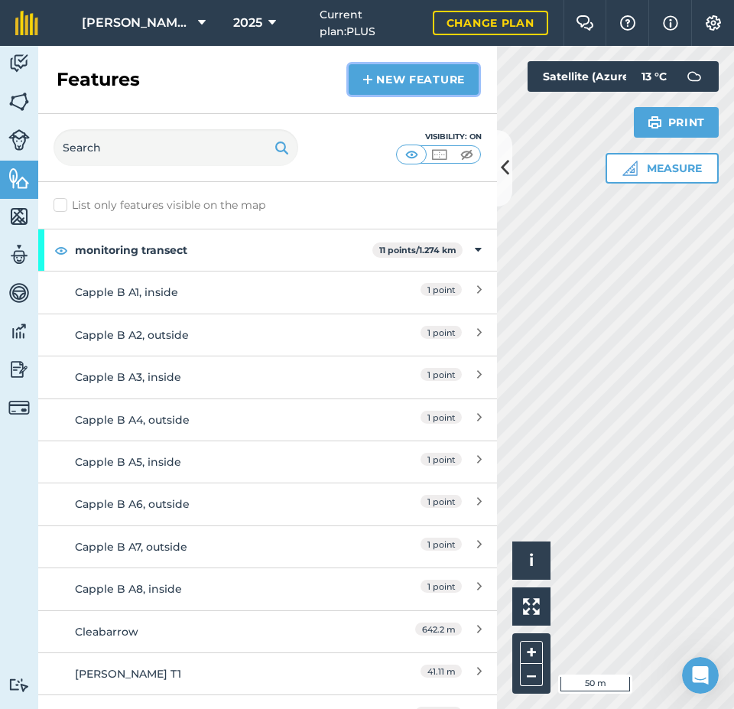
click at [453, 76] on link "New feature" at bounding box center [414, 79] width 130 height 31
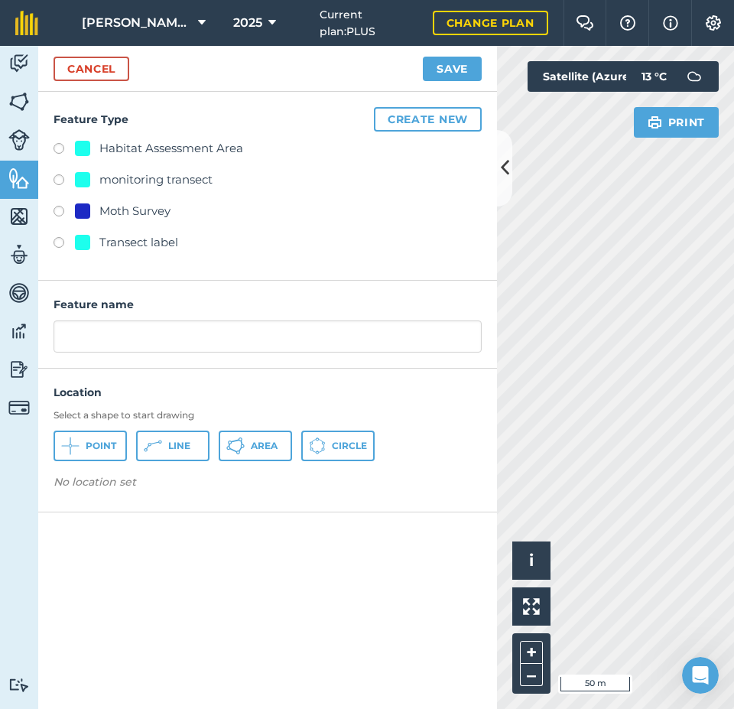
click at [159, 180] on div "monitoring transect" at bounding box center [155, 180] width 113 height 18
radio input "true"
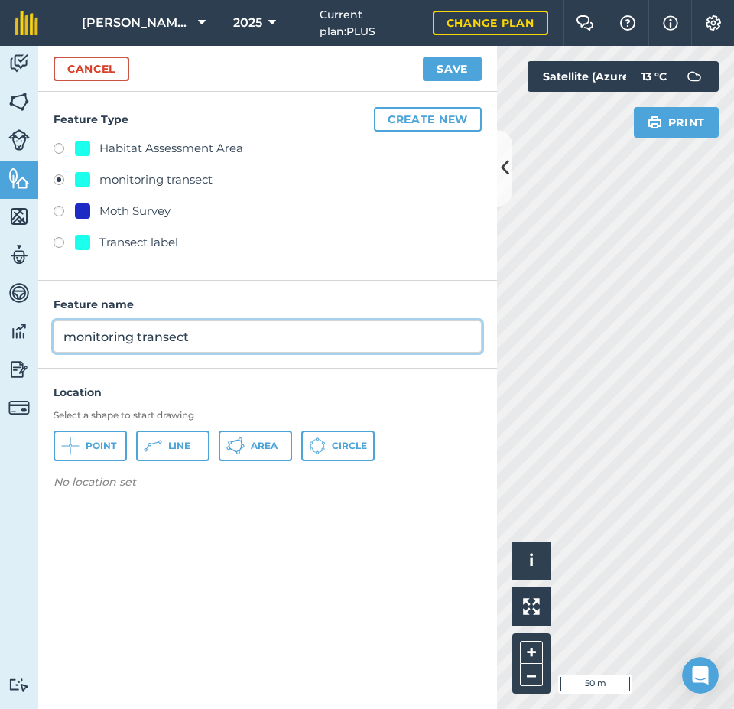
drag, startPoint x: 213, startPoint y: 342, endPoint x: 56, endPoint y: 340, distance: 156.8
click at [56, 340] on input "monitoring transect" at bounding box center [268, 336] width 428 height 32
type input "[GEOGRAPHIC_DATA]"
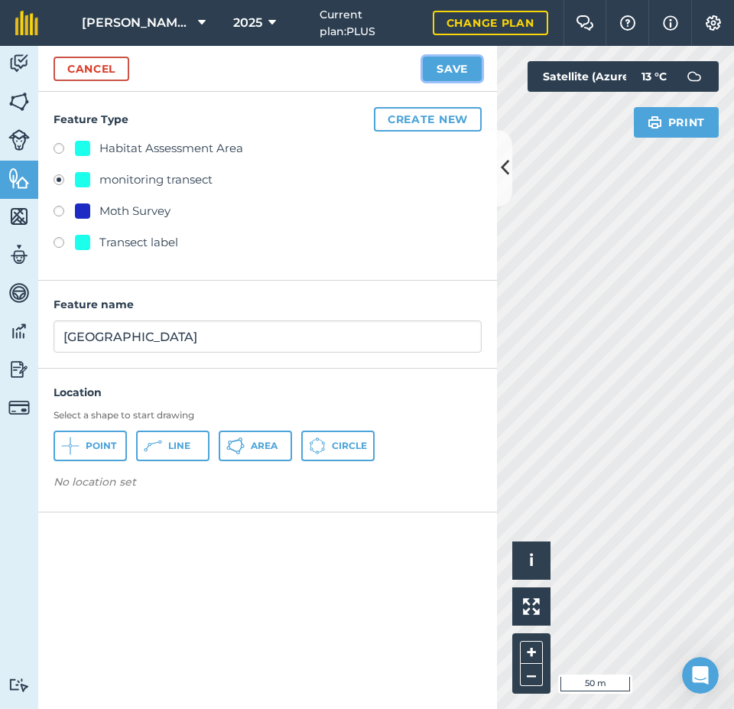
click at [460, 67] on button "Save" at bounding box center [452, 69] width 59 height 24
click at [171, 440] on span "Line" at bounding box center [179, 446] width 22 height 12
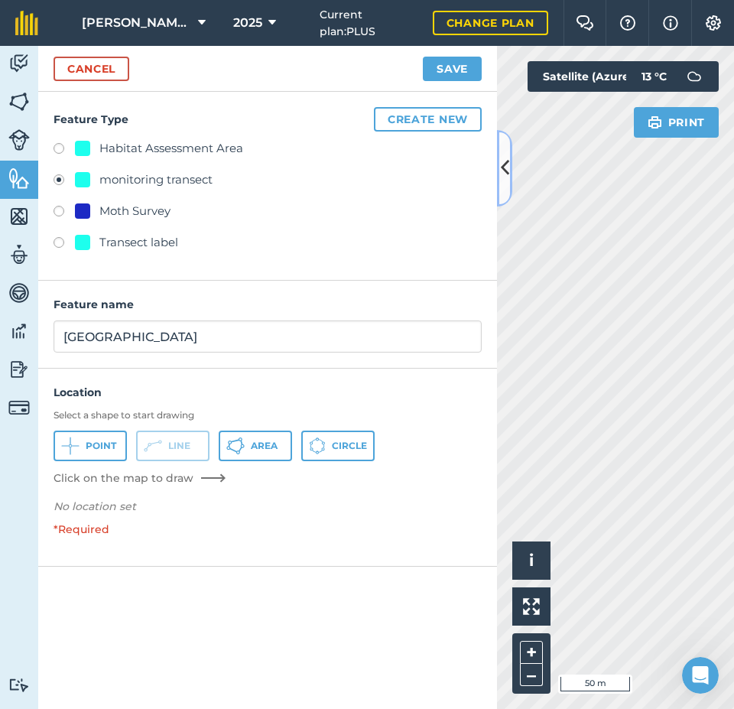
click at [504, 164] on icon at bounding box center [505, 167] width 8 height 27
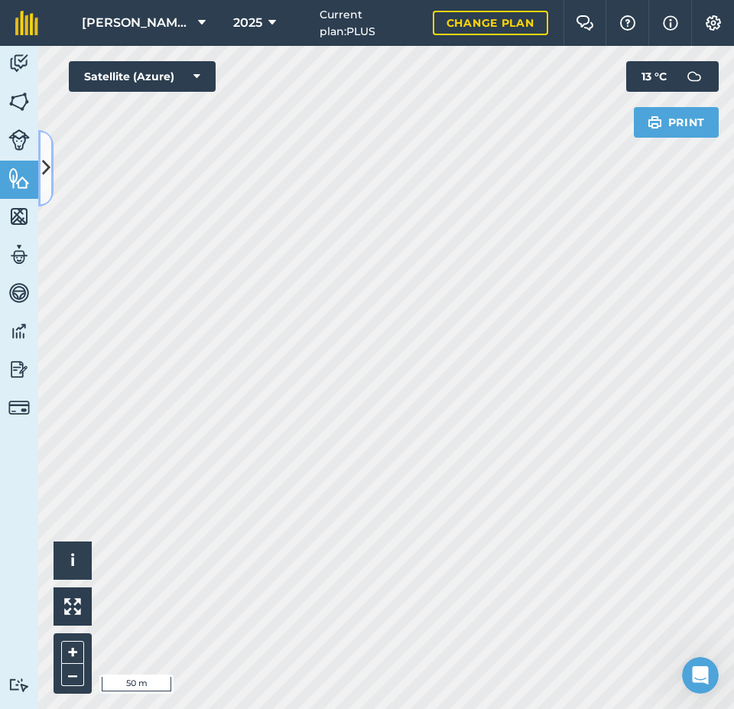
click at [48, 168] on icon at bounding box center [46, 167] width 8 height 27
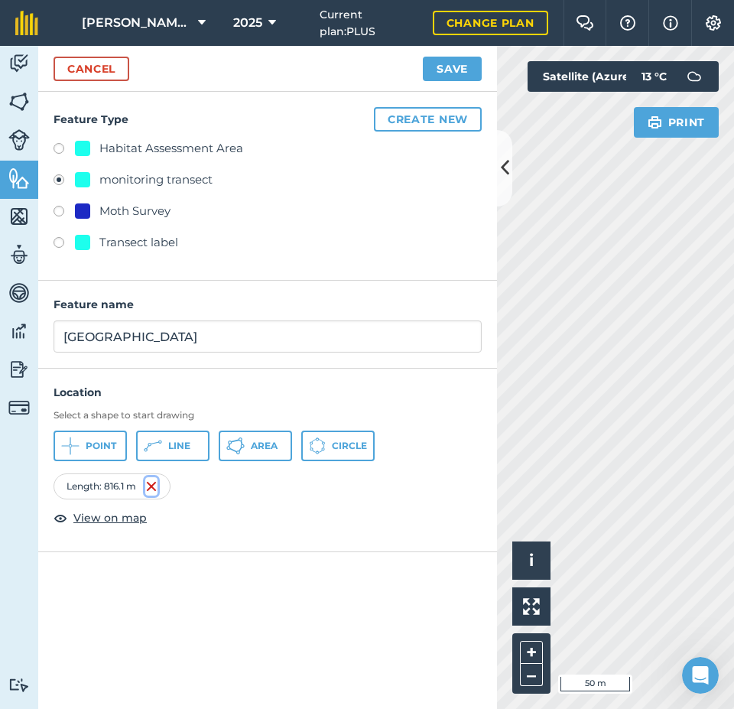
click at [155, 485] on img at bounding box center [151, 486] width 12 height 18
click at [171, 447] on span "Line" at bounding box center [179, 446] width 22 height 12
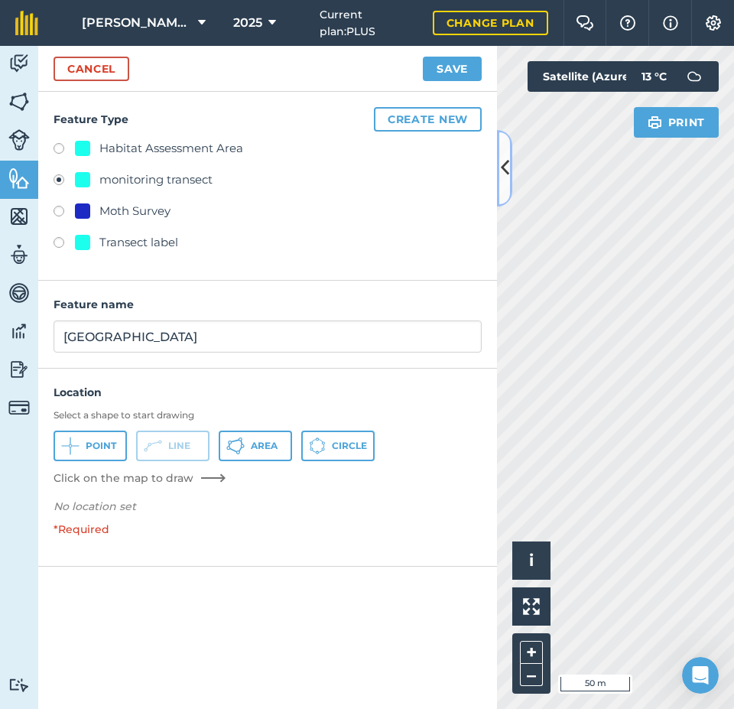
click at [505, 174] on icon at bounding box center [505, 167] width 8 height 27
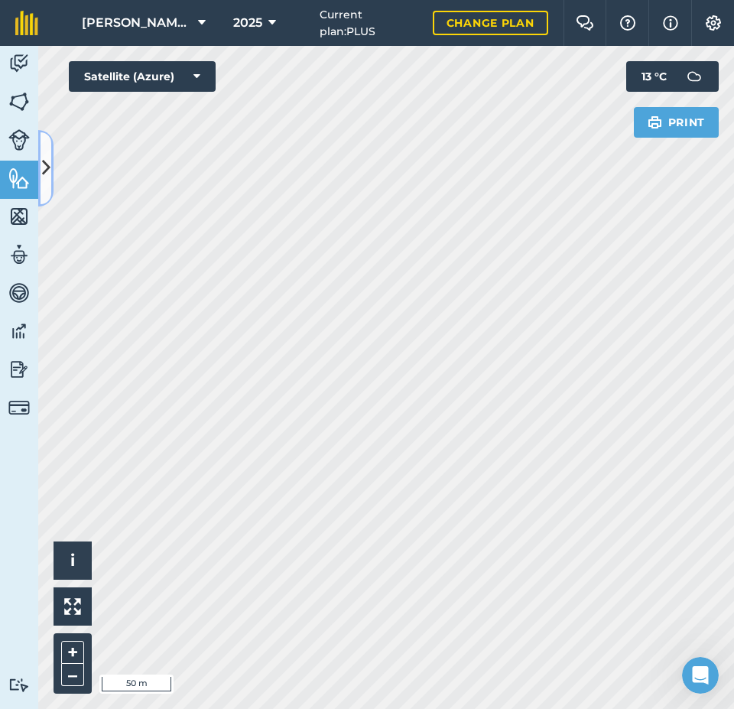
click at [46, 175] on icon at bounding box center [46, 167] width 8 height 27
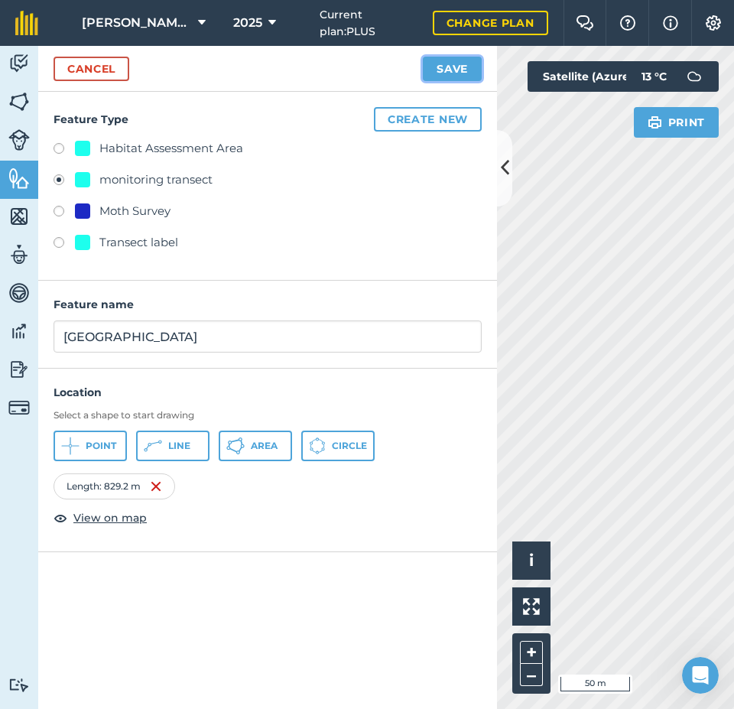
click at [462, 66] on button "Save" at bounding box center [452, 69] width 59 height 24
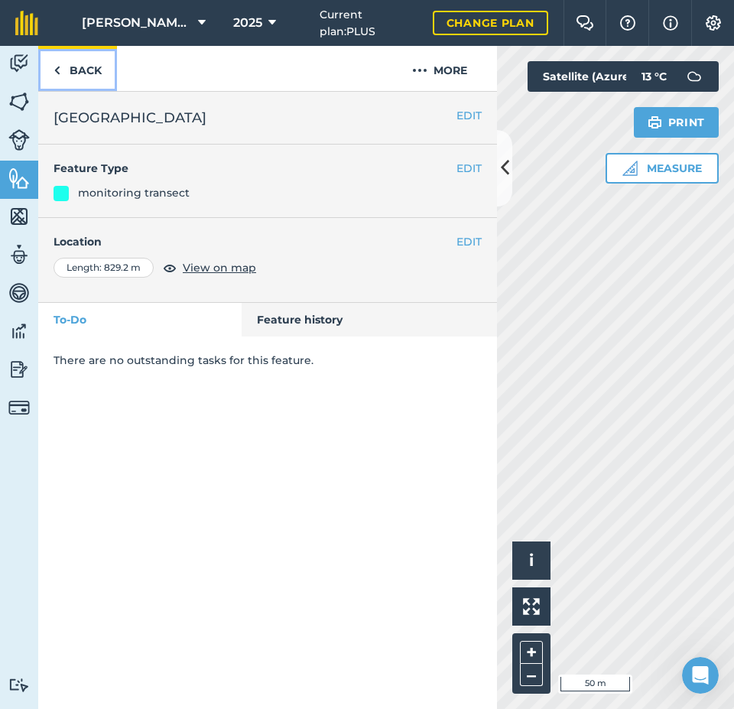
click at [91, 76] on link "Back" at bounding box center [77, 68] width 79 height 45
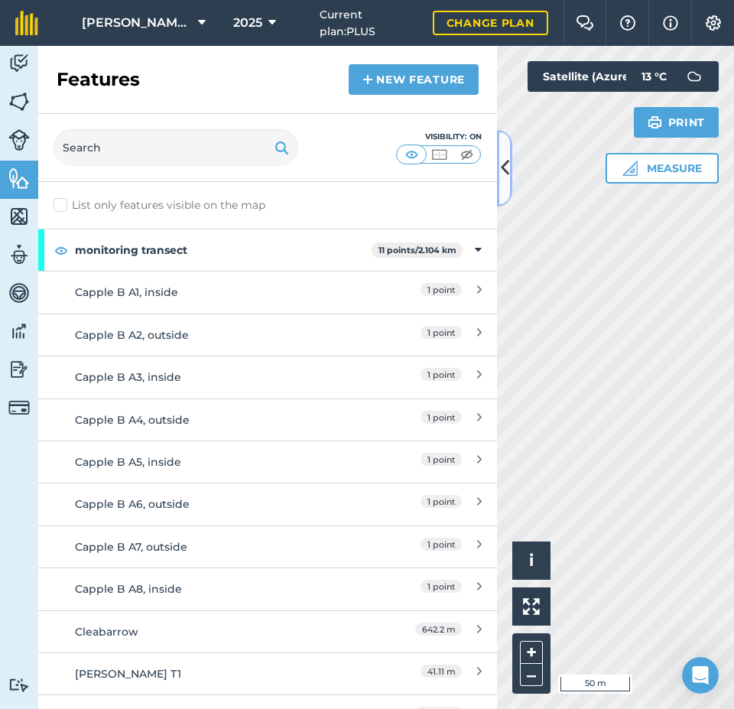
click at [502, 177] on icon at bounding box center [505, 167] width 8 height 27
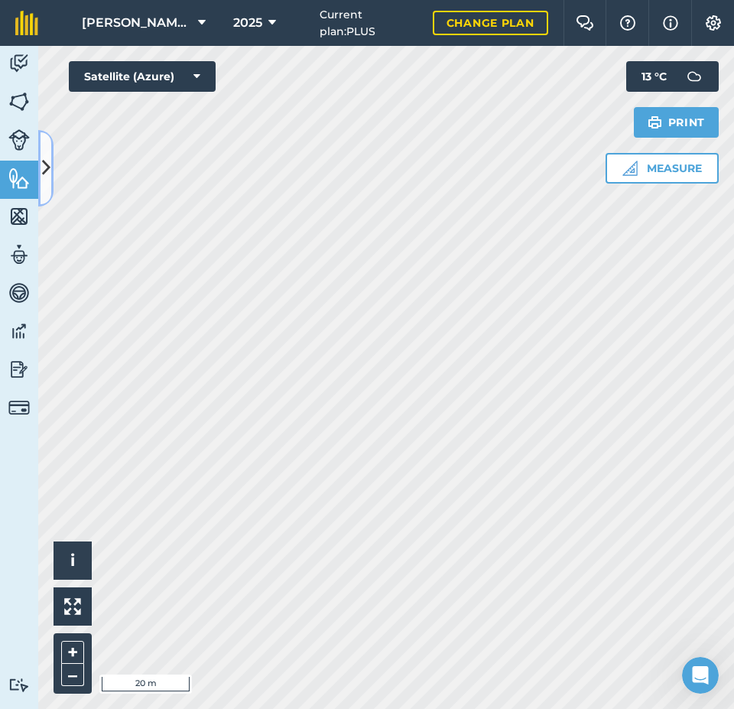
click at [47, 168] on icon at bounding box center [46, 167] width 8 height 27
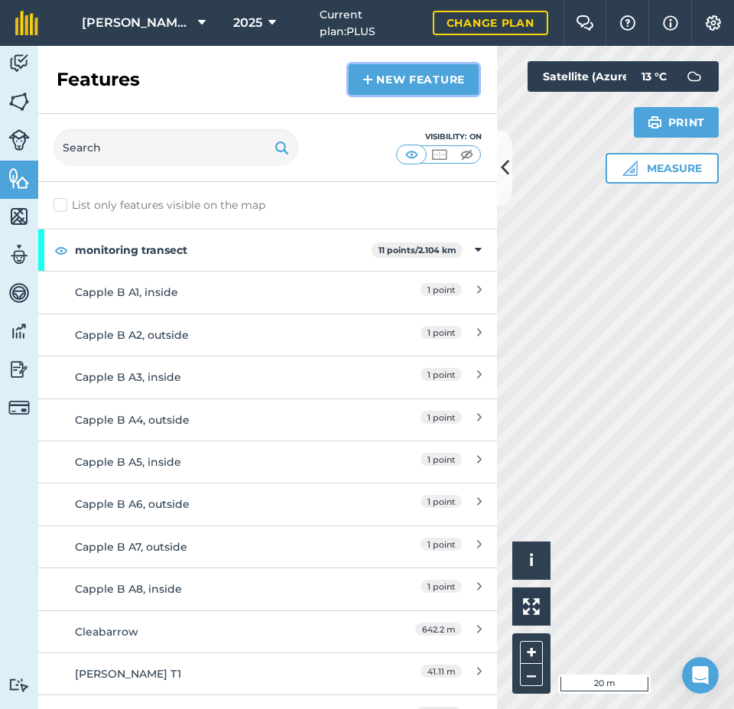
click at [396, 83] on link "New feature" at bounding box center [414, 79] width 130 height 31
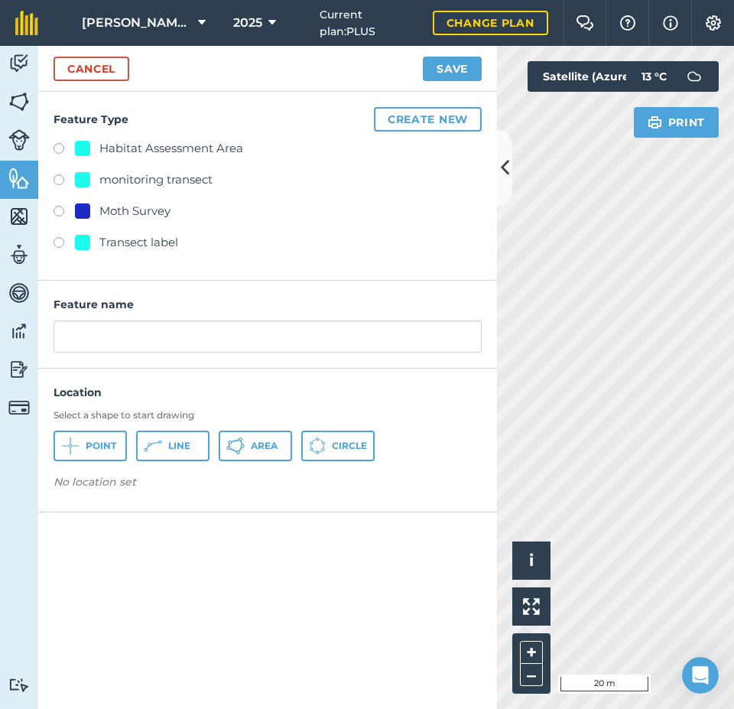
click at [205, 174] on div "monitoring transect" at bounding box center [155, 180] width 113 height 18
radio input "true"
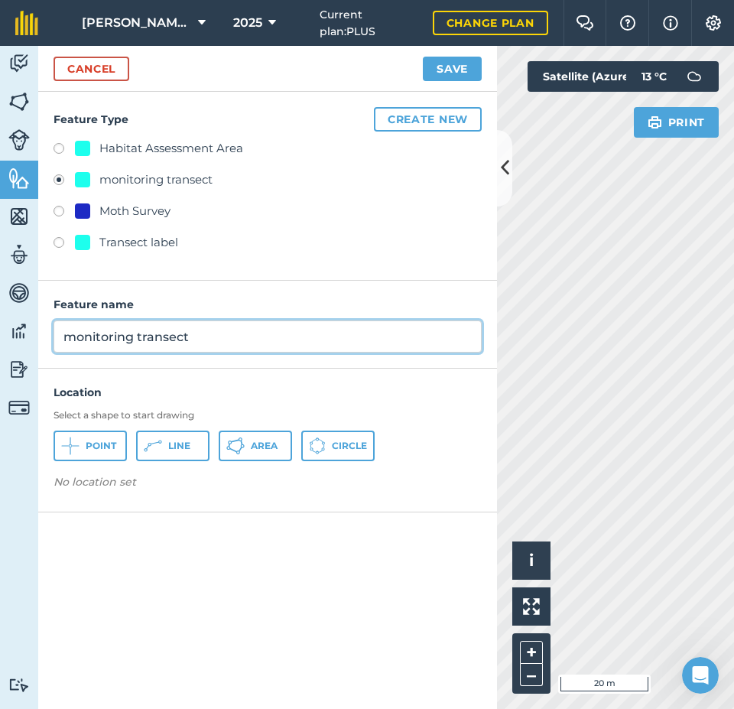
drag, startPoint x: 218, startPoint y: 335, endPoint x: 0, endPoint y: 343, distance: 218.1
click at [0, 343] on div "Activity Fields Livestock Features Maps Team Vehicles Data Reporting Billing Tu…" at bounding box center [367, 377] width 734 height 663
type input "MG Meadow T2"
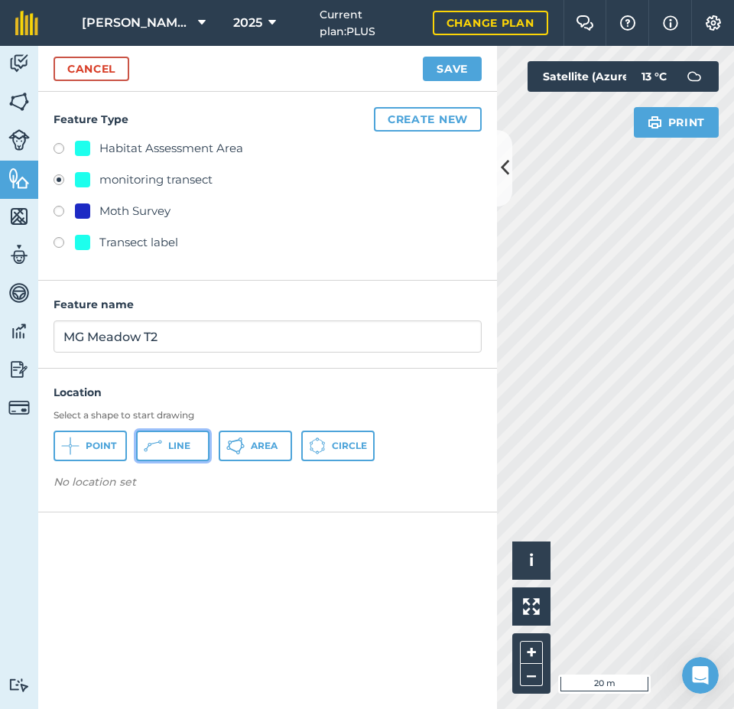
click at [174, 441] on span "Line" at bounding box center [179, 446] width 22 height 12
click at [506, 171] on icon at bounding box center [505, 167] width 8 height 27
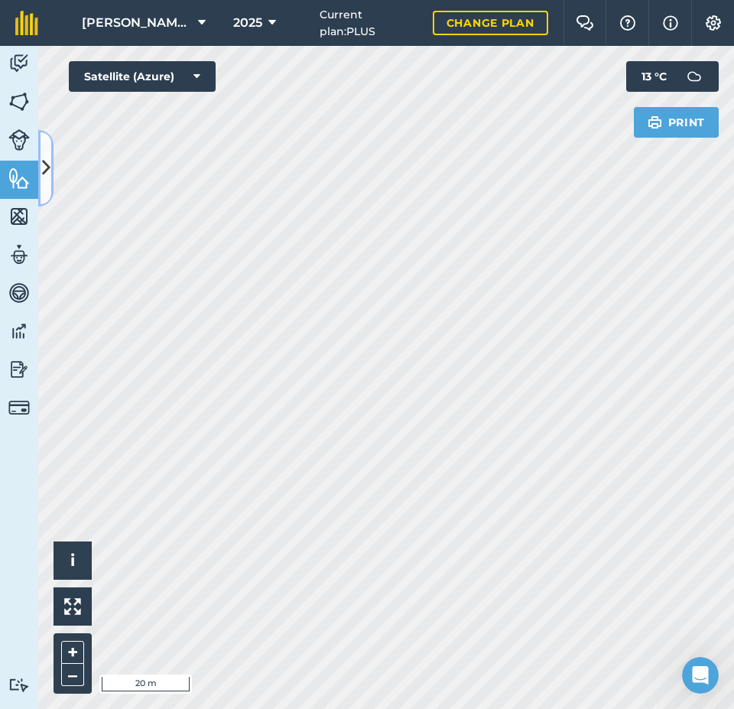
click at [49, 167] on icon at bounding box center [46, 167] width 8 height 27
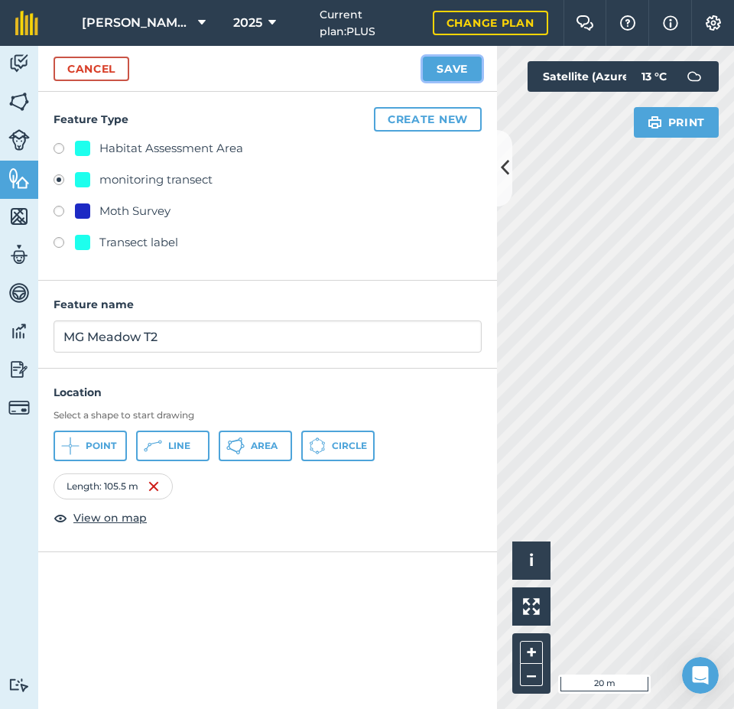
click at [454, 73] on button "Save" at bounding box center [452, 69] width 59 height 24
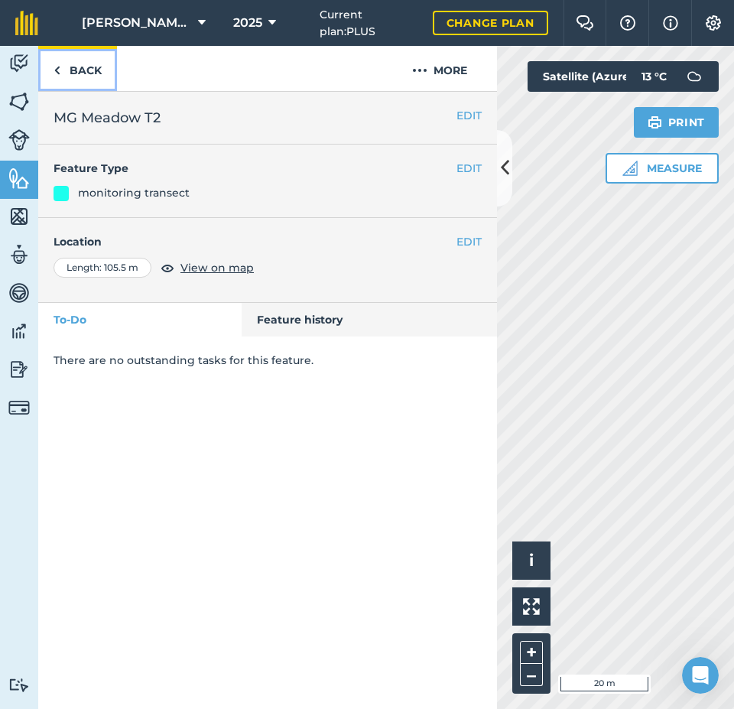
click at [81, 70] on link "Back" at bounding box center [77, 68] width 79 height 45
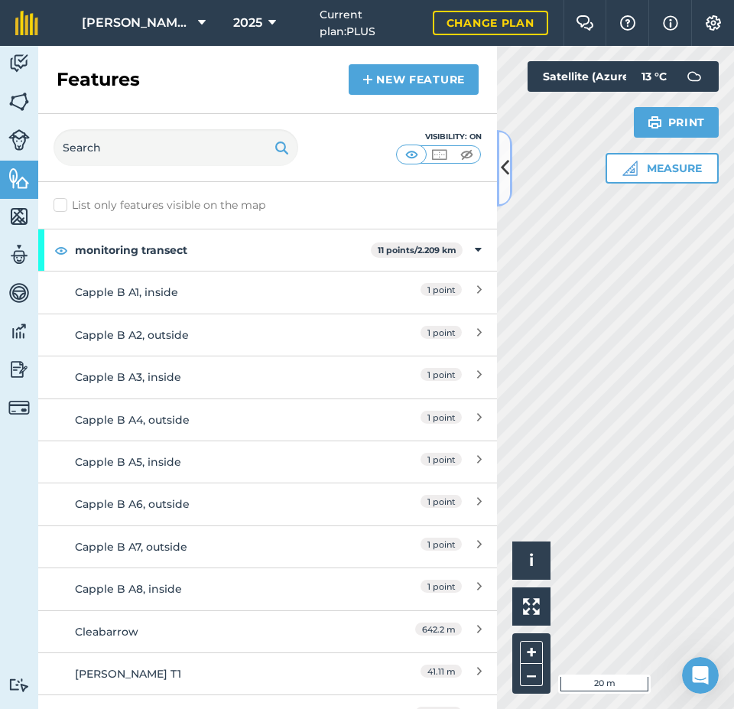
click at [502, 168] on icon at bounding box center [505, 167] width 8 height 27
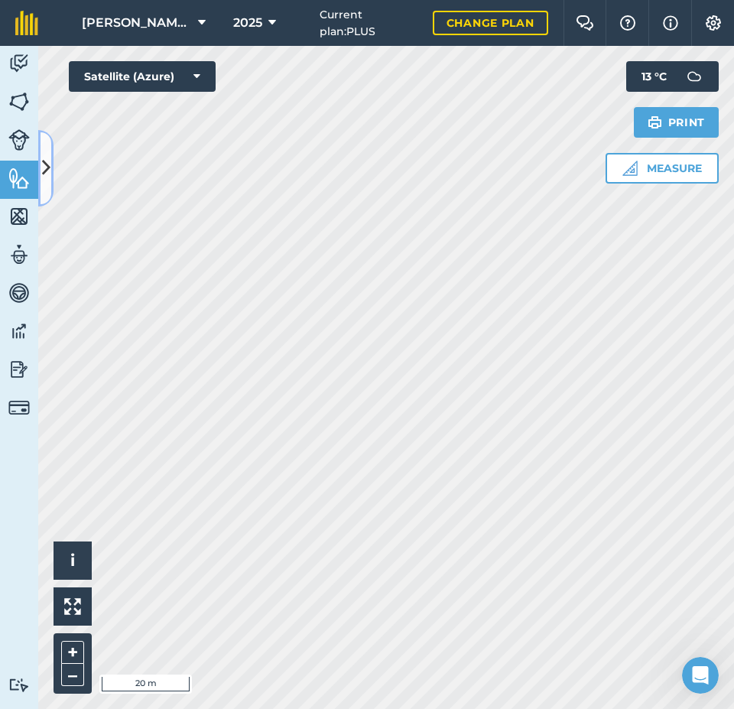
click at [46, 171] on icon at bounding box center [46, 167] width 8 height 27
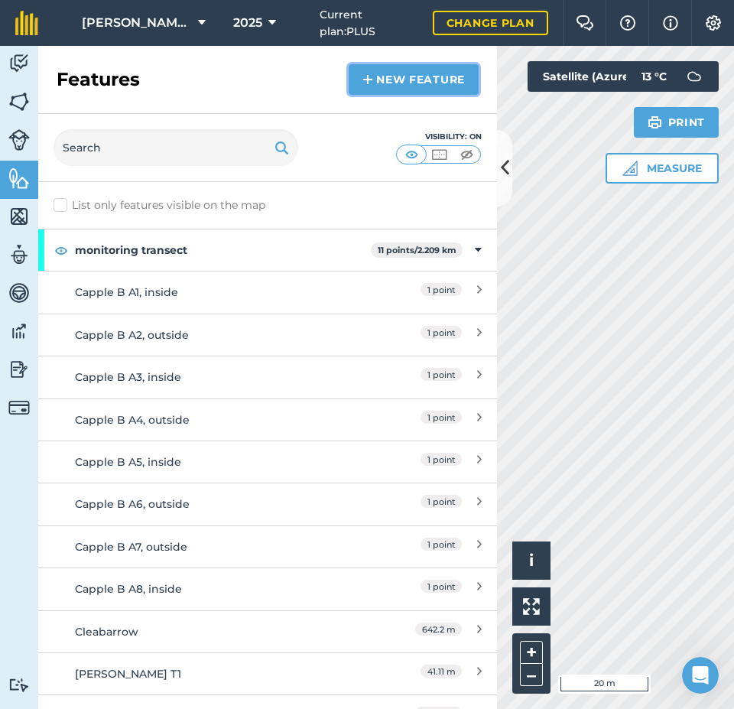
click at [446, 85] on link "New feature" at bounding box center [414, 79] width 130 height 31
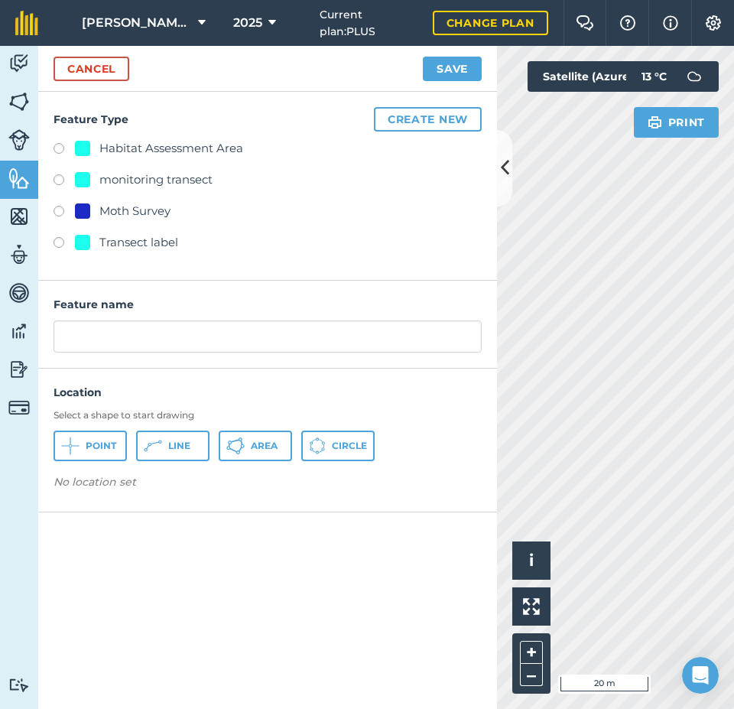
click at [141, 175] on div "monitoring transect" at bounding box center [155, 180] width 113 height 18
radio input "true"
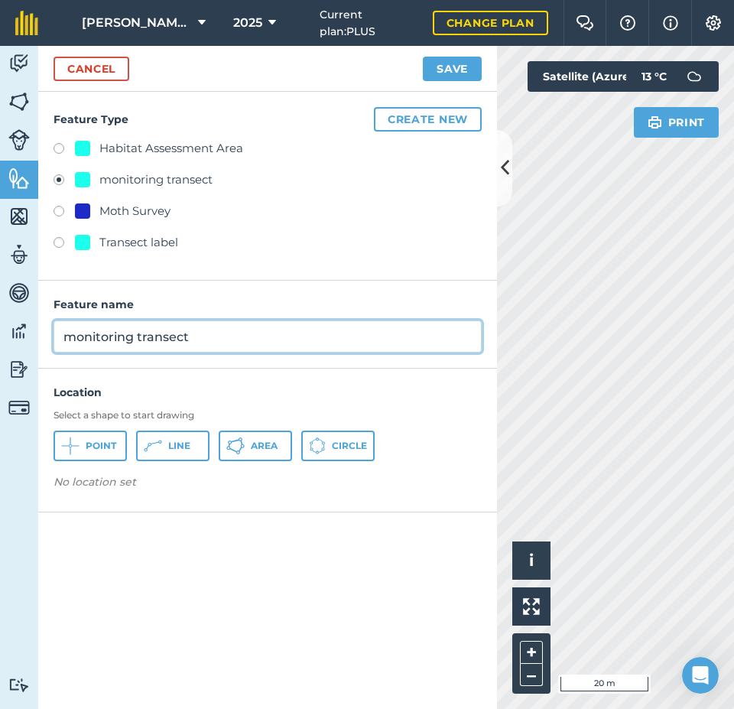
drag, startPoint x: 208, startPoint y: 337, endPoint x: 37, endPoint y: 338, distance: 171.3
click at [37, 338] on div "Activity Fields Livestock Features Maps Team Vehicles Data Reporting Billing Tu…" at bounding box center [367, 377] width 734 height 663
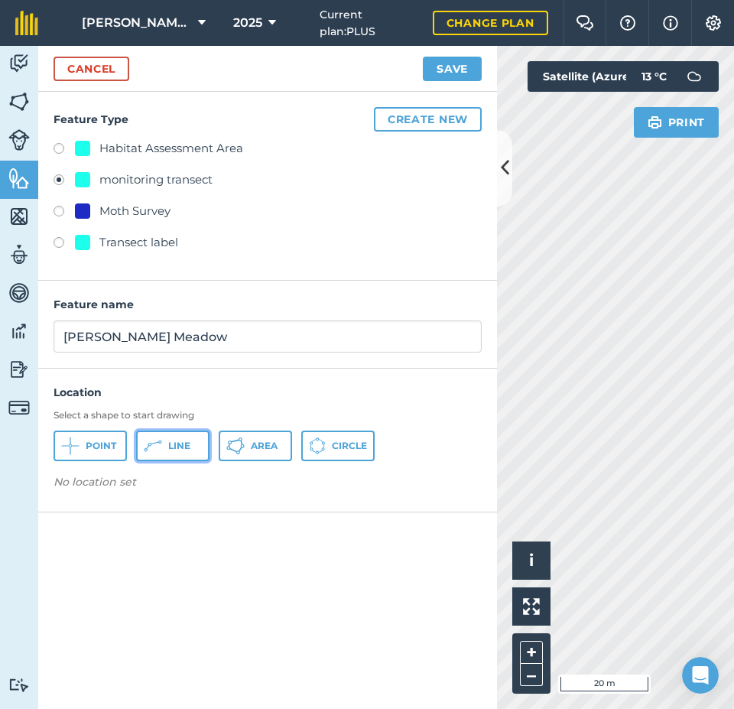
click at [157, 445] on icon at bounding box center [153, 446] width 18 height 18
click at [501, 167] on icon at bounding box center [505, 167] width 8 height 27
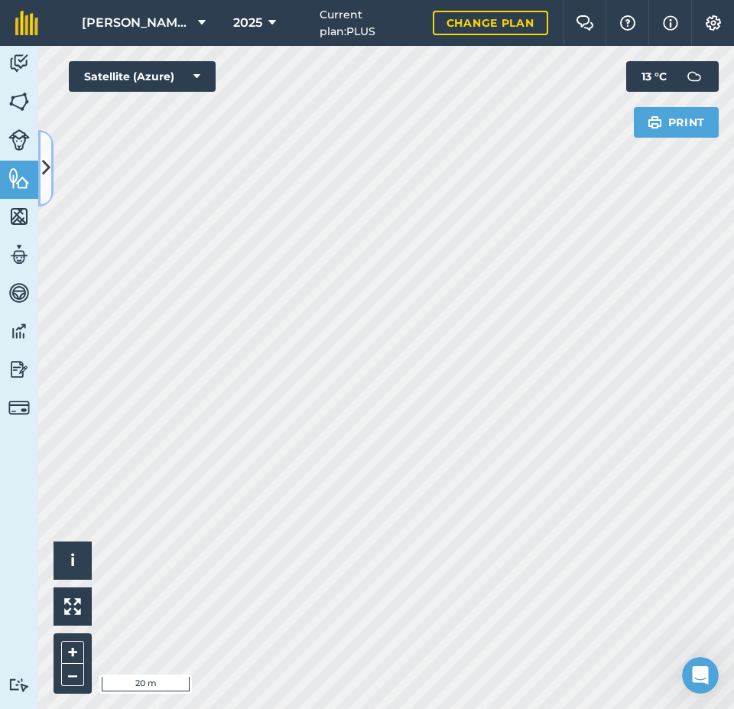
click at [43, 169] on icon at bounding box center [46, 167] width 8 height 27
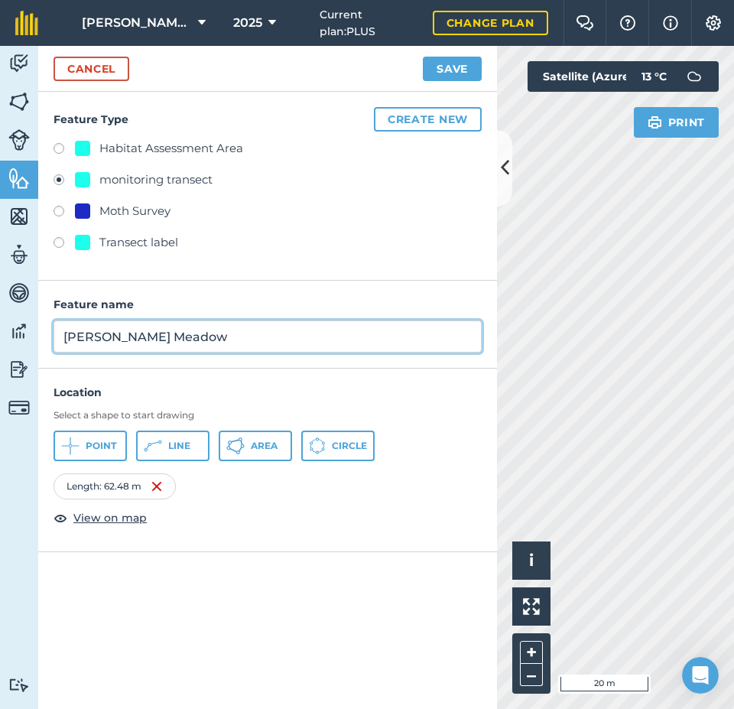
click at [214, 342] on input "[PERSON_NAME] Meadow" at bounding box center [268, 336] width 428 height 32
type input "[PERSON_NAME] Meadow T1"
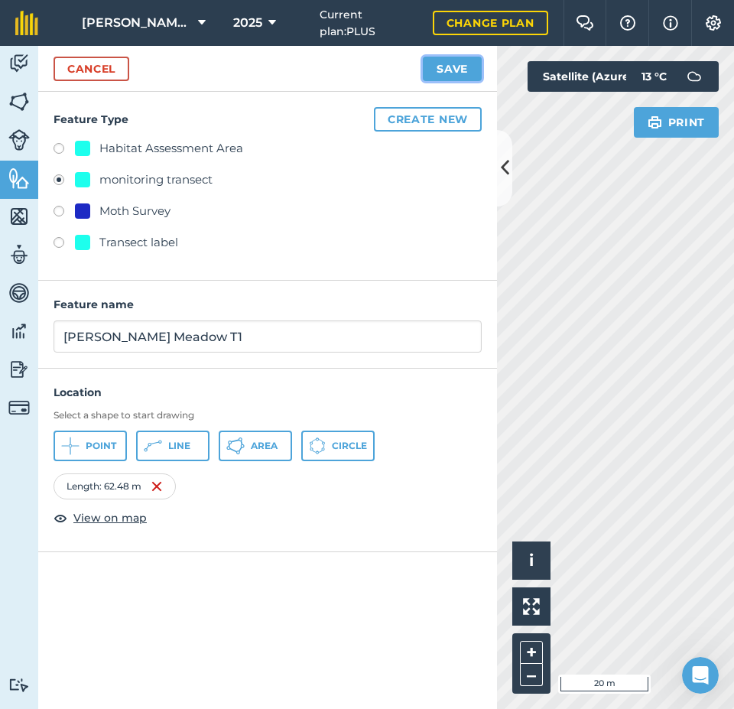
click at [455, 67] on button "Save" at bounding box center [452, 69] width 59 height 24
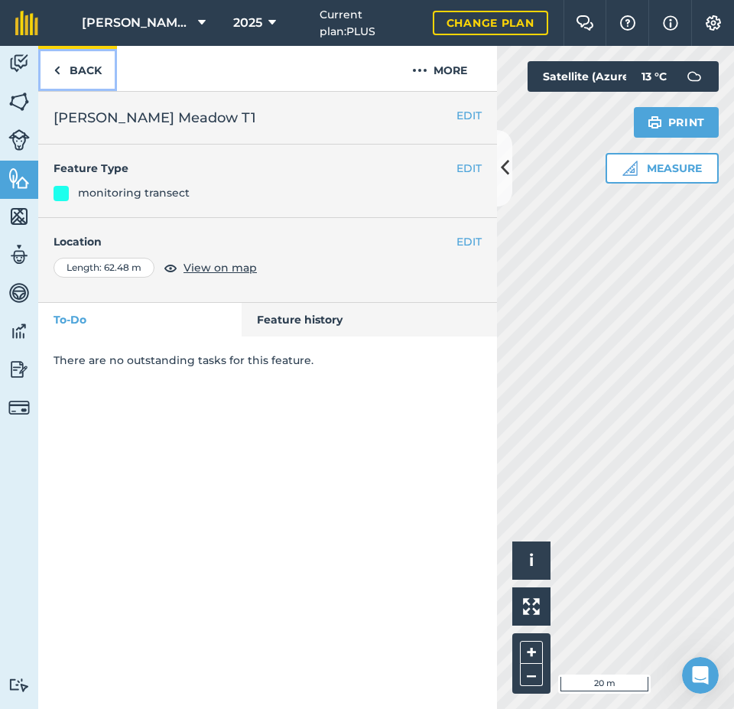
click at [90, 71] on link "Back" at bounding box center [77, 68] width 79 height 45
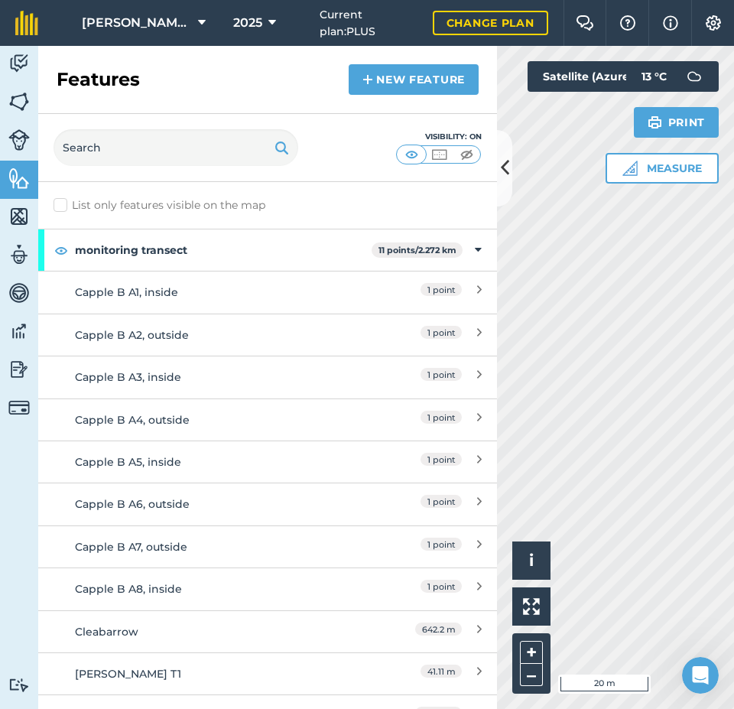
scroll to position [306, 0]
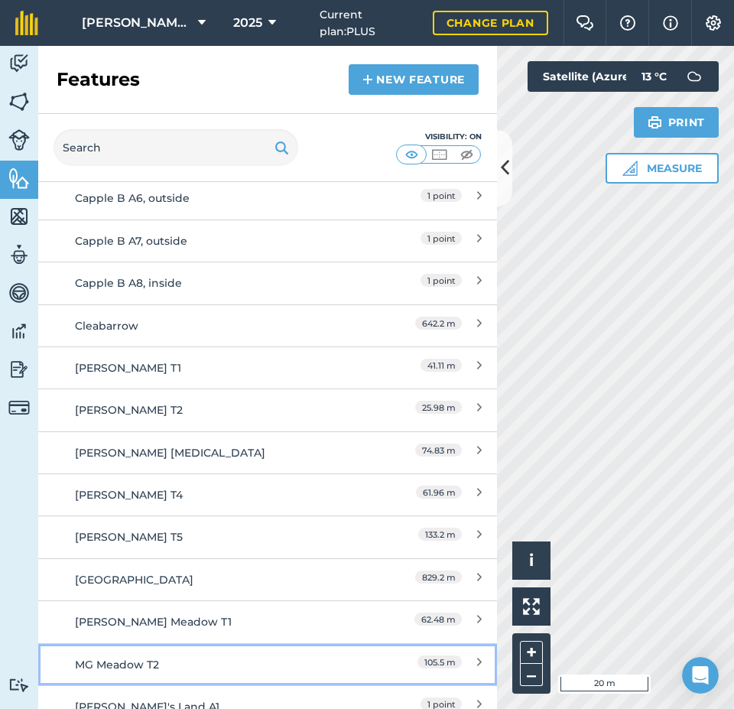
click at [145, 660] on div "MG Meadow T2" at bounding box center [210, 664] width 271 height 17
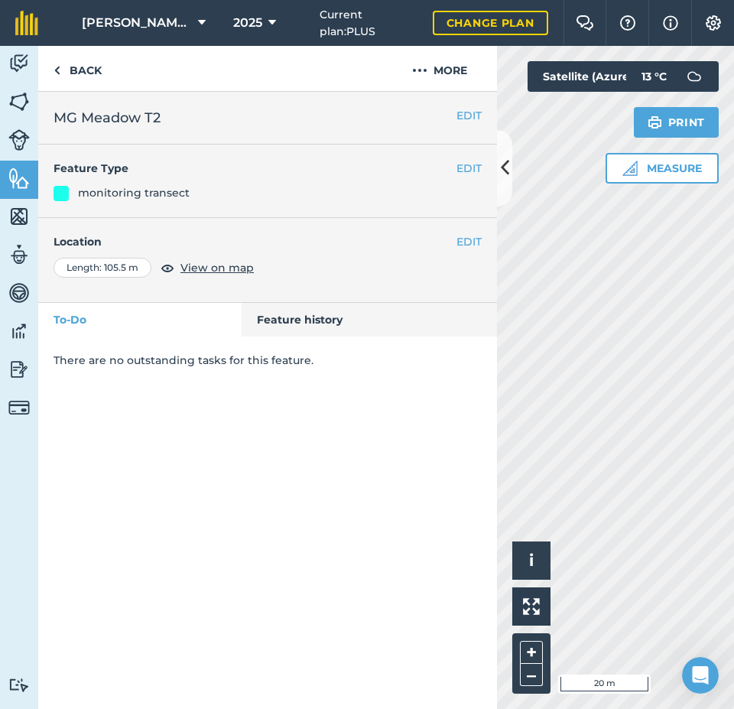
click at [141, 661] on div "EDIT MG Meadow T2 EDIT Feature Type monitoring transect EDIT Location Length : …" at bounding box center [267, 400] width 459 height 617
click at [473, 119] on button "EDIT" at bounding box center [469, 115] width 25 height 17
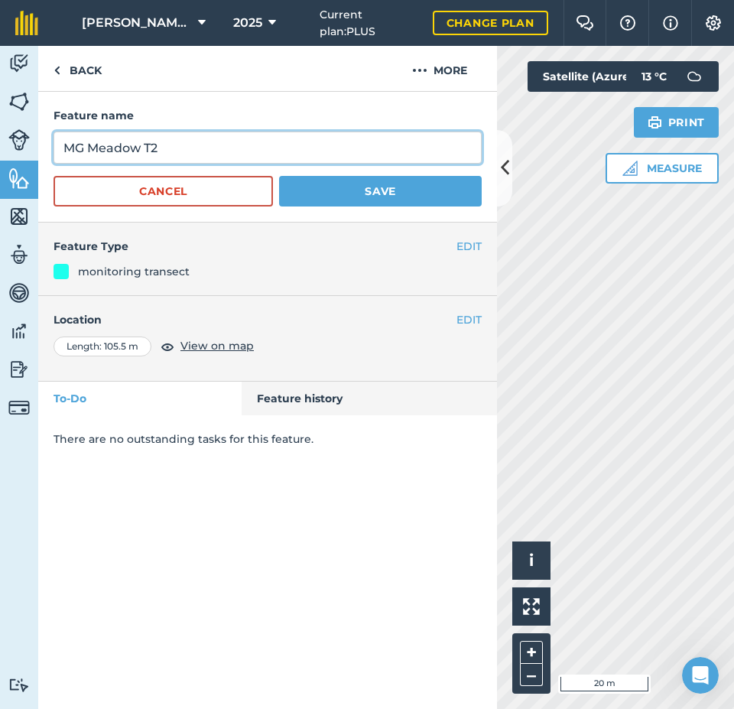
drag, startPoint x: 86, startPoint y: 148, endPoint x: 37, endPoint y: 150, distance: 49.0
click at [37, 150] on div "Activity Fields Livestock Features Maps Team Vehicles Data Reporting Billing Tu…" at bounding box center [367, 377] width 734 height 663
type input "[PERSON_NAME] Meadow T2"
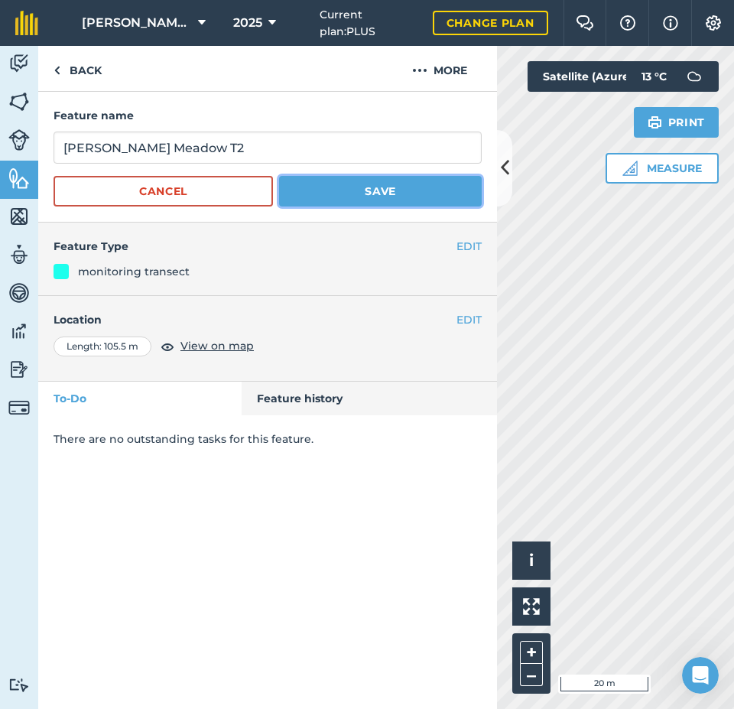
click at [366, 190] on button "Save" at bounding box center [380, 191] width 203 height 31
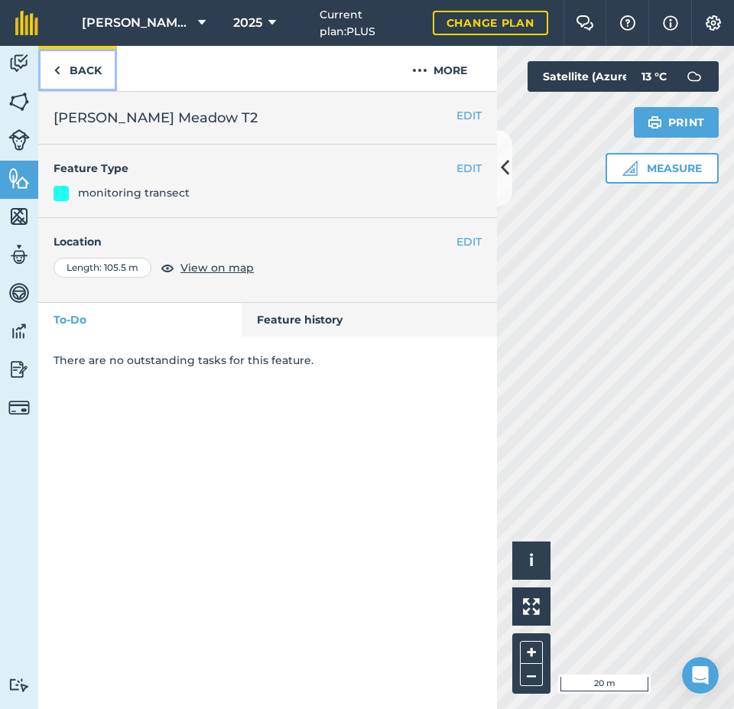
click at [86, 64] on link "Back" at bounding box center [77, 68] width 79 height 45
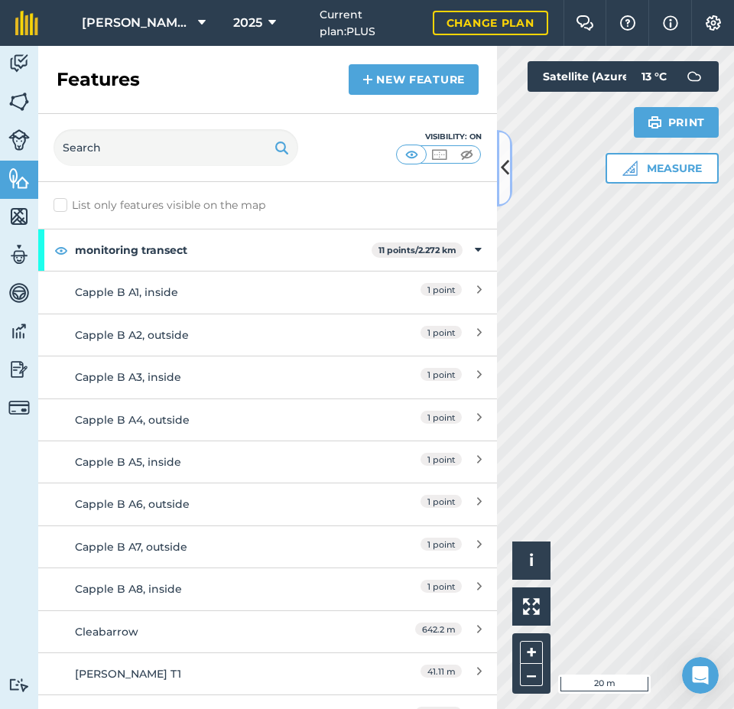
click at [506, 167] on icon at bounding box center [505, 167] width 8 height 27
click at [503, 167] on icon at bounding box center [505, 167] width 8 height 27
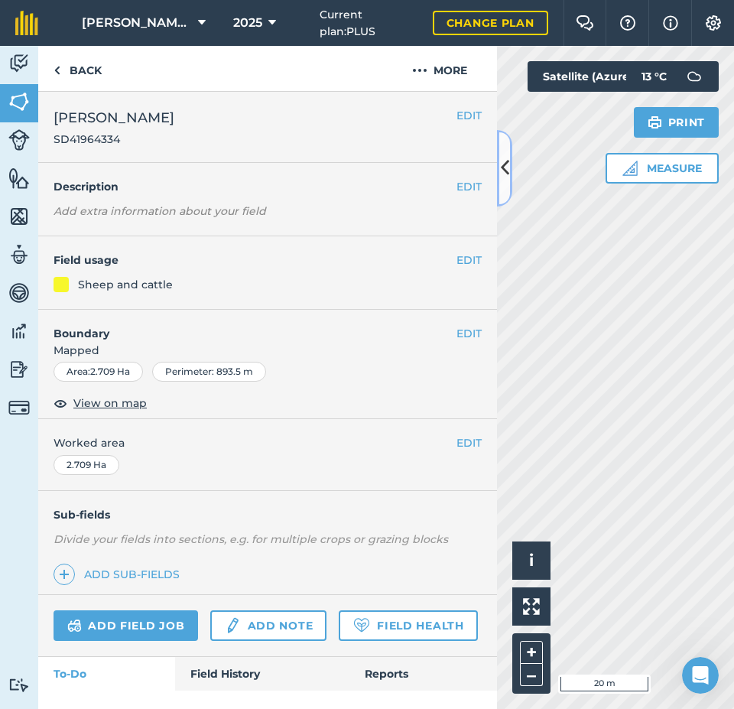
click at [505, 171] on icon at bounding box center [505, 167] width 8 height 27
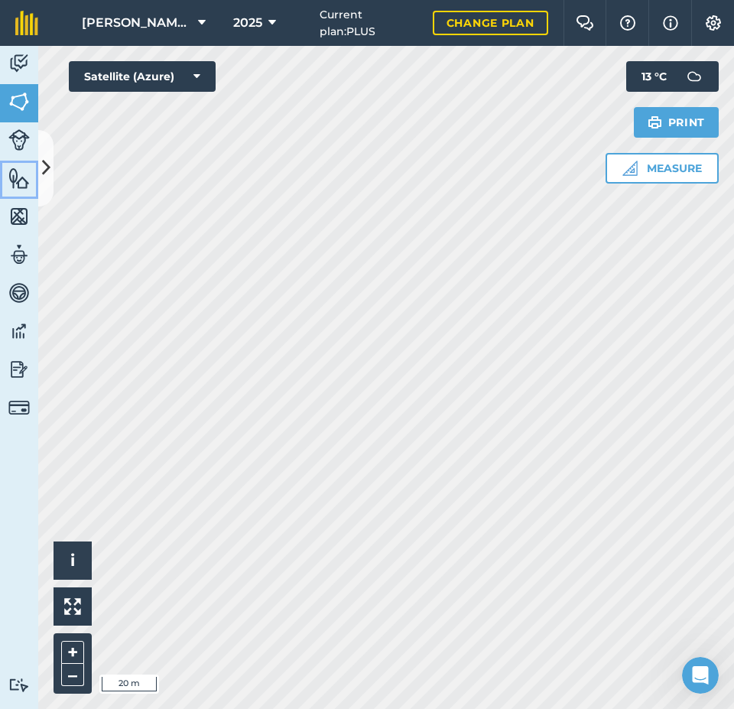
click at [23, 177] on img at bounding box center [18, 178] width 21 height 23
click at [47, 163] on icon at bounding box center [46, 167] width 8 height 27
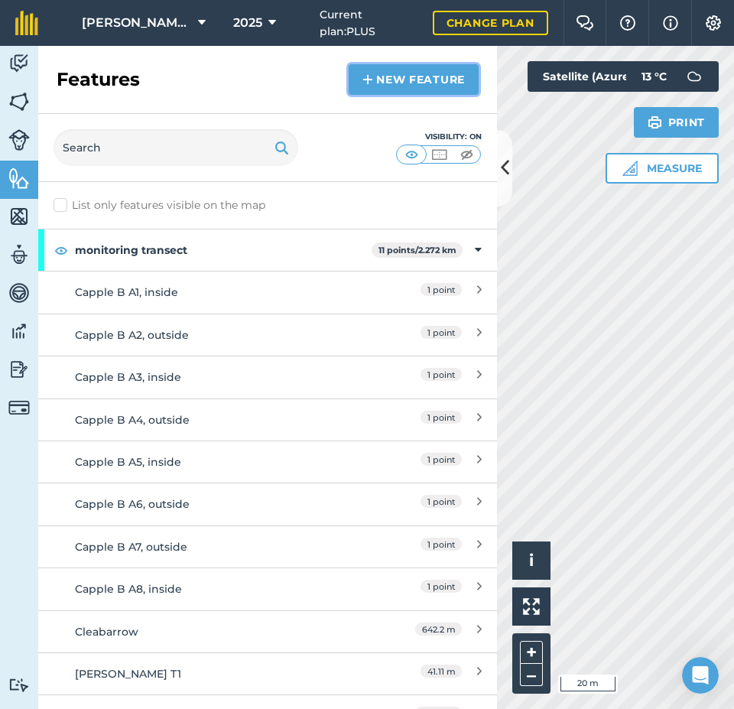
click at [379, 79] on link "New feature" at bounding box center [414, 79] width 130 height 31
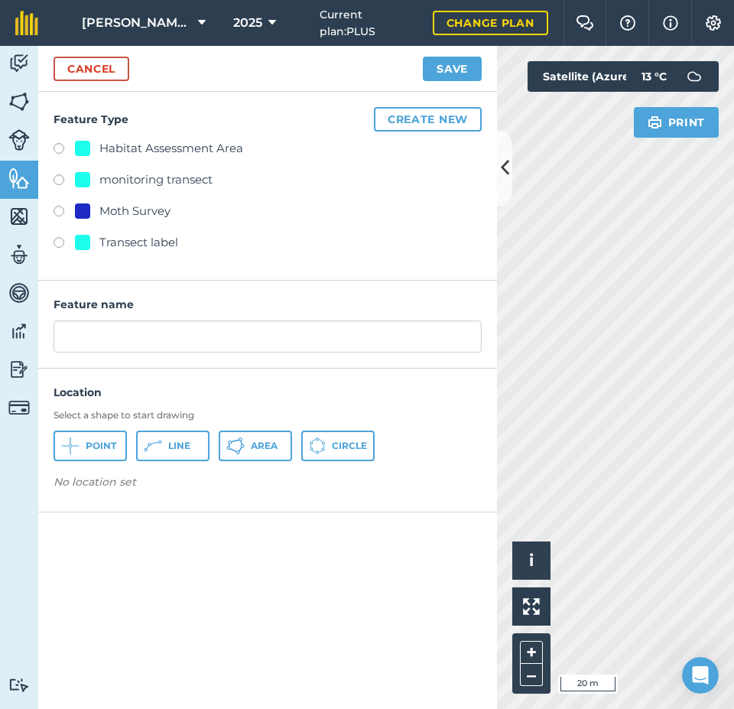
click at [197, 174] on div "monitoring transect" at bounding box center [155, 180] width 113 height 18
radio input "true"
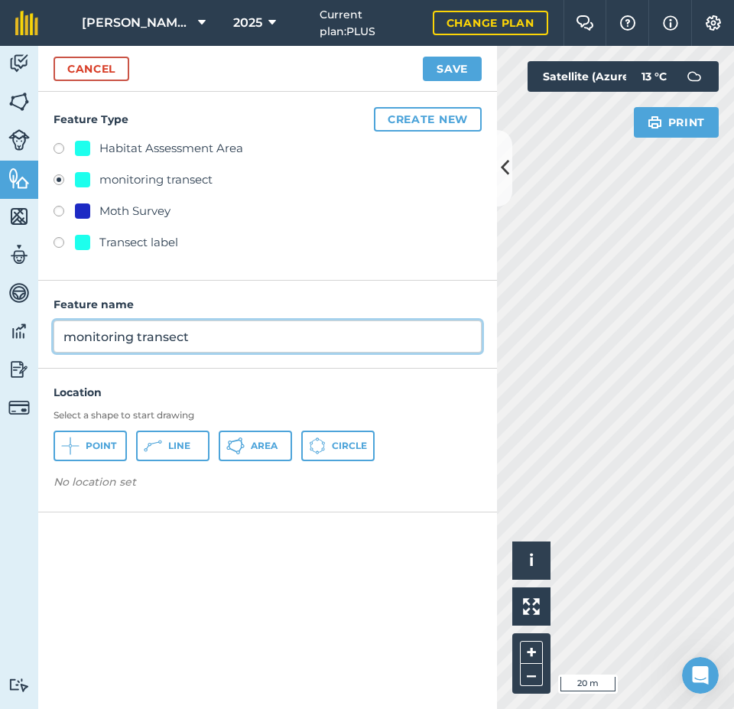
drag, startPoint x: 205, startPoint y: 335, endPoint x: 68, endPoint y: 329, distance: 137.0
click at [48, 335] on div "Feature name monitoring transect" at bounding box center [267, 325] width 459 height 88
type input "[PERSON_NAME] Meadow [MEDICAL_DATA]"
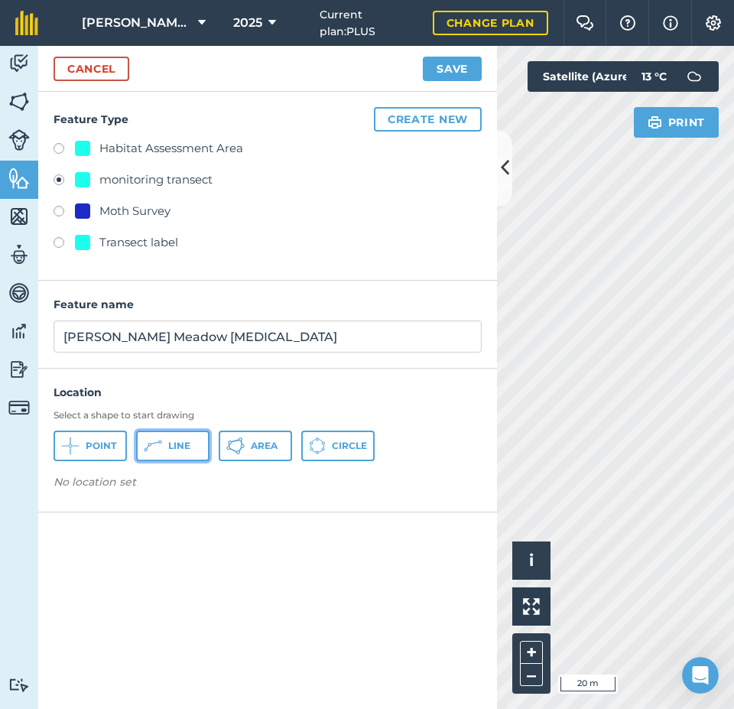
click at [169, 437] on button "Line" at bounding box center [172, 446] width 73 height 31
click at [505, 167] on icon at bounding box center [505, 167] width 8 height 27
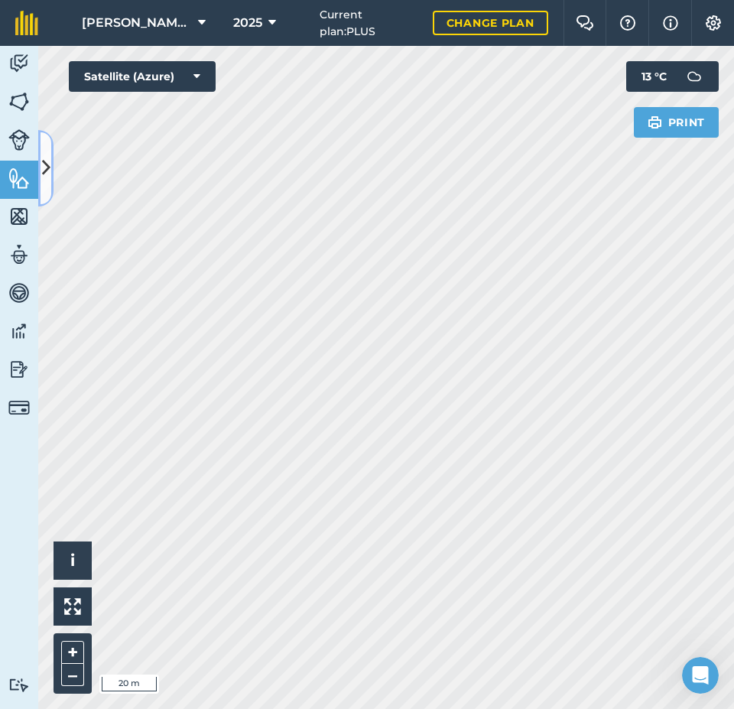
click at [49, 165] on icon at bounding box center [46, 167] width 8 height 27
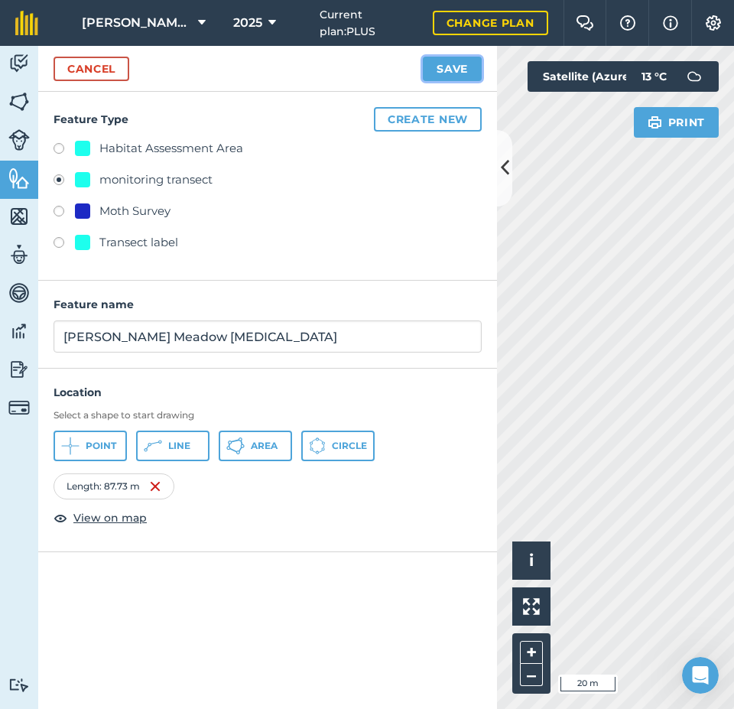
click at [447, 69] on button "Save" at bounding box center [452, 69] width 59 height 24
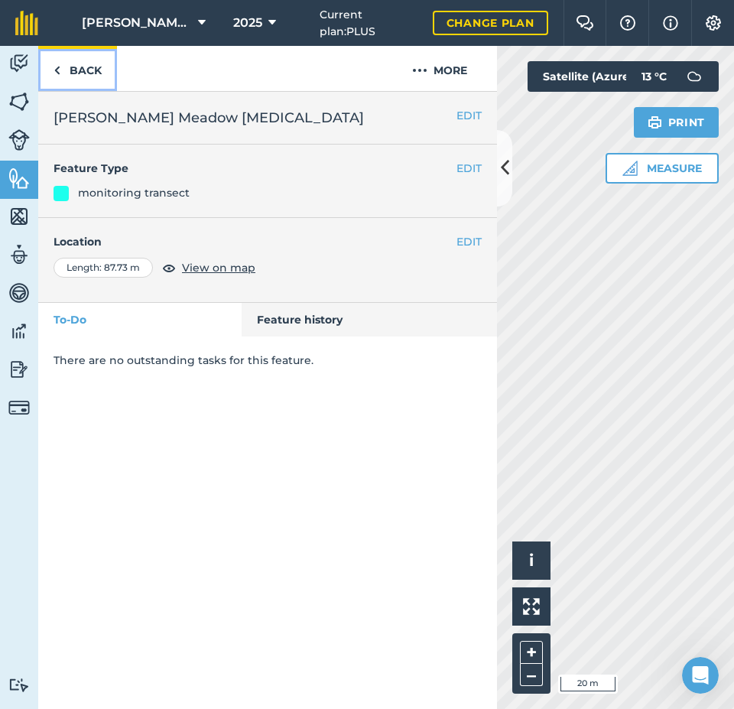
click at [85, 70] on link "Back" at bounding box center [77, 68] width 79 height 45
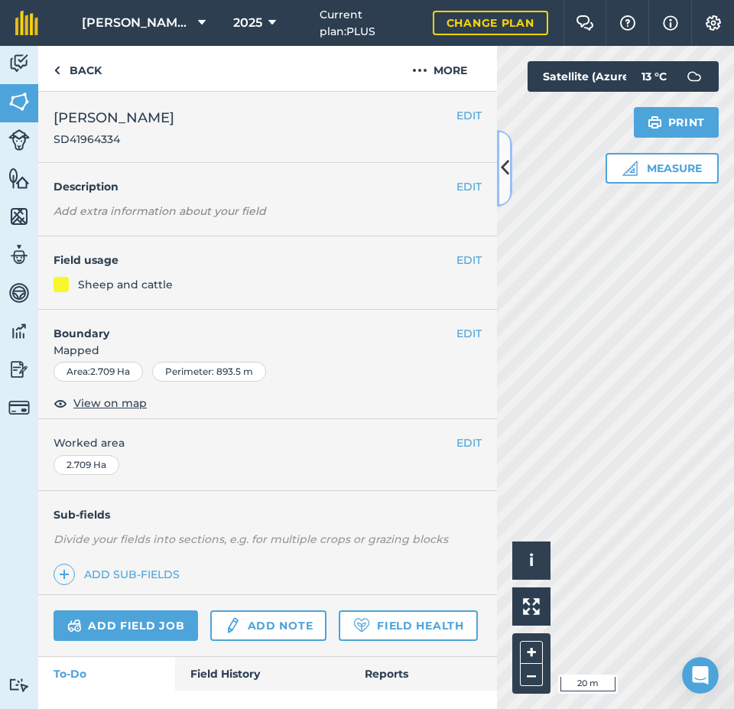
click at [503, 173] on icon at bounding box center [505, 167] width 8 height 27
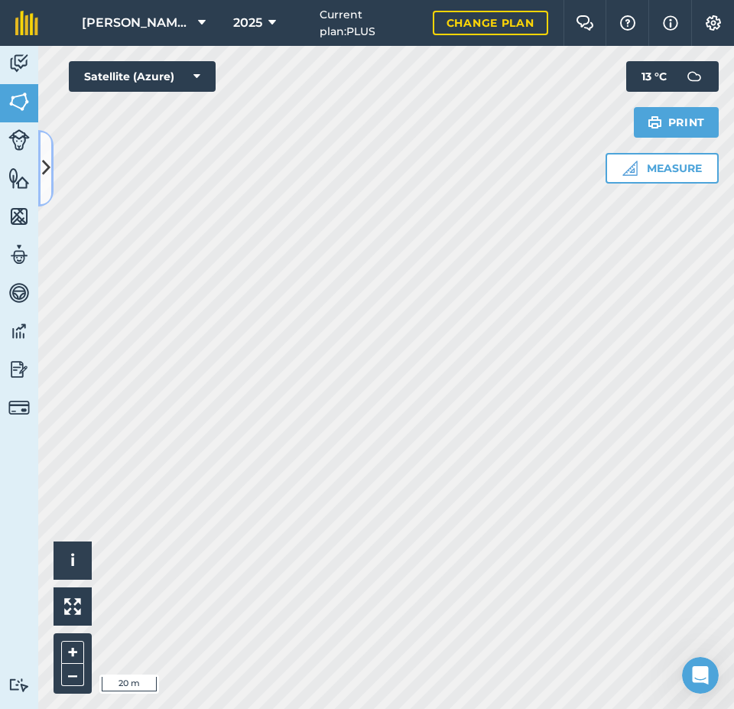
click at [42, 166] on icon at bounding box center [46, 167] width 8 height 27
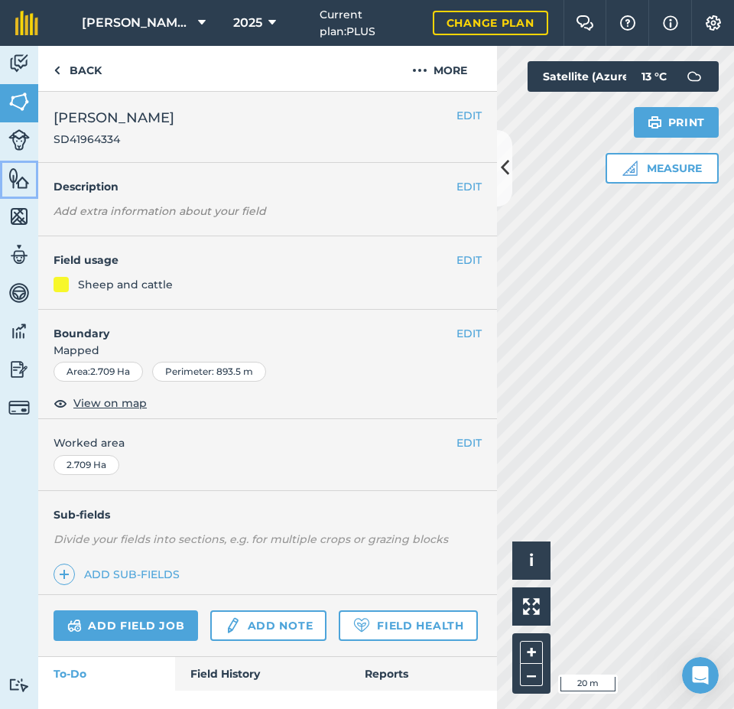
click at [19, 175] on img at bounding box center [18, 178] width 21 height 23
click at [18, 180] on img at bounding box center [18, 178] width 21 height 23
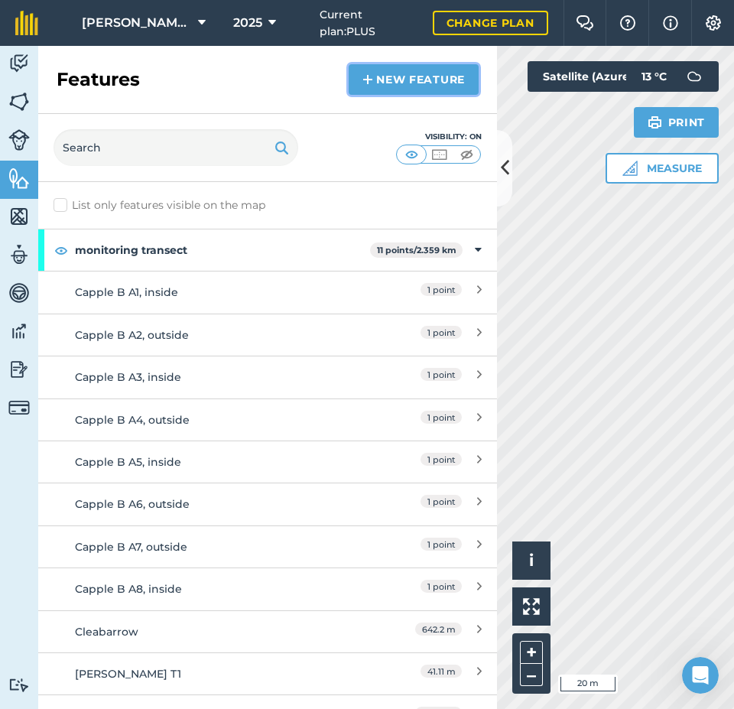
click at [379, 85] on link "New feature" at bounding box center [414, 79] width 130 height 31
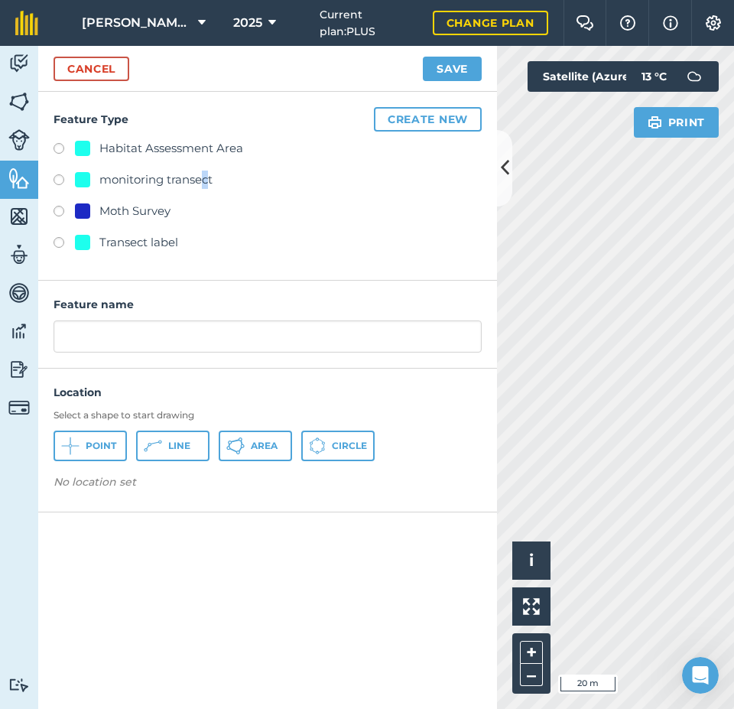
click at [206, 170] on div "Habitat Assessment Area monitoring transect Moth Survey Transect label" at bounding box center [268, 197] width 428 height 116
click at [61, 176] on label at bounding box center [64, 181] width 21 height 15
radio input "true"
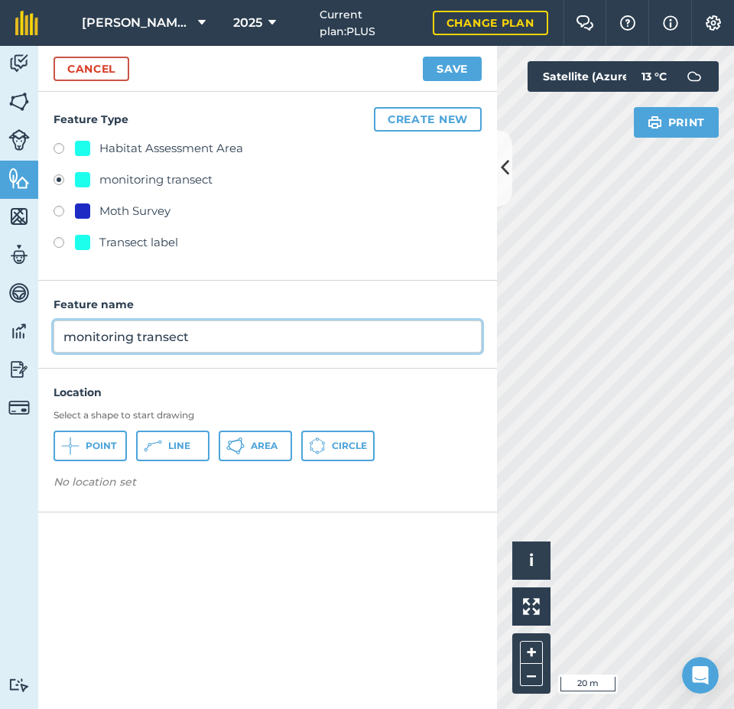
drag, startPoint x: 79, startPoint y: 335, endPoint x: 49, endPoint y: 330, distance: 30.2
click at [34, 335] on div "Activity Fields Livestock Features Maps Team Vehicles Data Reporting Billing Tu…" at bounding box center [367, 377] width 734 height 663
type input "[PERSON_NAME] Meadow T4"
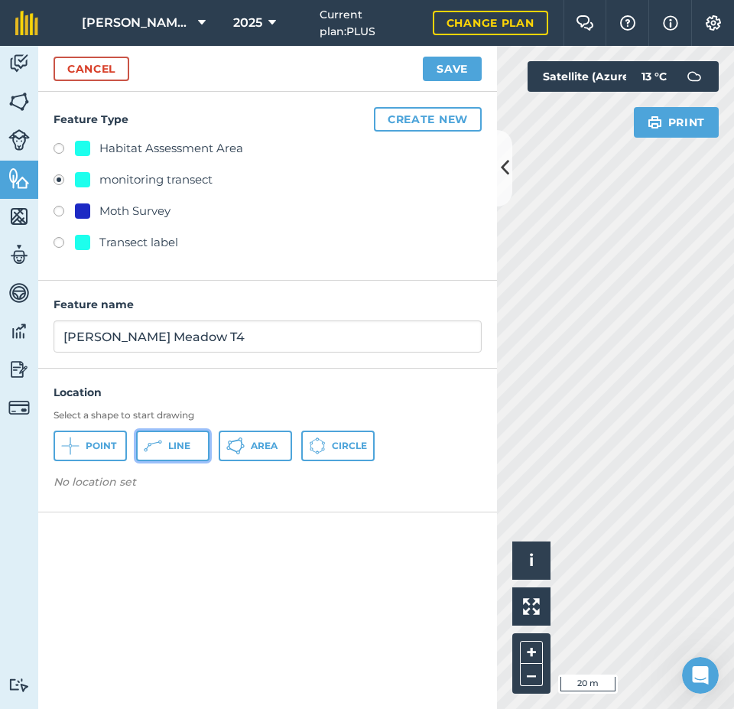
click at [172, 441] on span "Line" at bounding box center [179, 446] width 22 height 12
click at [502, 174] on icon at bounding box center [505, 167] width 8 height 27
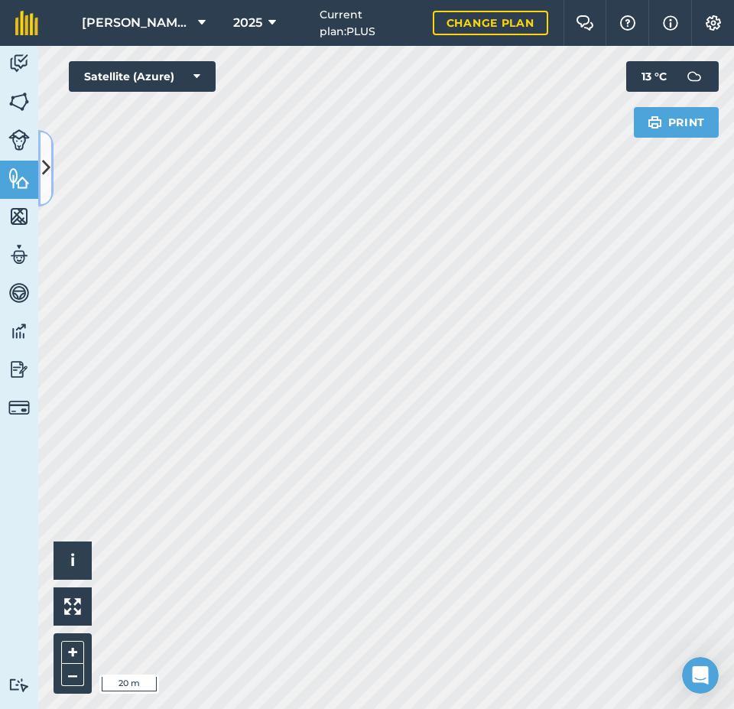
click at [44, 167] on icon at bounding box center [46, 167] width 8 height 27
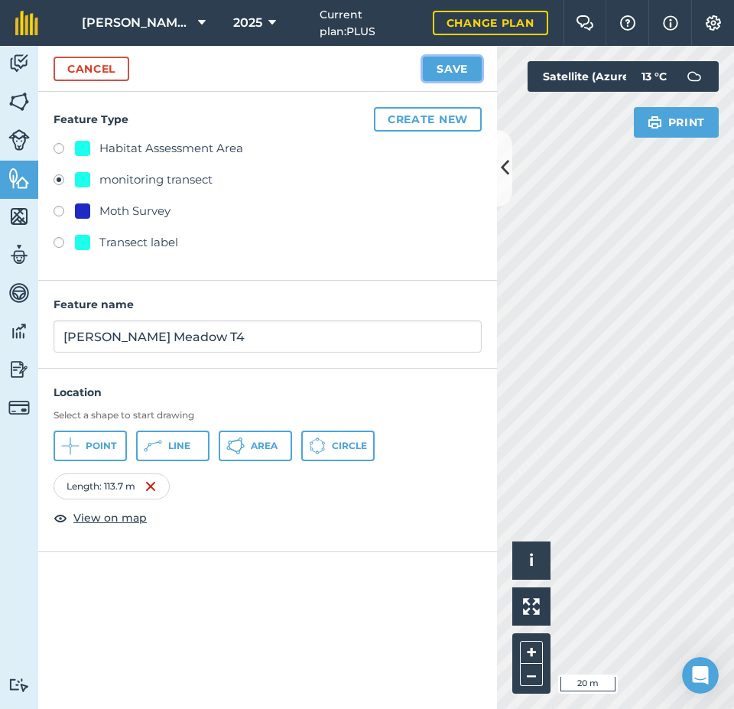
click at [452, 72] on button "Save" at bounding box center [452, 69] width 59 height 24
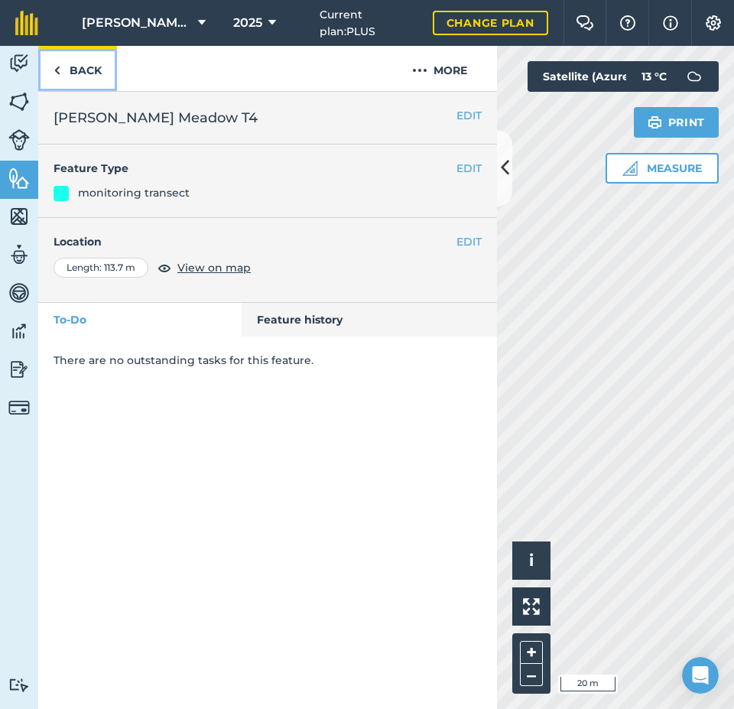
click at [89, 72] on link "Back" at bounding box center [77, 68] width 79 height 45
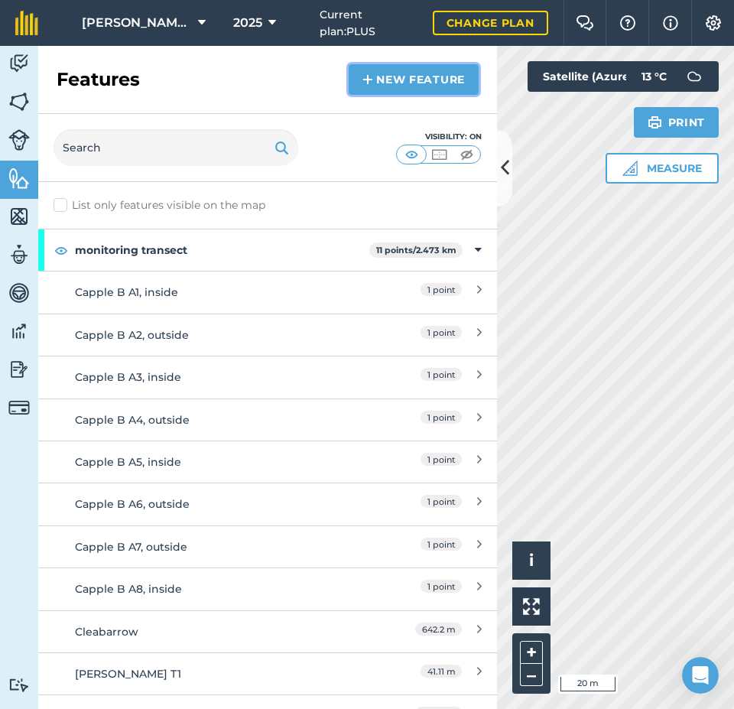
click at [405, 80] on link "New feature" at bounding box center [414, 79] width 130 height 31
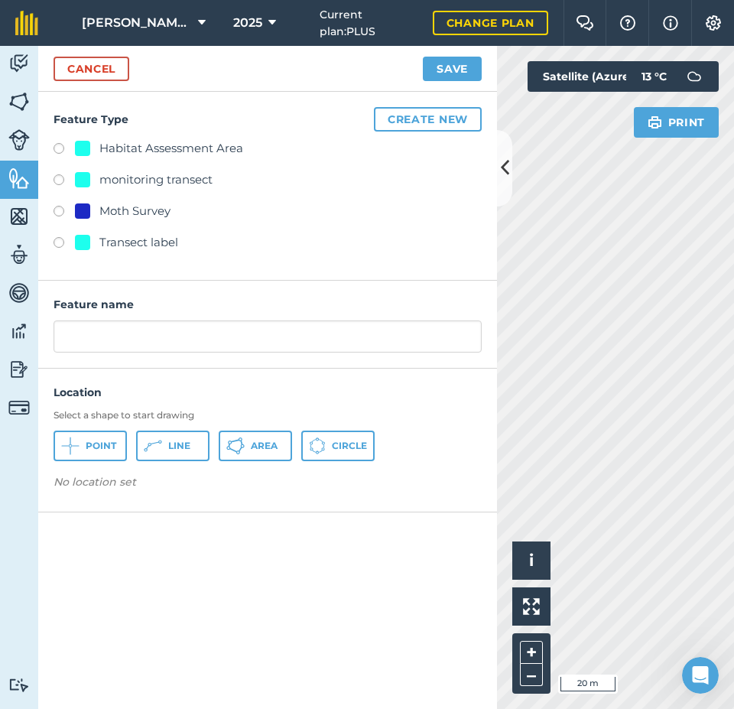
click at [202, 175] on div "monitoring transect" at bounding box center [155, 180] width 113 height 18
radio input "true"
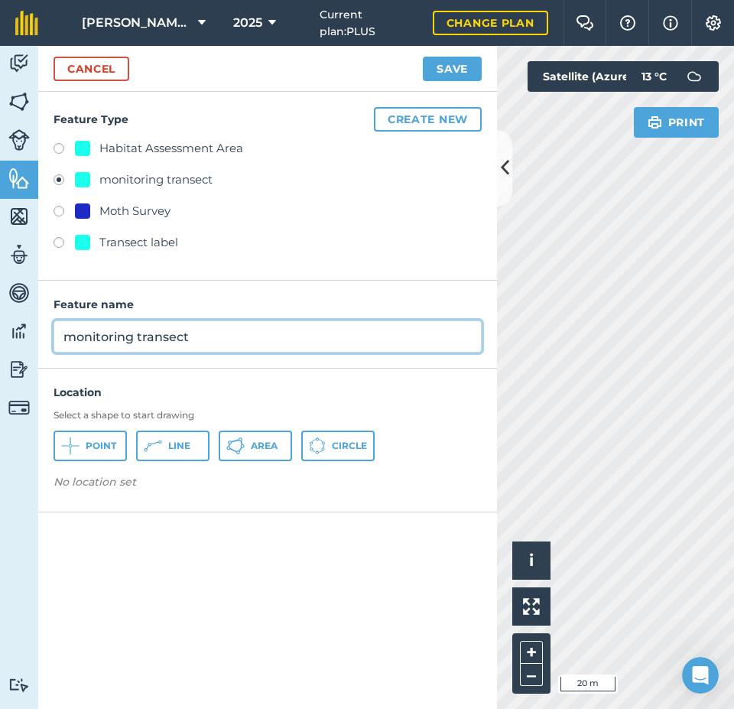
drag, startPoint x: 216, startPoint y: 339, endPoint x: 46, endPoint y: 337, distance: 169.8
click at [46, 337] on div "Feature name monitoring transect" at bounding box center [267, 325] width 459 height 88
type input "[PERSON_NAME] Meadow T5"
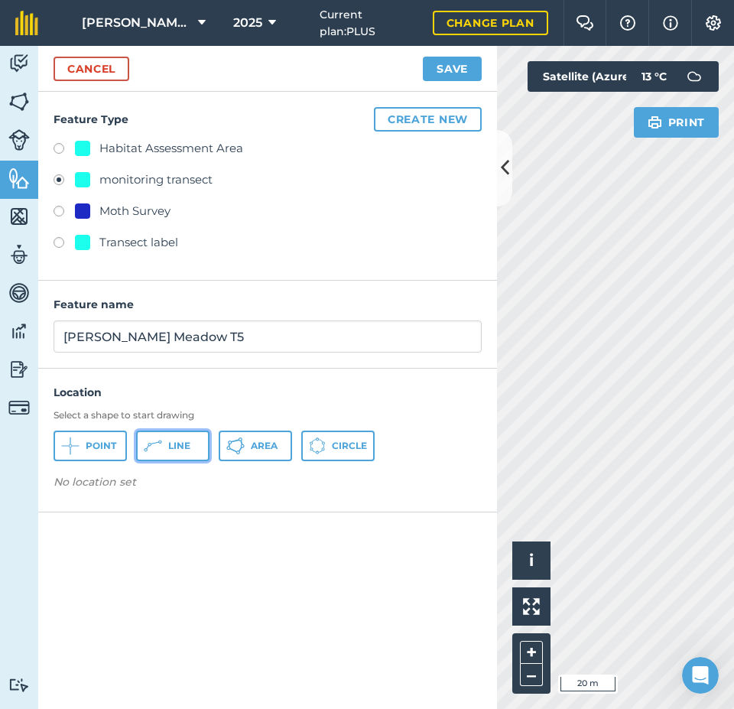
click at [165, 447] on button "Line" at bounding box center [172, 446] width 73 height 31
click at [502, 171] on icon at bounding box center [505, 167] width 8 height 27
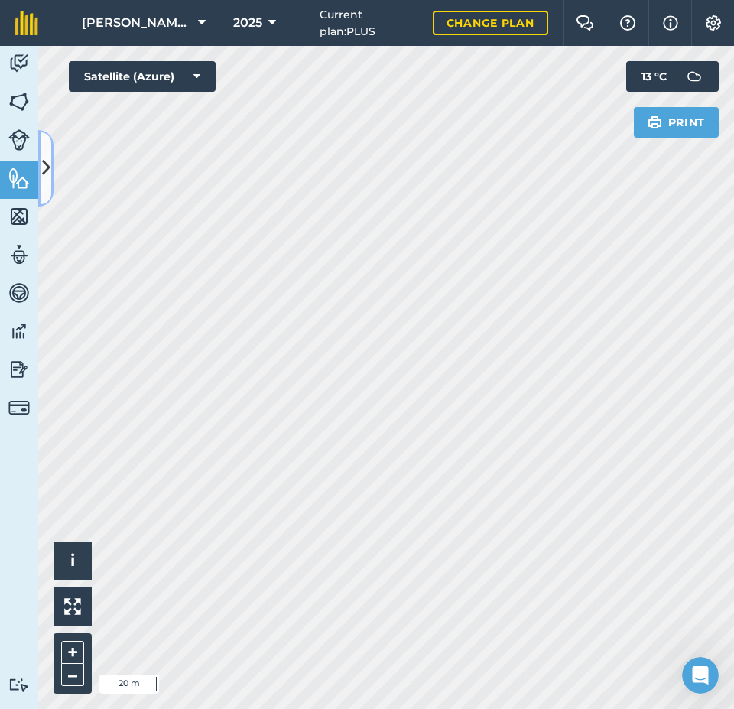
click at [47, 167] on icon at bounding box center [46, 167] width 8 height 27
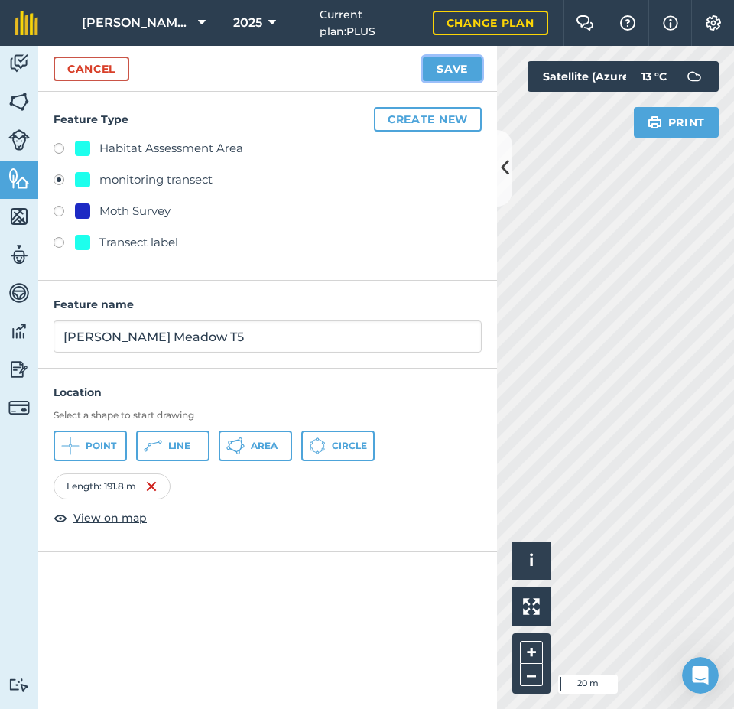
click at [455, 68] on button "Save" at bounding box center [452, 69] width 59 height 24
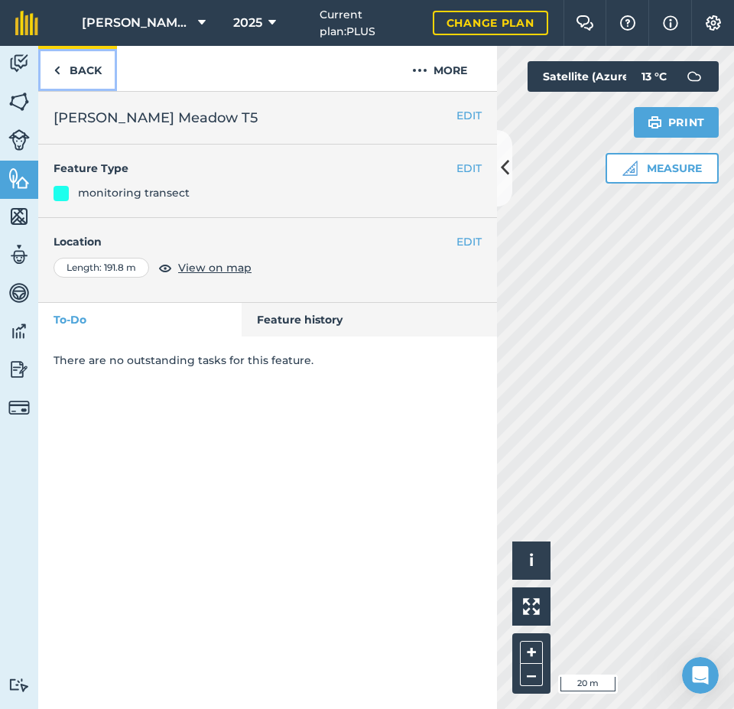
click at [90, 68] on link "Back" at bounding box center [77, 68] width 79 height 45
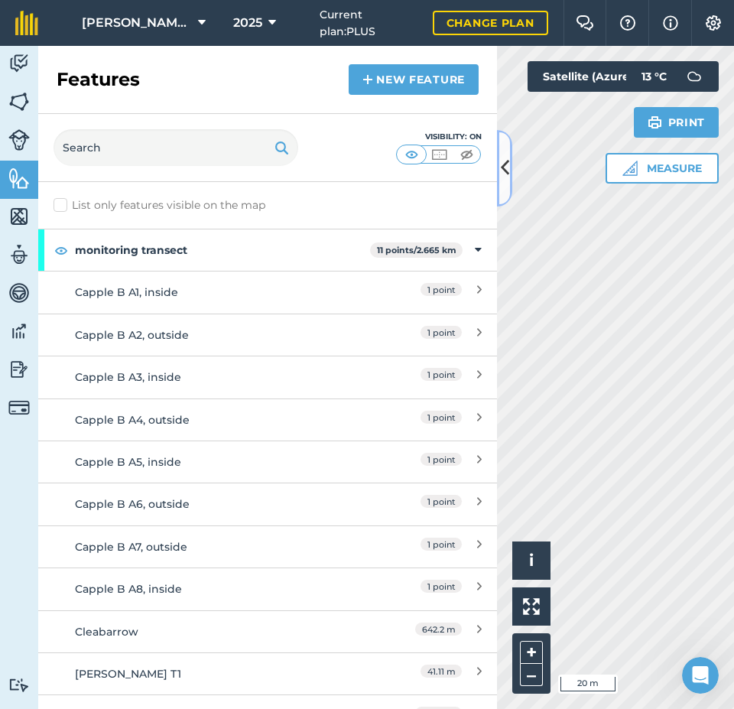
click at [502, 166] on icon at bounding box center [505, 167] width 8 height 27
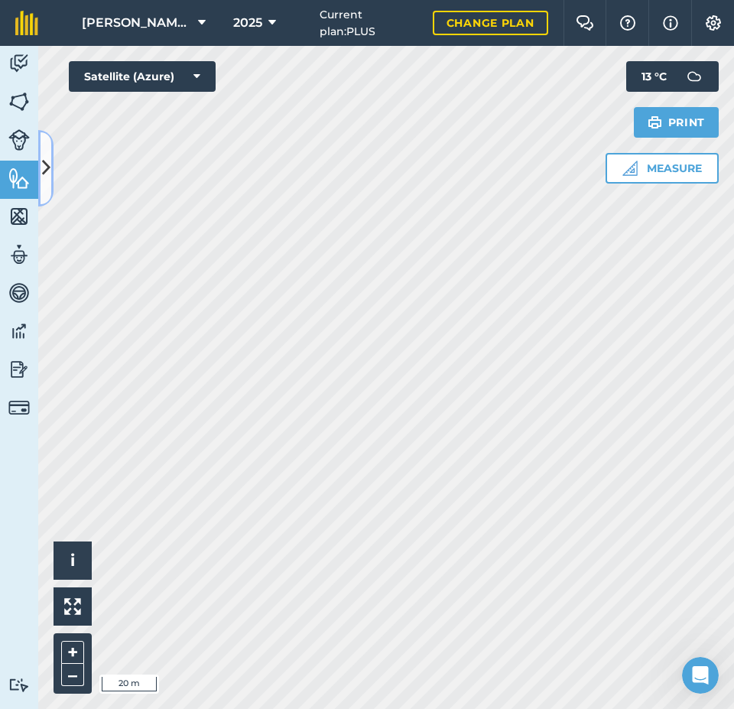
click at [41, 163] on button at bounding box center [45, 168] width 15 height 76
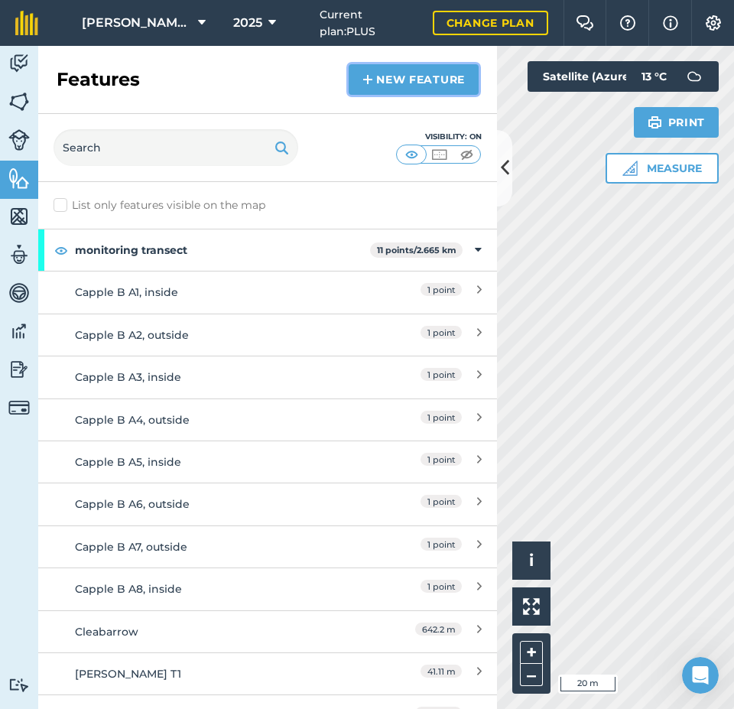
click at [431, 80] on link "New feature" at bounding box center [414, 79] width 130 height 31
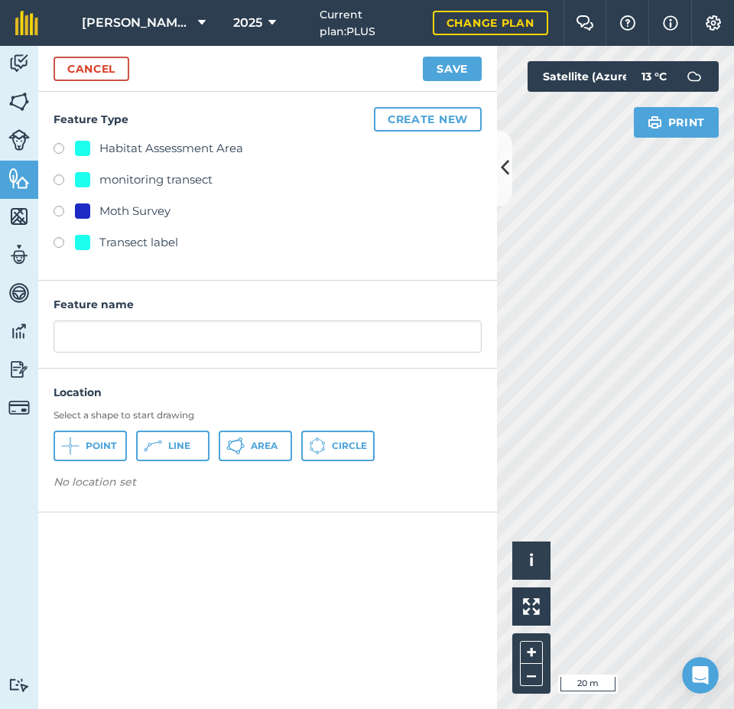
click at [174, 183] on div "monitoring transect" at bounding box center [155, 180] width 113 height 18
radio input "true"
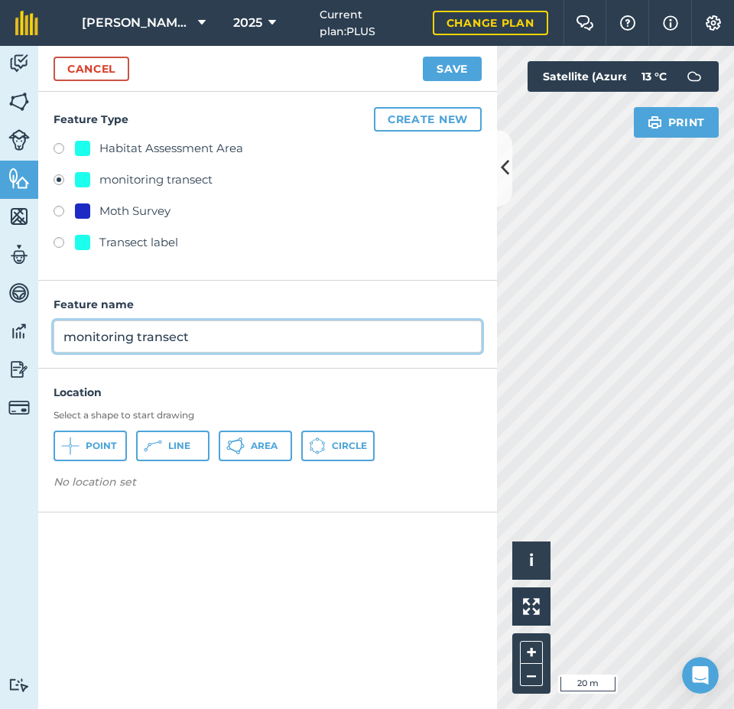
drag, startPoint x: 209, startPoint y: 333, endPoint x: 65, endPoint y: 313, distance: 145.3
click at [29, 328] on div "Activity Fields Livestock Features Maps Team Vehicles Data Reporting Billing Tu…" at bounding box center [367, 377] width 734 height 663
type input "[PERSON_NAME] Meadow T7"
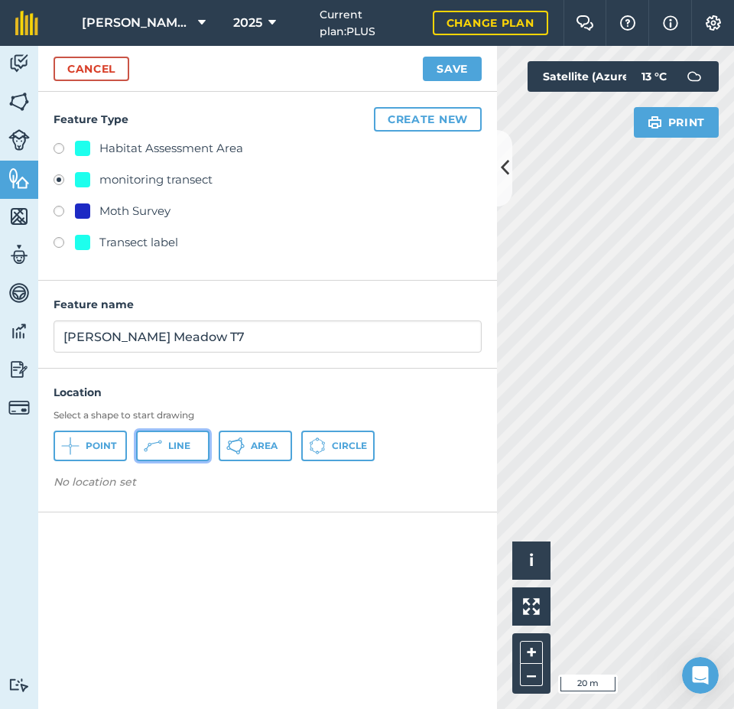
click at [170, 444] on span "Line" at bounding box center [179, 446] width 22 height 12
click at [503, 169] on icon at bounding box center [505, 167] width 8 height 27
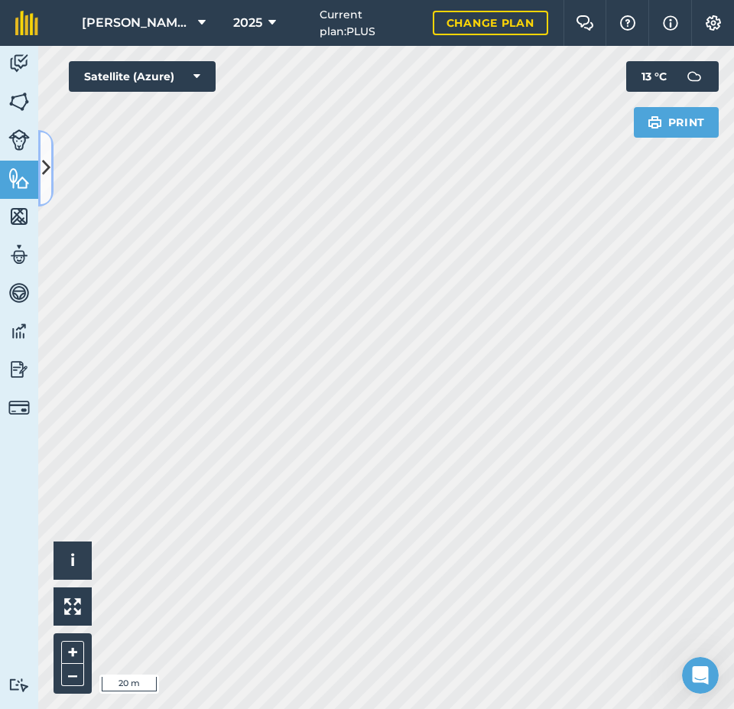
click at [42, 169] on icon at bounding box center [46, 167] width 8 height 27
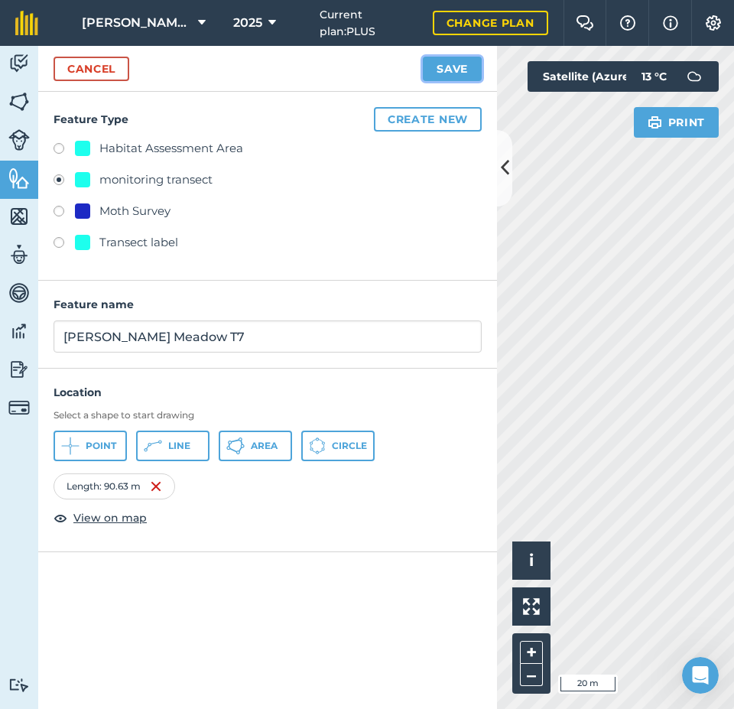
click at [462, 72] on button "Save" at bounding box center [452, 69] width 59 height 24
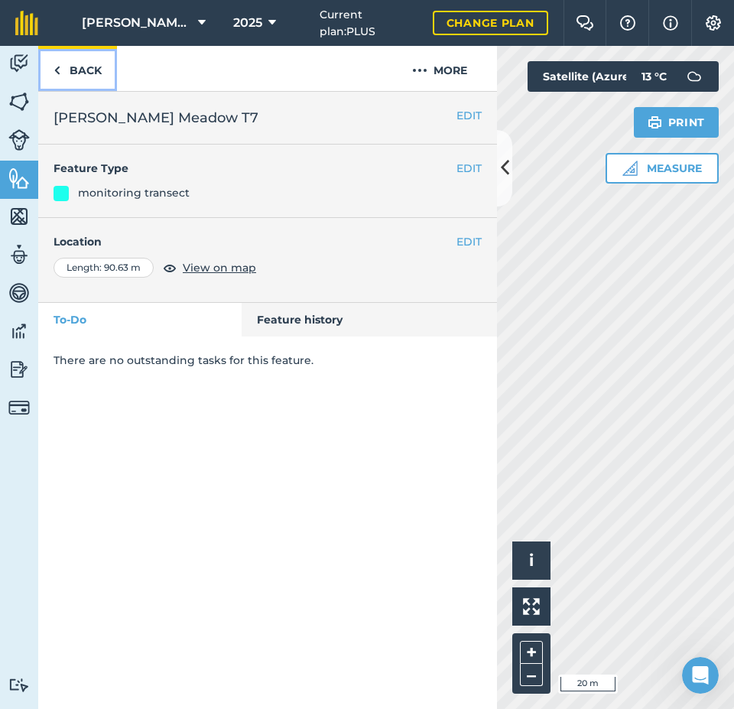
click at [84, 69] on link "Back" at bounding box center [77, 68] width 79 height 45
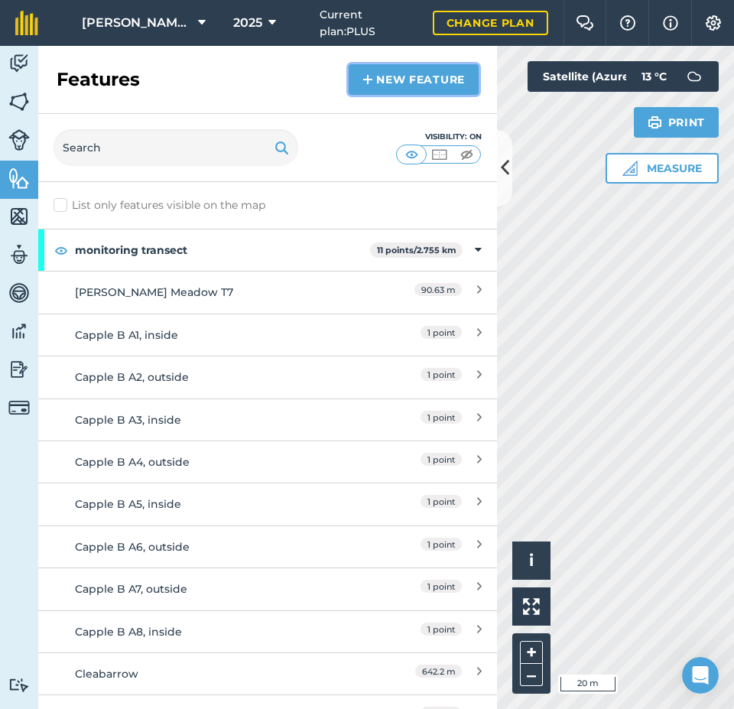
click at [392, 73] on link "New feature" at bounding box center [414, 79] width 130 height 31
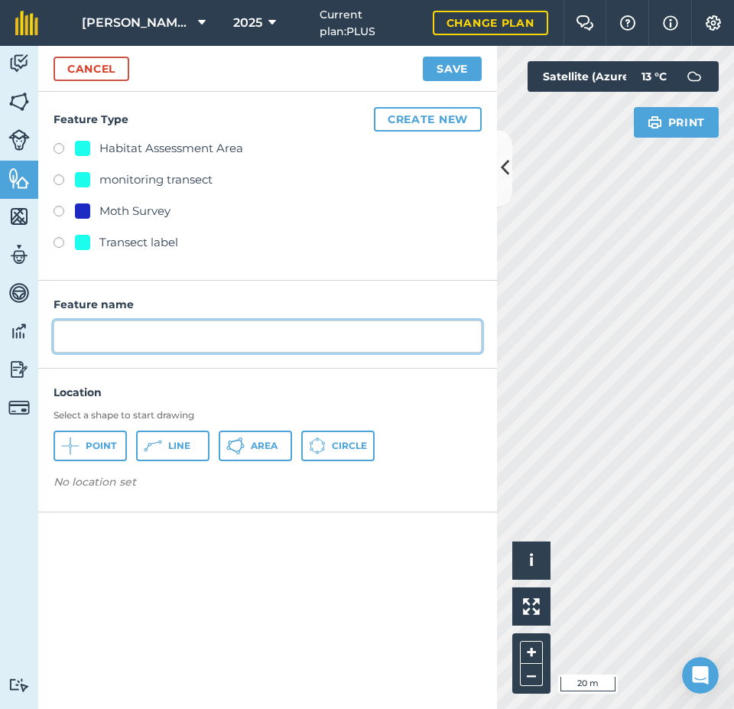
click at [213, 330] on input "text" at bounding box center [268, 336] width 428 height 32
type input "[PERSON_NAME] Meadow T5"
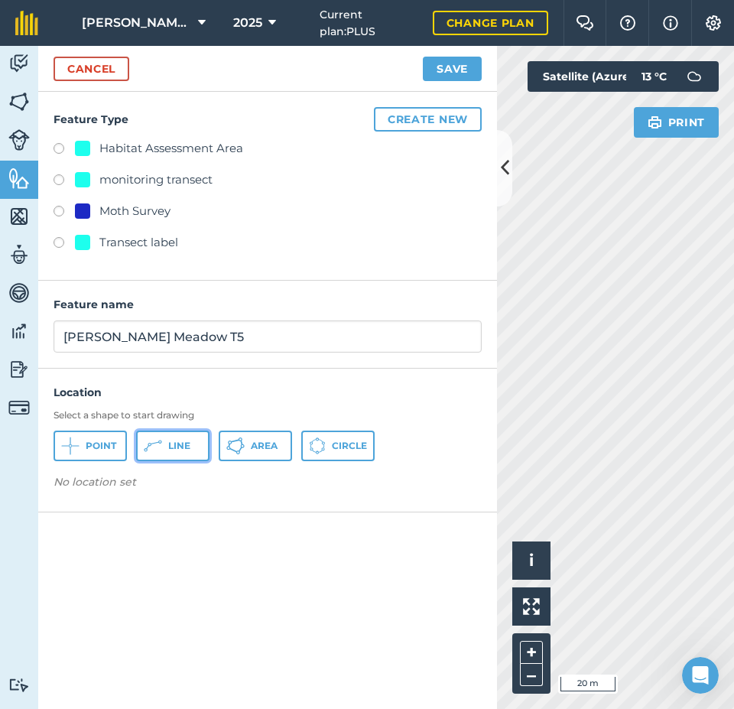
click at [181, 438] on button "Line" at bounding box center [172, 446] width 73 height 31
click at [504, 161] on icon at bounding box center [505, 167] width 8 height 27
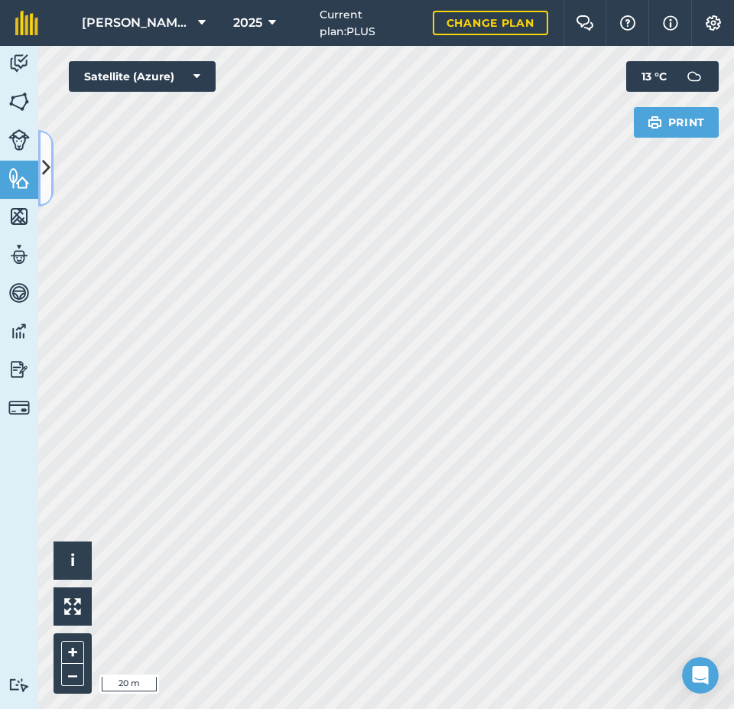
click at [45, 171] on icon at bounding box center [46, 167] width 8 height 27
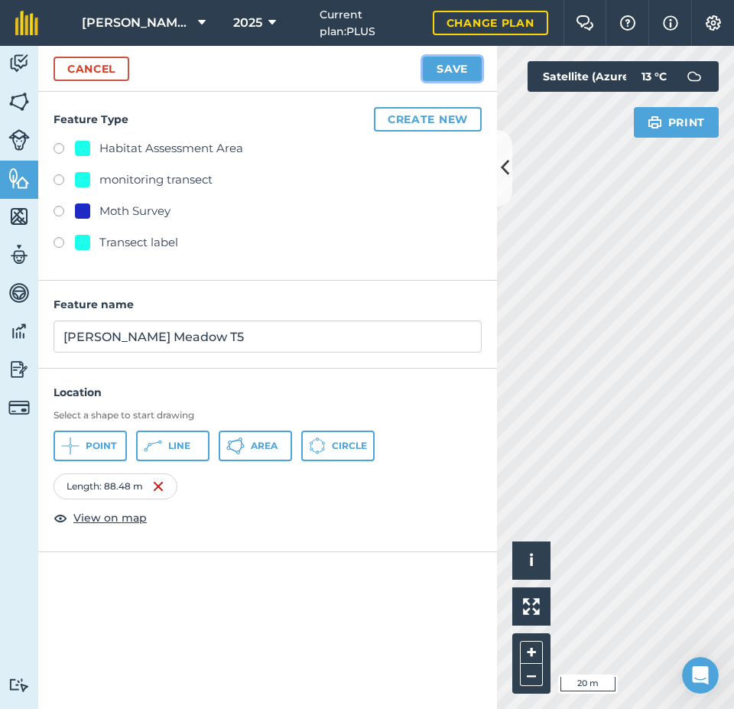
click at [460, 63] on button "Save" at bounding box center [452, 69] width 59 height 24
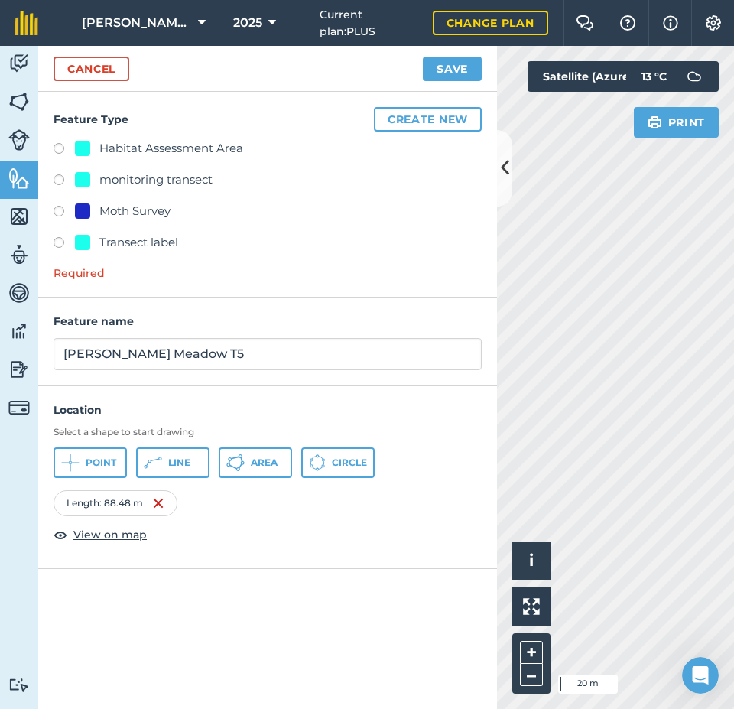
click at [137, 176] on div "monitoring transect" at bounding box center [155, 180] width 113 height 18
radio input "true"
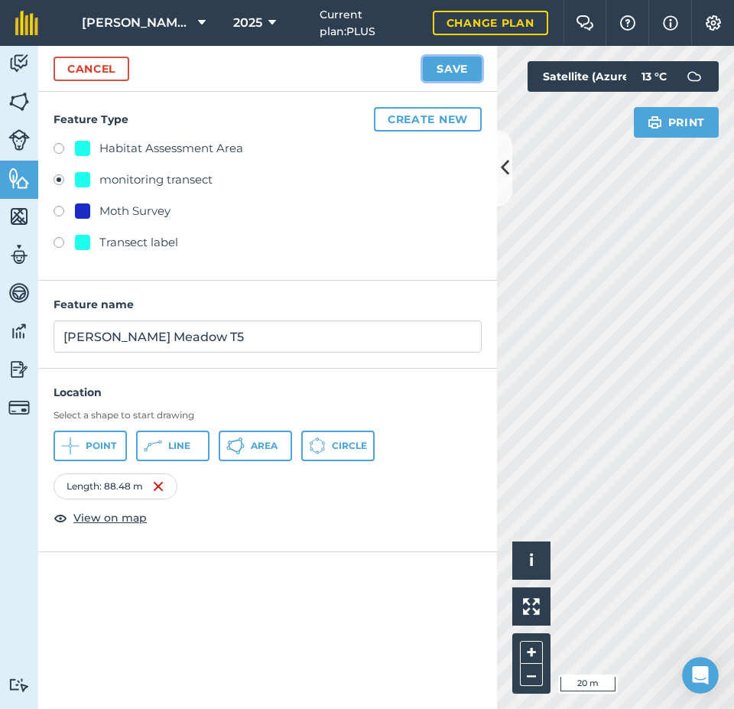
click at [463, 66] on button "Save" at bounding box center [452, 69] width 59 height 24
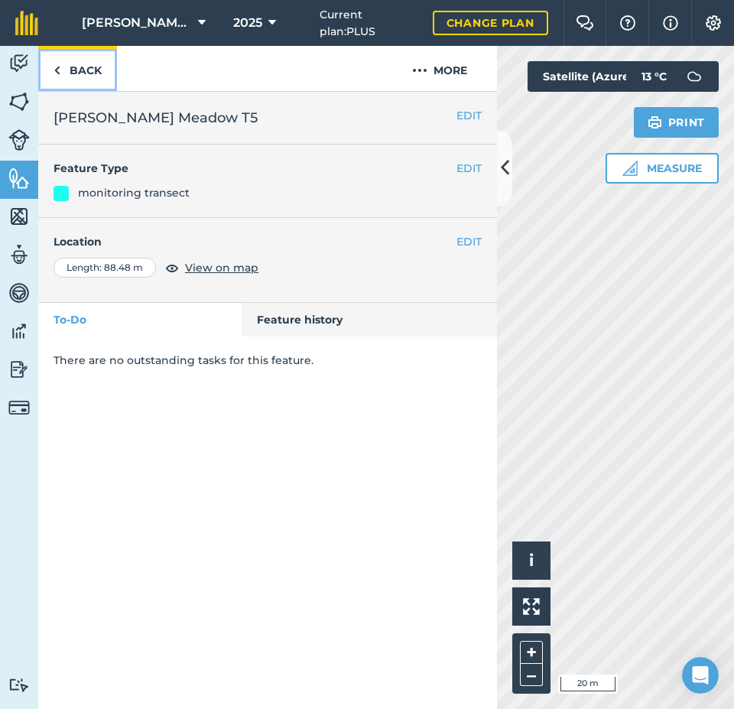
click at [80, 72] on link "Back" at bounding box center [77, 68] width 79 height 45
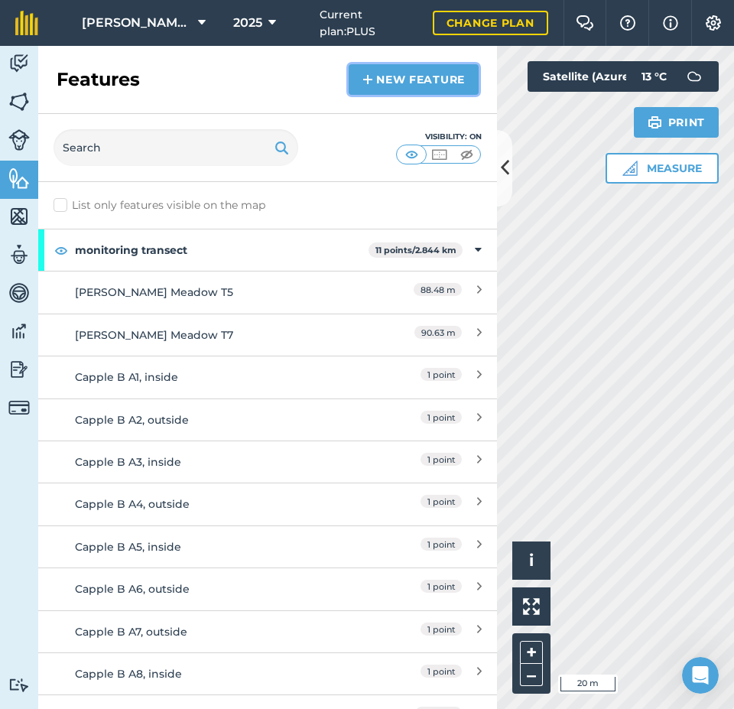
click at [395, 80] on link "New feature" at bounding box center [414, 79] width 130 height 31
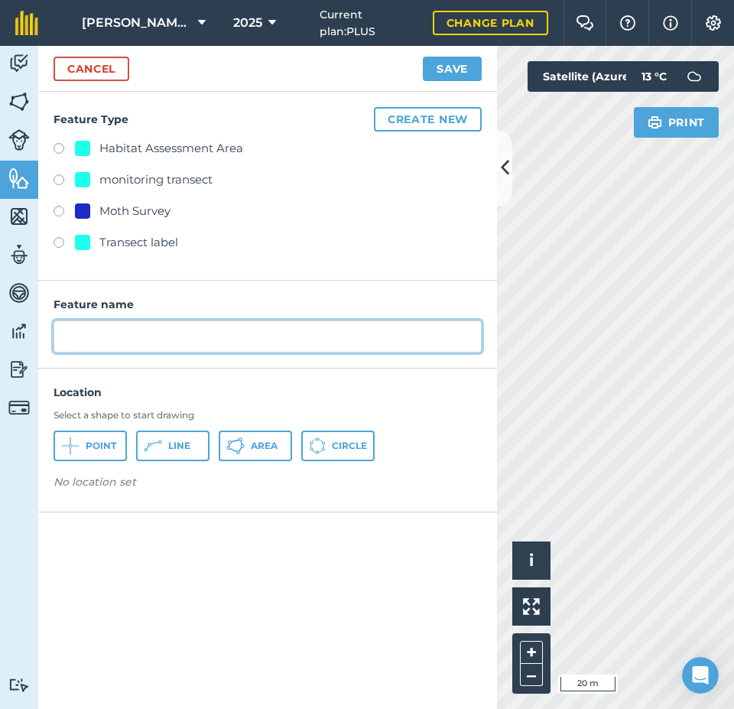
click at [192, 336] on input "text" at bounding box center [268, 336] width 428 height 32
type input "[PERSON_NAME] Meadow T6"
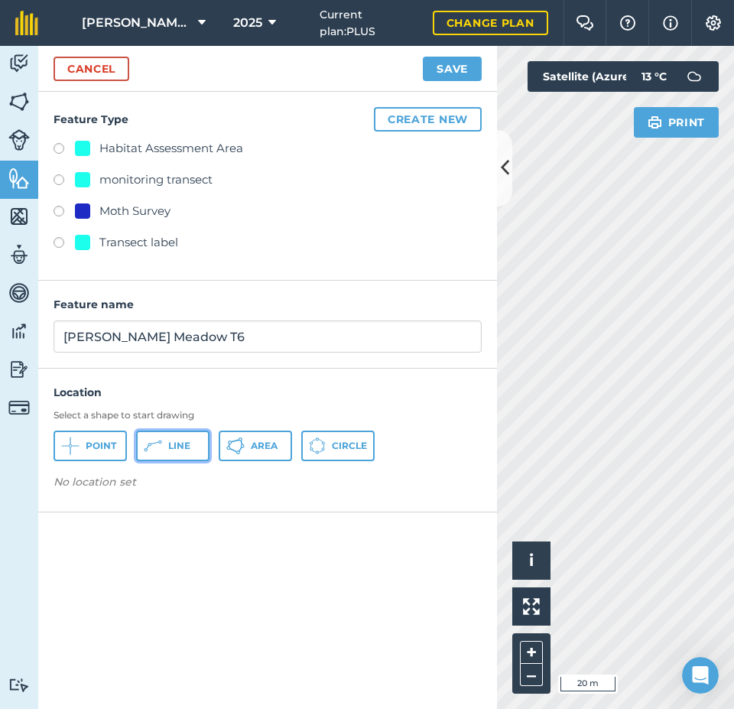
click at [176, 445] on span "Line" at bounding box center [179, 446] width 22 height 12
click at [145, 170] on div "Habitat Assessment Area monitoring transect Moth Survey Transect label" at bounding box center [268, 197] width 428 height 116
click at [149, 174] on div "monitoring transect" at bounding box center [155, 180] width 113 height 18
radio input "true"
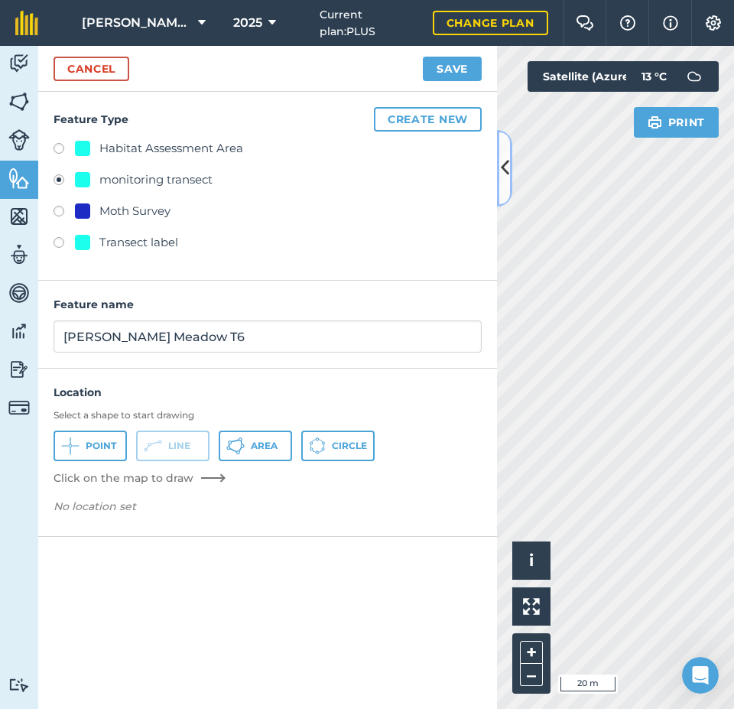
click at [504, 174] on icon at bounding box center [505, 167] width 8 height 27
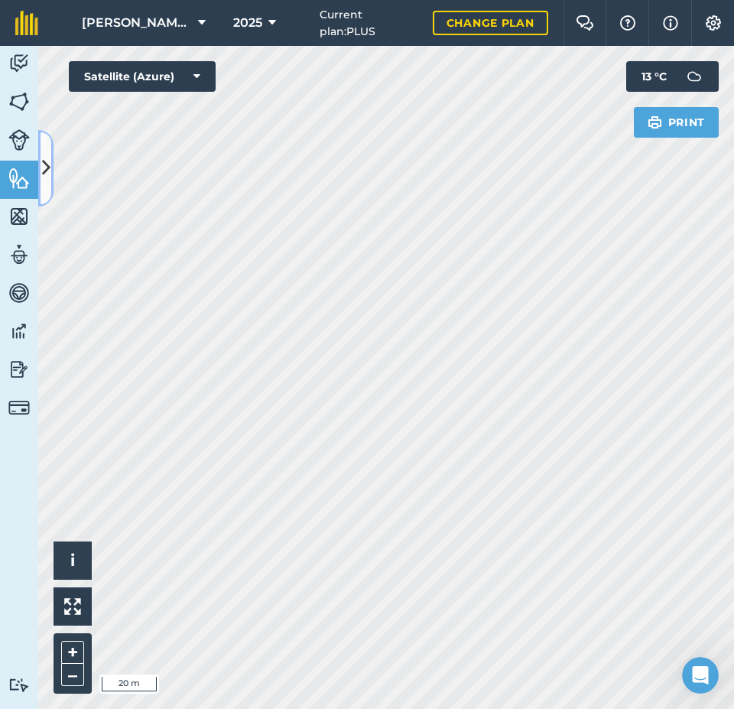
click at [41, 168] on button at bounding box center [45, 168] width 15 height 76
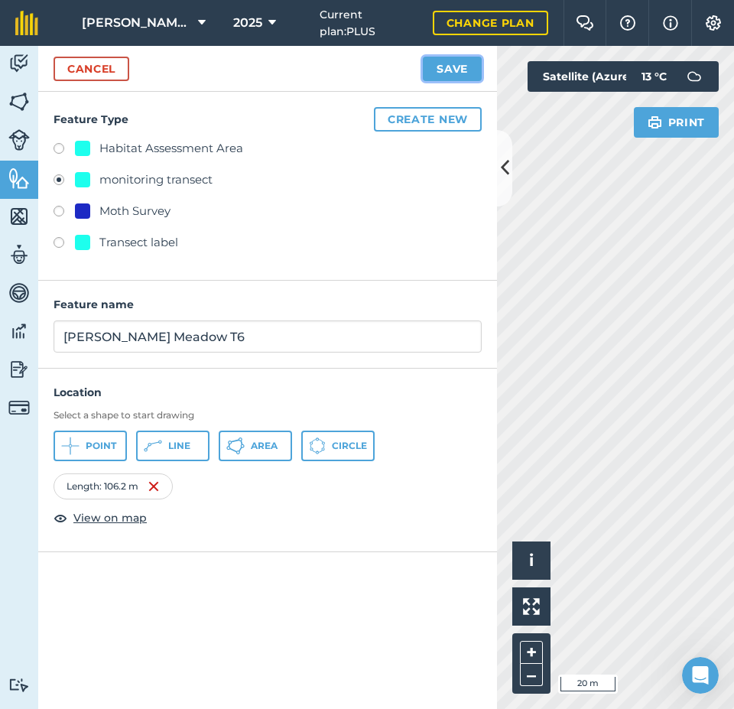
click at [460, 66] on button "Save" at bounding box center [452, 69] width 59 height 24
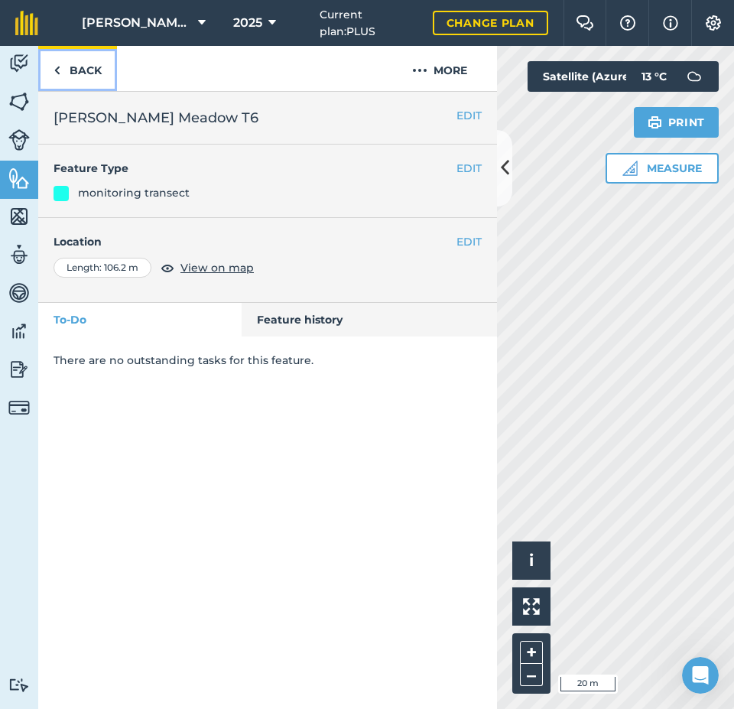
click at [93, 69] on link "Back" at bounding box center [77, 68] width 79 height 45
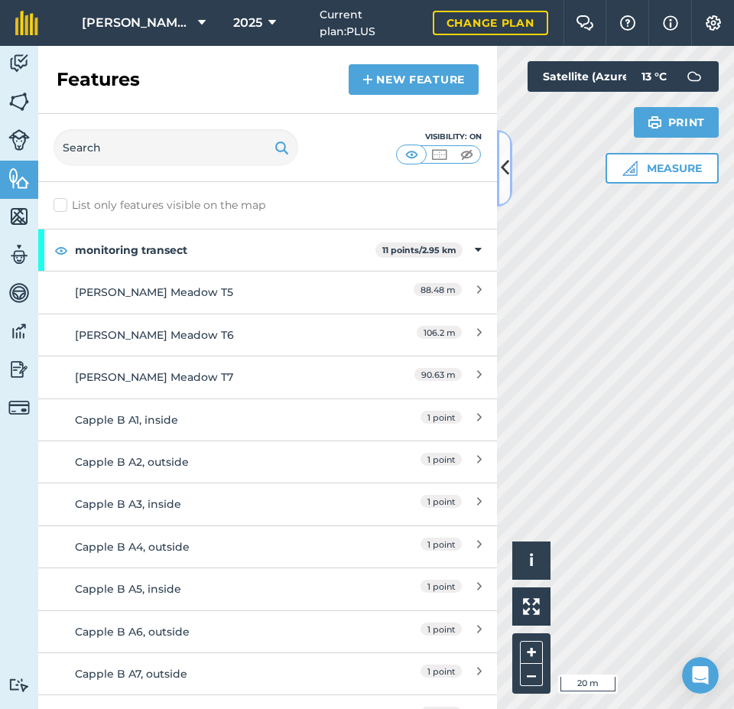
click at [498, 160] on button at bounding box center [504, 168] width 15 height 76
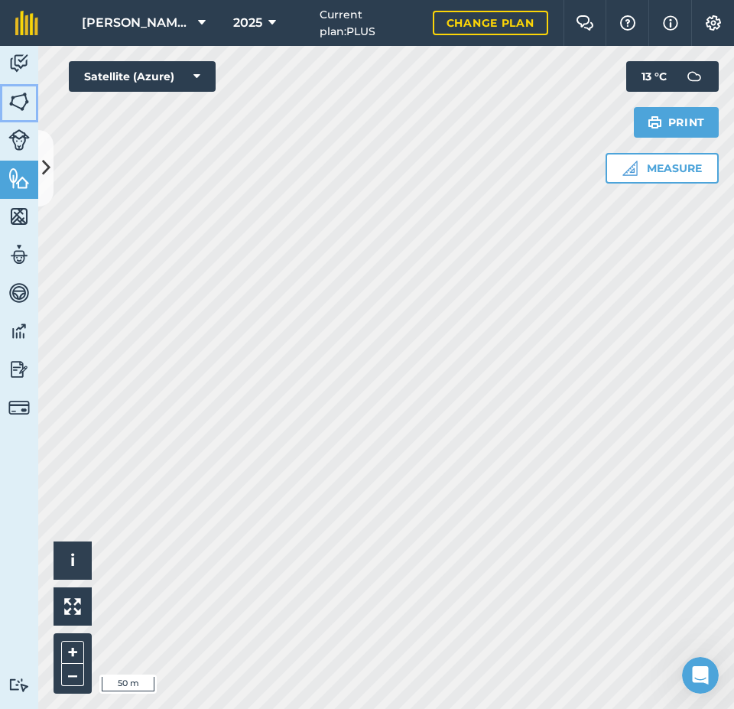
click at [25, 101] on img at bounding box center [18, 101] width 21 height 23
click at [15, 177] on img at bounding box center [18, 178] width 21 height 23
click at [44, 164] on icon at bounding box center [46, 167] width 8 height 27
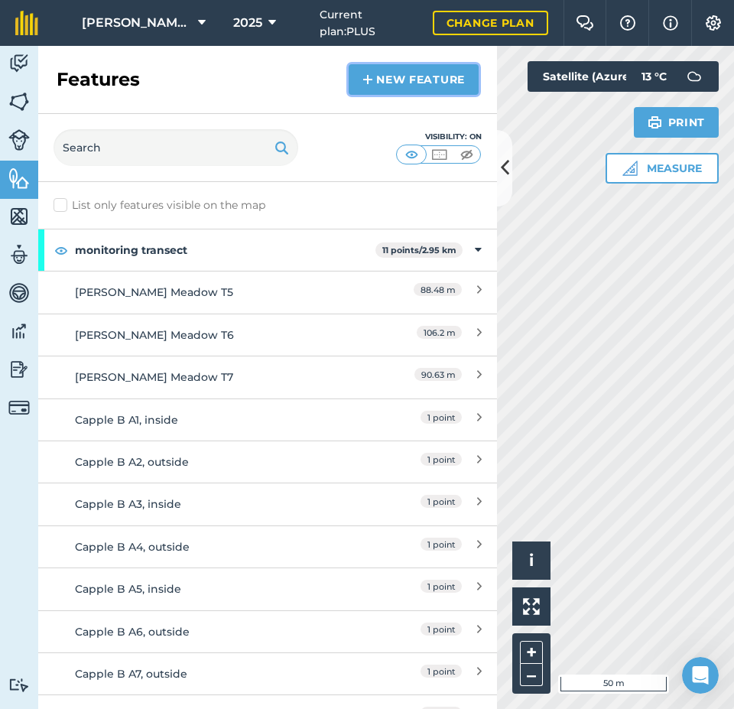
click at [398, 77] on link "New feature" at bounding box center [414, 79] width 130 height 31
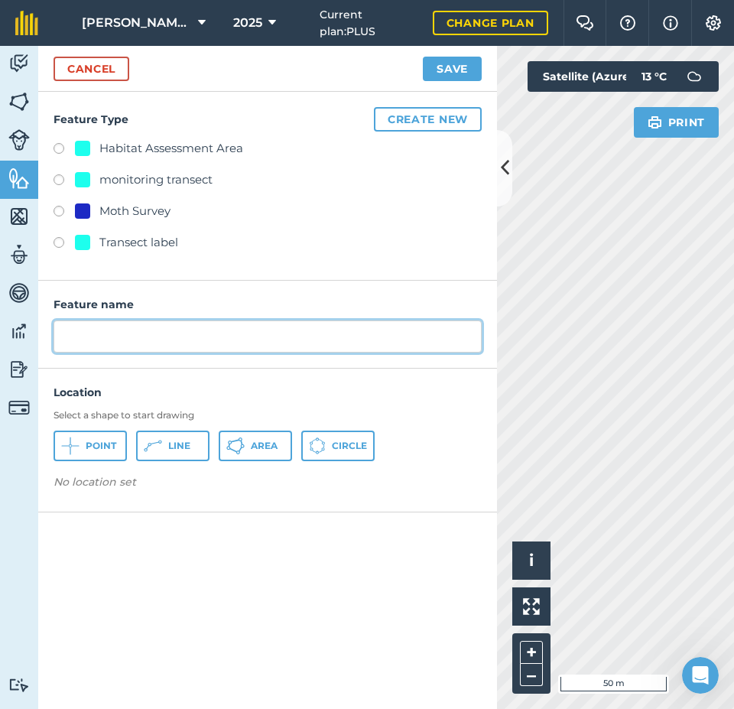
click at [110, 332] on input "text" at bounding box center [268, 336] width 428 height 32
type input "[PERSON_NAME]"
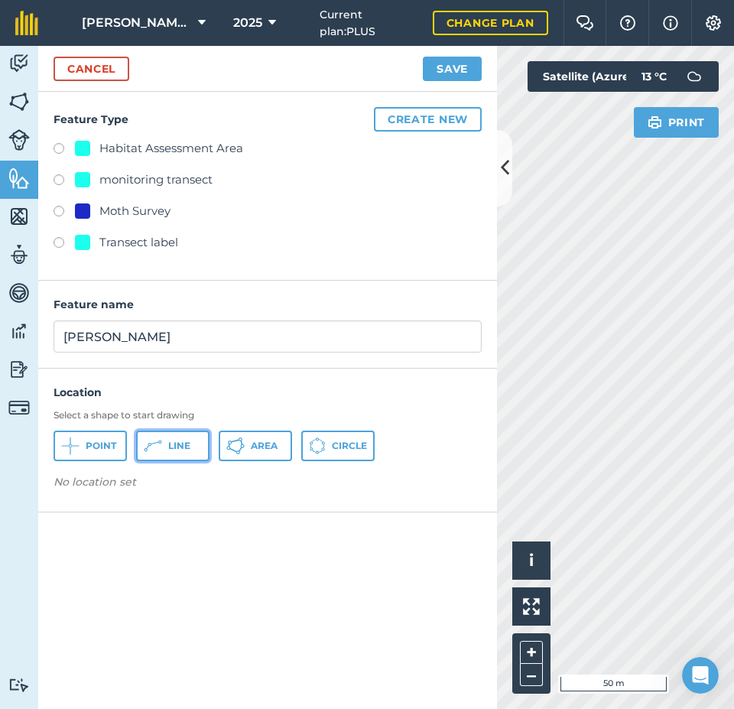
click at [161, 450] on icon at bounding box center [153, 446] width 18 height 18
click at [165, 179] on div "monitoring transect" at bounding box center [155, 180] width 113 height 18
radio input "true"
click at [504, 168] on icon at bounding box center [505, 167] width 8 height 27
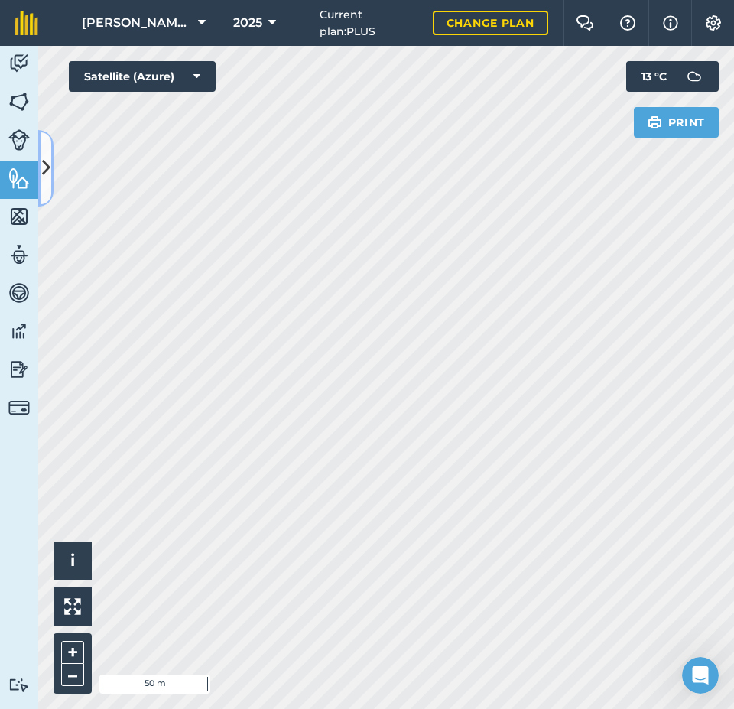
click at [41, 163] on button at bounding box center [45, 168] width 15 height 76
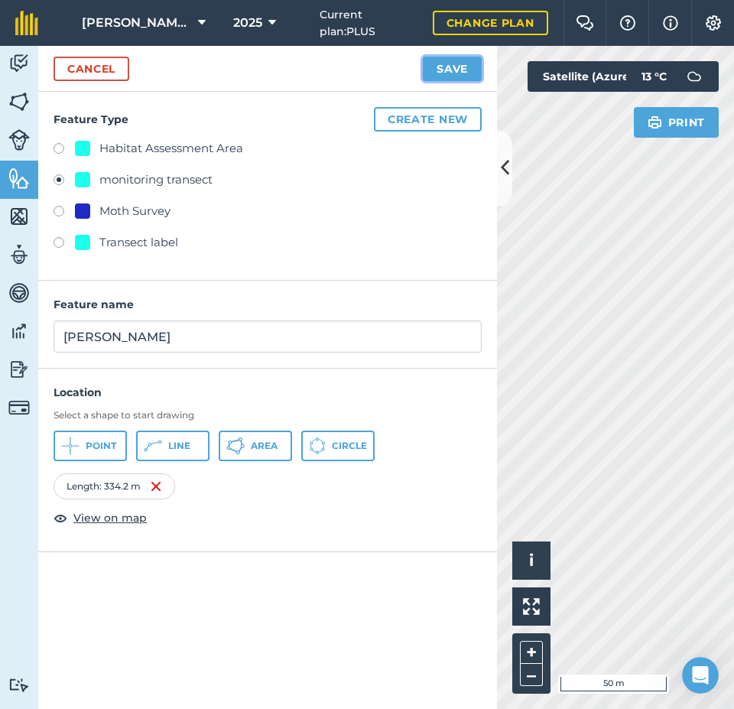
click at [455, 69] on button "Save" at bounding box center [452, 69] width 59 height 24
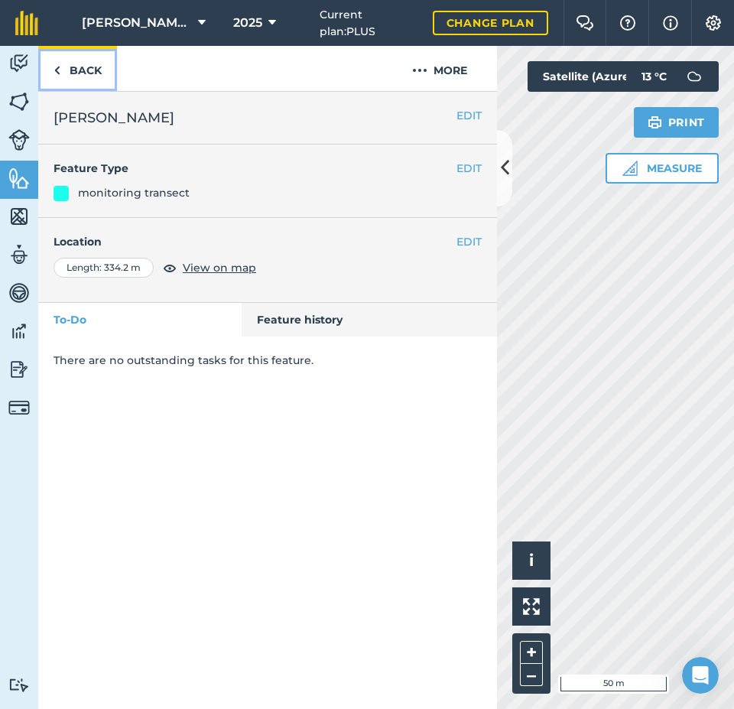
click at [89, 70] on link "Back" at bounding box center [77, 68] width 79 height 45
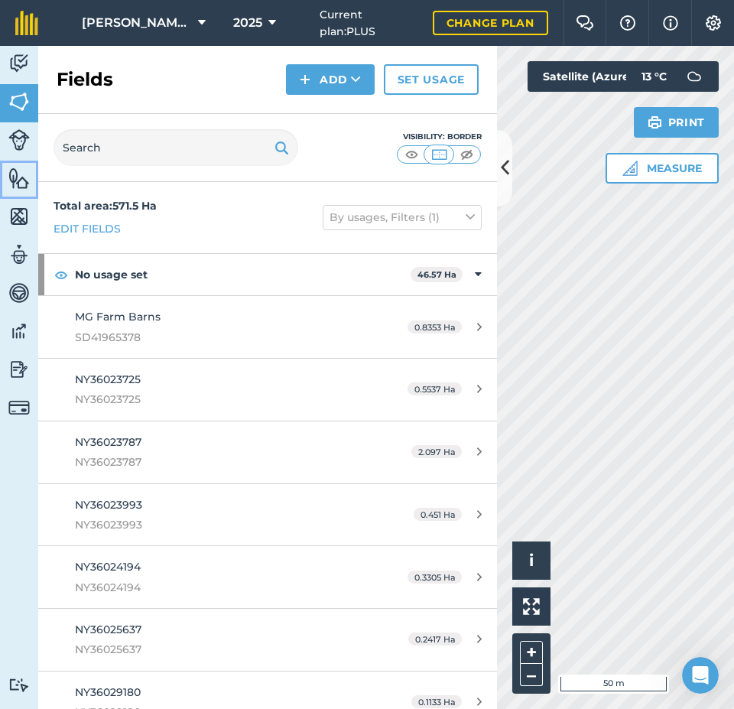
click at [21, 180] on img at bounding box center [18, 178] width 21 height 23
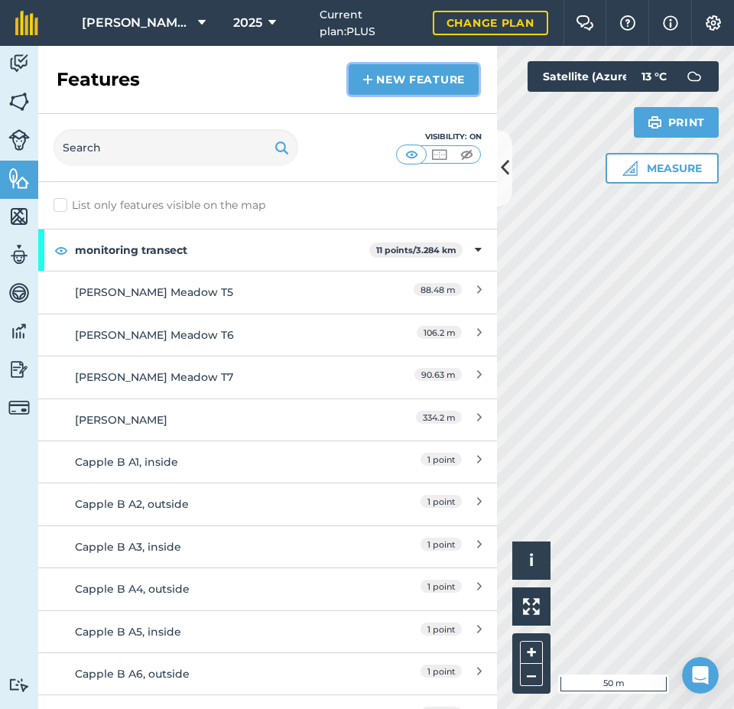
click at [412, 81] on link "New feature" at bounding box center [414, 79] width 130 height 31
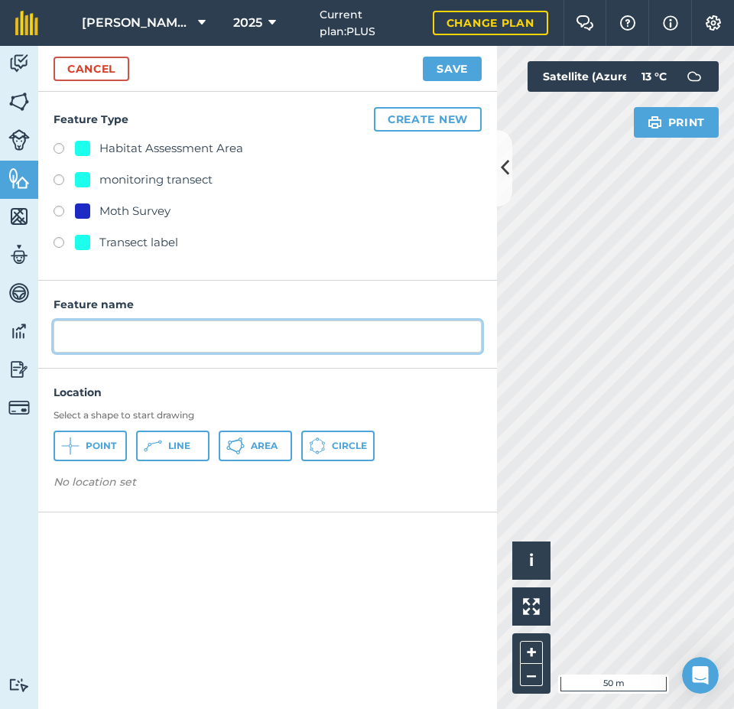
click at [99, 329] on input "text" at bounding box center [268, 336] width 428 height 32
type input "[GEOGRAPHIC_DATA]"
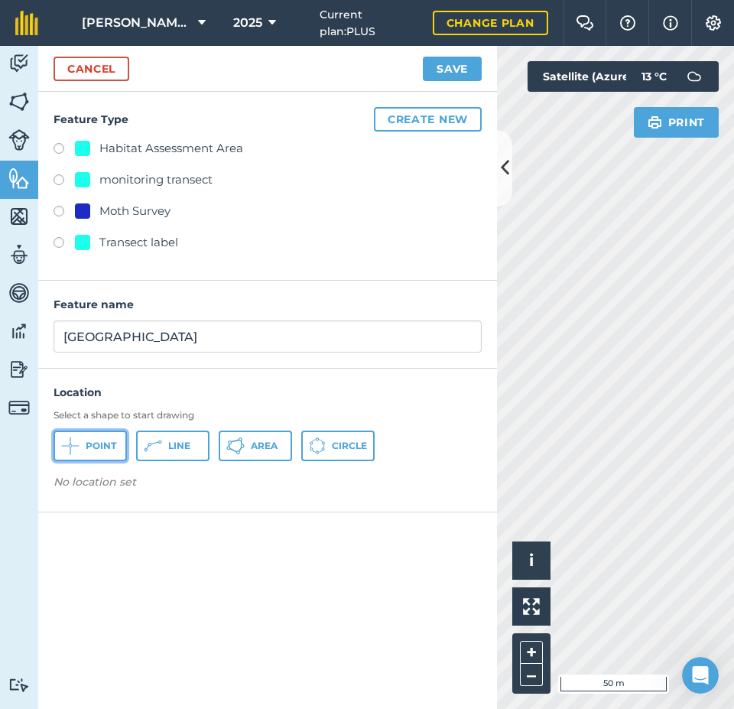
click at [93, 450] on span "Point" at bounding box center [101, 446] width 31 height 12
click at [60, 178] on label at bounding box center [64, 181] width 21 height 15
radio input "true"
click at [464, 64] on button "Save" at bounding box center [452, 69] width 59 height 24
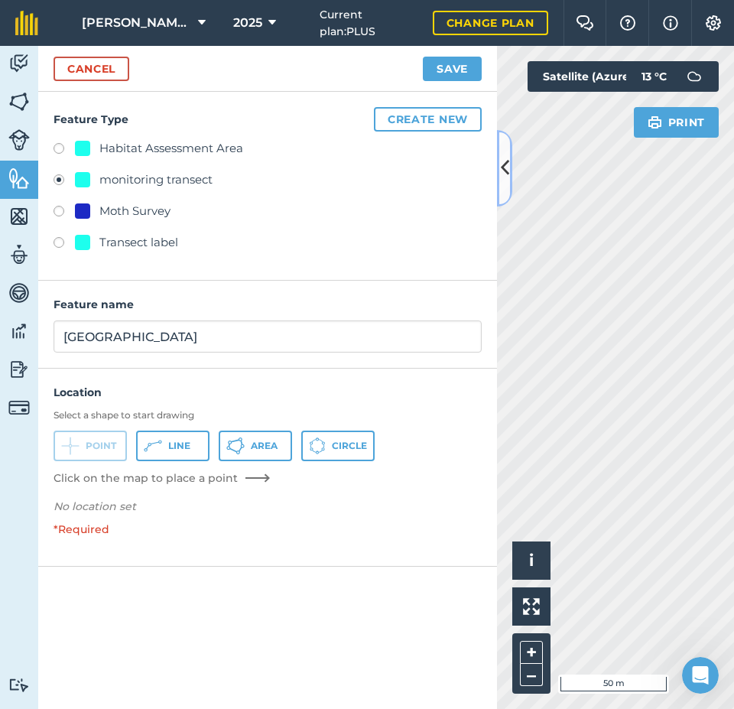
click at [499, 176] on button at bounding box center [504, 168] width 15 height 76
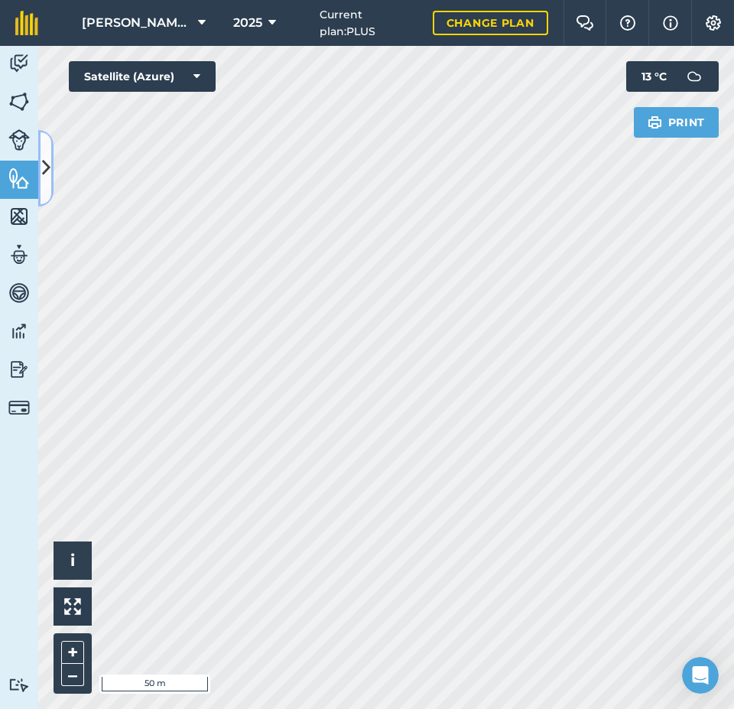
click at [47, 164] on icon at bounding box center [46, 167] width 8 height 27
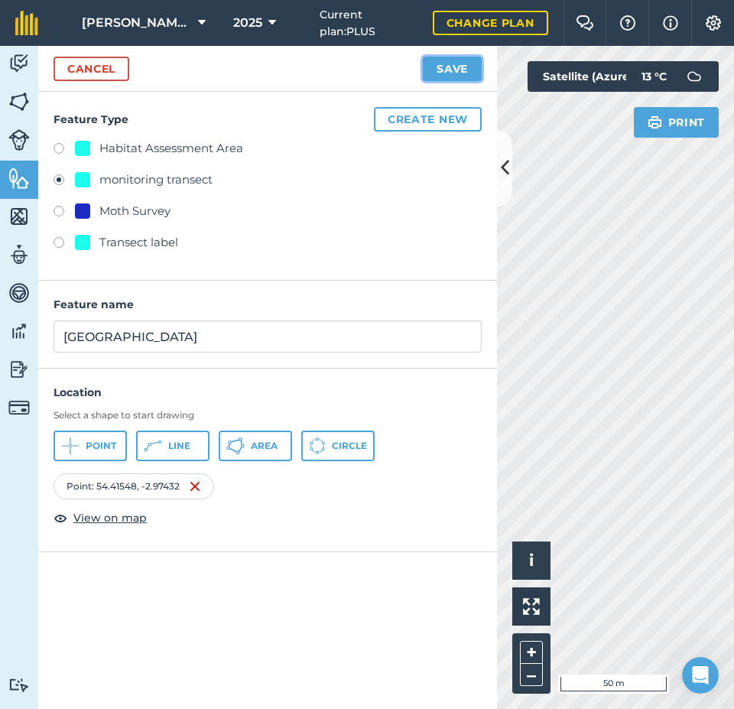
click at [441, 73] on button "Save" at bounding box center [452, 69] width 59 height 24
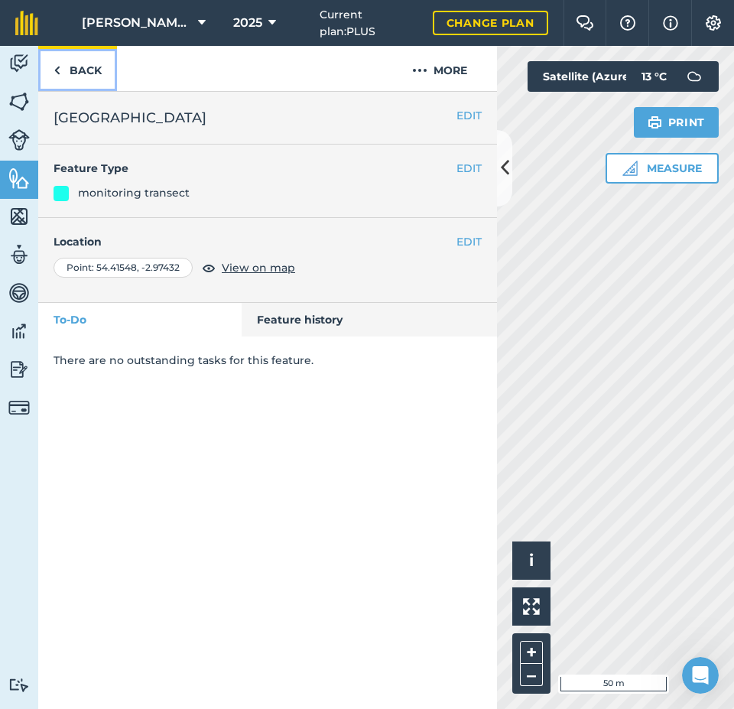
click at [80, 74] on link "Back" at bounding box center [77, 68] width 79 height 45
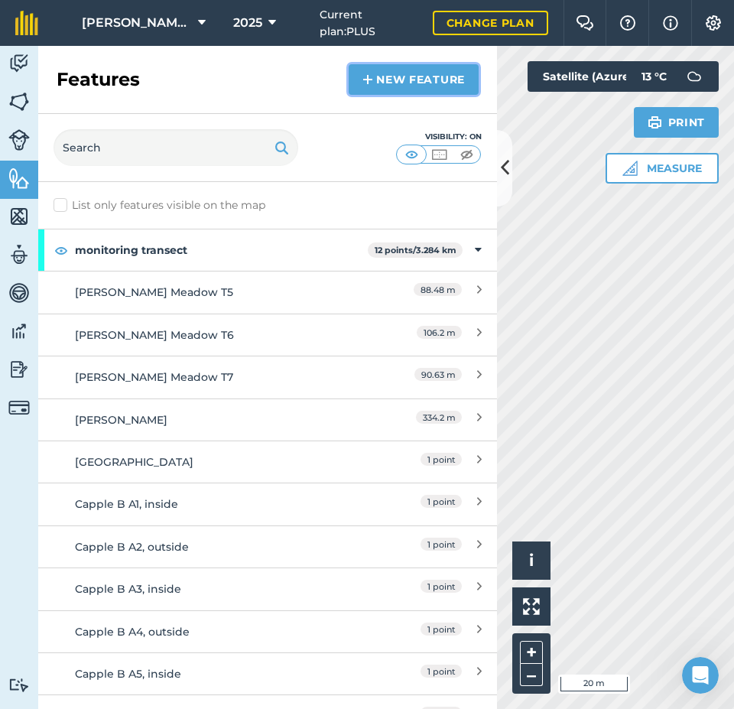
click at [407, 80] on link "New feature" at bounding box center [414, 79] width 130 height 31
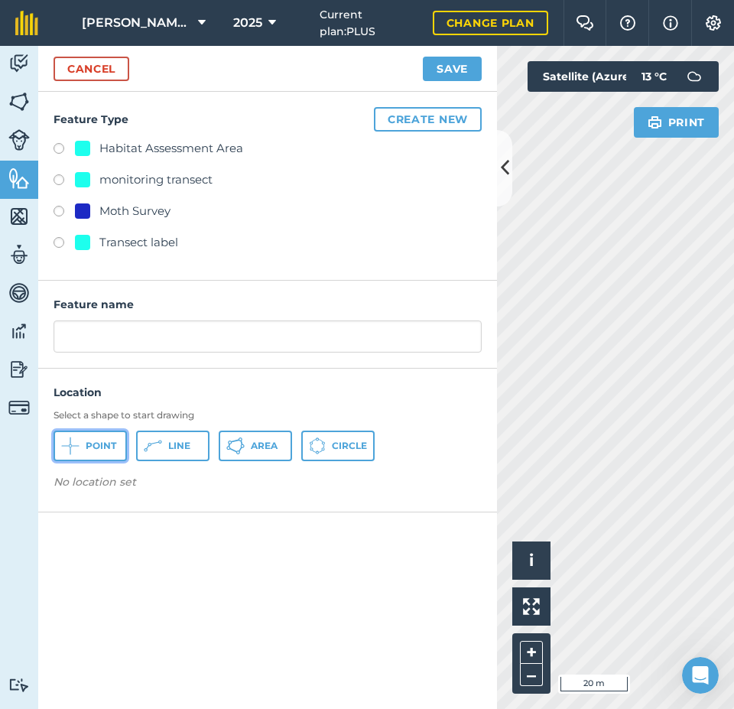
click at [107, 441] on span "Point" at bounding box center [101, 446] width 31 height 12
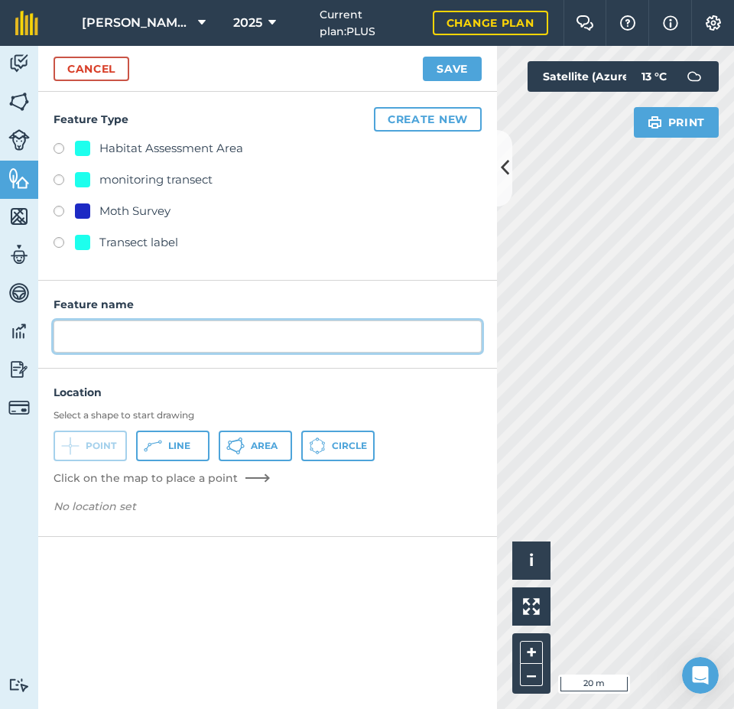
click at [126, 341] on input "text" at bounding box center [268, 336] width 428 height 32
type input "Brathay Southern Exclosure, inside"
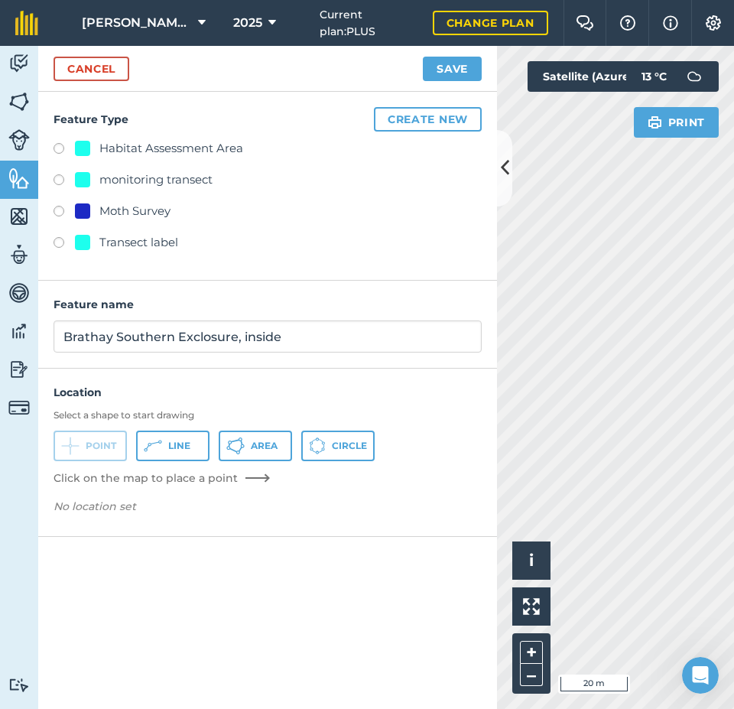
click at [60, 180] on label at bounding box center [64, 181] width 21 height 15
radio input "true"
click at [453, 75] on button "Save" at bounding box center [452, 69] width 59 height 24
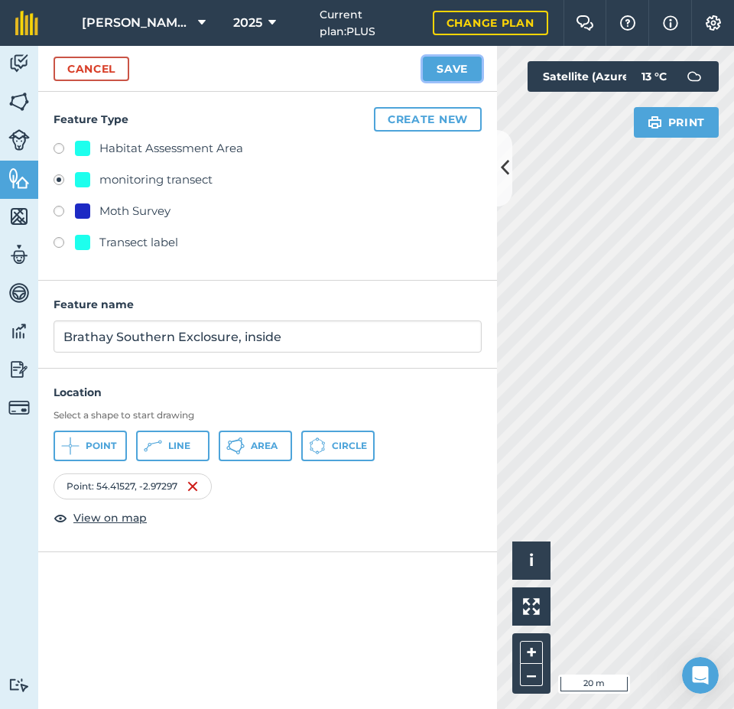
click at [460, 70] on button "Save" at bounding box center [452, 69] width 59 height 24
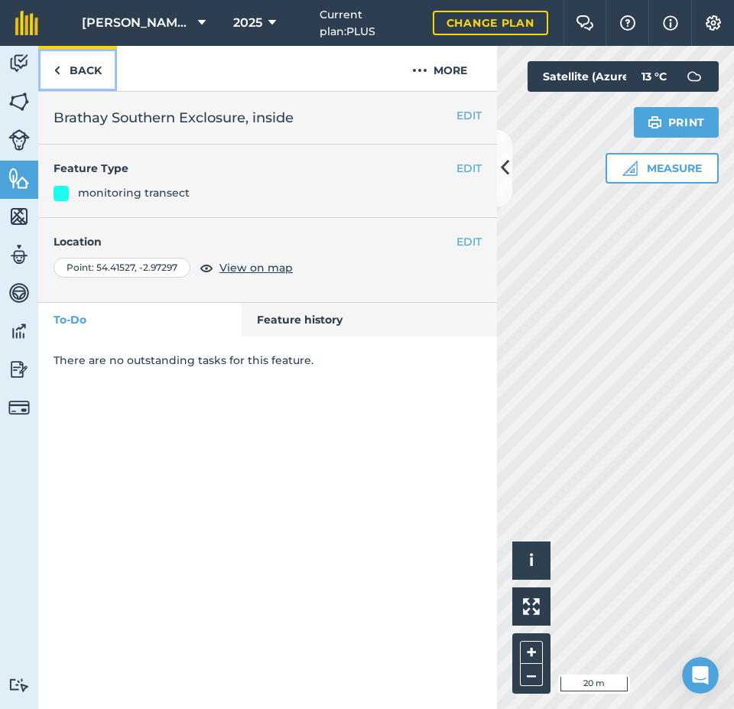
click at [87, 70] on link "Back" at bounding box center [77, 68] width 79 height 45
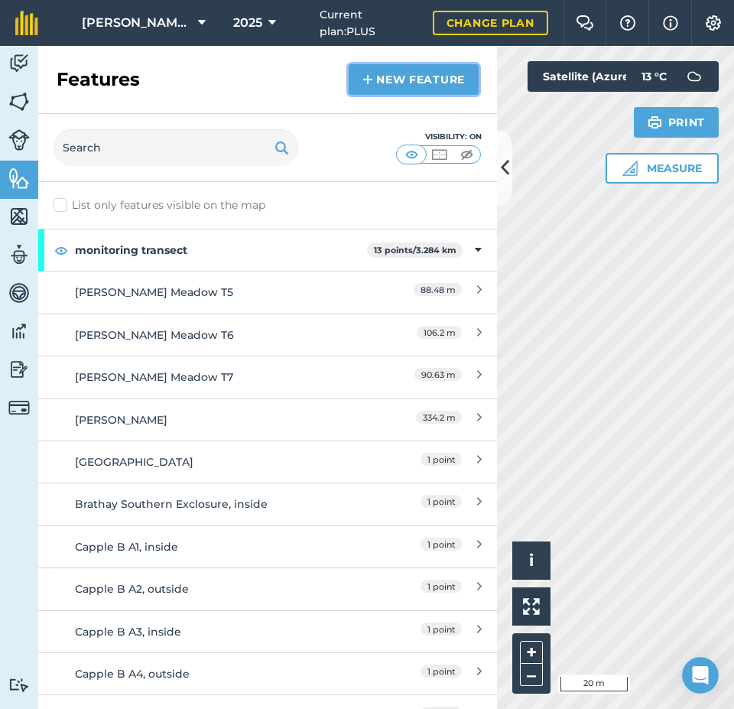
click at [374, 85] on link "New feature" at bounding box center [414, 79] width 130 height 31
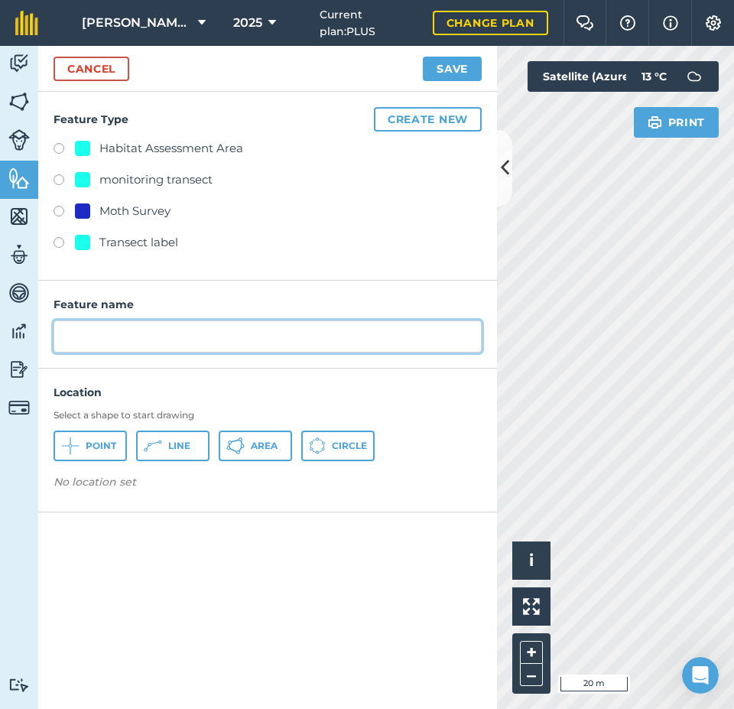
click at [138, 323] on input "text" at bounding box center [268, 336] width 428 height 32
type input "Brathay Southern Exclosure, outside"
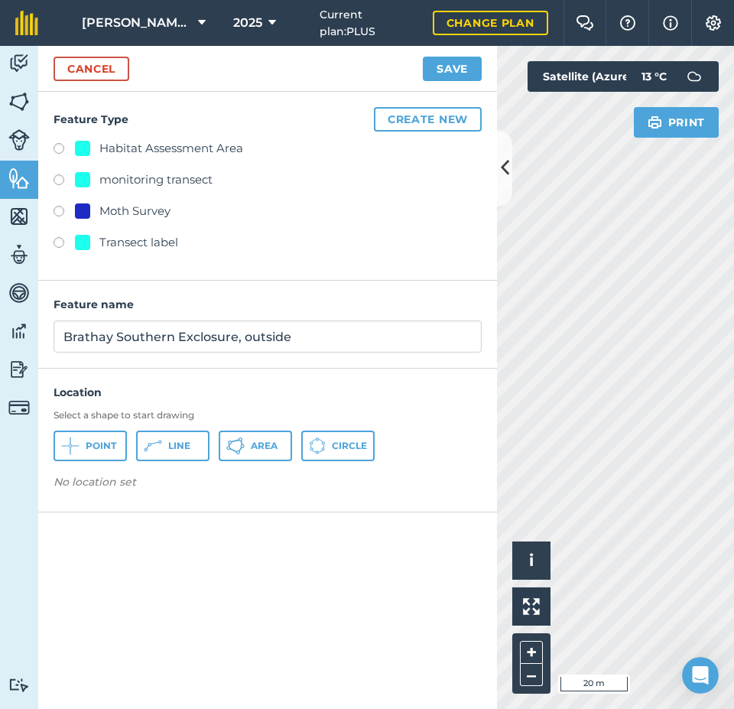
click at [60, 180] on label at bounding box center [64, 181] width 21 height 15
radio input "true"
click at [110, 441] on span "Point" at bounding box center [101, 446] width 31 height 12
click at [461, 71] on button "Save" at bounding box center [452, 69] width 59 height 24
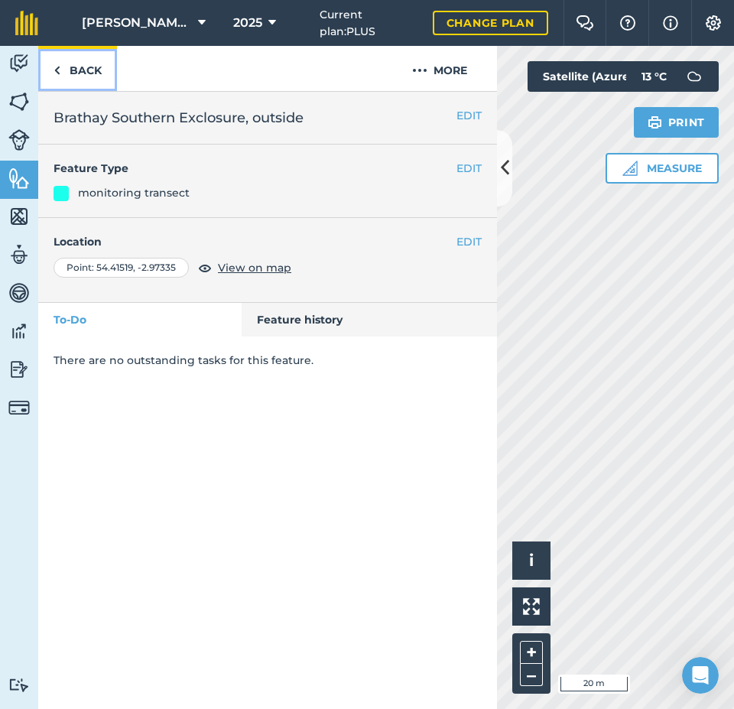
click at [86, 70] on link "Back" at bounding box center [77, 68] width 79 height 45
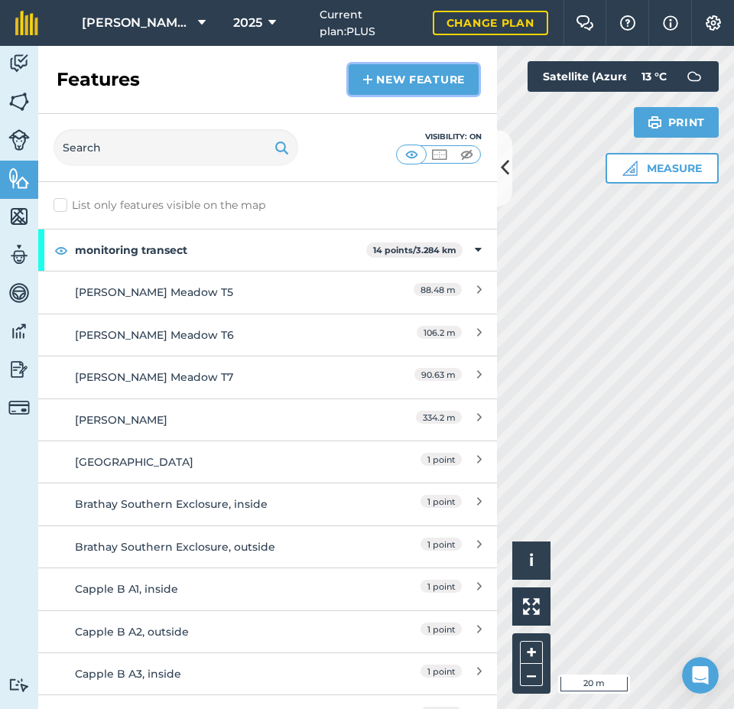
click at [428, 80] on link "New feature" at bounding box center [414, 79] width 130 height 31
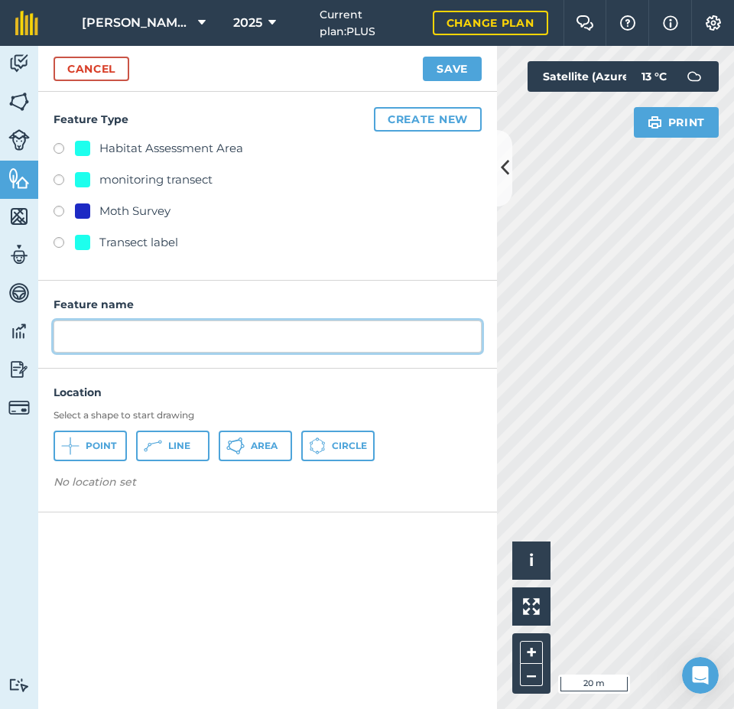
click at [175, 340] on input "text" at bounding box center [268, 336] width 428 height 32
type input "Brathay Northern Exclosure, inside"
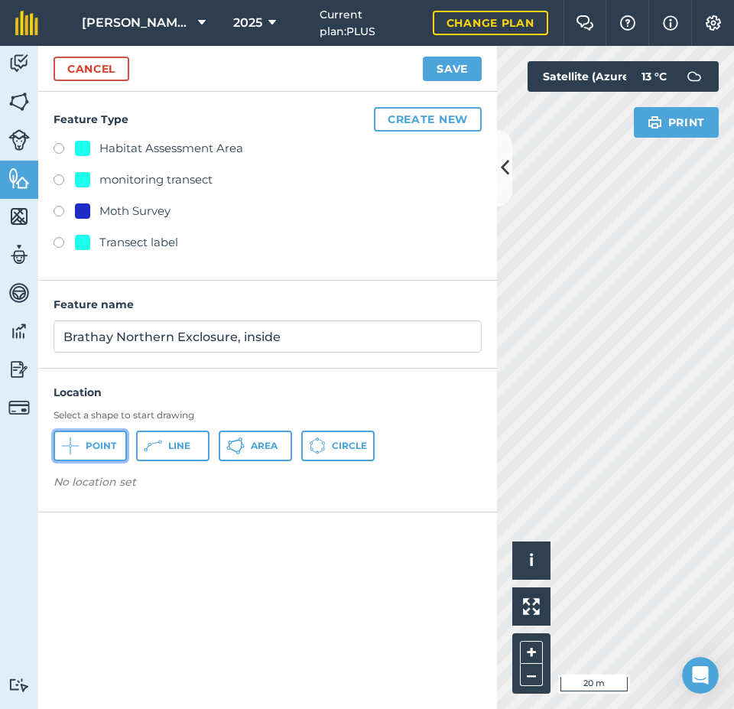
click at [96, 447] on span "Point" at bounding box center [101, 446] width 31 height 12
click at [63, 180] on label at bounding box center [64, 181] width 21 height 15
radio input "true"
click at [495, 174] on div "Feature Type Create new Habitat Assessment Area monitoring transect Moth Survey…" at bounding box center [267, 186] width 459 height 189
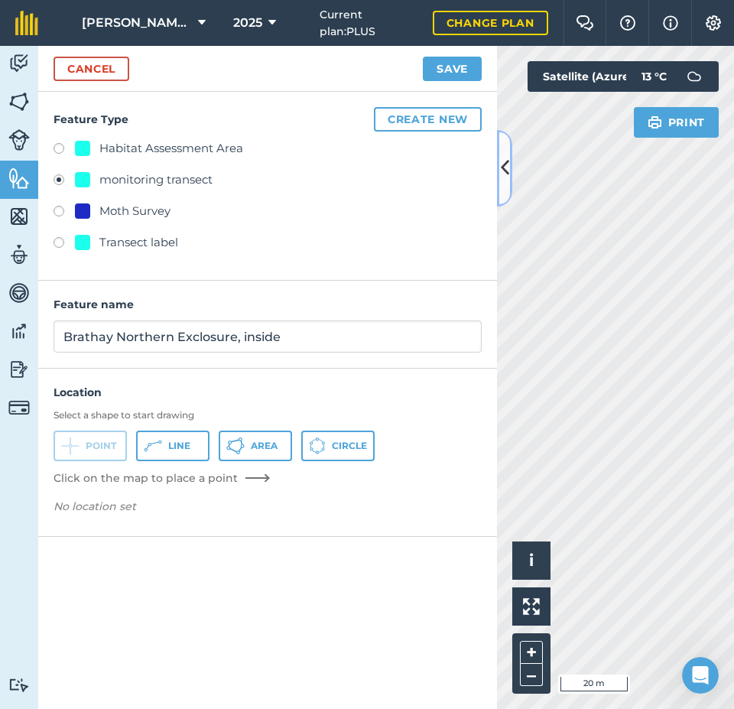
click at [502, 174] on icon at bounding box center [505, 167] width 8 height 27
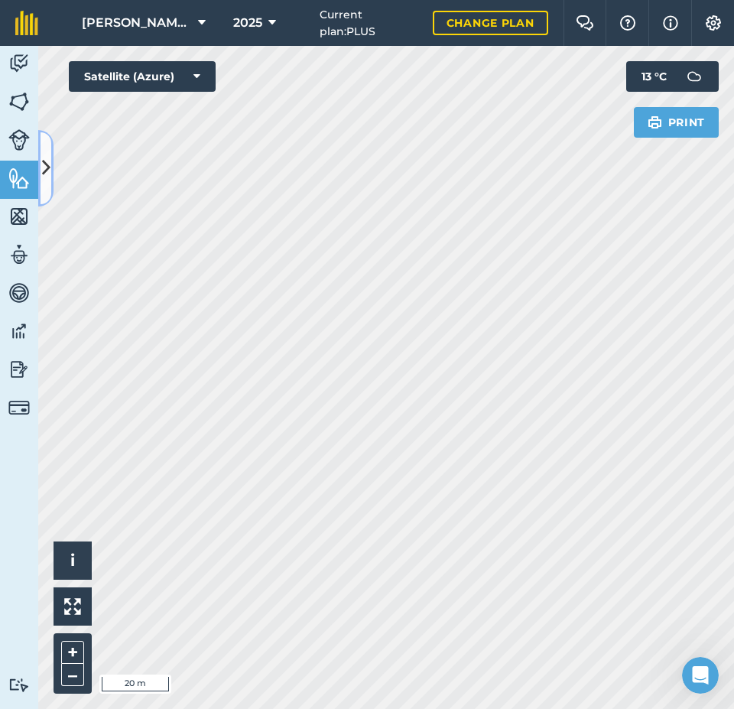
click at [43, 167] on icon at bounding box center [46, 167] width 8 height 27
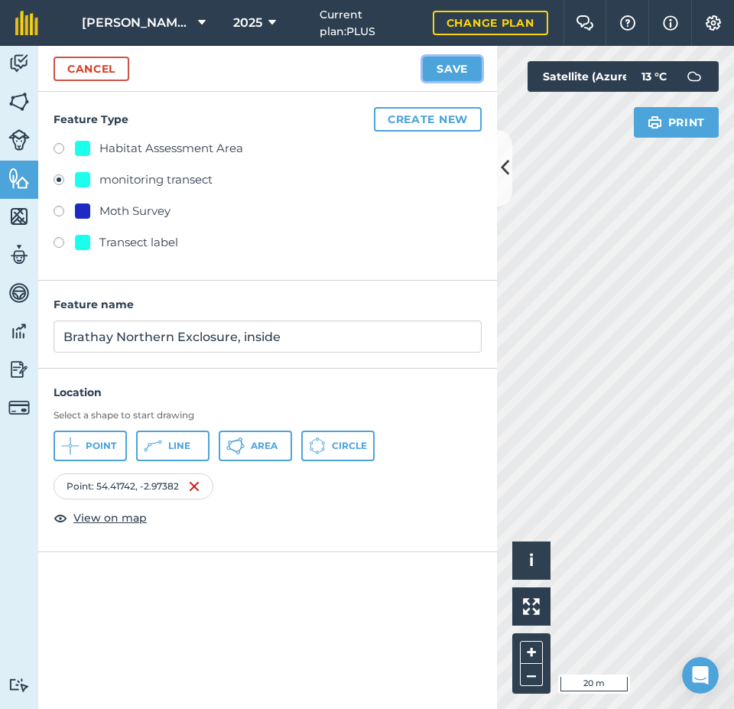
click at [457, 64] on button "Save" at bounding box center [452, 69] width 59 height 24
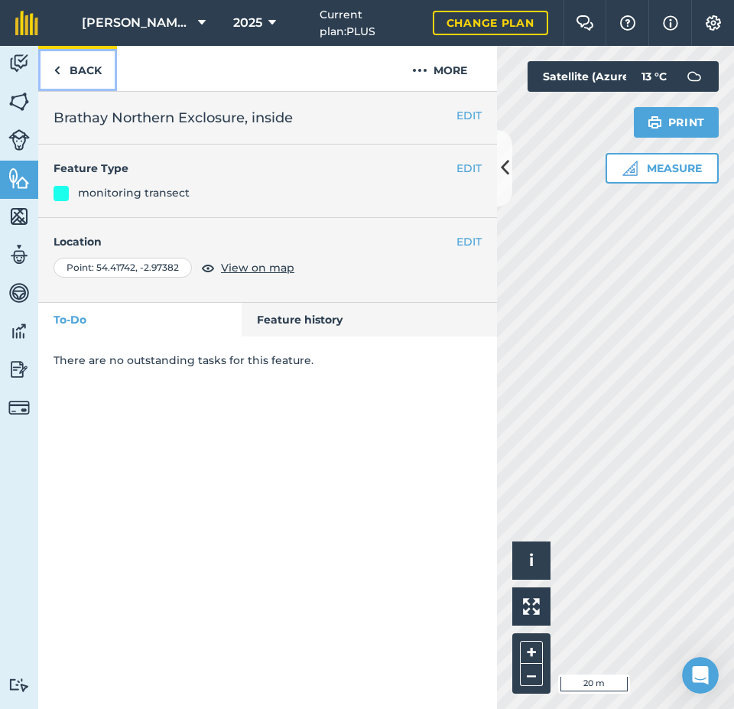
click at [86, 71] on link "Back" at bounding box center [77, 68] width 79 height 45
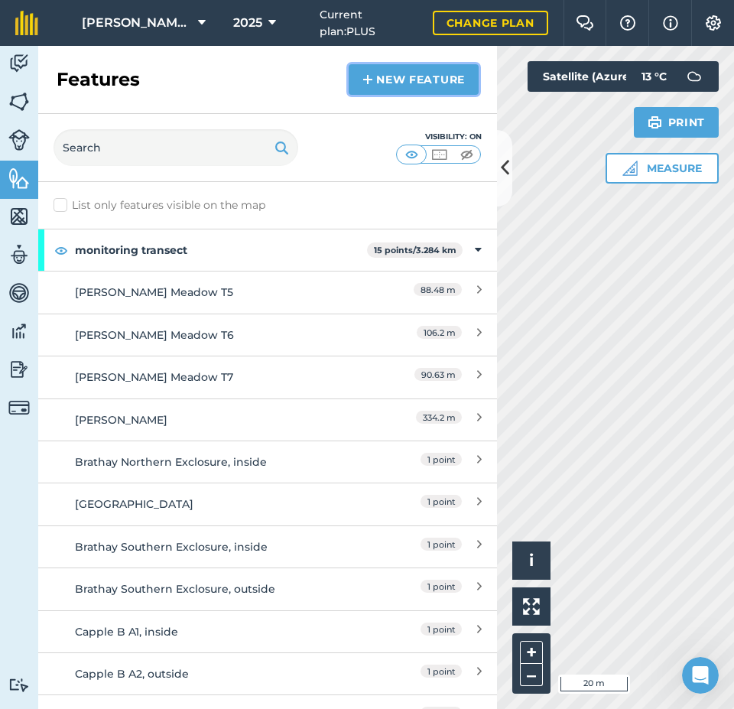
click at [391, 77] on link "New feature" at bounding box center [414, 79] width 130 height 31
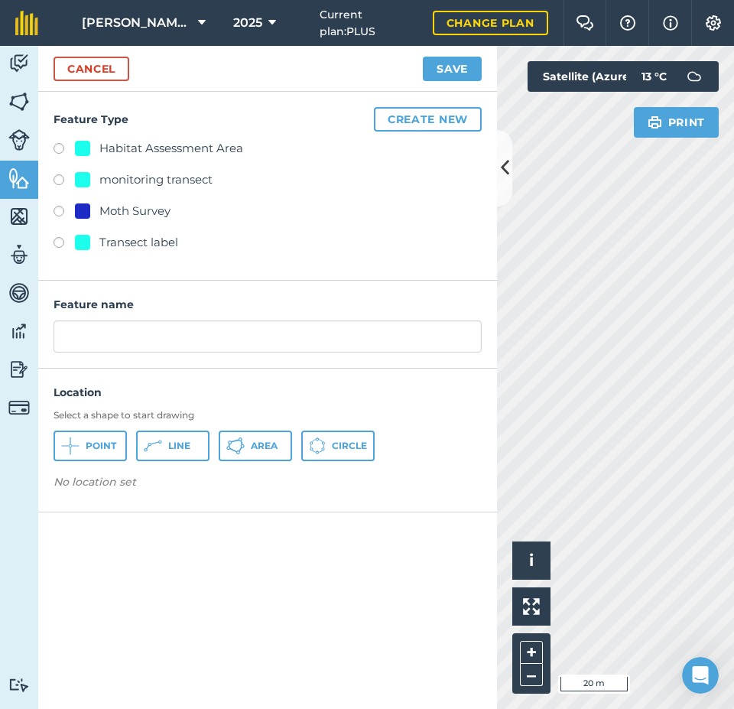
click at [207, 181] on div "monitoring transect" at bounding box center [155, 180] width 113 height 18
radio input "true"
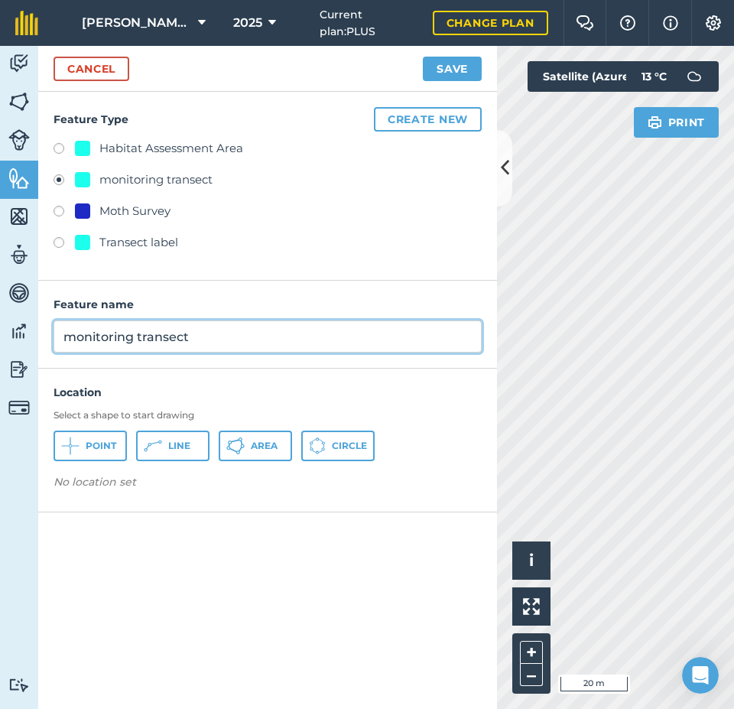
drag, startPoint x: 221, startPoint y: 339, endPoint x: 44, endPoint y: 337, distance: 176.7
click at [44, 337] on div "Feature name monitoring transect" at bounding box center [267, 325] width 459 height 88
type input "Brathay Northern Exclosure, outside"
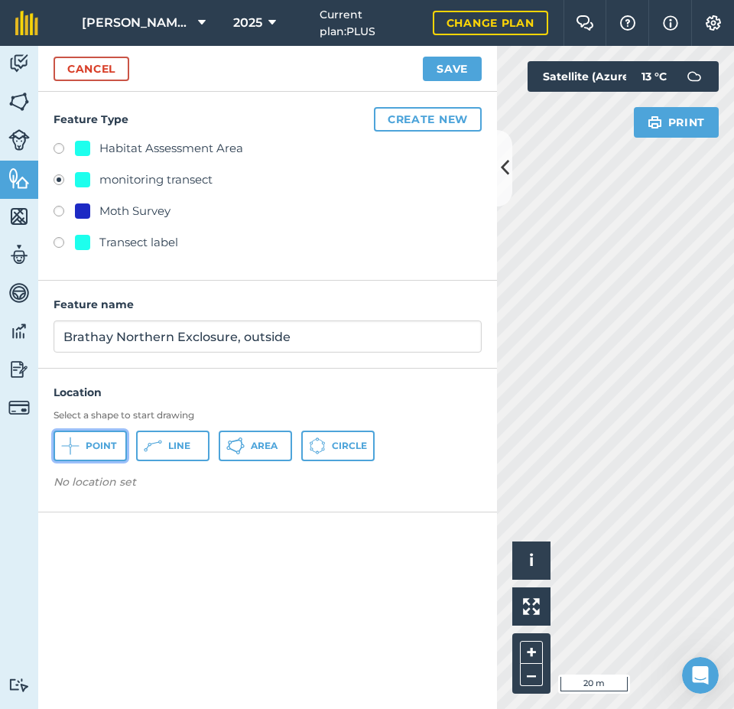
click at [90, 438] on button "Point" at bounding box center [90, 446] width 73 height 31
click at [463, 73] on button "Save" at bounding box center [452, 69] width 59 height 24
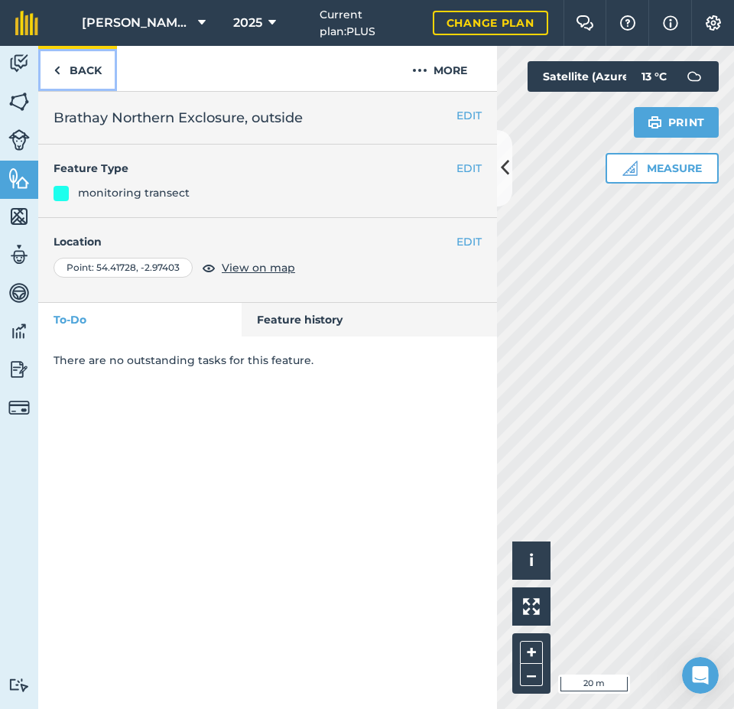
click at [83, 70] on link "Back" at bounding box center [77, 68] width 79 height 45
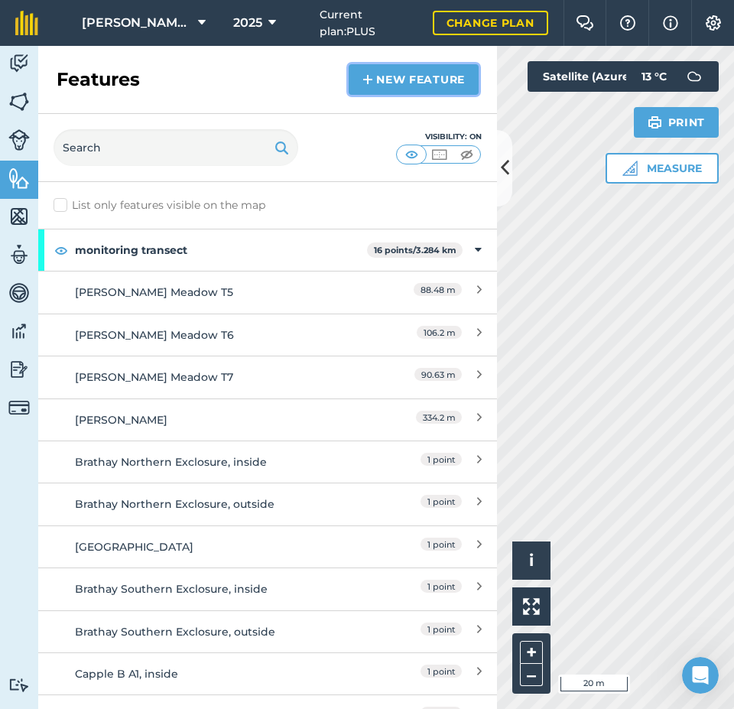
click at [415, 75] on link "New feature" at bounding box center [414, 79] width 130 height 31
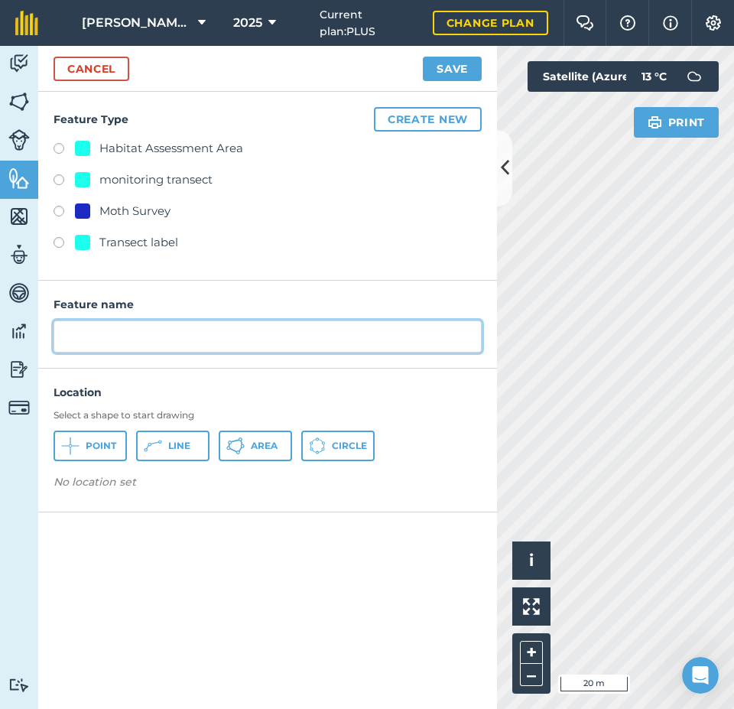
click at [138, 325] on input "text" at bounding box center [268, 336] width 428 height 32
type input "[GEOGRAPHIC_DATA]"
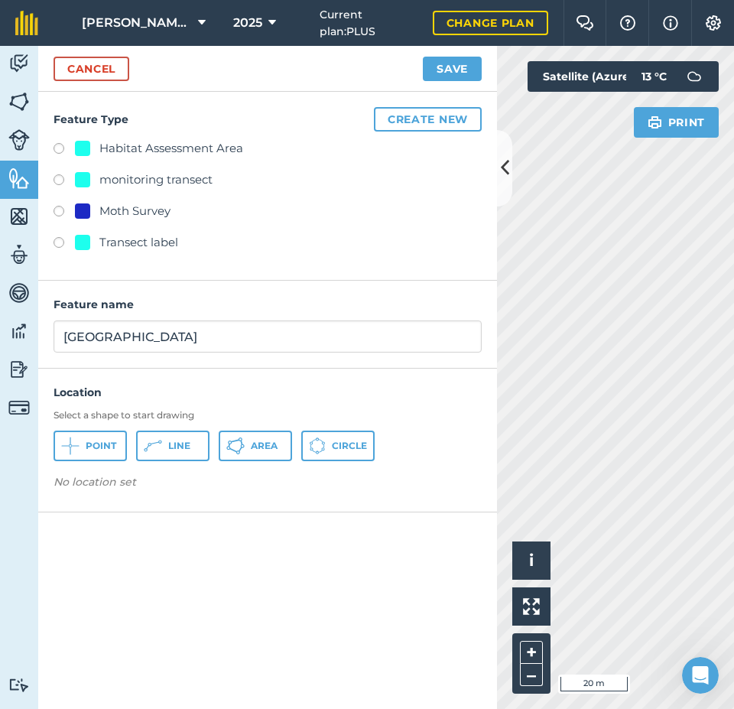
click at [57, 179] on label at bounding box center [64, 181] width 21 height 15
radio input "true"
click at [99, 444] on span "Point" at bounding box center [101, 446] width 31 height 12
click at [504, 170] on icon at bounding box center [505, 167] width 8 height 27
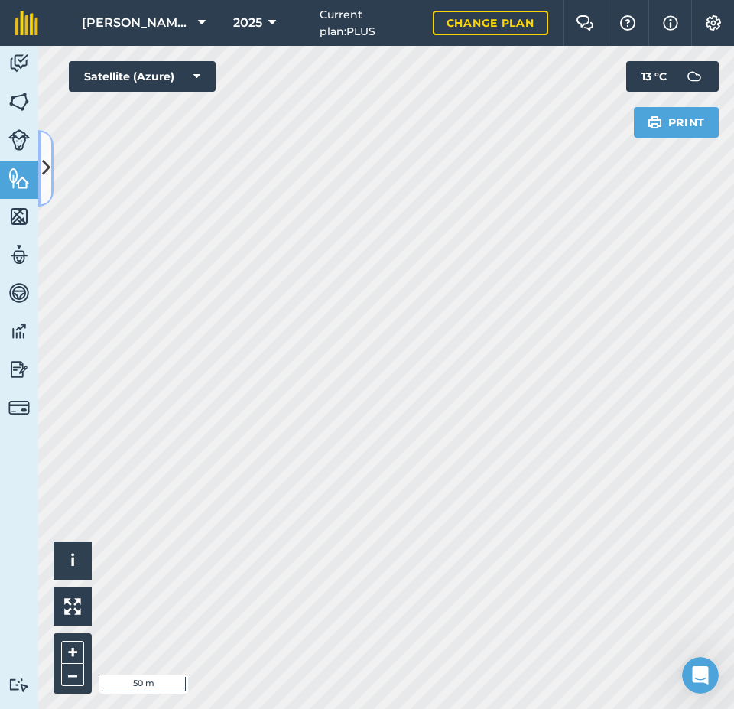
click at [43, 166] on icon at bounding box center [46, 167] width 8 height 27
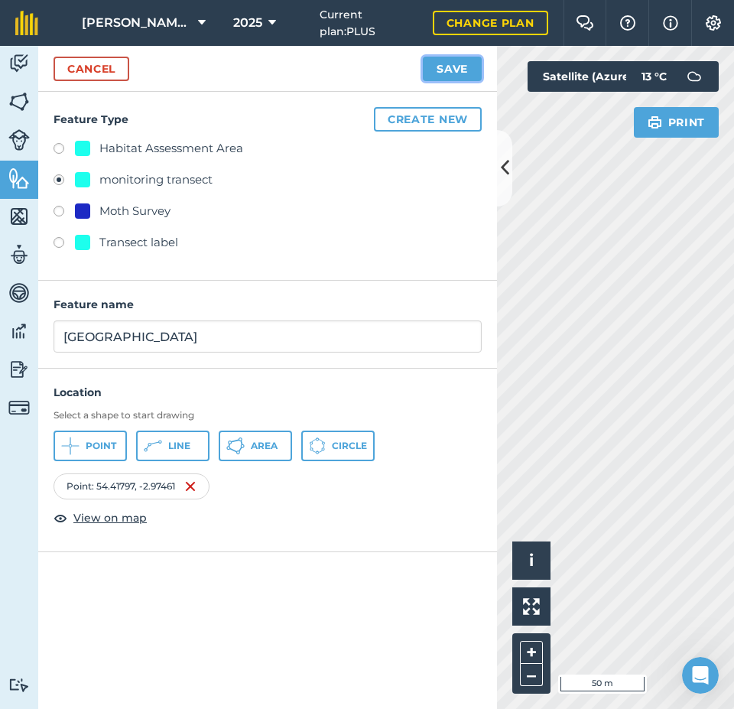
click at [453, 67] on button "Save" at bounding box center [452, 69] width 59 height 24
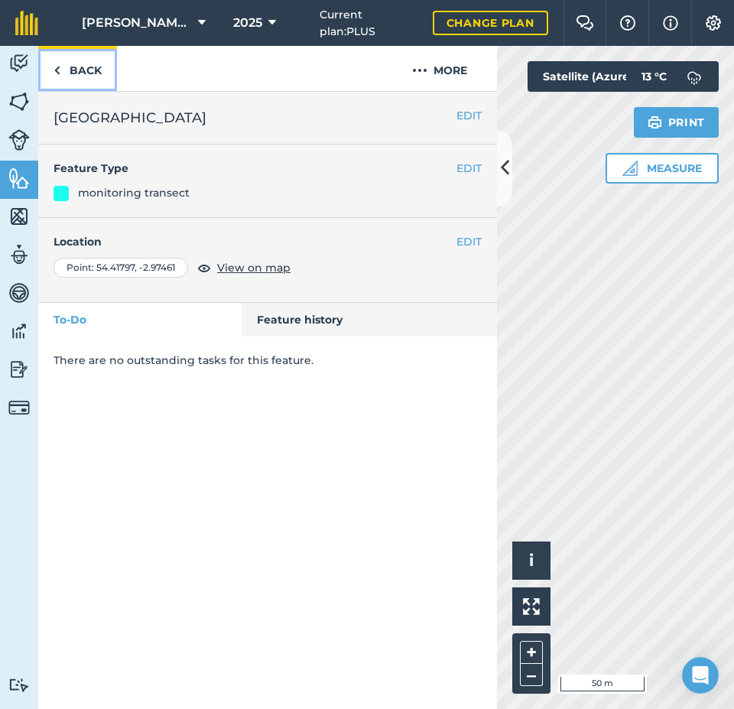
click at [83, 70] on link "Back" at bounding box center [77, 68] width 79 height 45
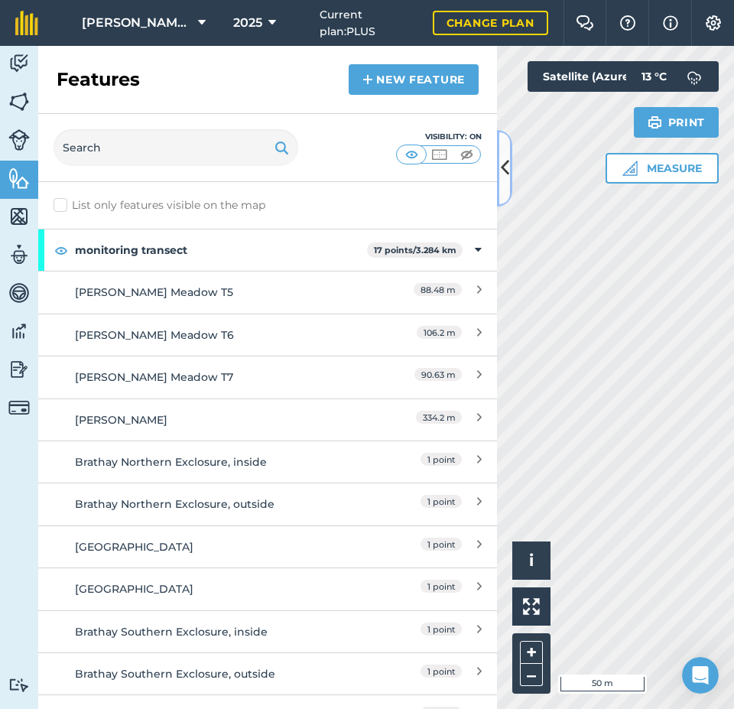
click at [502, 171] on icon at bounding box center [505, 167] width 8 height 27
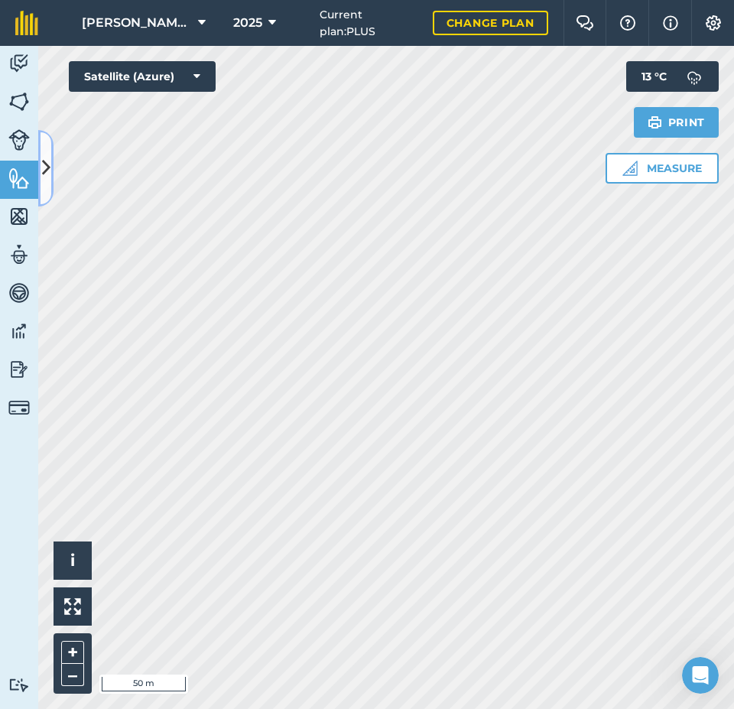
click at [42, 165] on icon at bounding box center [46, 167] width 8 height 27
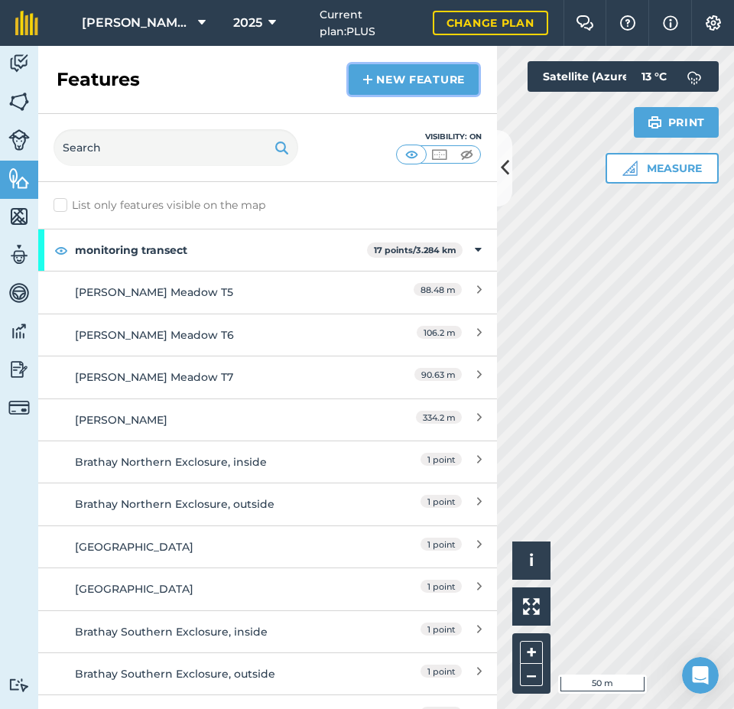
click at [412, 77] on link "New feature" at bounding box center [414, 79] width 130 height 31
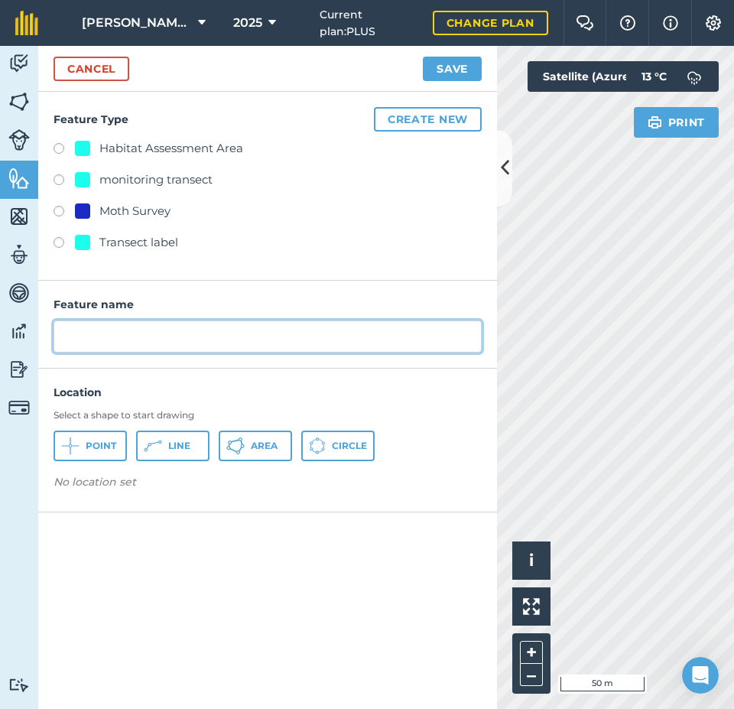
click at [92, 333] on input "text" at bounding box center [268, 336] width 428 height 32
type input "b"
click at [226, 343] on input "Brathay Small Meadow (" at bounding box center [268, 336] width 428 height 32
type input "Brathay Small Meadow (0323)"
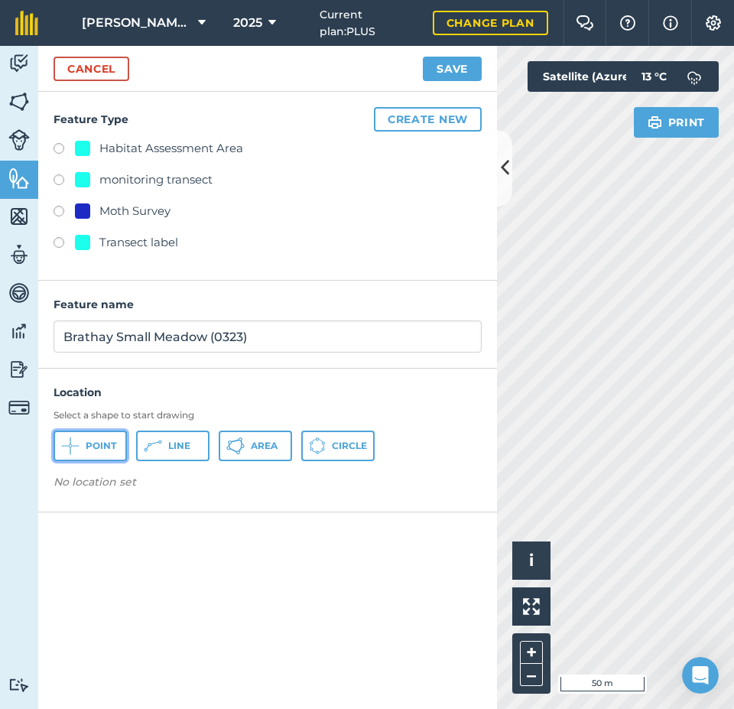
click at [102, 447] on span "Point" at bounding box center [101, 446] width 31 height 12
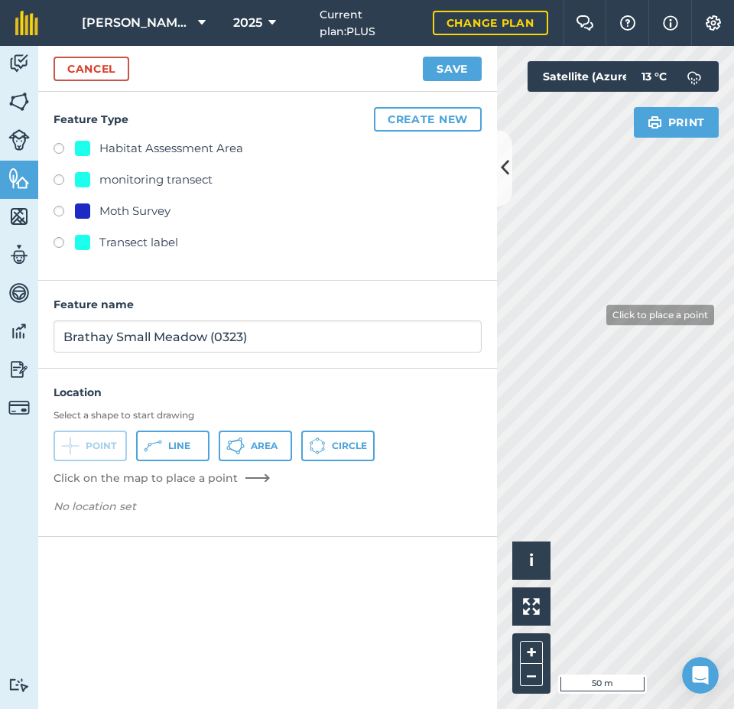
click at [456, 315] on div "Activity Fields Livestock Features Maps Team Vehicles Data Reporting Billing Tu…" at bounding box center [367, 377] width 734 height 663
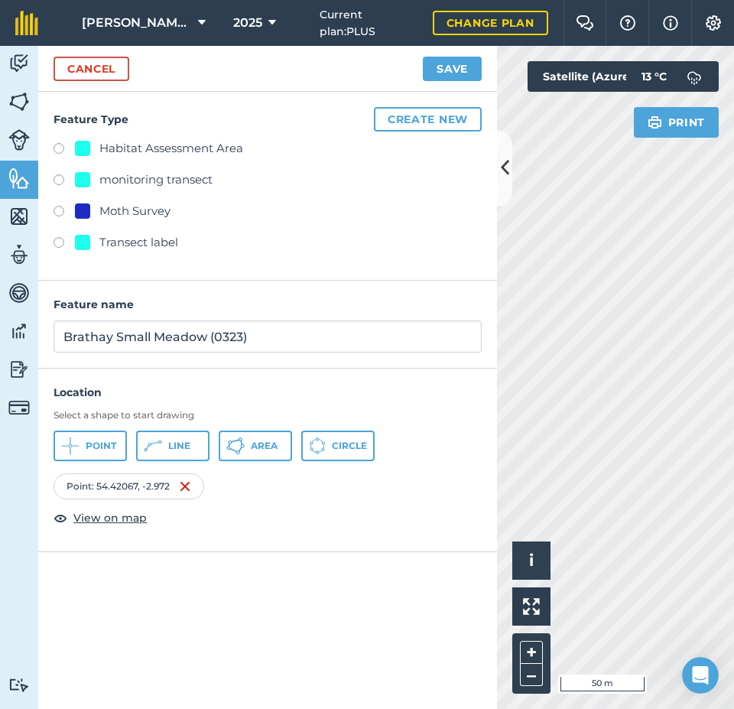
click at [62, 179] on label at bounding box center [64, 181] width 21 height 15
radio input "true"
click at [453, 69] on button "Save" at bounding box center [452, 69] width 59 height 24
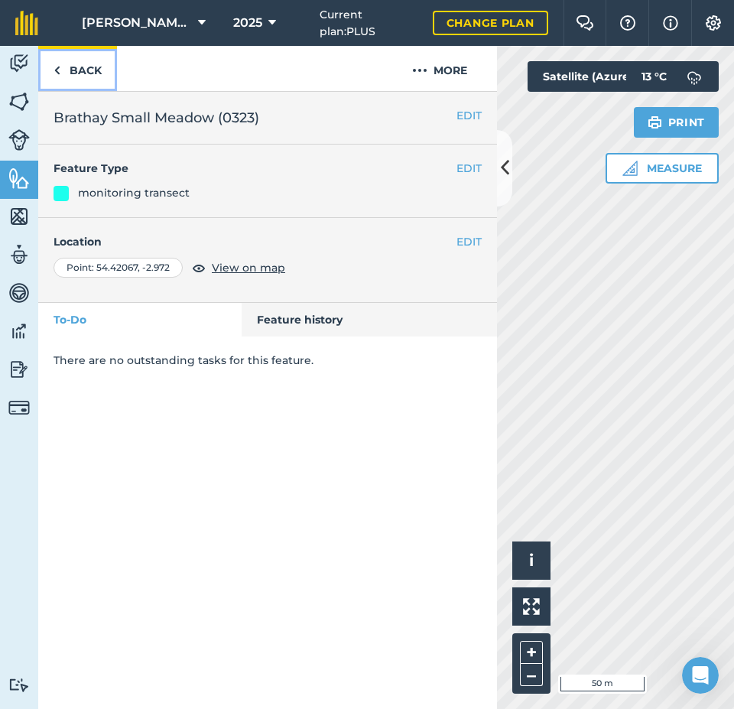
click at [73, 69] on link "Back" at bounding box center [77, 68] width 79 height 45
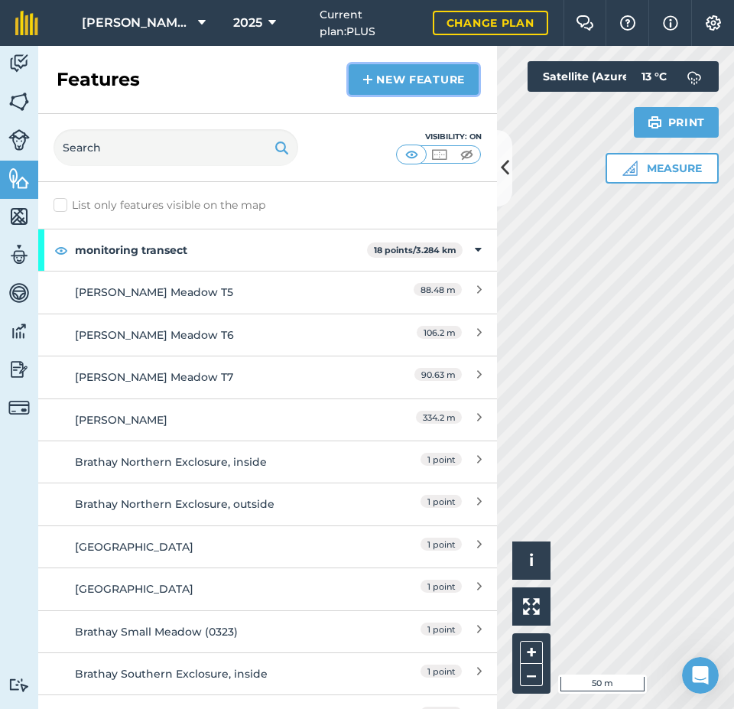
click at [394, 85] on link "New feature" at bounding box center [414, 79] width 130 height 31
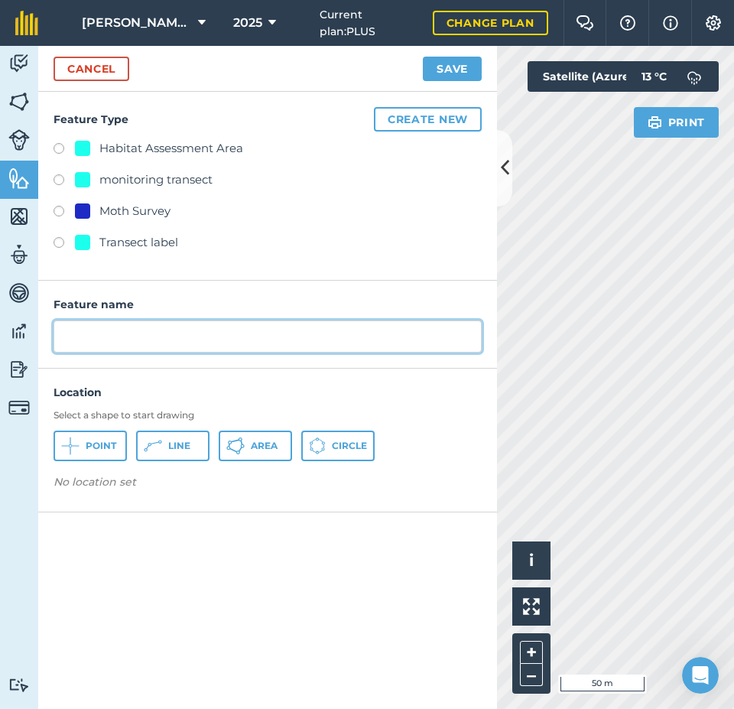
click at [110, 337] on input "text" at bounding box center [268, 336] width 428 height 32
type input "[GEOGRAPHIC_DATA] (8516)"
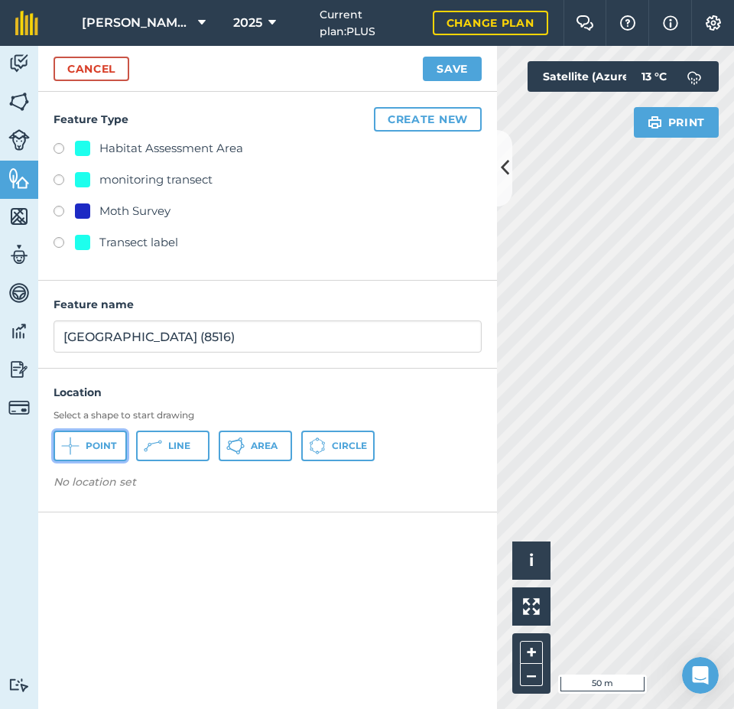
click at [77, 449] on icon at bounding box center [70, 446] width 18 height 18
click at [63, 178] on label at bounding box center [64, 181] width 21 height 15
radio input "true"
click at [450, 65] on button "Save" at bounding box center [452, 69] width 59 height 24
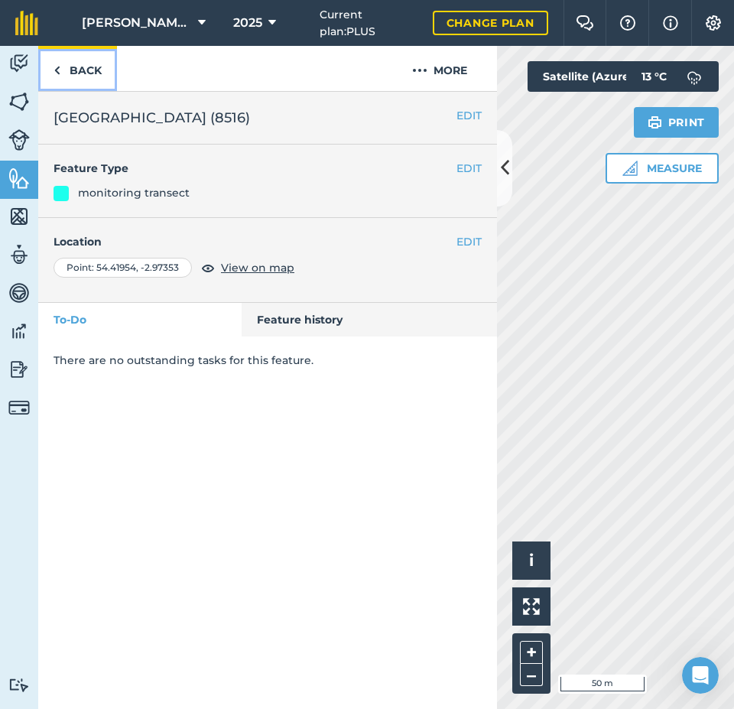
click at [87, 60] on link "Back" at bounding box center [77, 68] width 79 height 45
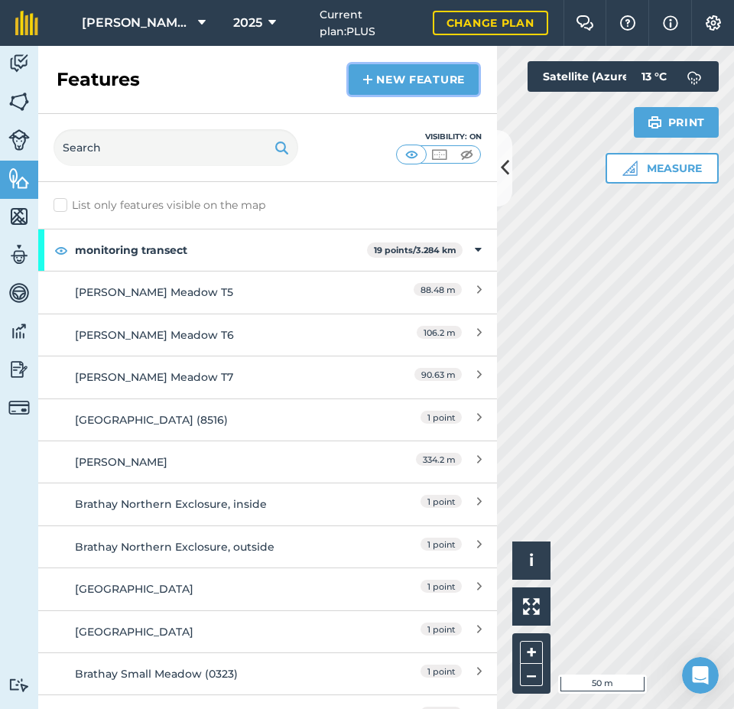
click at [385, 84] on link "New feature" at bounding box center [414, 79] width 130 height 31
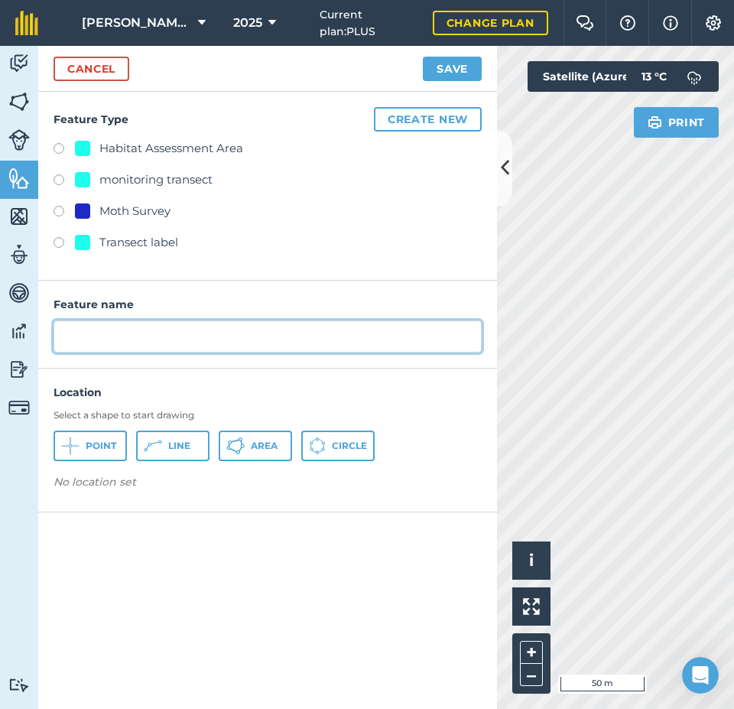
click at [96, 327] on input "text" at bounding box center [268, 336] width 428 height 32
click at [213, 334] on input "Brathay Big Meadow" at bounding box center [268, 336] width 428 height 32
type input "Brathay Big Meadow (8040)"
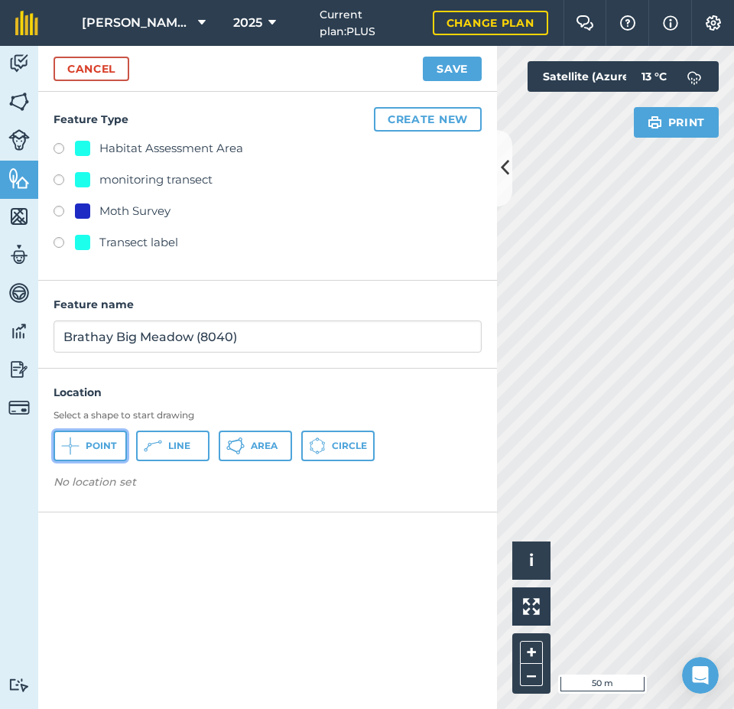
click at [100, 441] on span "Point" at bounding box center [101, 446] width 31 height 12
click at [60, 180] on label at bounding box center [64, 181] width 21 height 15
radio input "true"
click at [450, 67] on button "Save" at bounding box center [452, 69] width 59 height 24
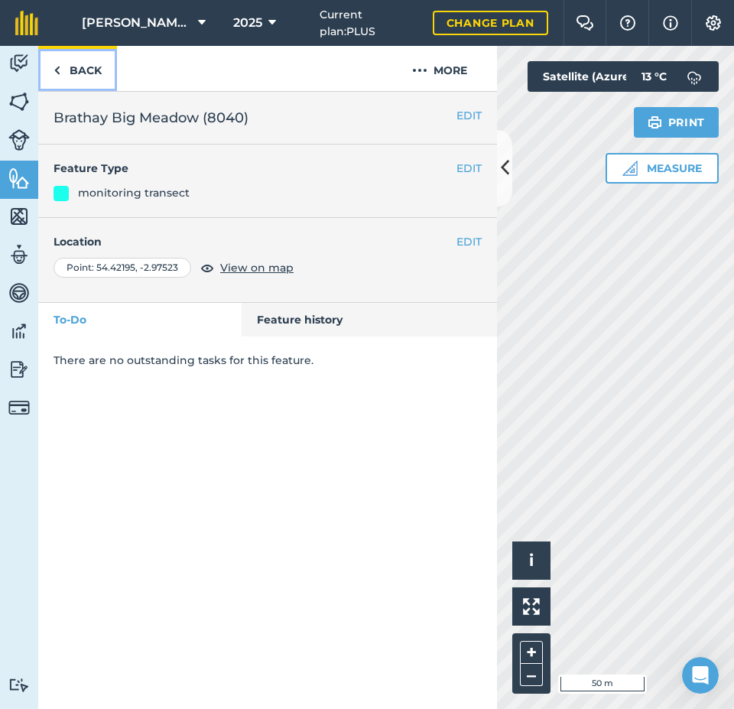
click at [80, 69] on link "Back" at bounding box center [77, 68] width 79 height 45
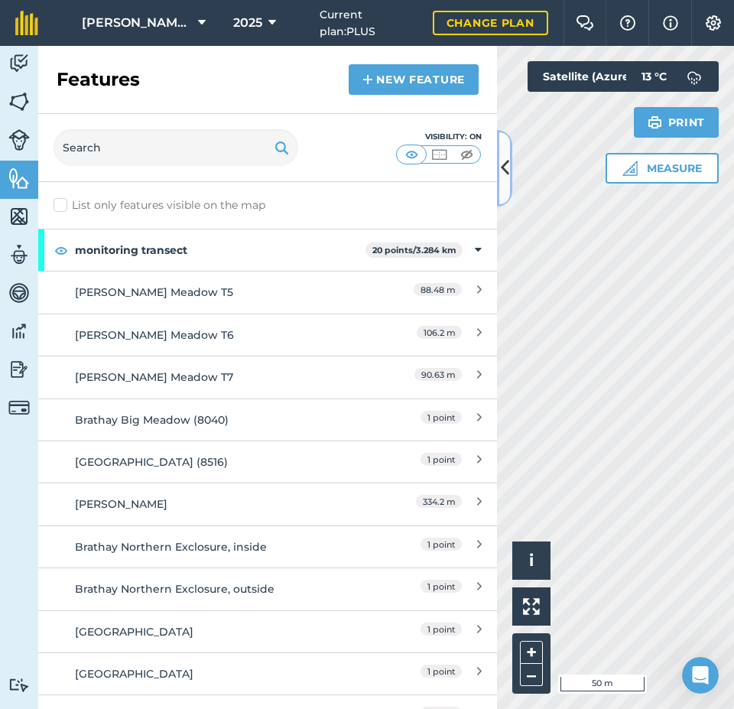
click at [501, 165] on icon at bounding box center [505, 167] width 8 height 27
